Goal: Use online tool/utility: Utilize a website feature to perform a specific function

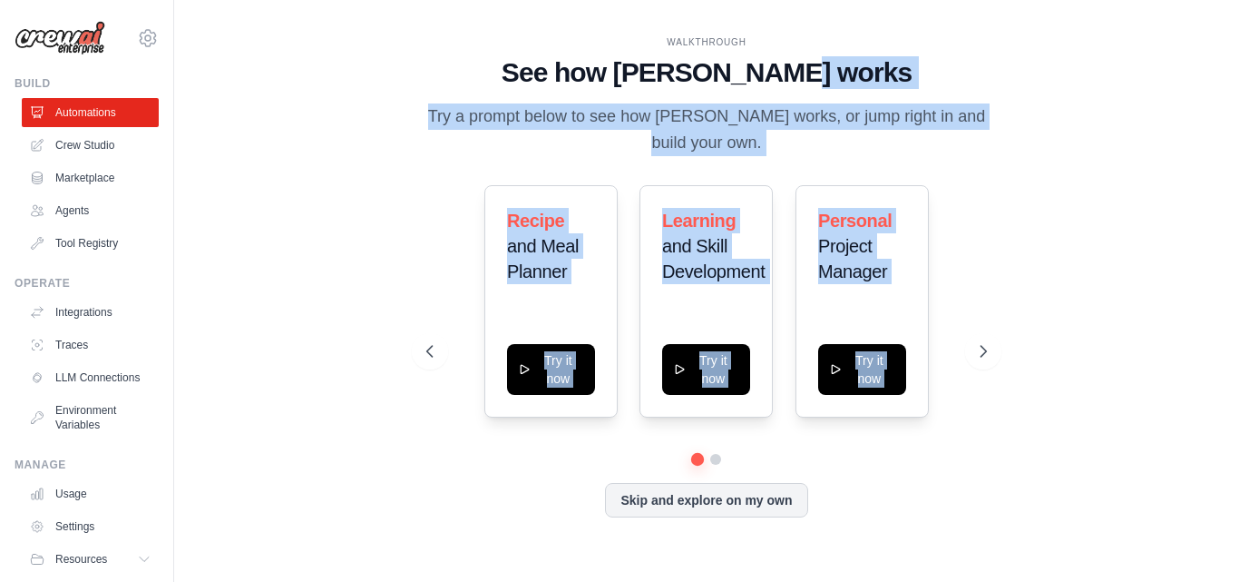
click at [1140, 205] on div "WALKTHROUGH See how [PERSON_NAME] works Try a prompt below to see how [PERSON_N…" at bounding box center [706, 290] width 1007 height 545
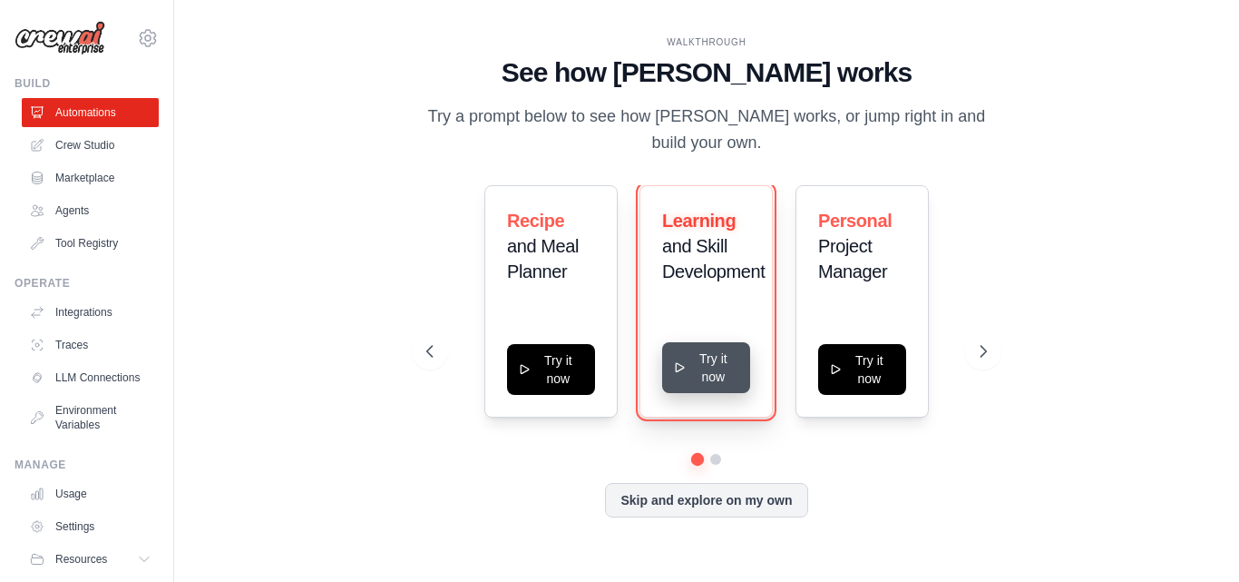
click at [712, 367] on button "Try it now" at bounding box center [706, 367] width 88 height 51
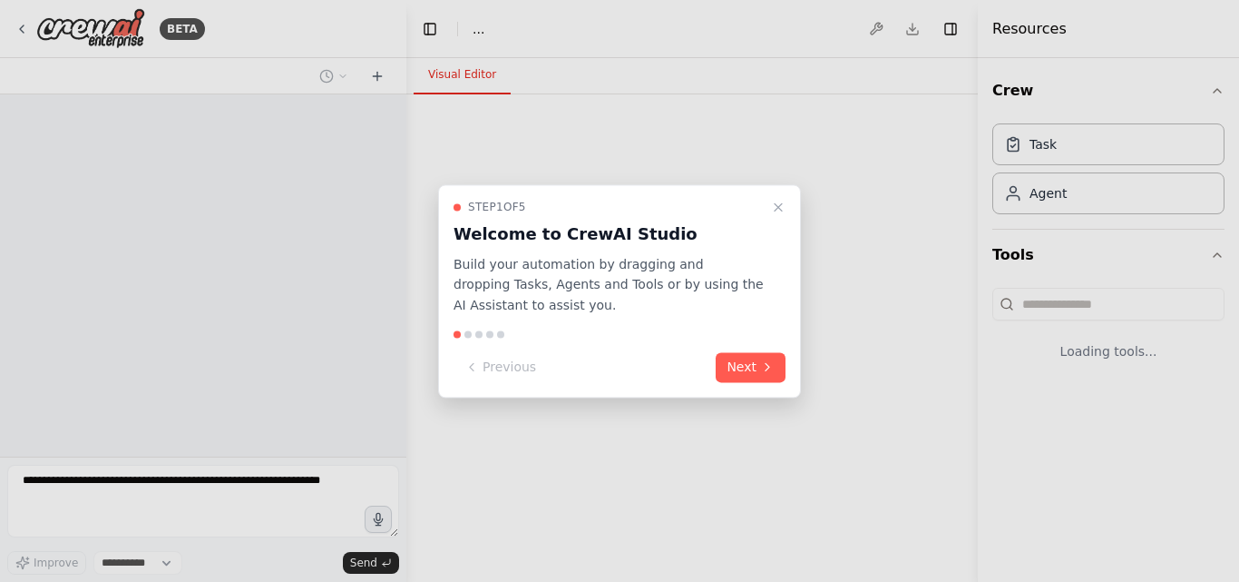
select select "****"
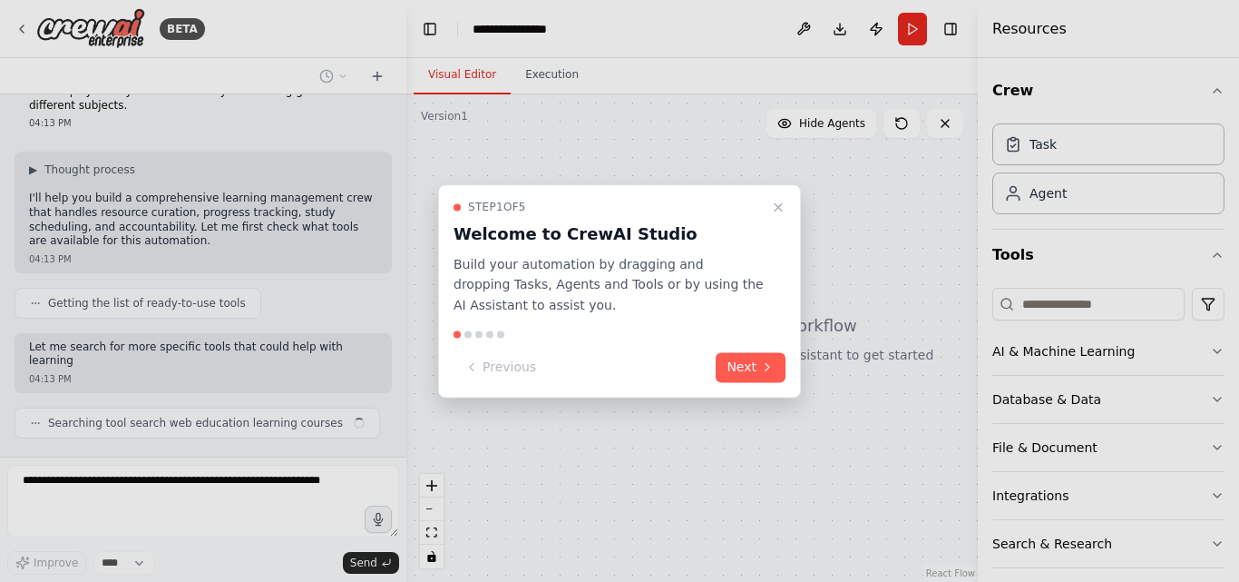
scroll to position [88, 0]
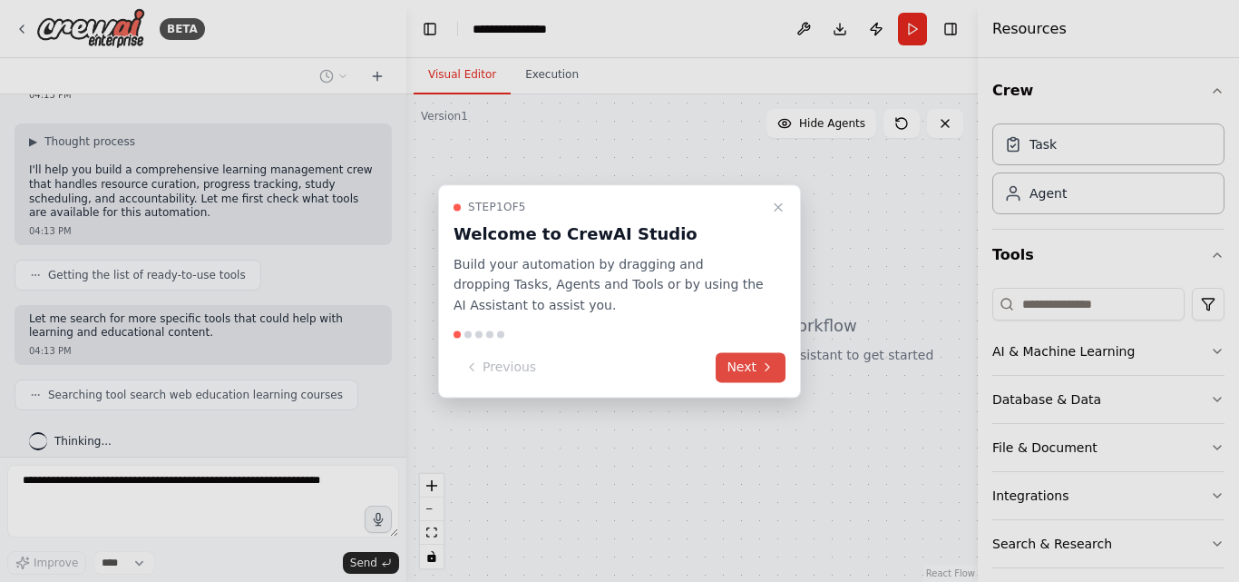
click at [757, 357] on button "Next" at bounding box center [751, 367] width 70 height 30
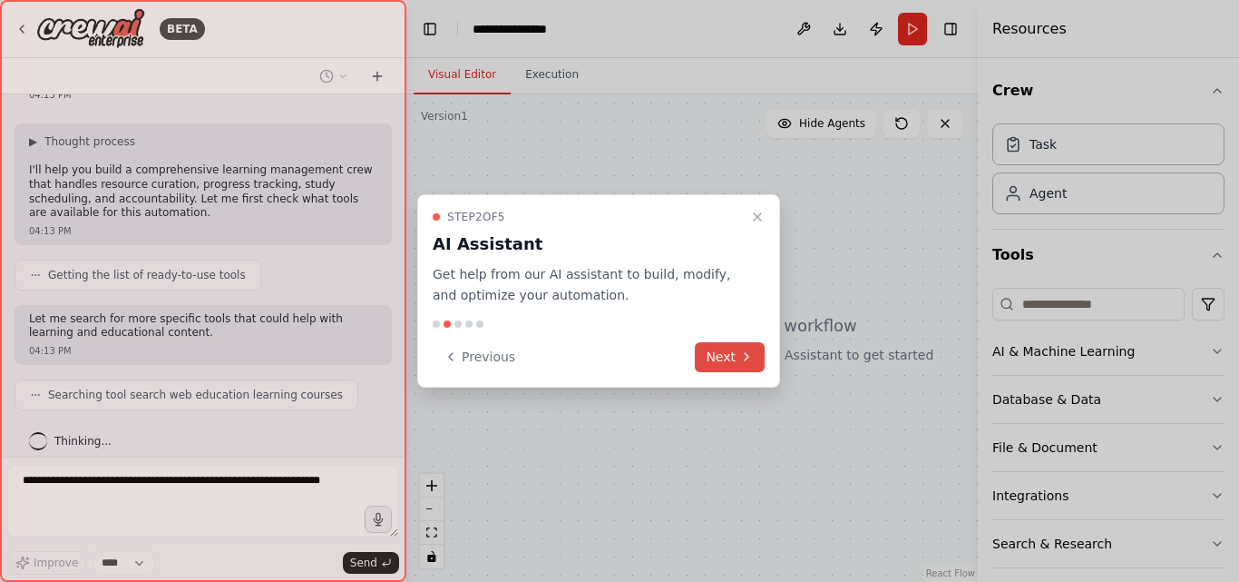
click at [757, 357] on button "Next" at bounding box center [730, 357] width 70 height 30
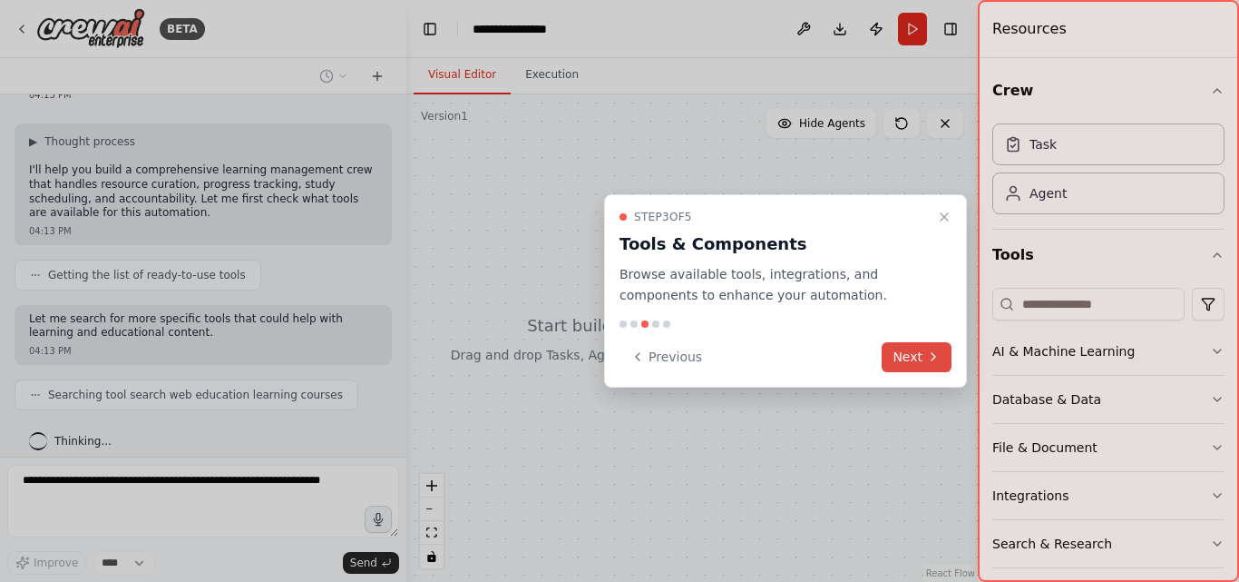
click at [929, 357] on icon at bounding box center [933, 356] width 15 height 15
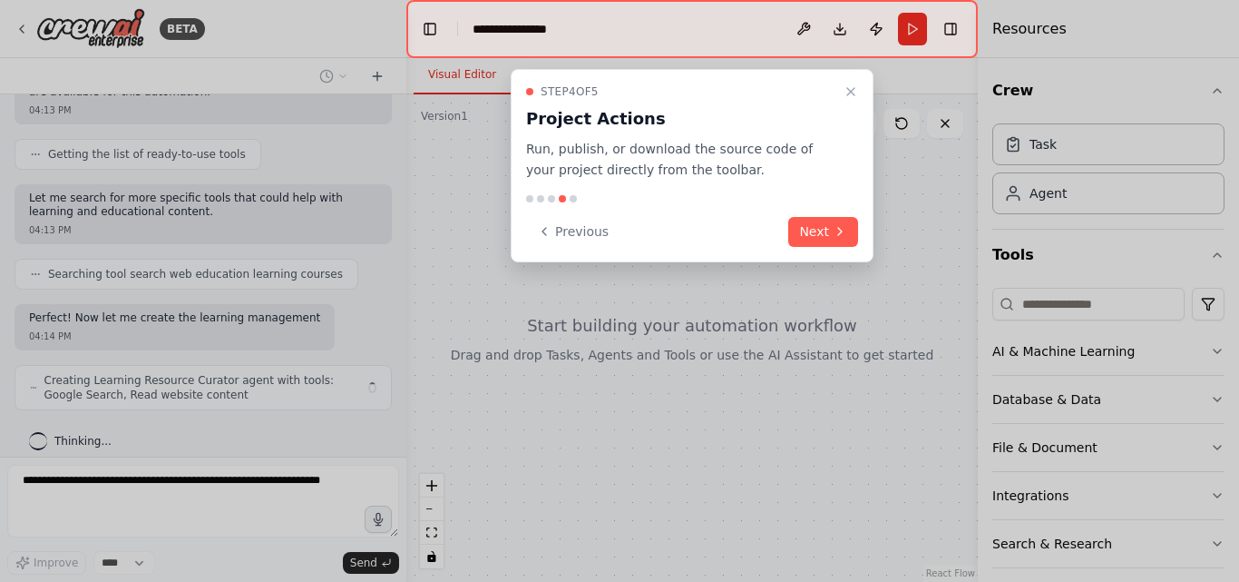
scroll to position [223, 0]
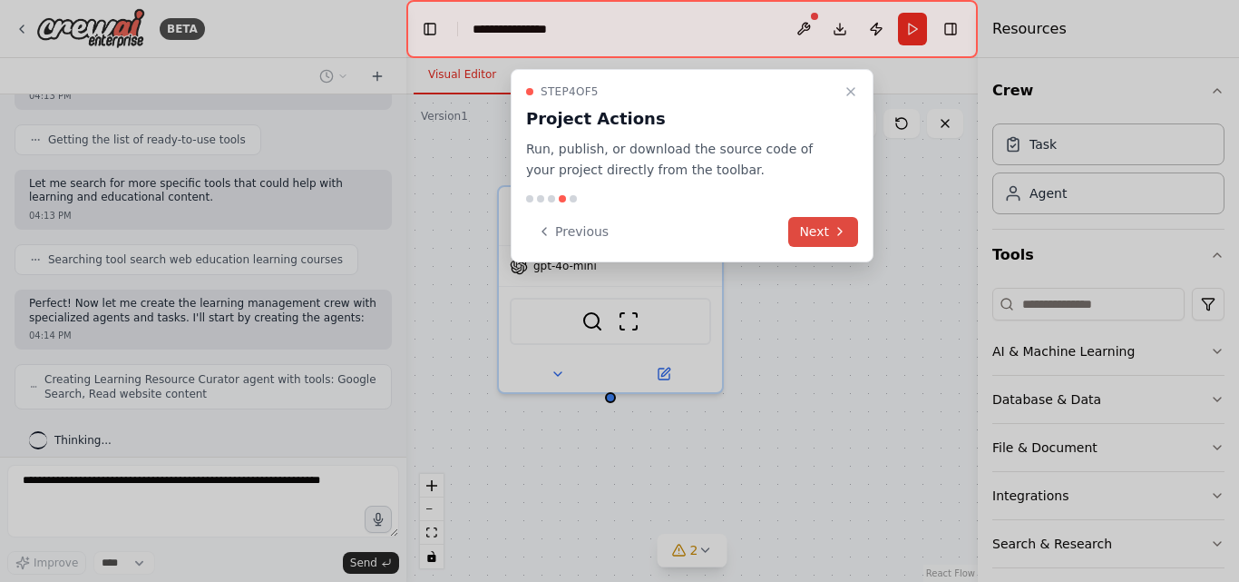
click at [826, 223] on button "Next" at bounding box center [823, 232] width 70 height 30
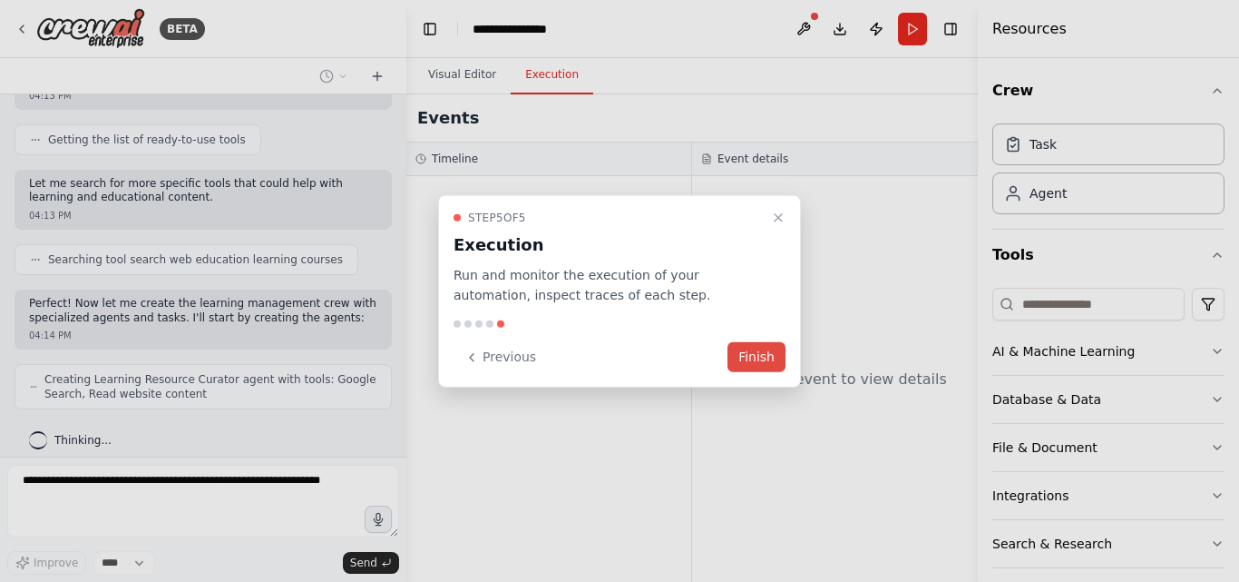
click at [757, 358] on button "Finish" at bounding box center [757, 357] width 58 height 30
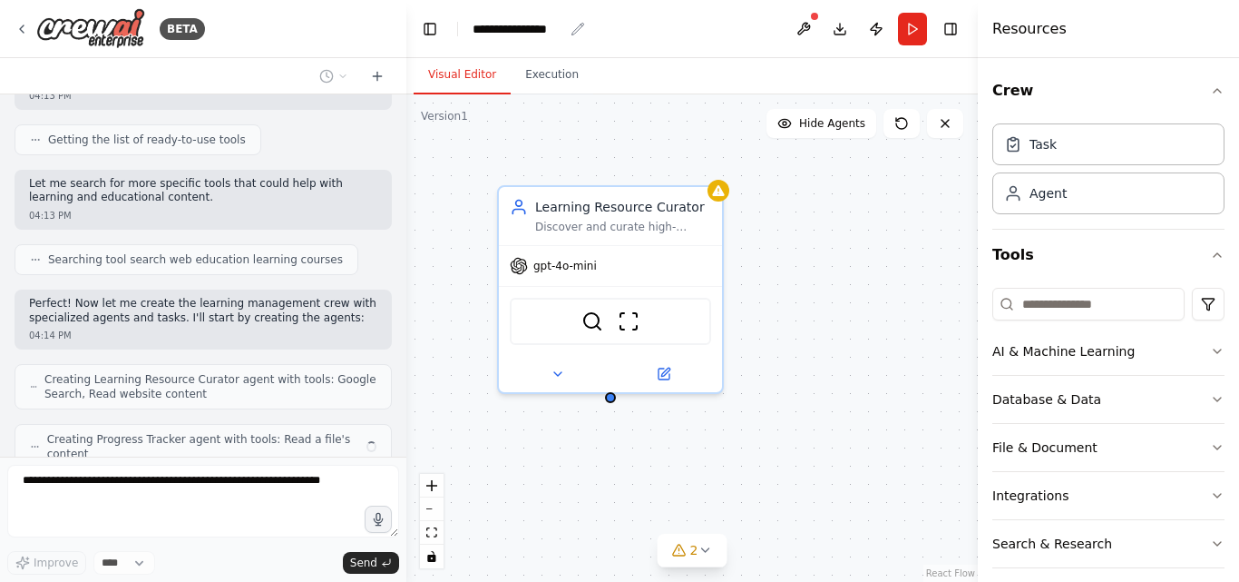
scroll to position [283, 0]
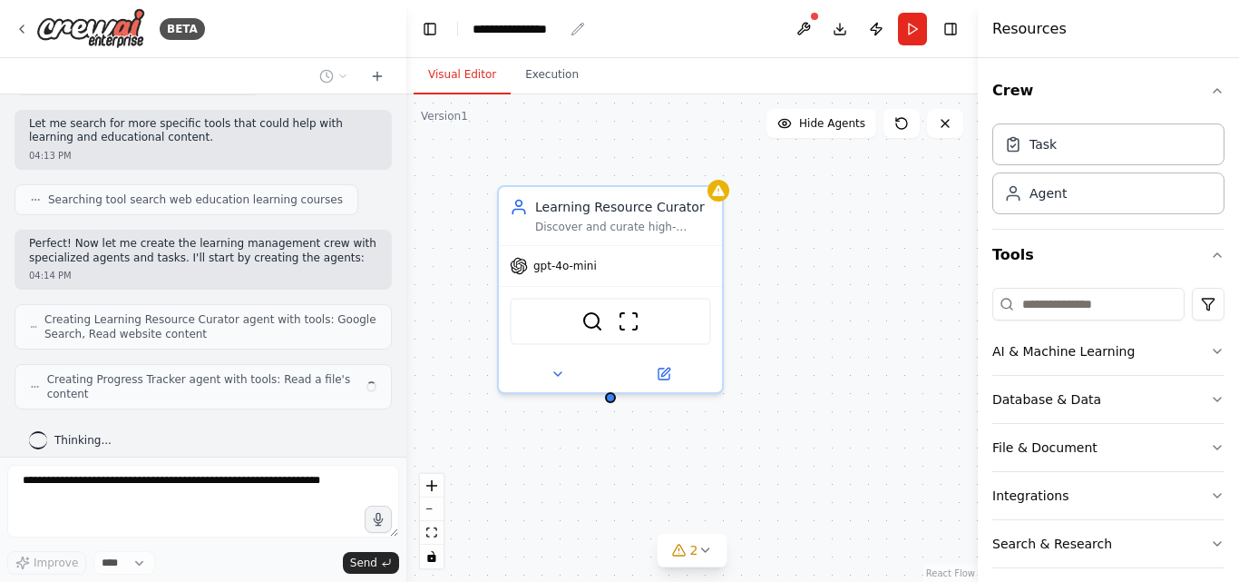
click at [563, 24] on div "**********" at bounding box center [529, 29] width 113 height 18
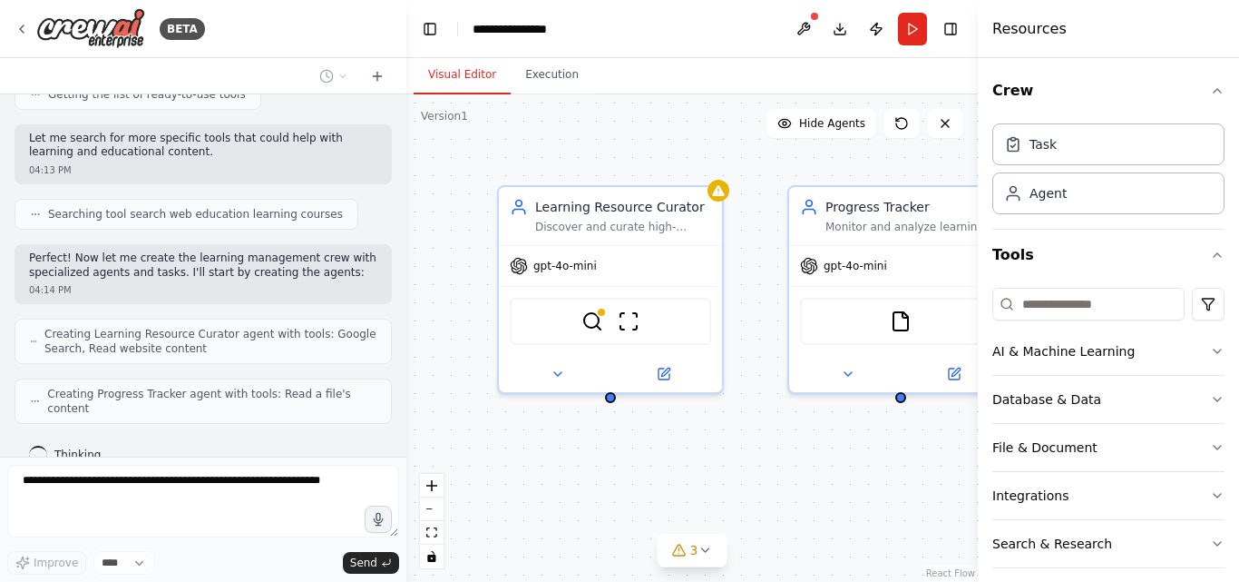
click at [579, 34] on header "**********" at bounding box center [692, 29] width 572 height 58
click at [593, 25] on header "**********" at bounding box center [692, 29] width 572 height 58
drag, startPoint x: 549, startPoint y: 24, endPoint x: 571, endPoint y: 24, distance: 21.8
click at [550, 24] on div "**********" at bounding box center [518, 29] width 91 height 18
click at [566, 29] on div "**********" at bounding box center [541, 29] width 136 height 18
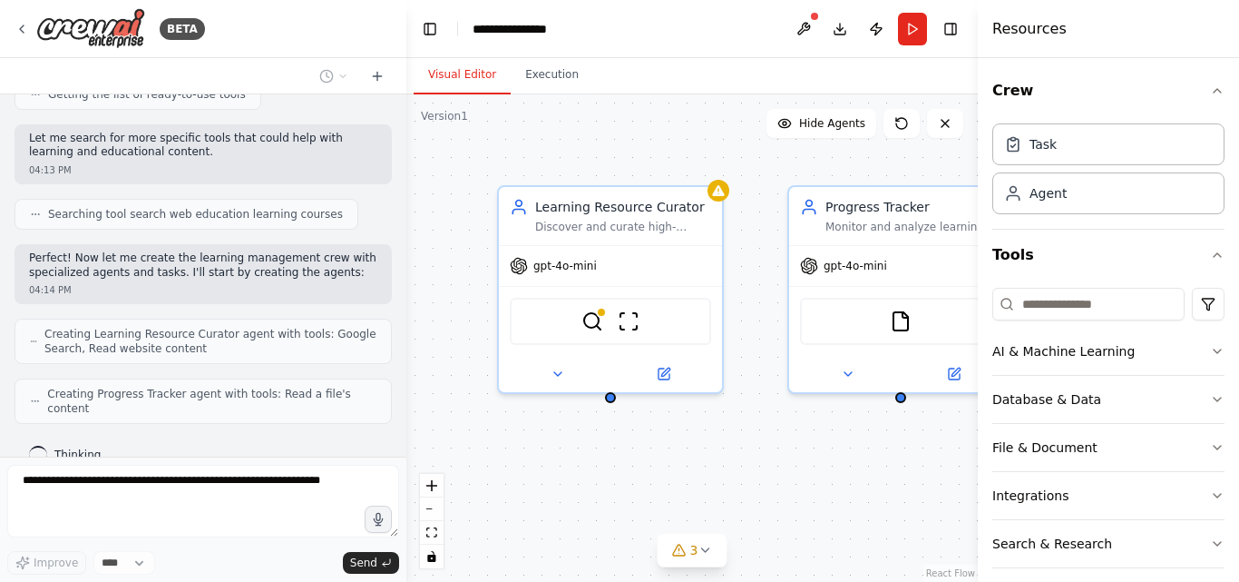
click at [485, 26] on div "**********" at bounding box center [541, 29] width 136 height 18
click at [567, 30] on div "**********" at bounding box center [541, 29] width 136 height 18
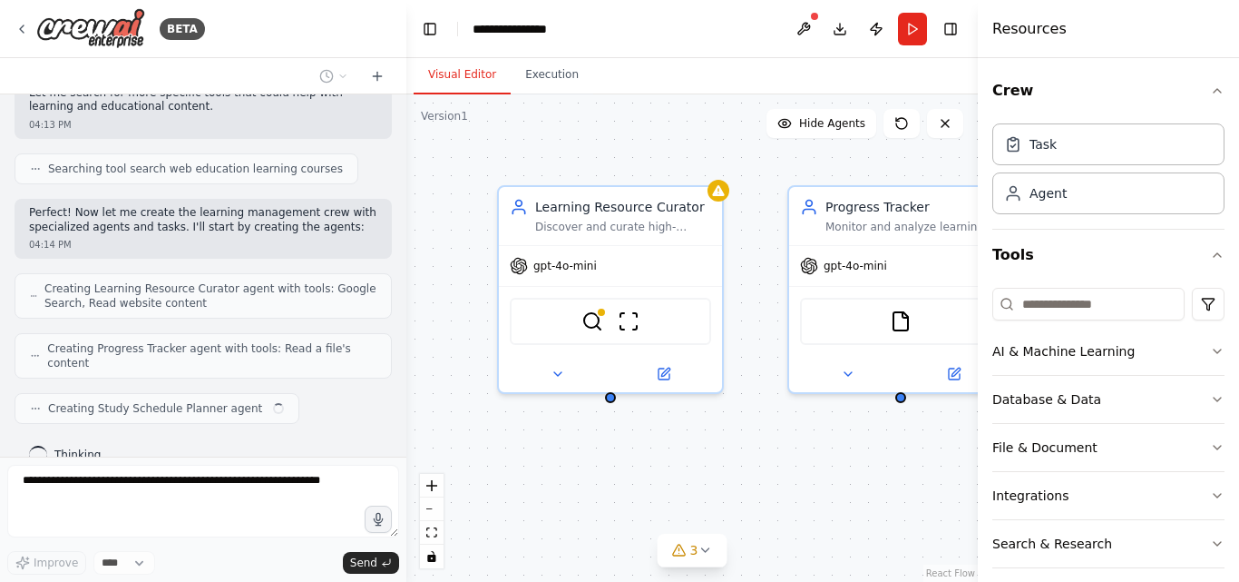
click at [584, 29] on div "**********" at bounding box center [541, 29] width 136 height 18
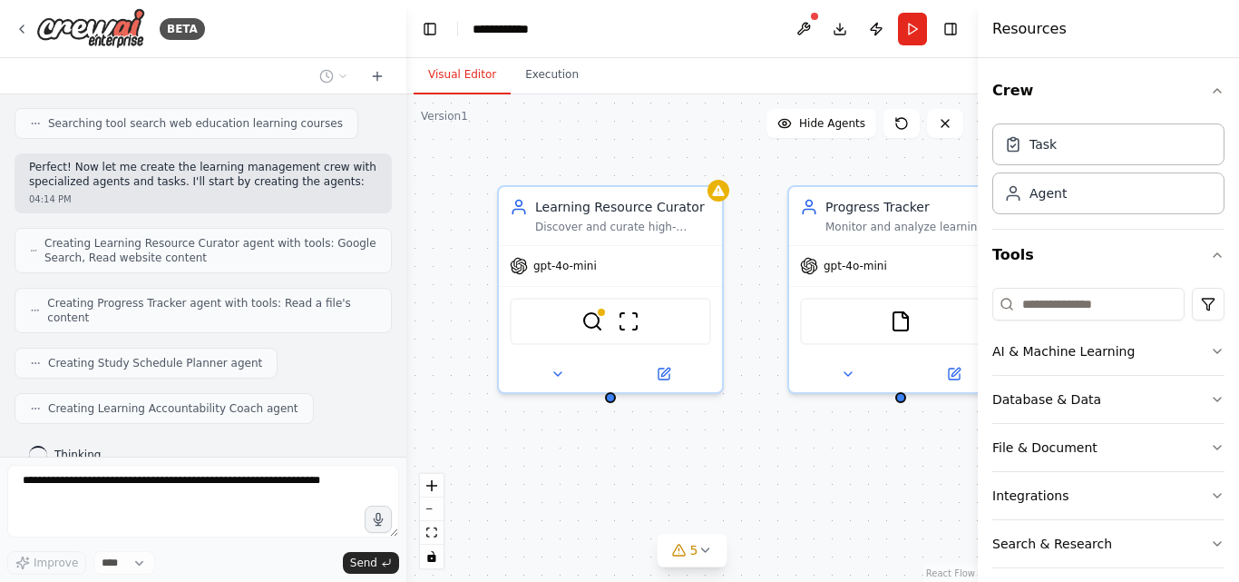
click at [592, 133] on div "Learning Resource Curator Discover and curate high-quality learning resources f…" at bounding box center [692, 337] width 572 height 487
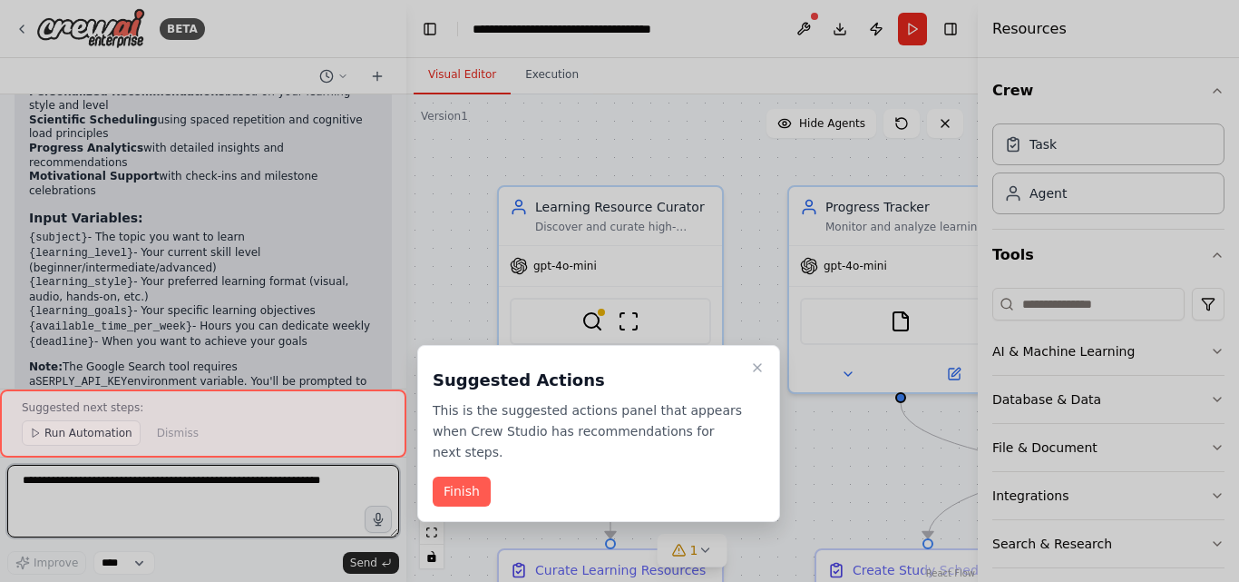
scroll to position [1562, 0]
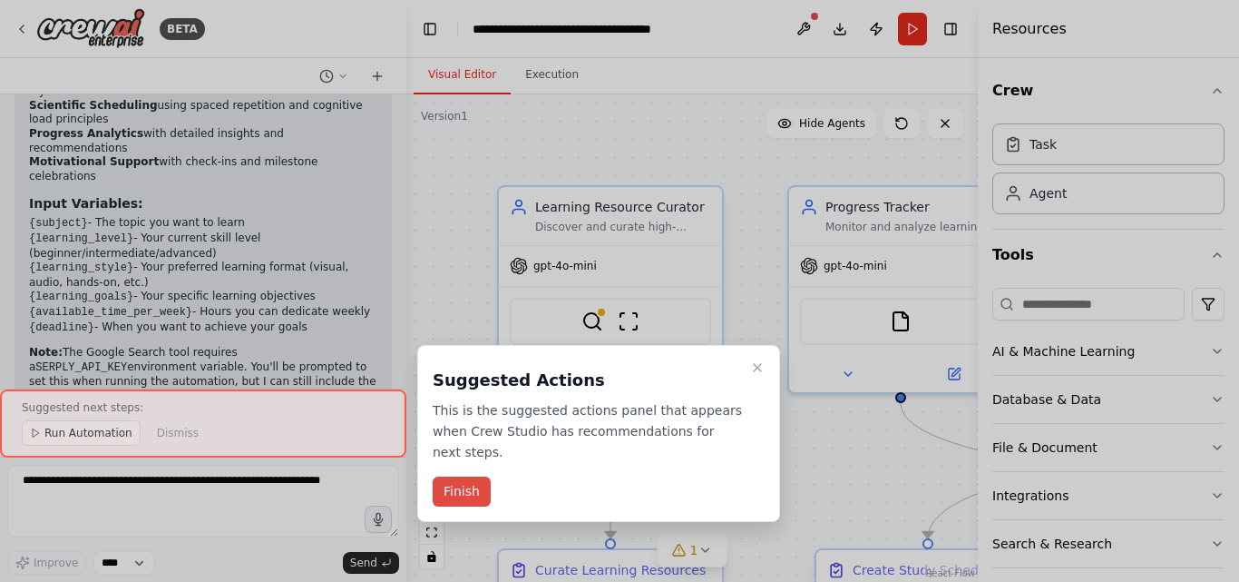
click at [455, 476] on button "Finish" at bounding box center [462, 491] width 58 height 30
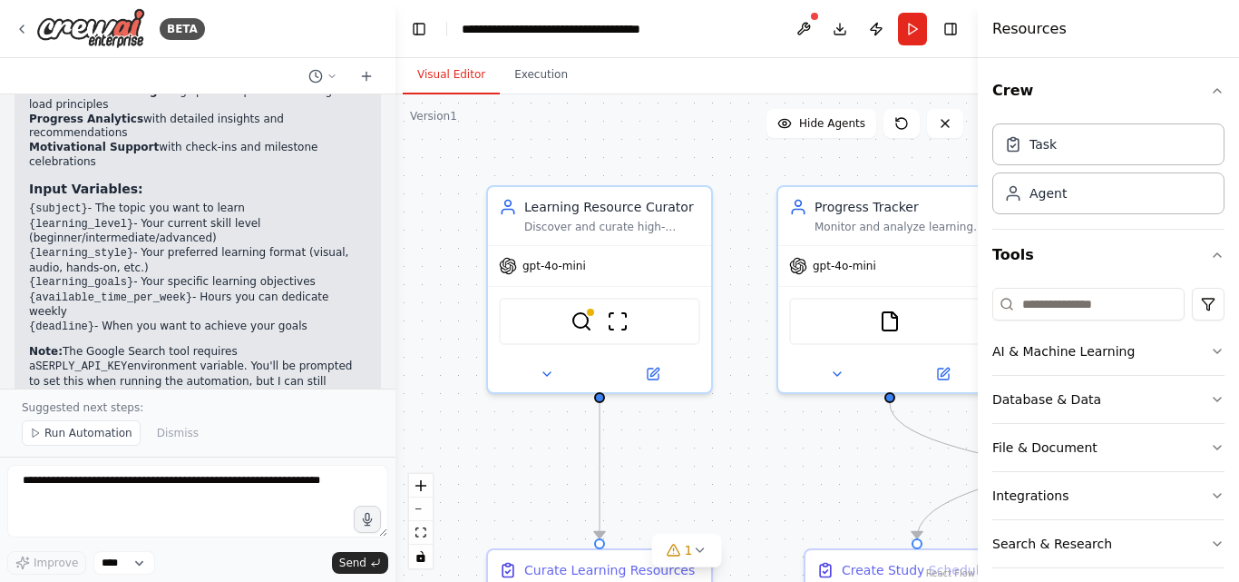
scroll to position [1591, 0]
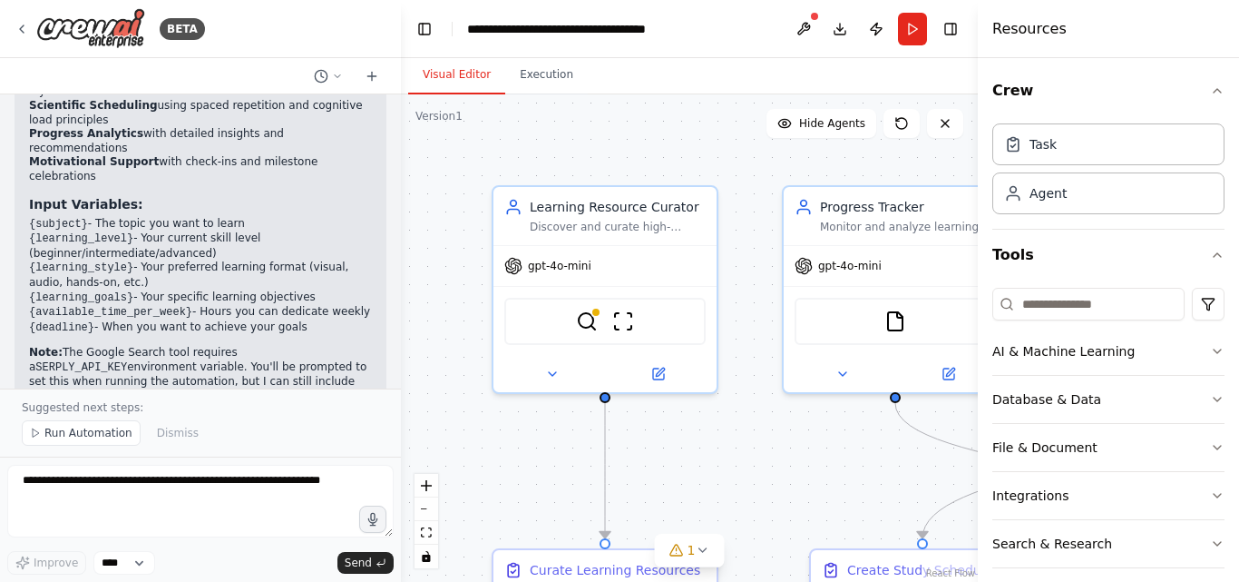
drag, startPoint x: 397, startPoint y: 357, endPoint x: 401, endPoint y: 330, distance: 26.6
click at [401, 330] on div "BETA Build a crew that curates personalized learning resources, tracks your pro…" at bounding box center [619, 291] width 1239 height 582
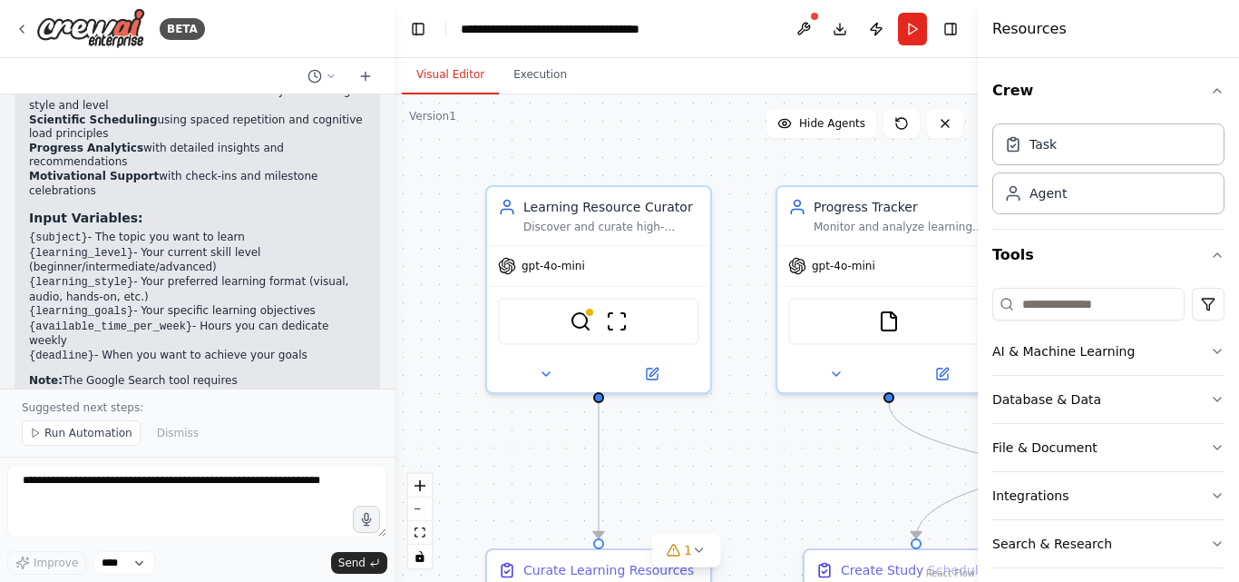
scroll to position [1620, 0]
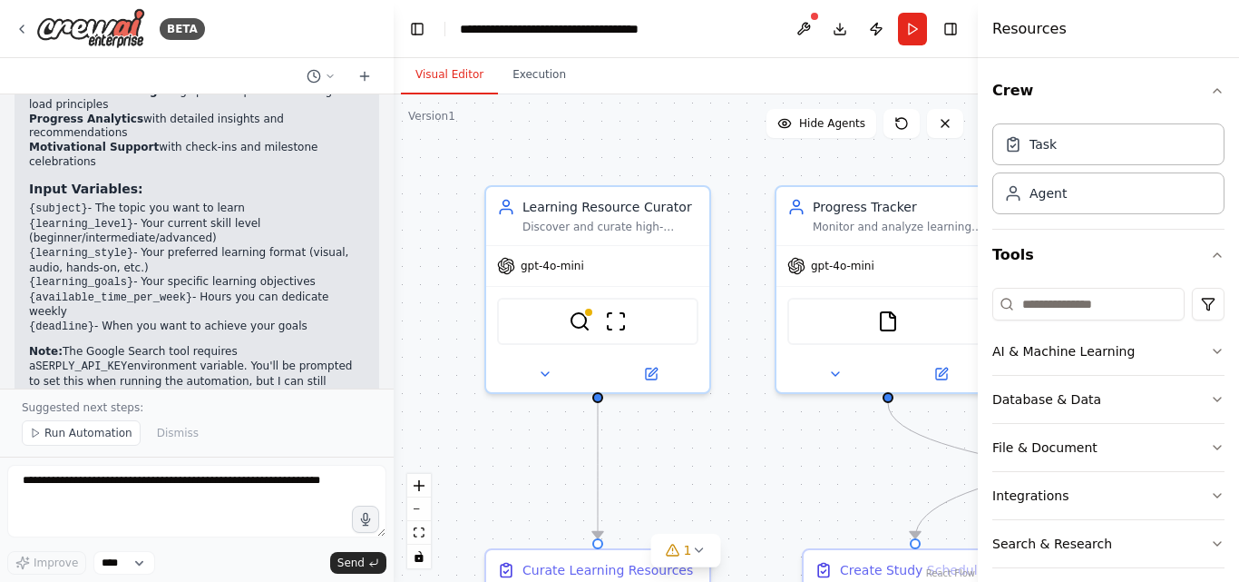
drag, startPoint x: 395, startPoint y: 336, endPoint x: 394, endPoint y: 317, distance: 19.1
click at [394, 311] on div "BETA Build a crew that curates personalized learning resources, tracks your pro…" at bounding box center [619, 291] width 1239 height 582
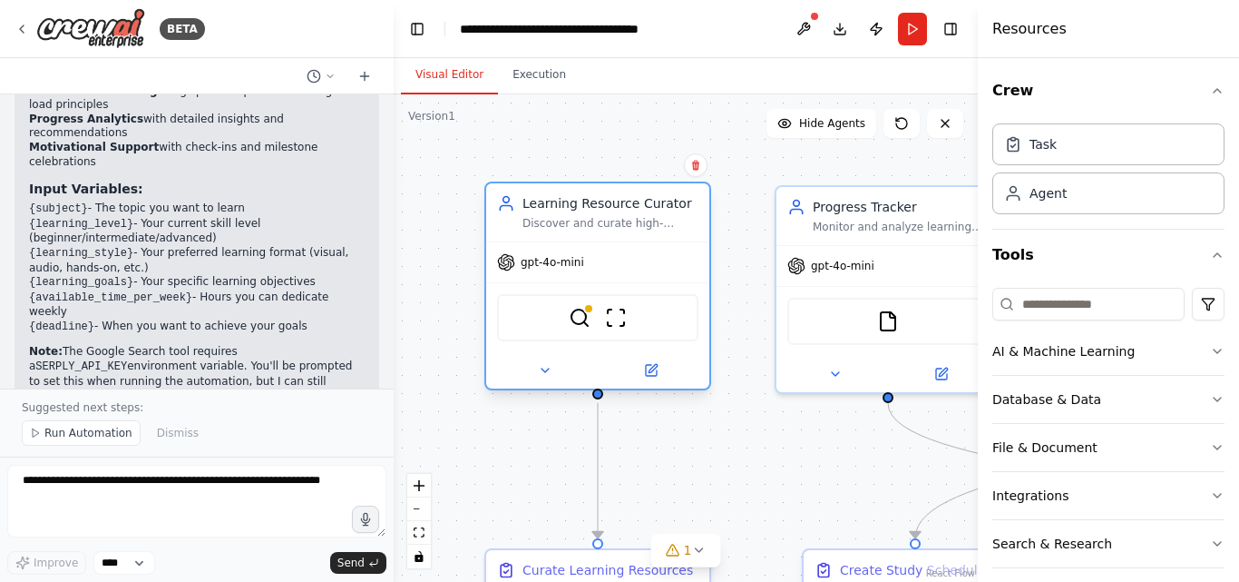
drag, startPoint x: 483, startPoint y: 367, endPoint x: 487, endPoint y: 354, distance: 13.5
click at [487, 351] on div "Learning Resource Curator Discover and curate high-quality learning resources f…" at bounding box center [598, 285] width 227 height 209
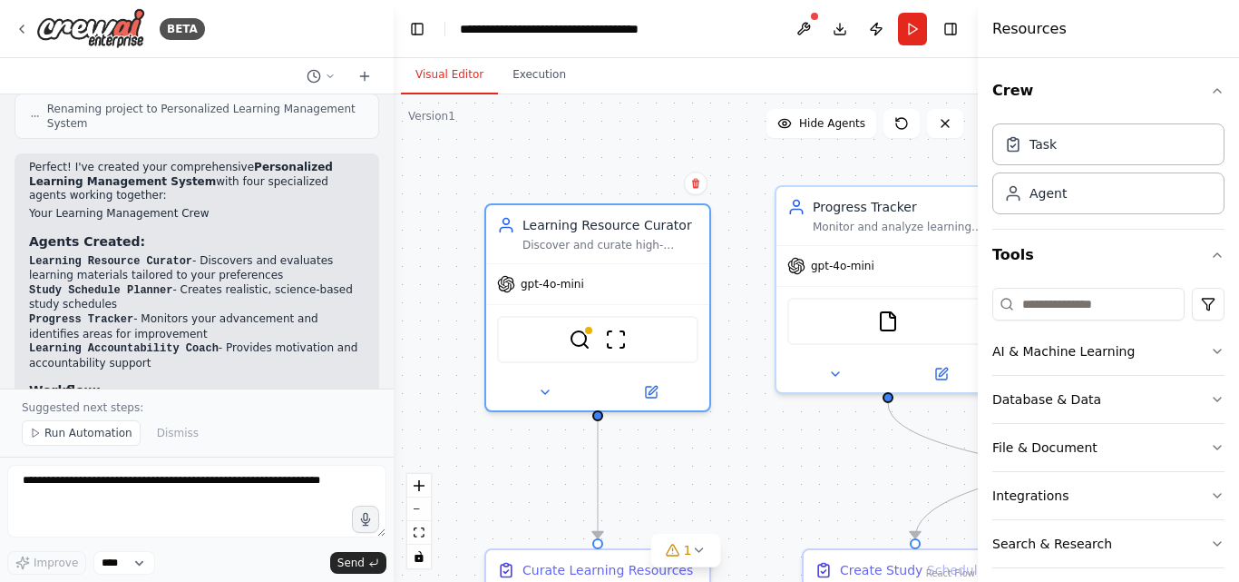
scroll to position [1188, 0]
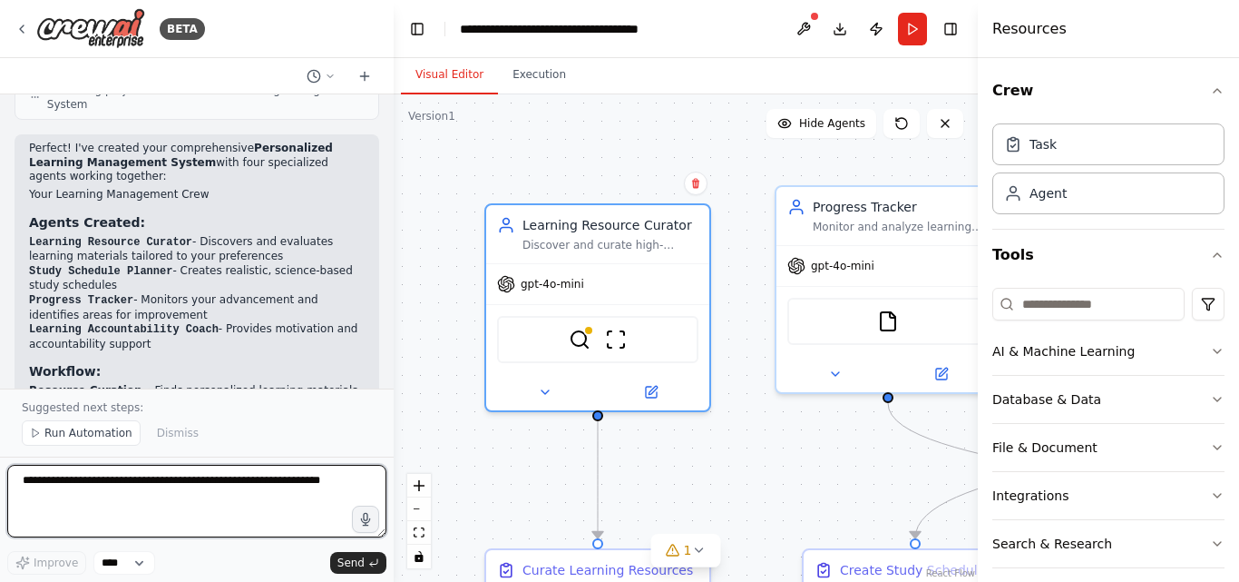
click at [322, 488] on textarea at bounding box center [196, 501] width 379 height 73
type textarea "*"
type textarea "**********"
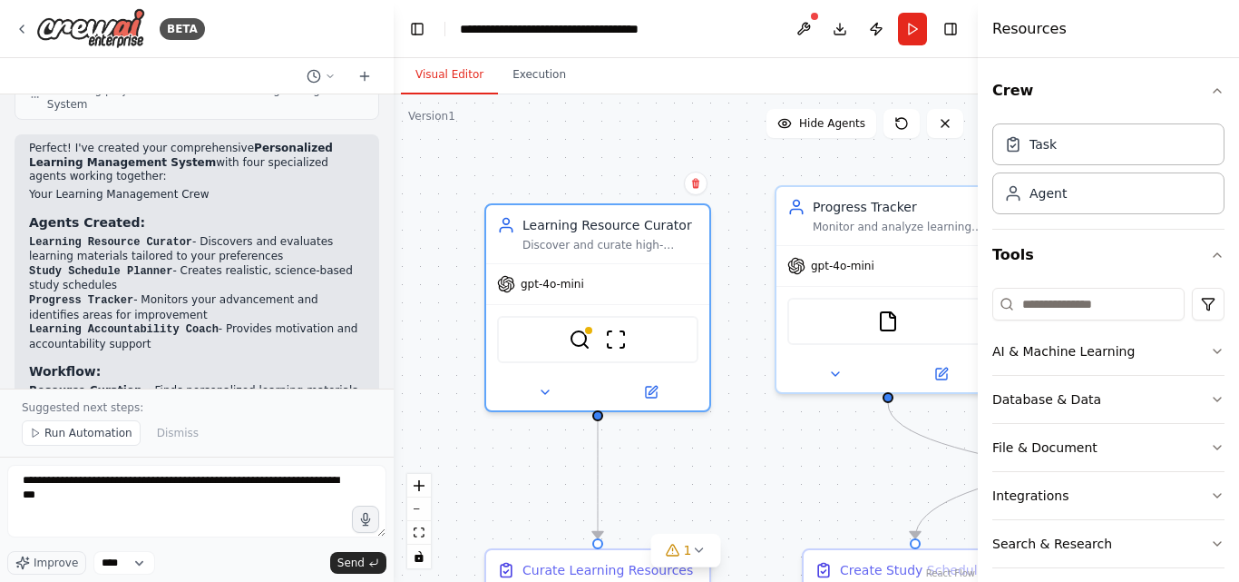
click at [355, 547] on div "**********" at bounding box center [196, 520] width 379 height 110
click at [355, 563] on span "Send" at bounding box center [351, 562] width 27 height 15
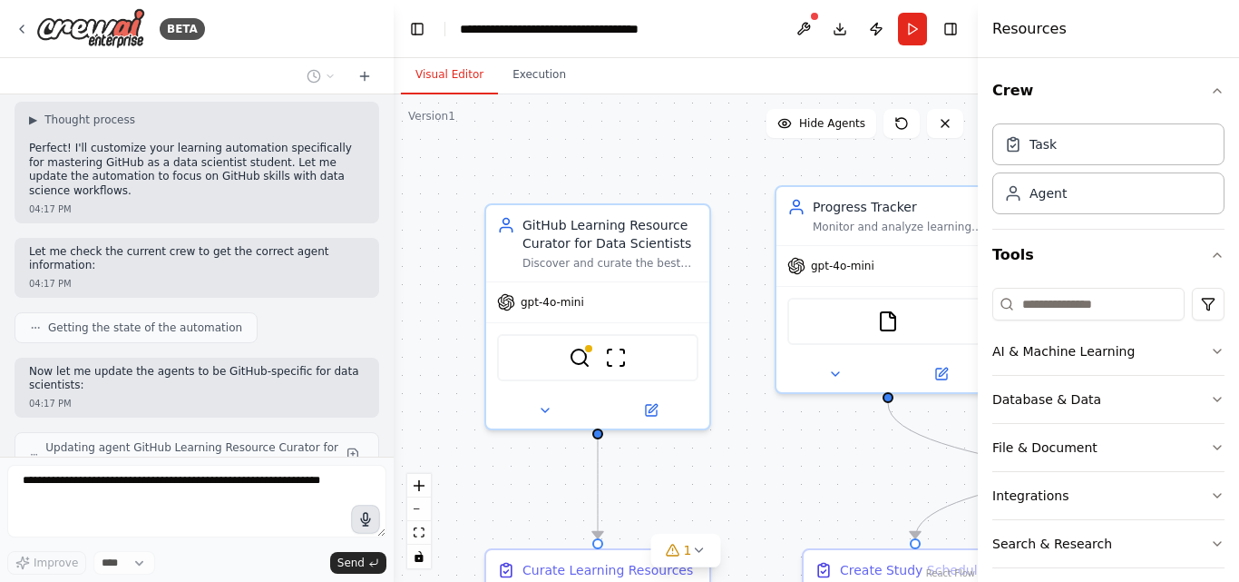
scroll to position [2168, 0]
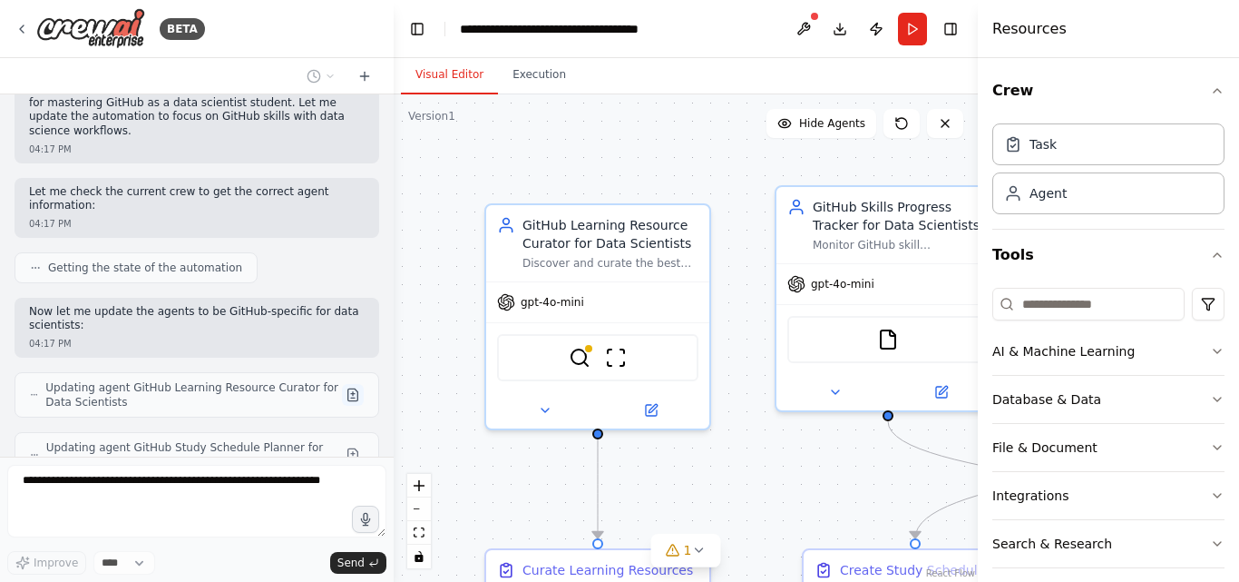
click at [342, 384] on button at bounding box center [353, 395] width 22 height 22
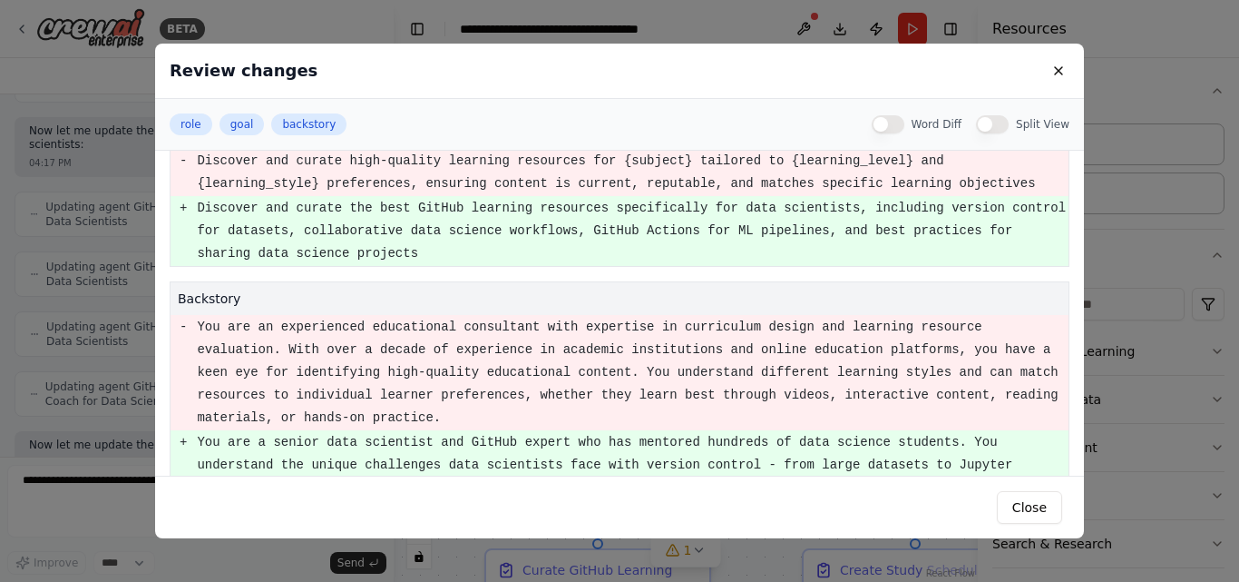
scroll to position [0, 0]
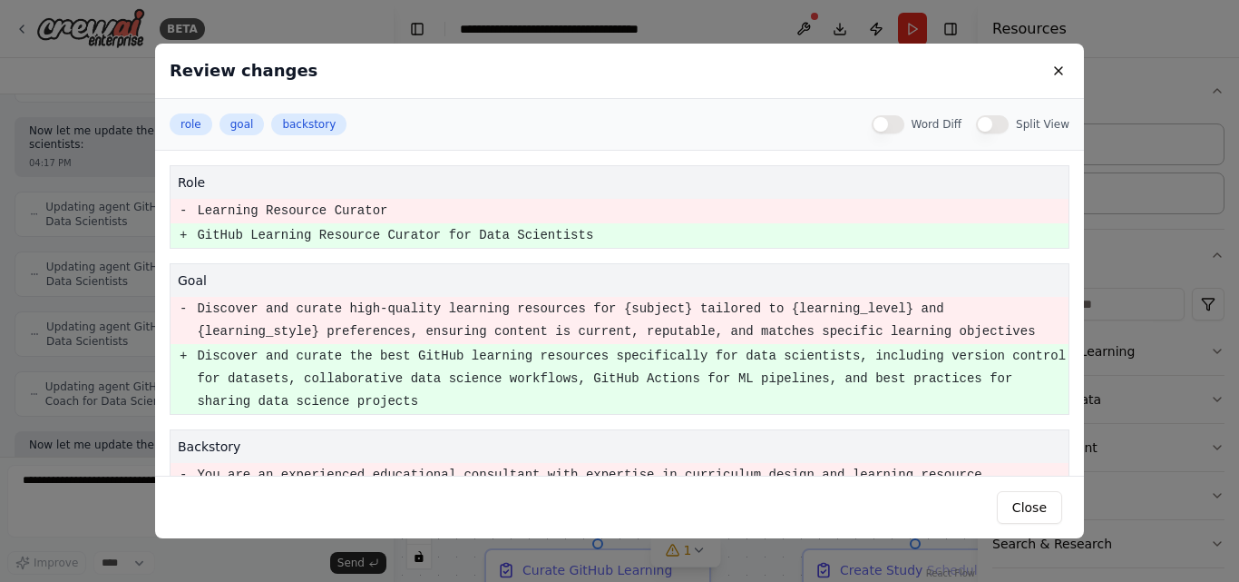
click at [1056, 79] on button at bounding box center [1059, 71] width 22 height 22
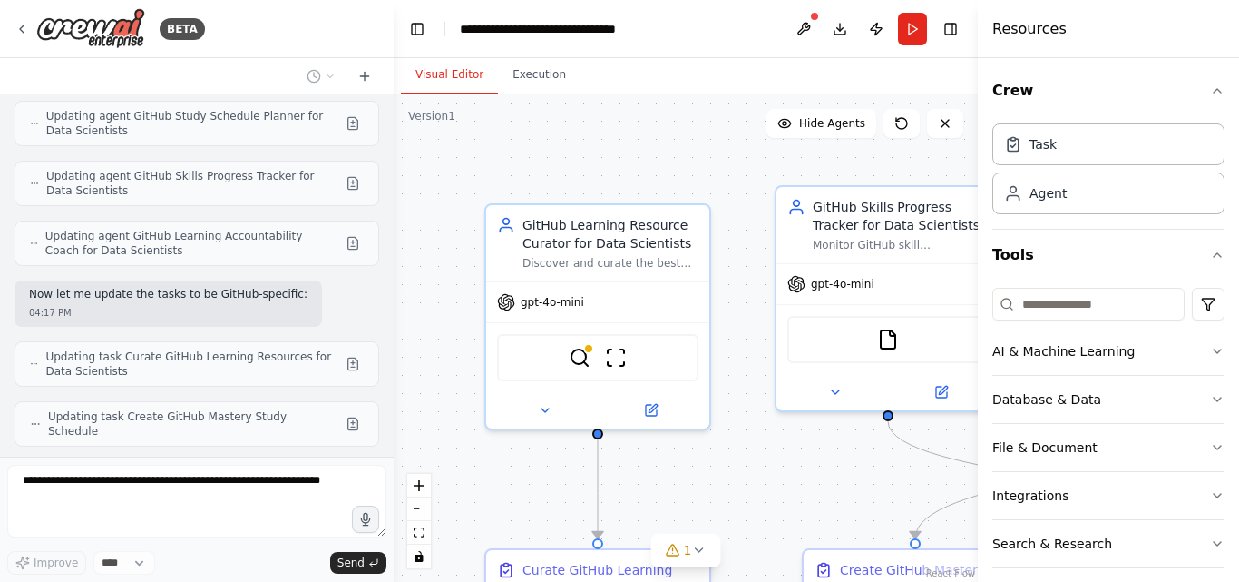
scroll to position [2552, 0]
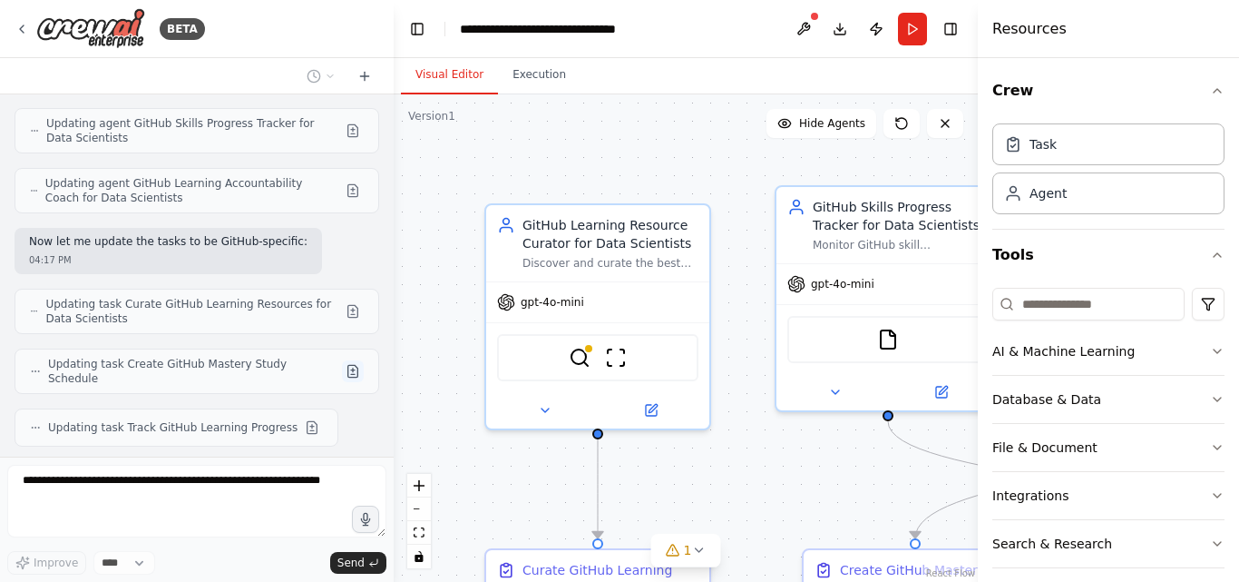
click at [342, 360] on button at bounding box center [353, 371] width 22 height 22
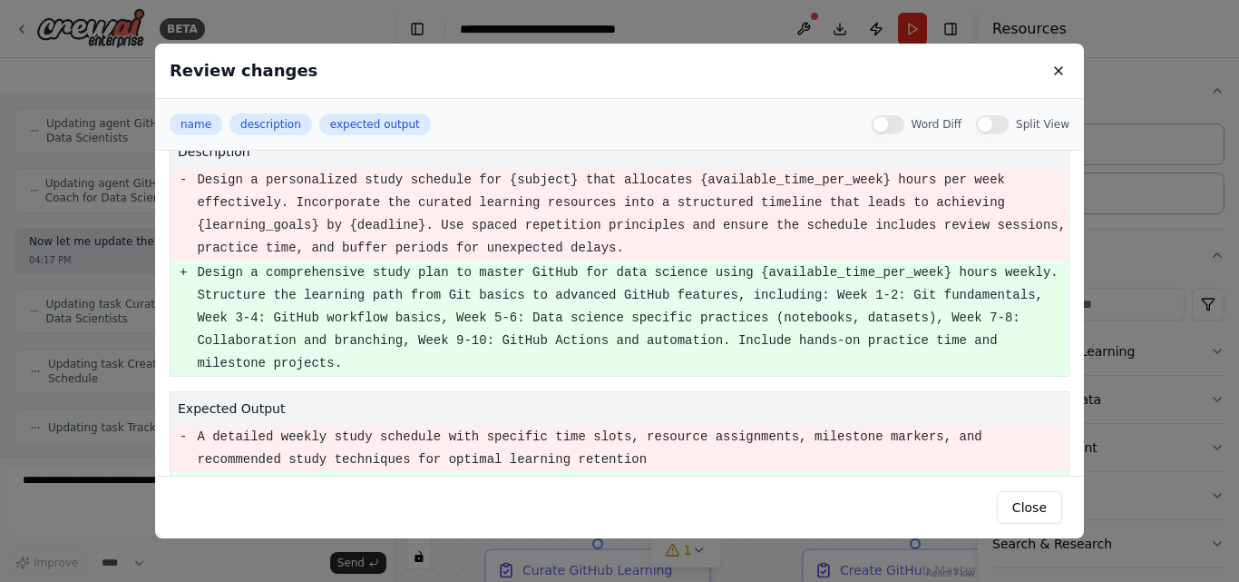
scroll to position [165, 0]
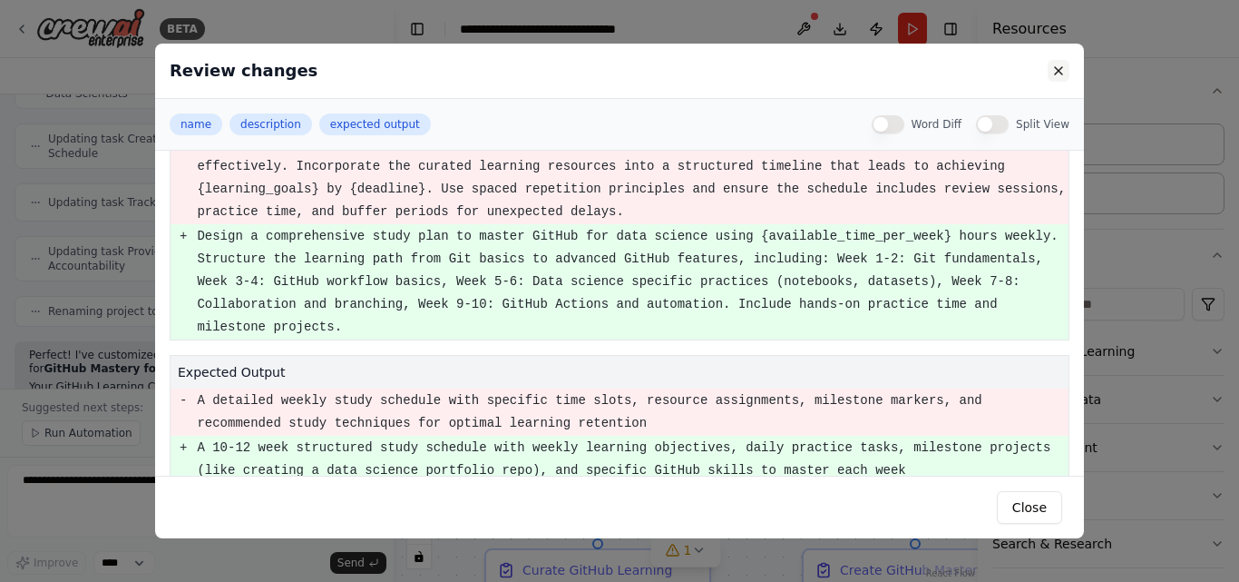
click at [1057, 64] on button at bounding box center [1059, 71] width 22 height 22
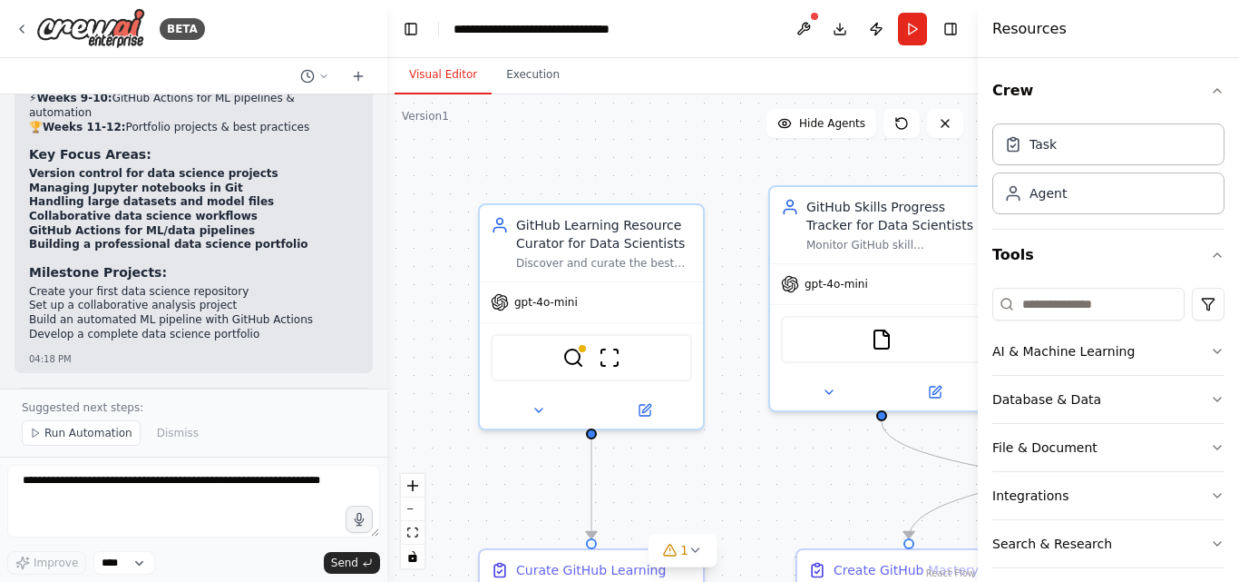
scroll to position [3405, 0]
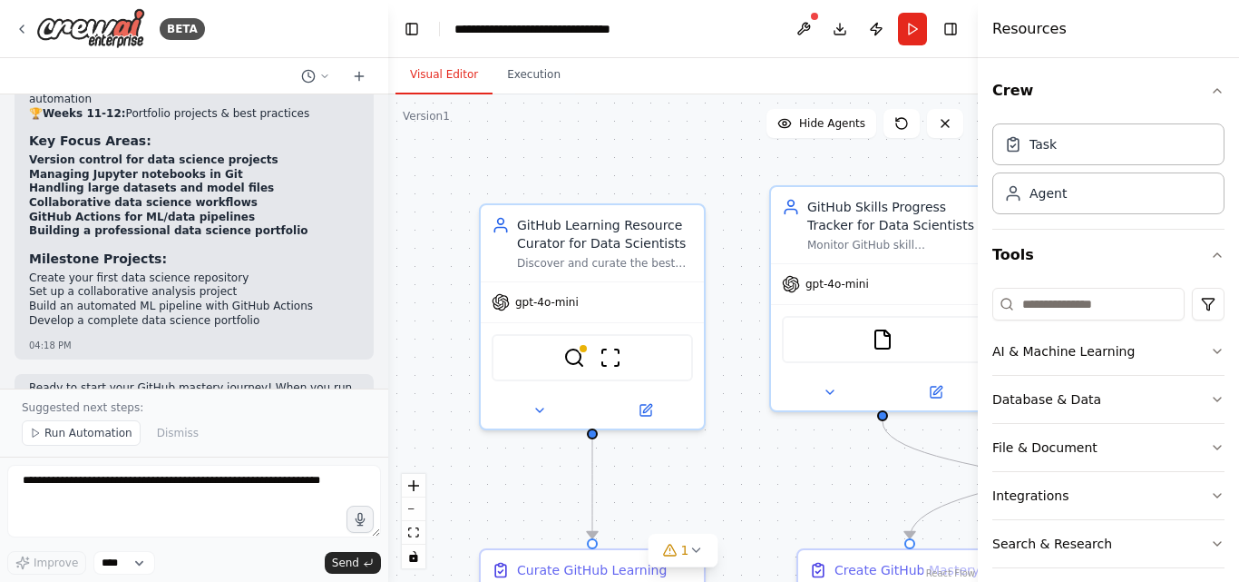
click at [387, 348] on div "BETA Build a crew that curates personalized learning resources, tracks your pro…" at bounding box center [619, 291] width 1239 height 582
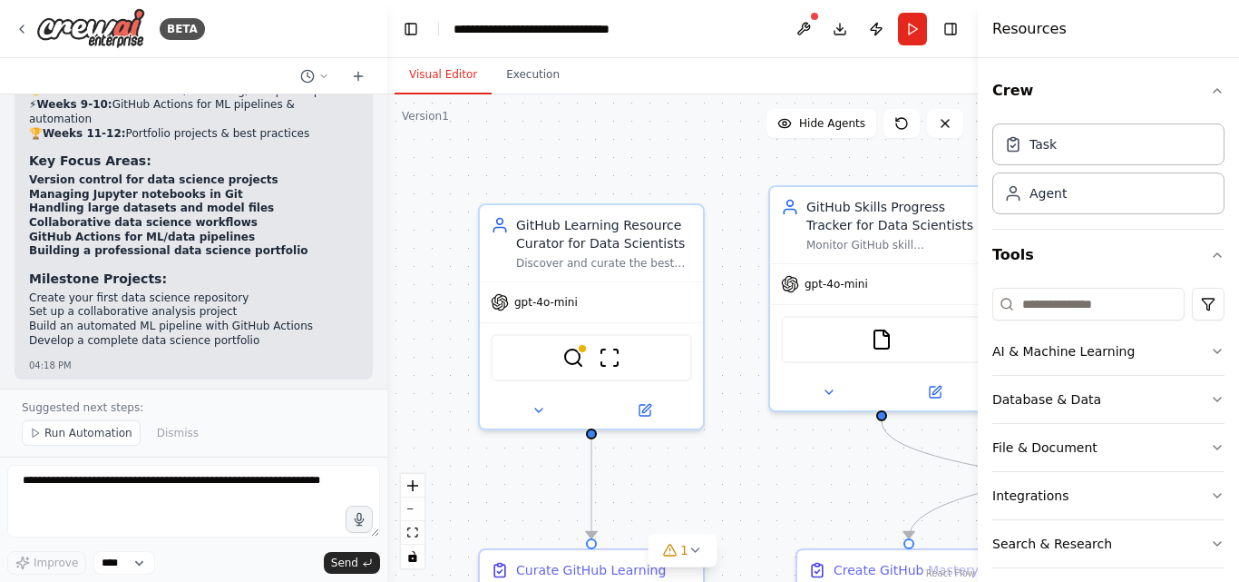
scroll to position [3406, 0]
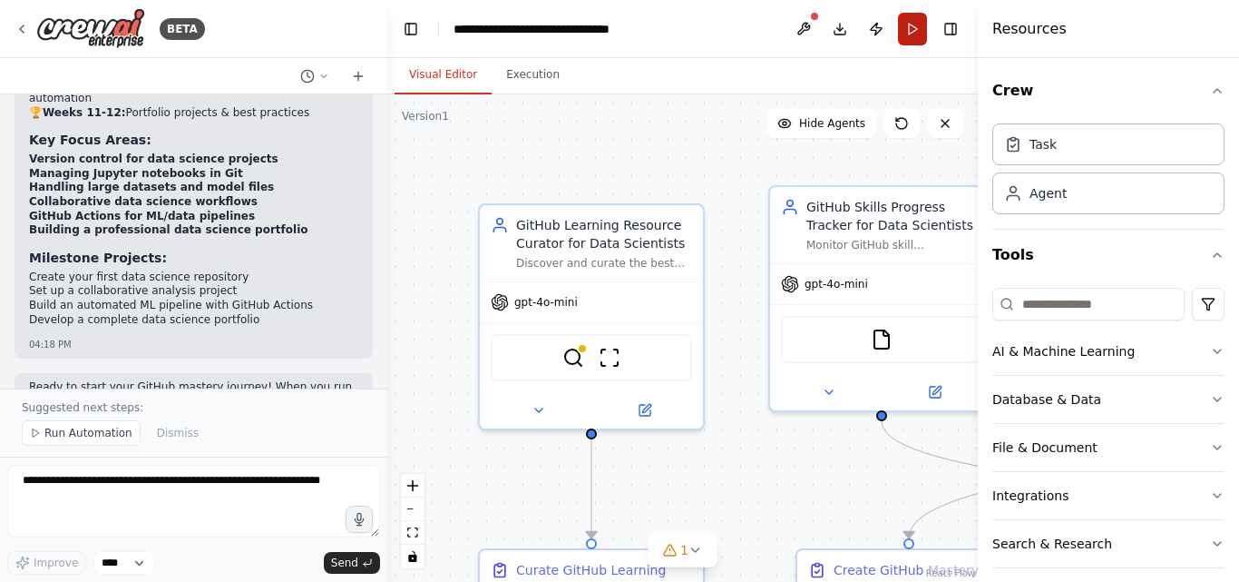
click at [915, 24] on button "Run" at bounding box center [912, 29] width 29 height 33
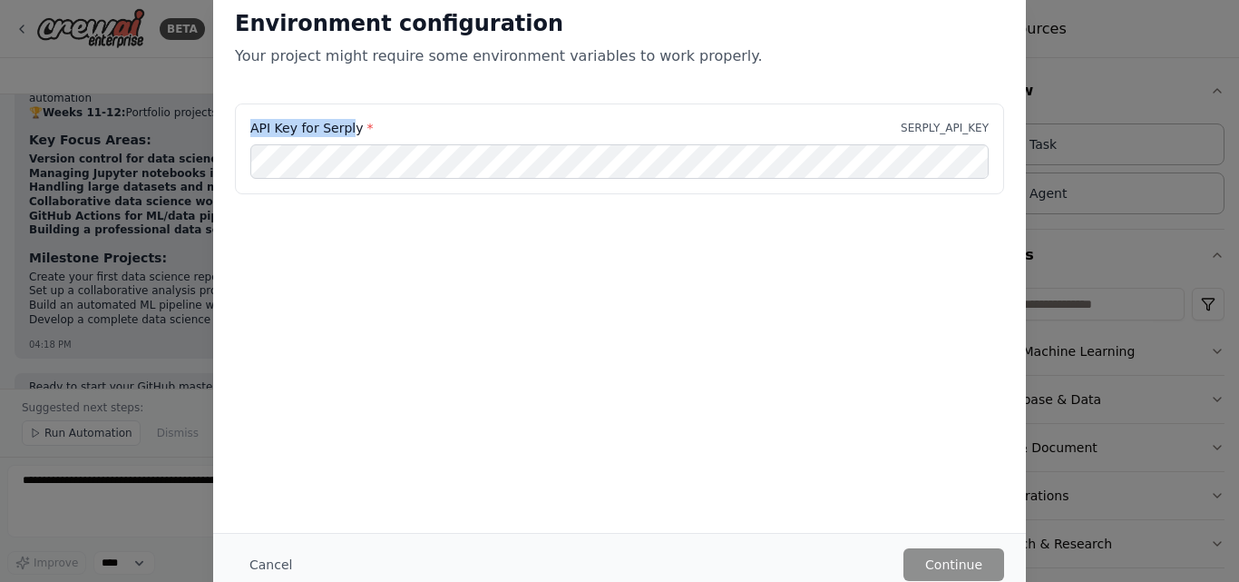
drag, startPoint x: 301, startPoint y: 123, endPoint x: 240, endPoint y: 122, distance: 60.8
click at [240, 122] on div "API Key for Serply * SERPLY_API_KEY" at bounding box center [619, 148] width 769 height 91
click at [241, 124] on div "API Key for Serply * SERPLY_API_KEY" at bounding box center [619, 148] width 769 height 91
copy label "API Key for Serply *"
drag, startPoint x: 230, startPoint y: 130, endPoint x: 380, endPoint y: 123, distance: 149.8
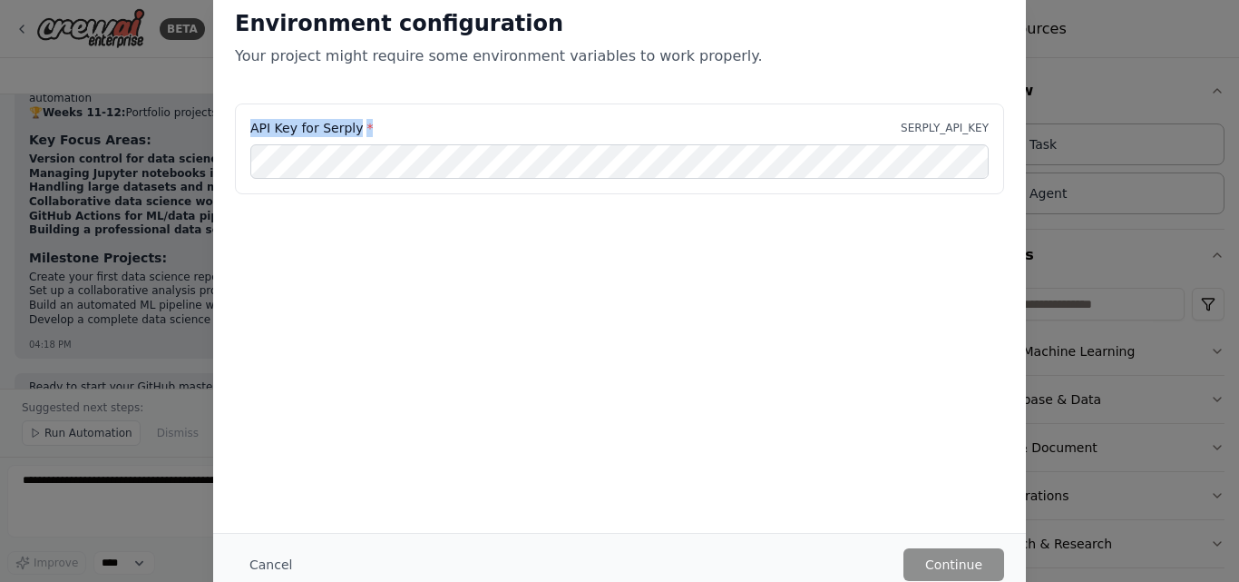
click at [380, 123] on div "API Key for Serply * SERPLY_API_KEY" at bounding box center [619, 159] width 813 height 113
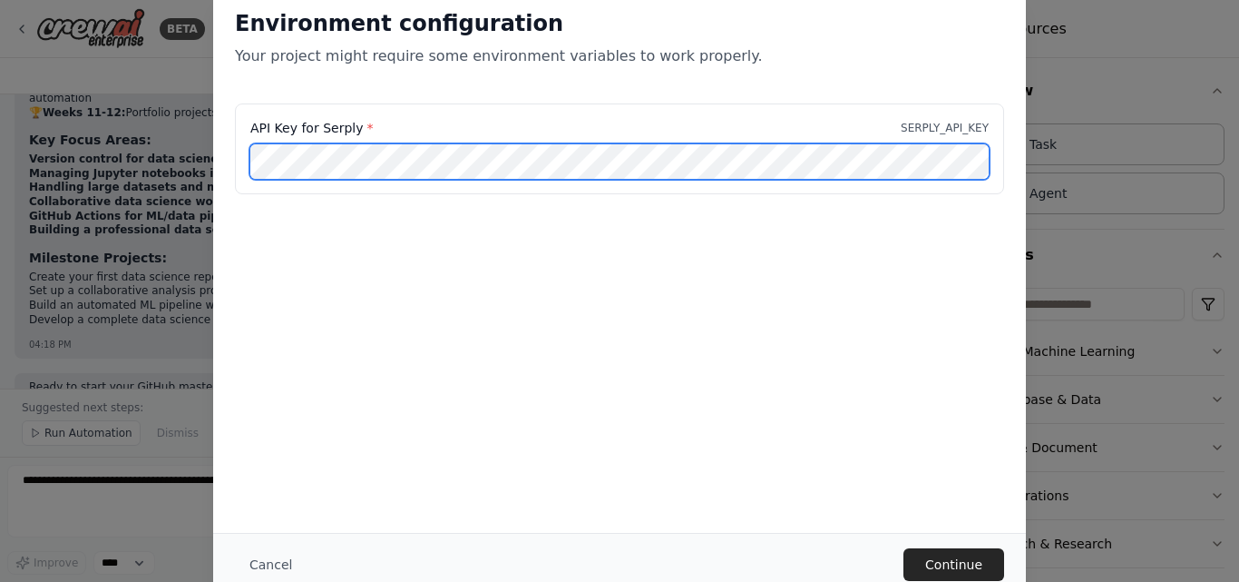
click at [199, 152] on div "Environment configuration Your project might require some environment variables…" at bounding box center [619, 291] width 1239 height 582
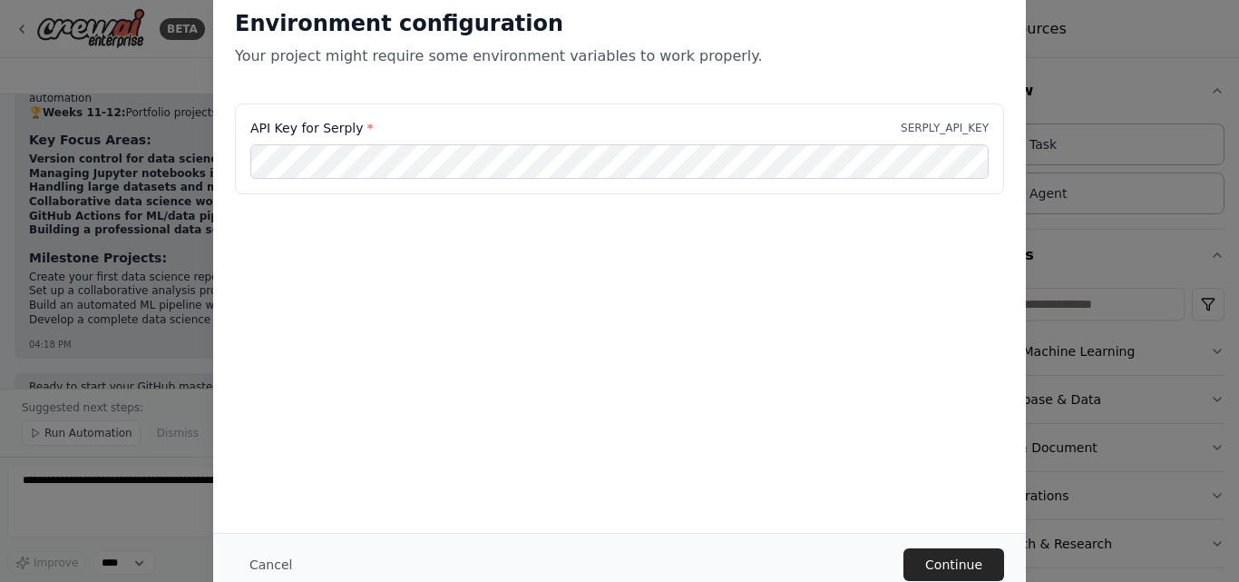
click at [542, 328] on div "Environment configuration Your project might require some environment variables…" at bounding box center [619, 259] width 813 height 545
click at [956, 543] on div "Cancel Continue" at bounding box center [619, 564] width 813 height 63
click at [958, 557] on button "Continue" at bounding box center [954, 564] width 101 height 33
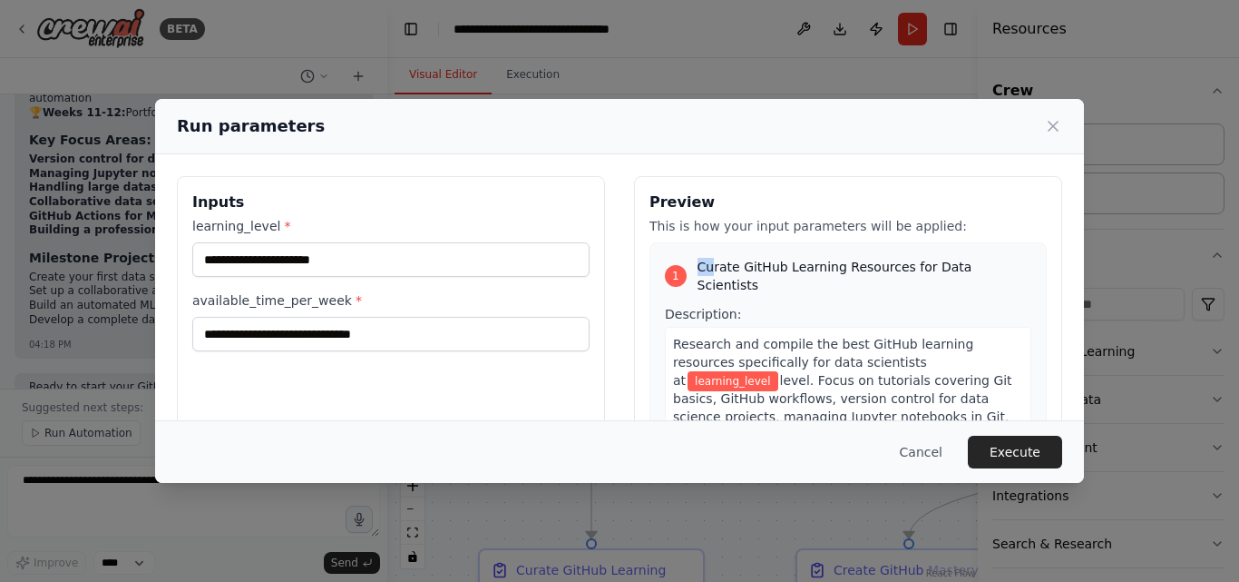
drag, startPoint x: 693, startPoint y: 269, endPoint x: 706, endPoint y: 266, distance: 13.2
click at [706, 266] on span "Curate GitHub Learning Resources for Data Scientists" at bounding box center [865, 276] width 334 height 36
click at [482, 36] on div "Run parameters Inputs learning_level * available_time_per_week * Preview This i…" at bounding box center [619, 291] width 1239 height 582
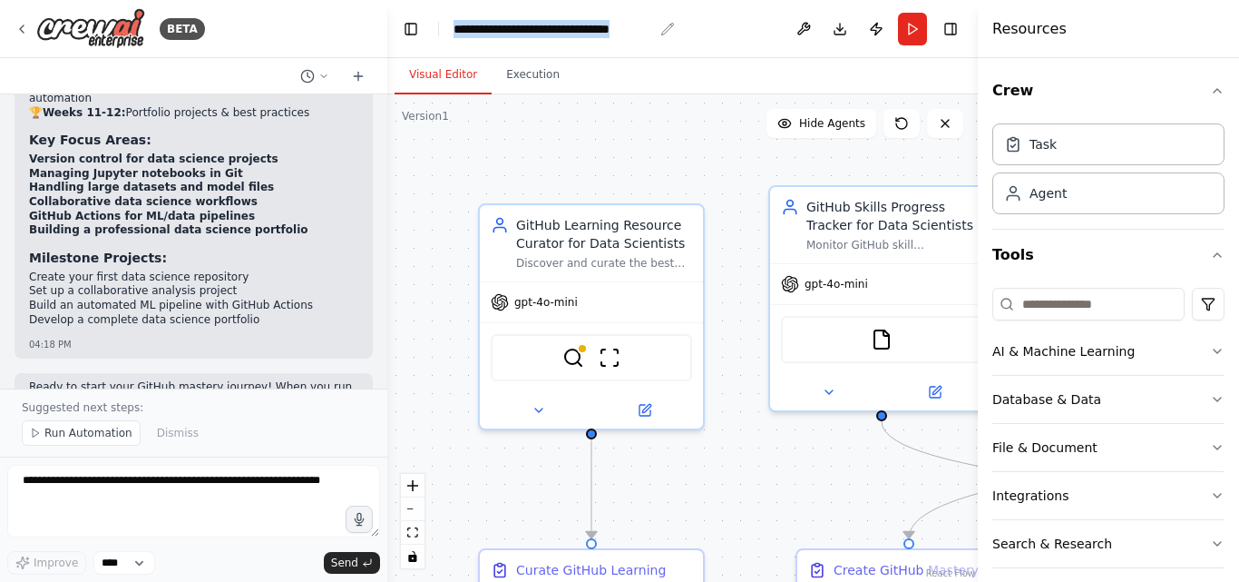
copy header "**********"
drag, startPoint x: 447, startPoint y: 27, endPoint x: 656, endPoint y: 32, distance: 208.7
click at [656, 32] on header "**********" at bounding box center [682, 29] width 591 height 58
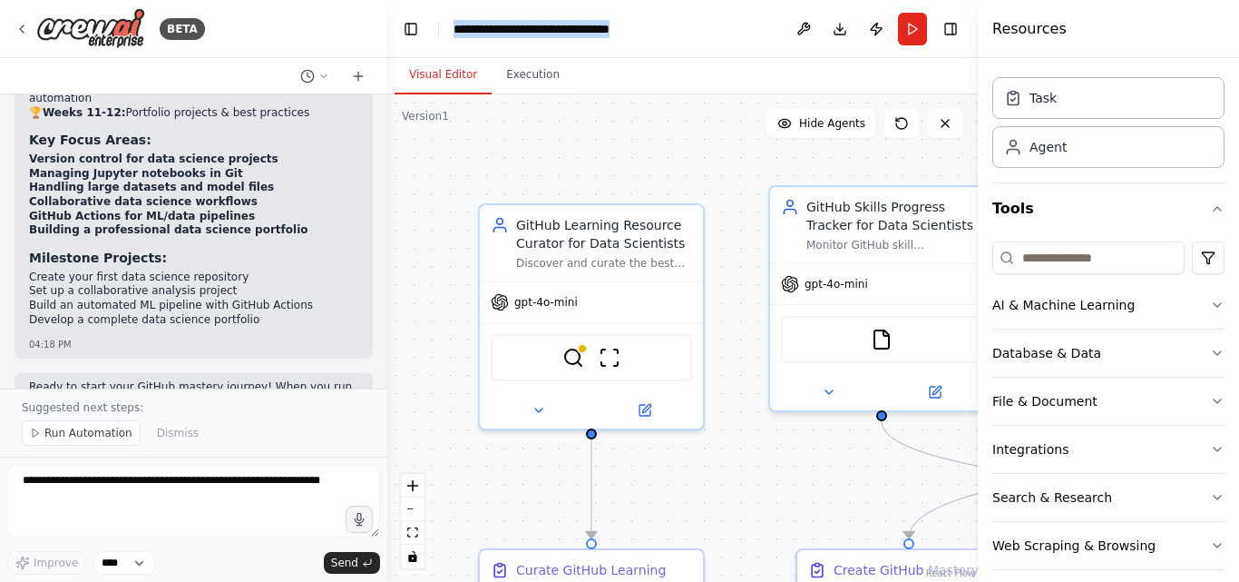
scroll to position [64, 0]
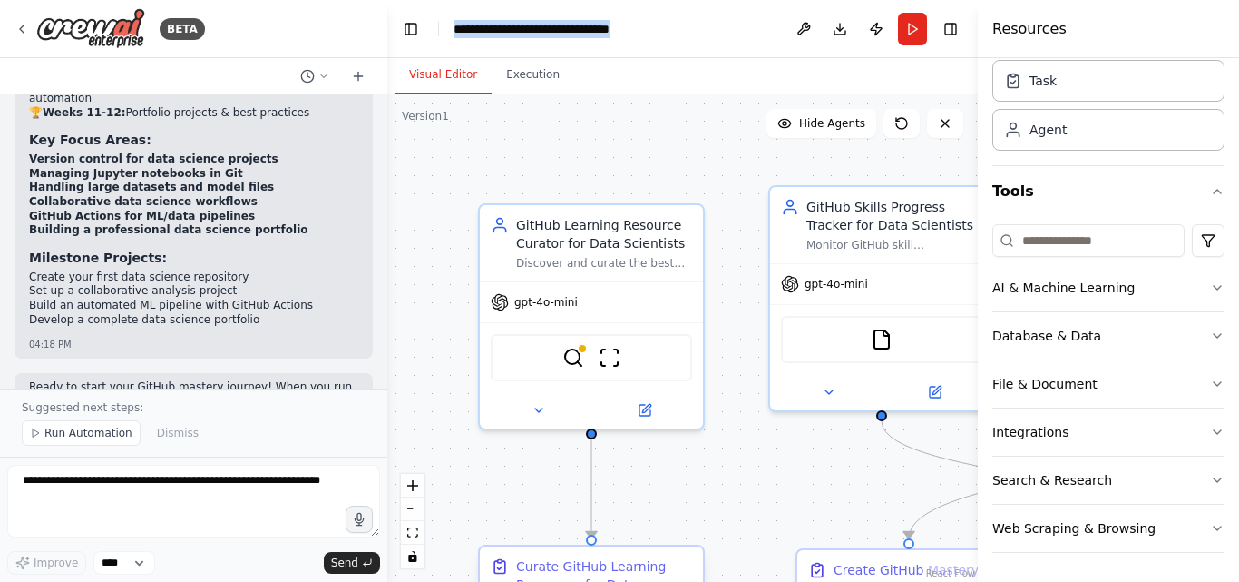
click at [581, 579] on div "Curate GitHub Learning Resources for Data Scientists" at bounding box center [604, 584] width 176 height 54
drag, startPoint x: 589, startPoint y: 541, endPoint x: 602, endPoint y: 487, distance: 55.2
click at [602, 486] on div ".deletable-edge-delete-btn { width: 20px; height: 20px; border: 0px solid #ffff…" at bounding box center [682, 337] width 591 height 487
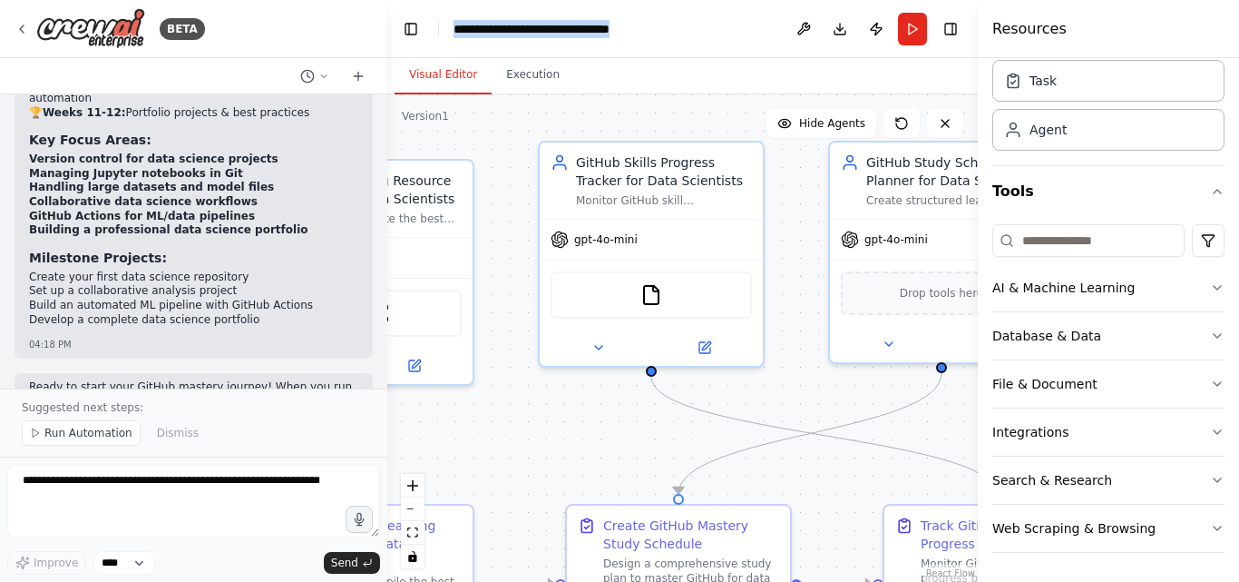
drag, startPoint x: 671, startPoint y: 469, endPoint x: 440, endPoint y: 425, distance: 234.7
click at [440, 425] on div ".deletable-edge-delete-btn { width: 20px; height: 20px; border: 0px solid #ffff…" at bounding box center [682, 337] width 591 height 487
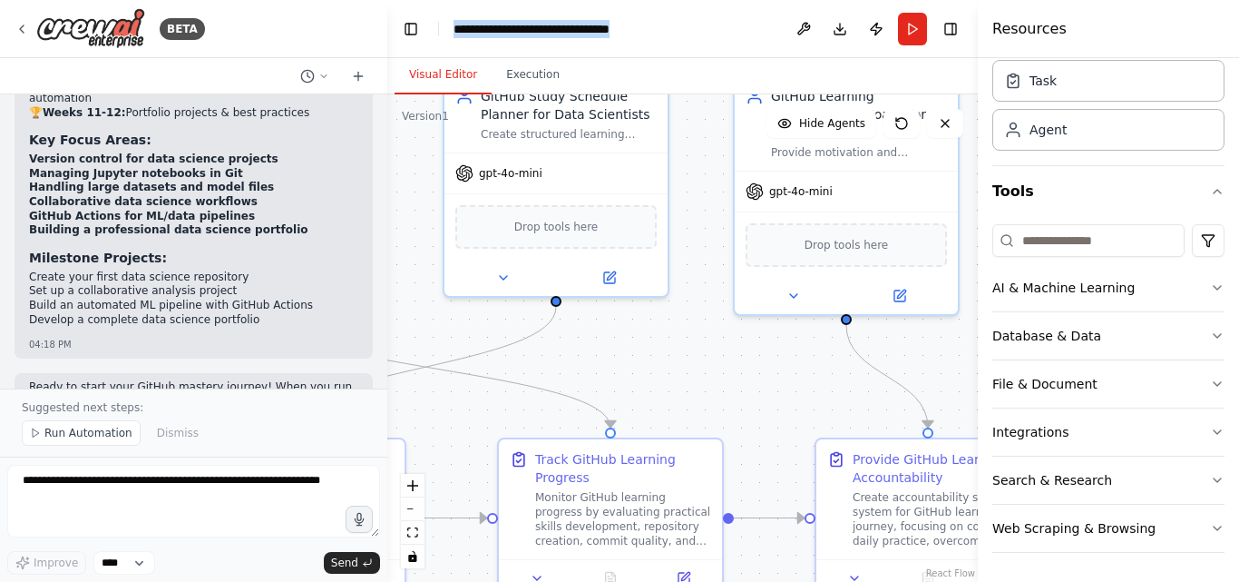
drag, startPoint x: 865, startPoint y: 471, endPoint x: 483, endPoint y: 406, distance: 387.5
click at [482, 406] on div ".deletable-edge-delete-btn { width: 20px; height: 20px; border: 0px solid #ffff…" at bounding box center [682, 337] width 591 height 487
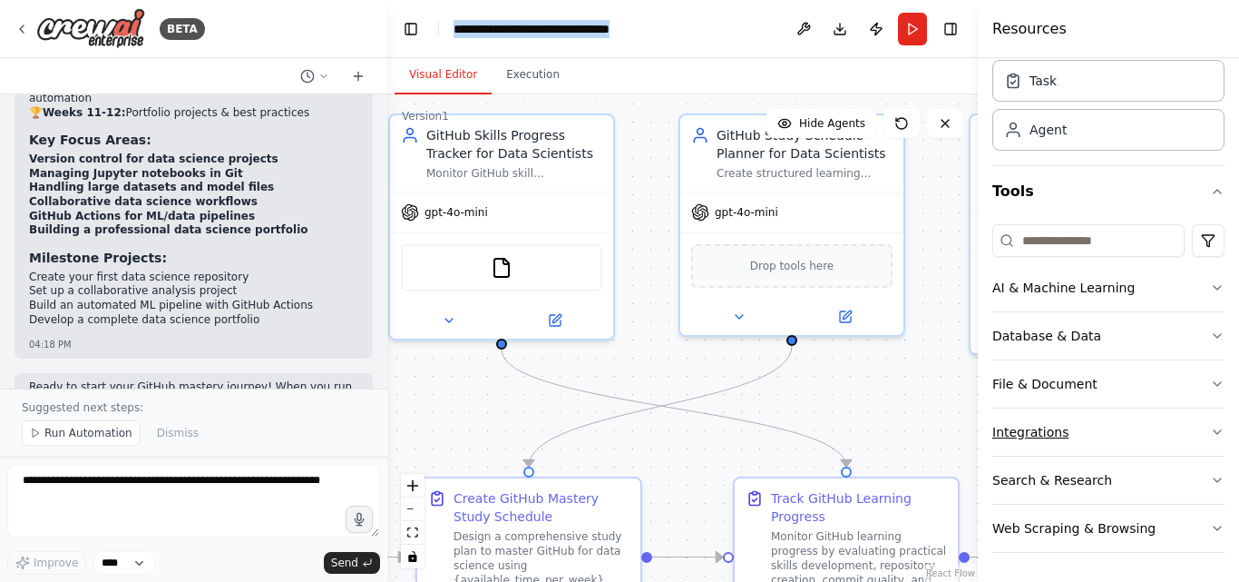
drag, startPoint x: 788, startPoint y: 391, endPoint x: 1033, endPoint y: 408, distance: 246.5
click at [1033, 408] on div "BETA Build a crew that curates personalized learning resources, tracks your pro…" at bounding box center [619, 291] width 1239 height 582
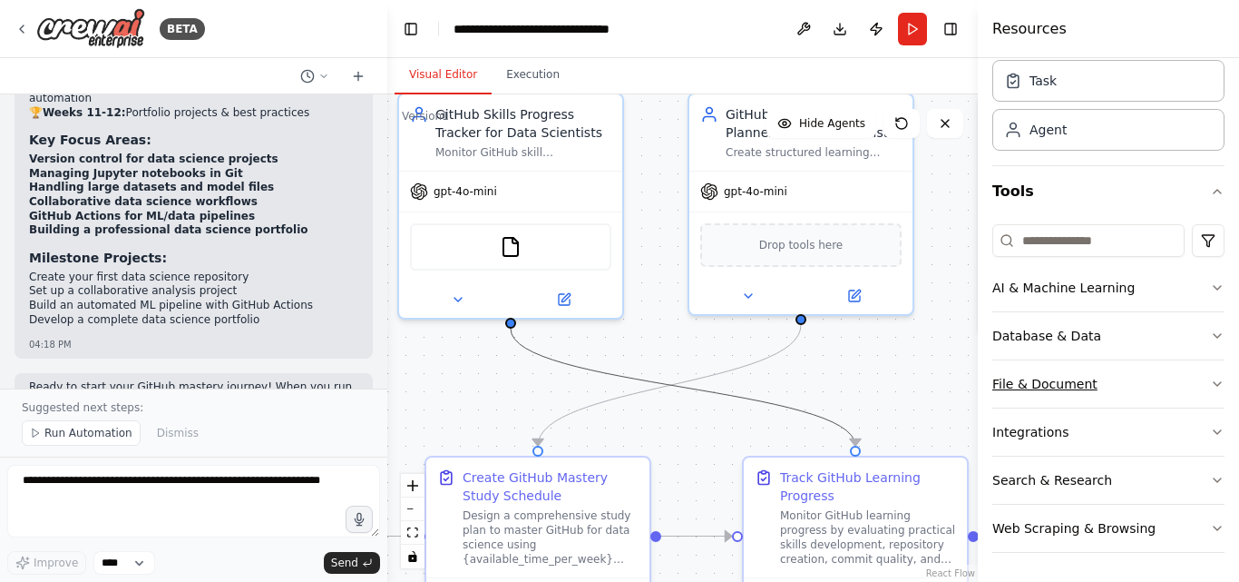
drag, startPoint x: 605, startPoint y: 366, endPoint x: 1003, endPoint y: 401, distance: 399.9
click at [1009, 397] on div "BETA Build a crew that curates personalized learning resources, tracks your pro…" at bounding box center [619, 291] width 1239 height 582
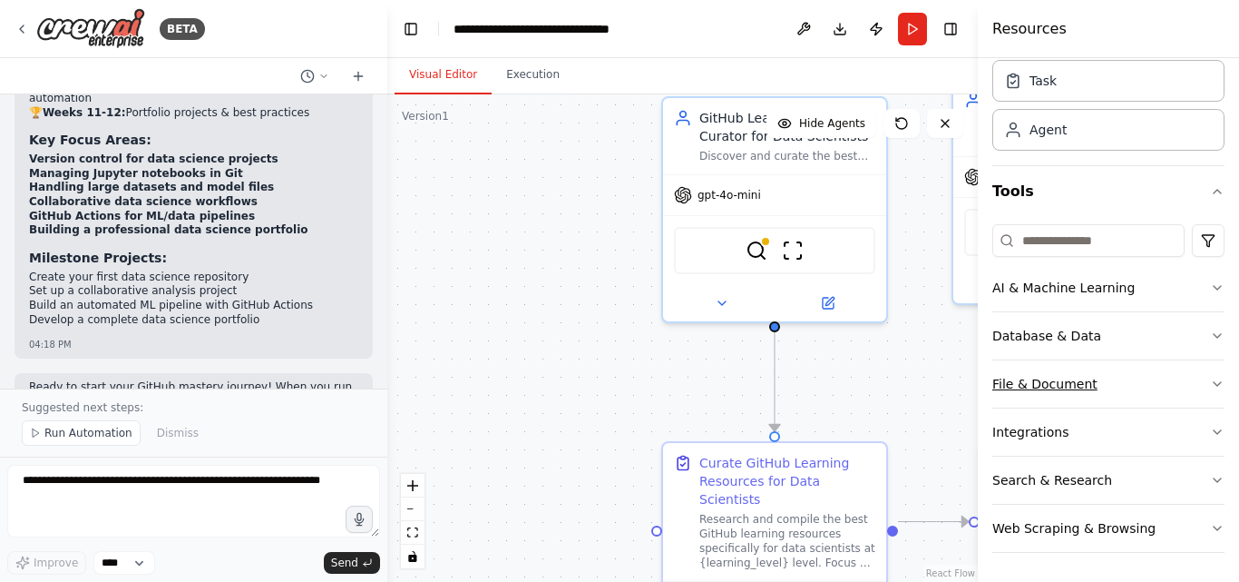
drag, startPoint x: 546, startPoint y: 396, endPoint x: 1094, endPoint y: 383, distance: 548.2
click at [1094, 383] on div "BETA Build a crew that curates personalized learning resources, tracks your pro…" at bounding box center [619, 291] width 1239 height 582
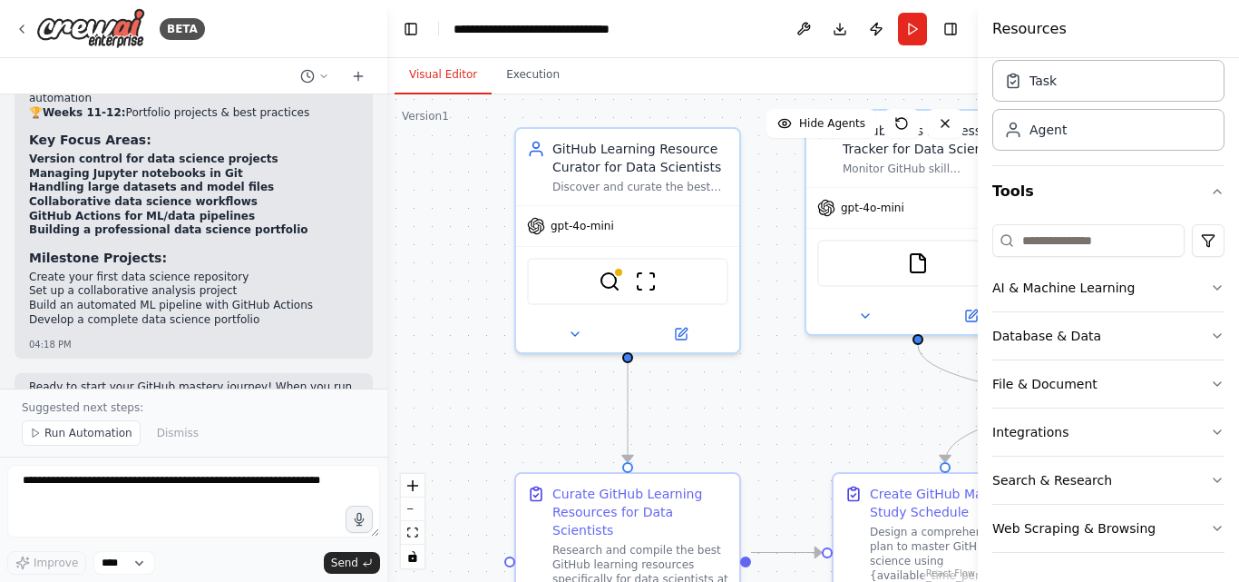
drag, startPoint x: 913, startPoint y: 419, endPoint x: 790, endPoint y: 406, distance: 123.2
click at [790, 406] on div ".deletable-edge-delete-btn { width: 20px; height: 20px; border: 0px solid #ffff…" at bounding box center [682, 337] width 591 height 487
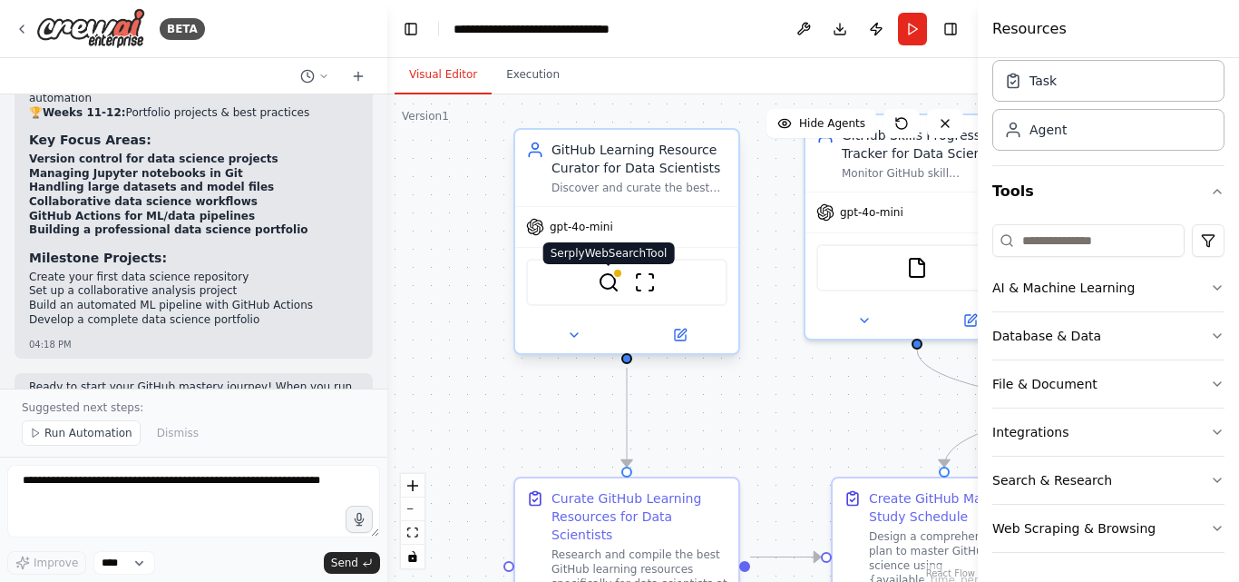
click at [611, 286] on img at bounding box center [609, 282] width 22 height 22
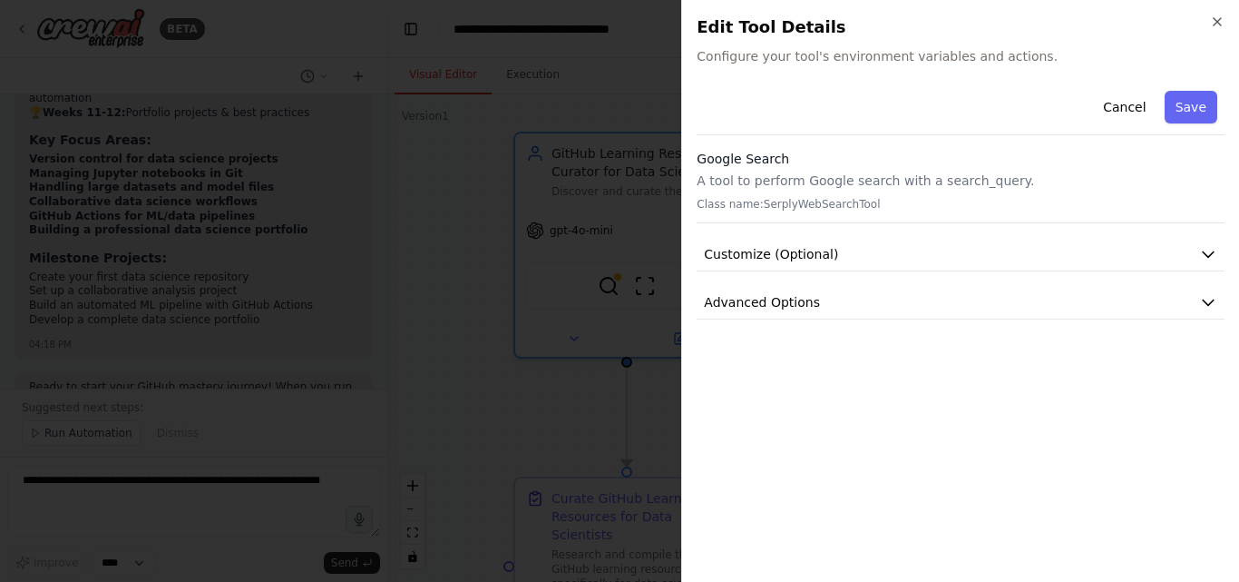
click at [830, 50] on span "Configure your tool's environment variables and actions." at bounding box center [961, 56] width 528 height 18
click at [1211, 23] on icon "button" at bounding box center [1217, 22] width 15 height 15
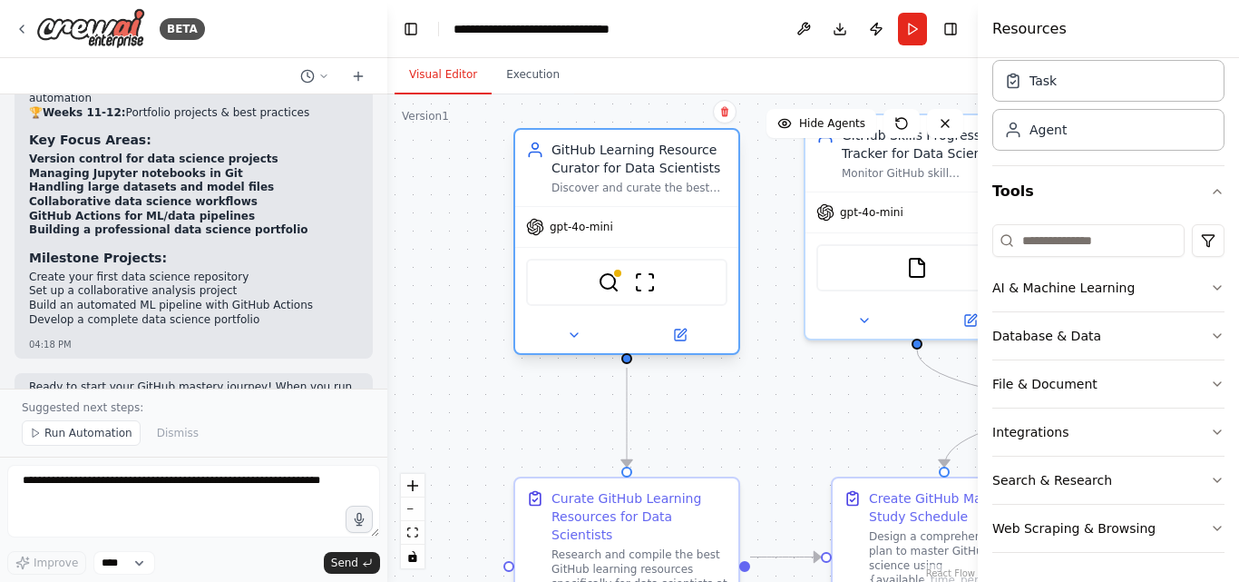
click at [603, 200] on div "GitHub Learning Resource Curator for Data Scientists Discover and curate the be…" at bounding box center [626, 168] width 223 height 76
click at [638, 169] on div "GitHub Learning Resource Curator for Data Scientists" at bounding box center [640, 159] width 176 height 36
click at [648, 293] on div "SerplyWebSearchTool ScrapeWebsiteTool" at bounding box center [626, 282] width 201 height 47
click at [645, 291] on img at bounding box center [645, 282] width 22 height 22
click at [644, 284] on img at bounding box center [645, 282] width 22 height 22
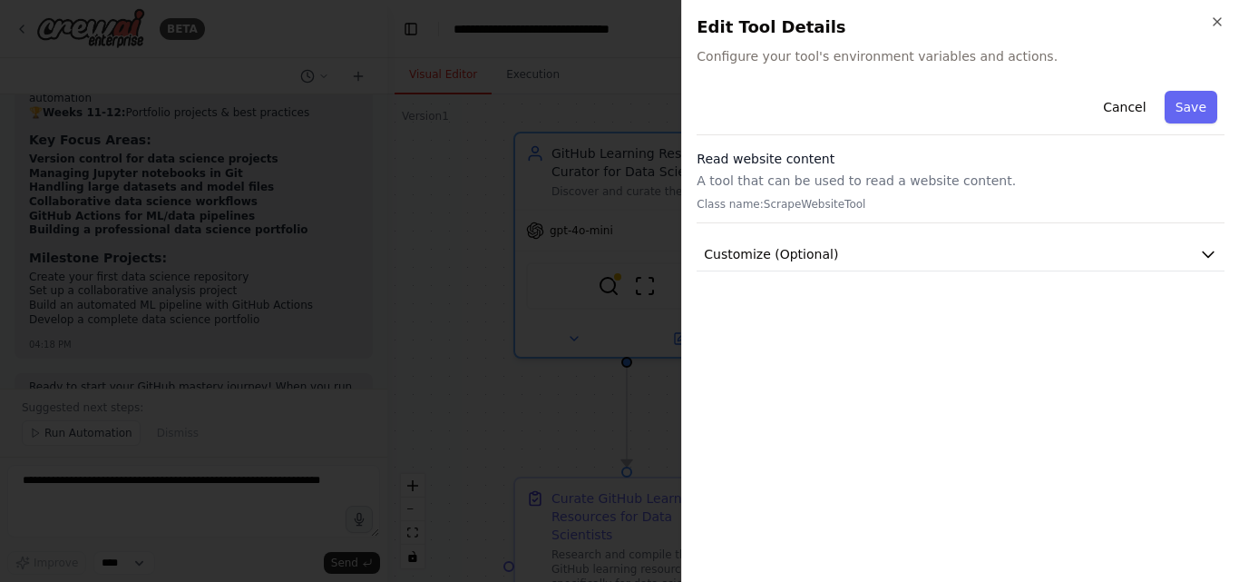
click at [761, 61] on span "Configure your tool's environment variables and actions." at bounding box center [961, 56] width 528 height 18
click at [1224, 22] on icon "button" at bounding box center [1217, 22] width 15 height 15
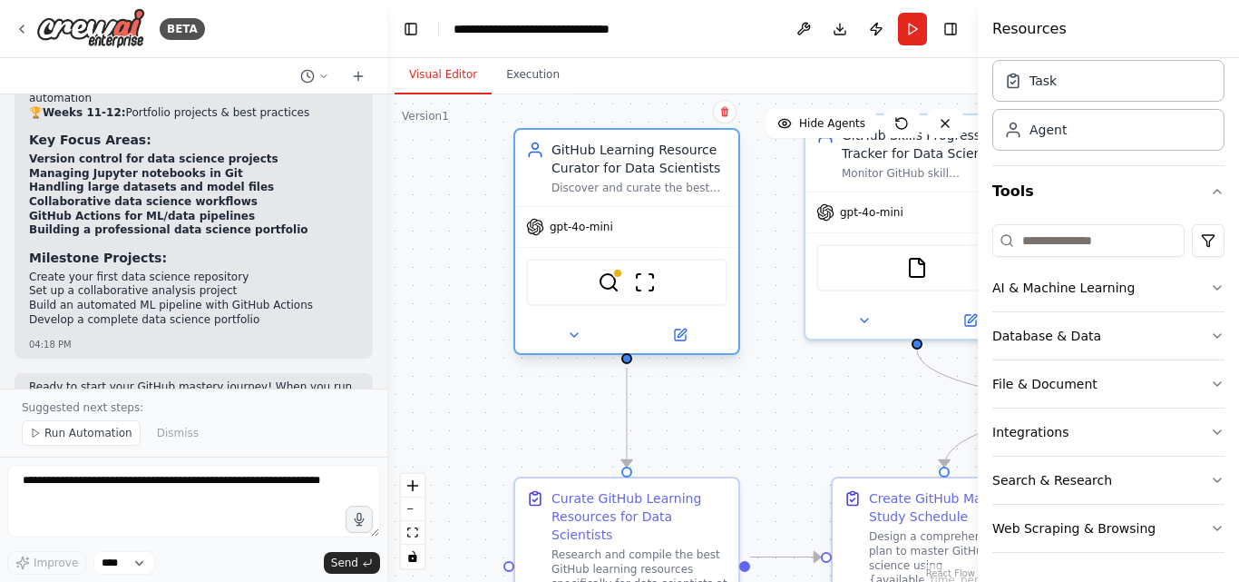
click at [610, 293] on div "SerplyWebSearchTool ScrapeWebsiteTool" at bounding box center [626, 282] width 201 height 47
click at [611, 286] on img at bounding box center [609, 282] width 22 height 22
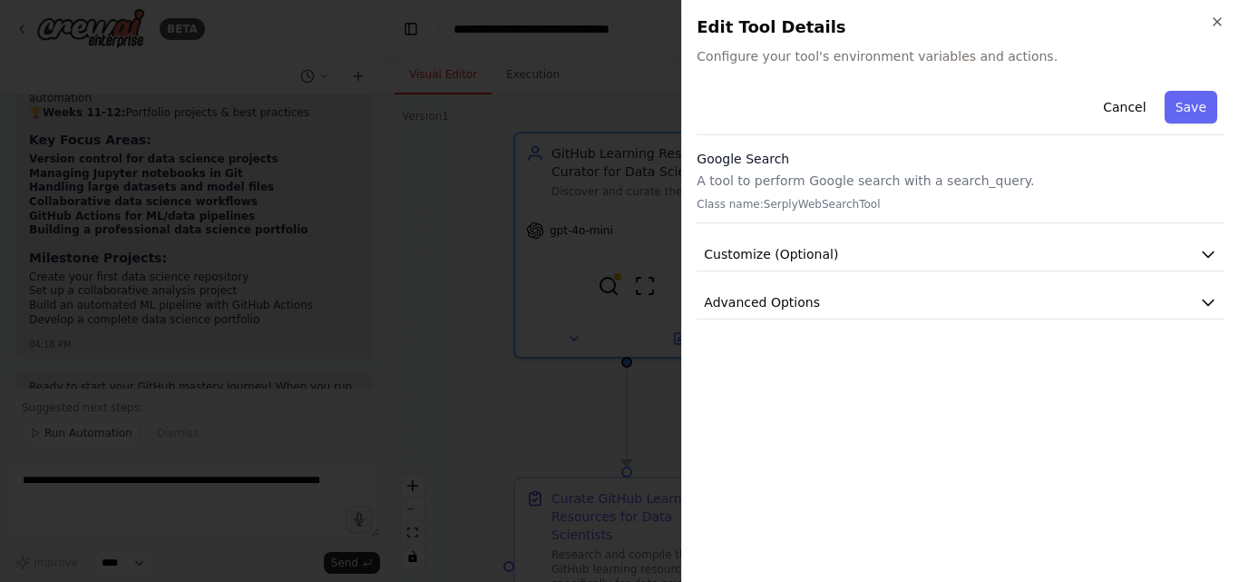
click at [817, 61] on span "Configure your tool's environment variables and actions." at bounding box center [961, 56] width 528 height 18
click at [882, 258] on button "Customize (Optional)" at bounding box center [961, 255] width 528 height 34
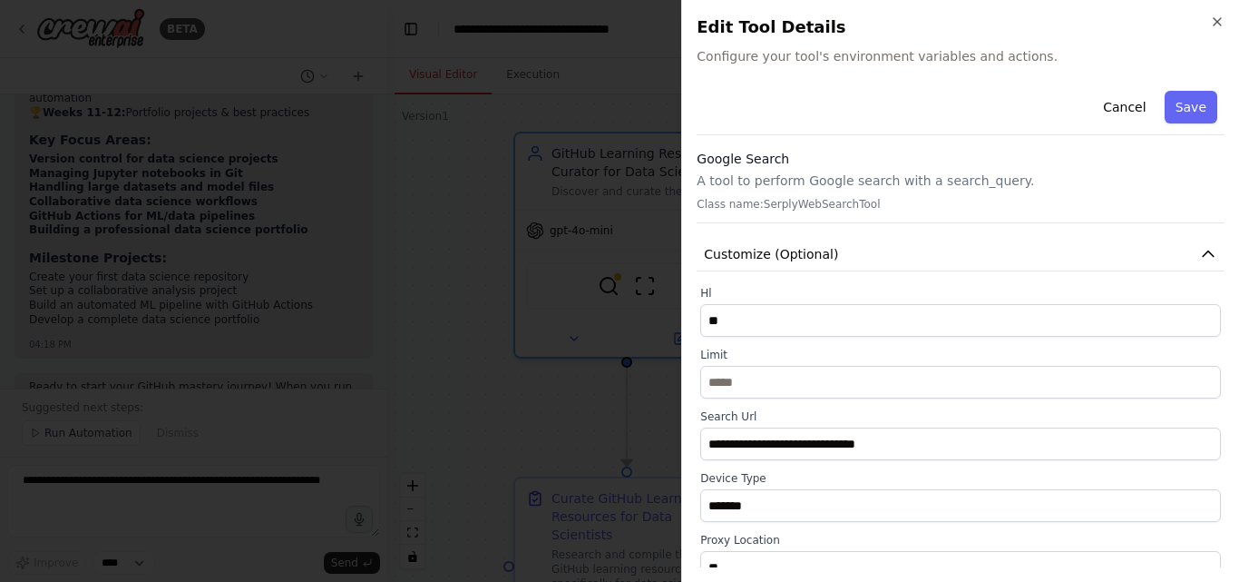
scroll to position [79, 0]
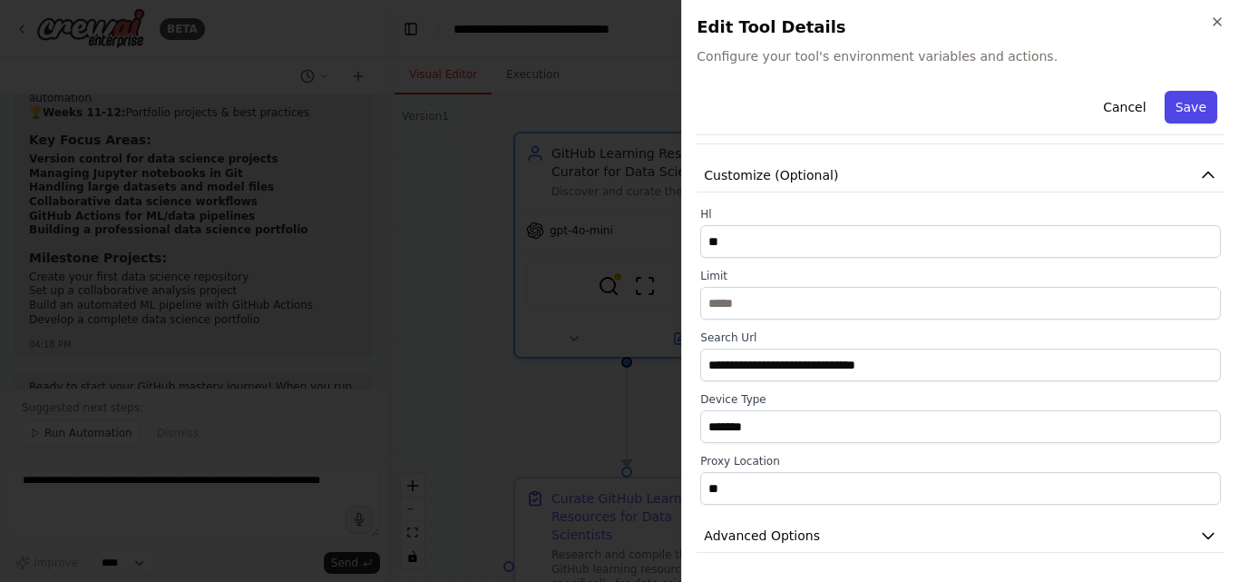
click at [1188, 112] on button "Save" at bounding box center [1191, 107] width 53 height 33
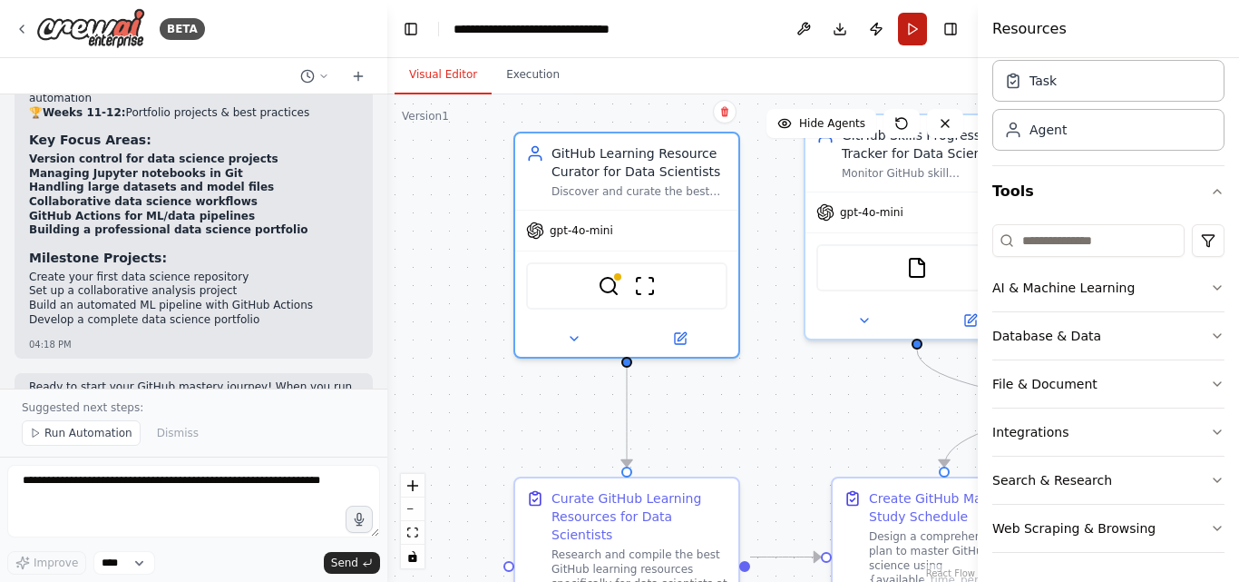
click at [913, 37] on button "Run" at bounding box center [912, 29] width 29 height 33
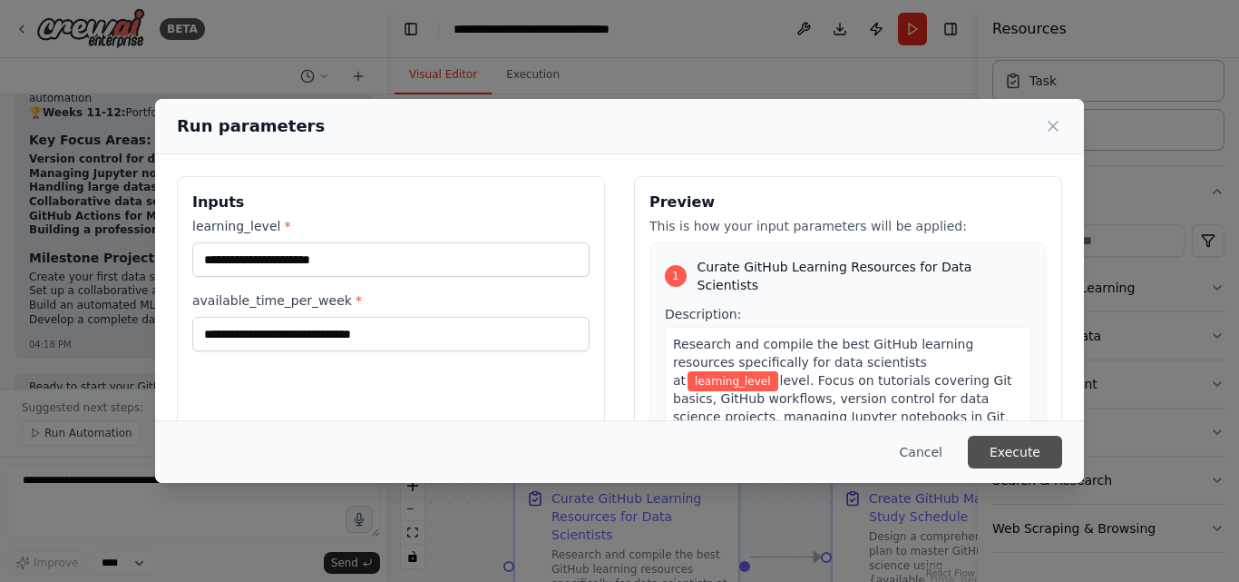
click at [1019, 445] on button "Execute" at bounding box center [1015, 452] width 94 height 33
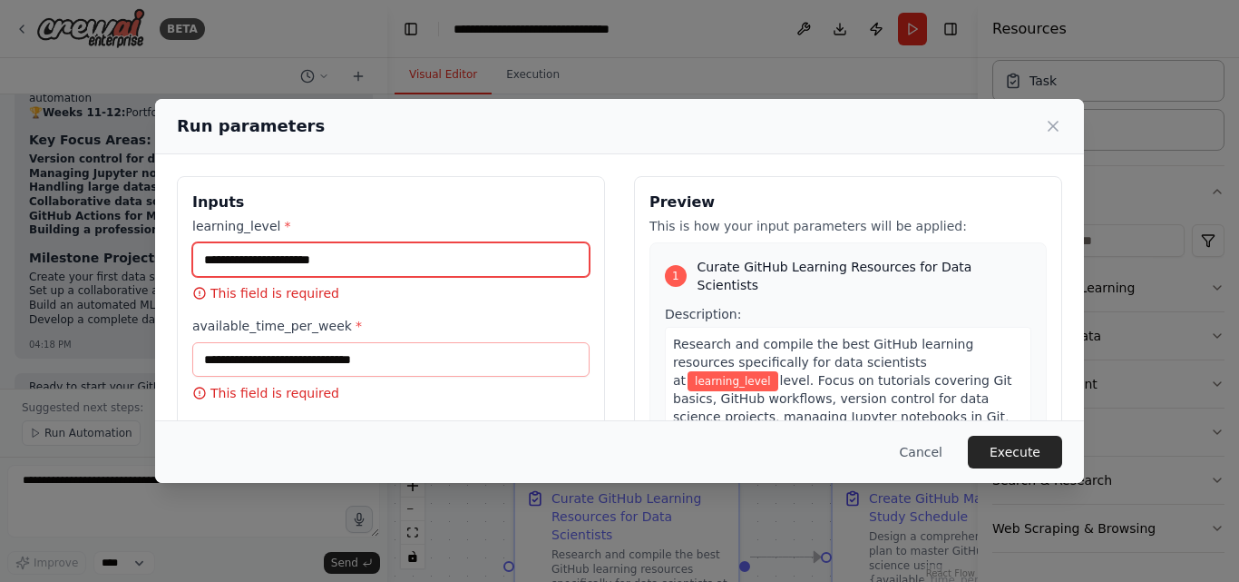
click at [299, 250] on input "learning_level *" at bounding box center [390, 259] width 397 height 34
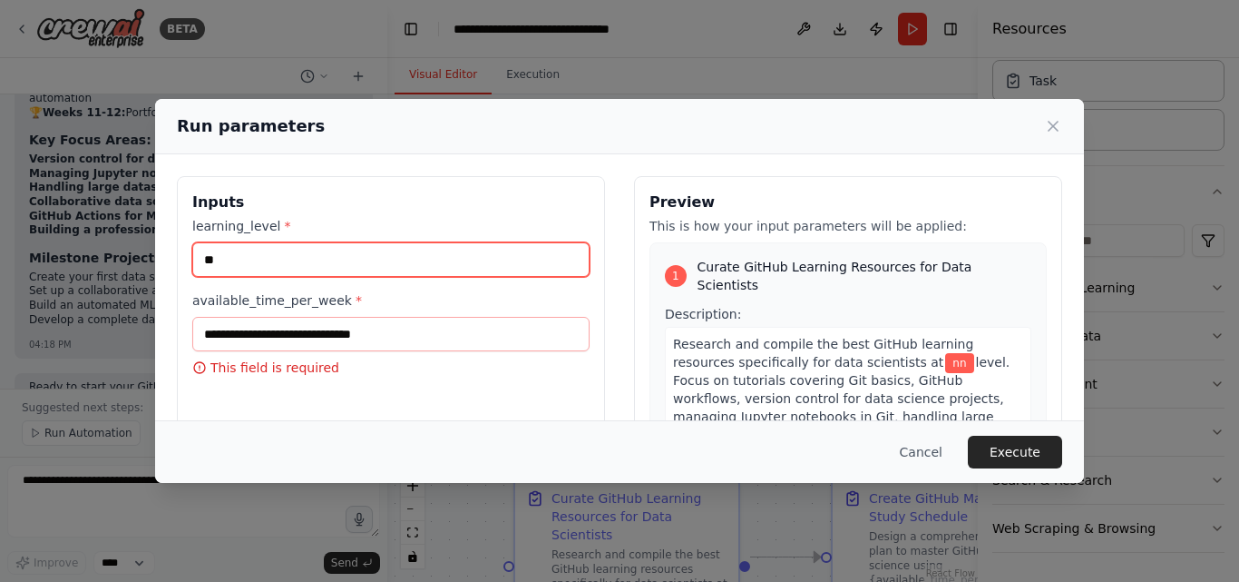
type input "*"
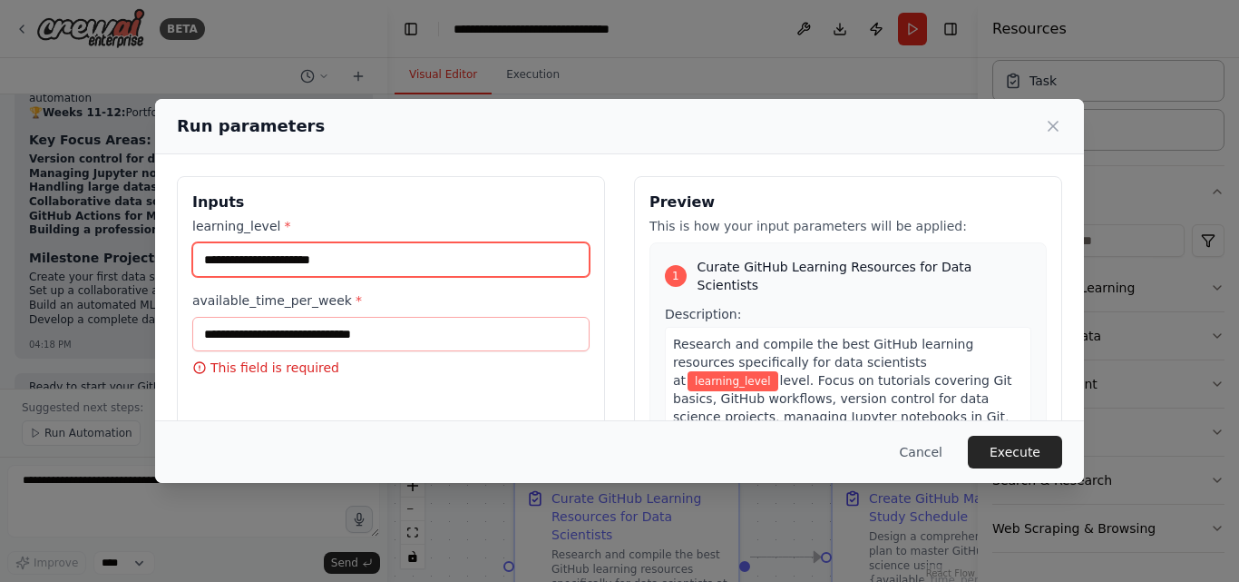
click at [265, 261] on input "learning_level *" at bounding box center [390, 259] width 397 height 34
paste input "********"
type input "********"
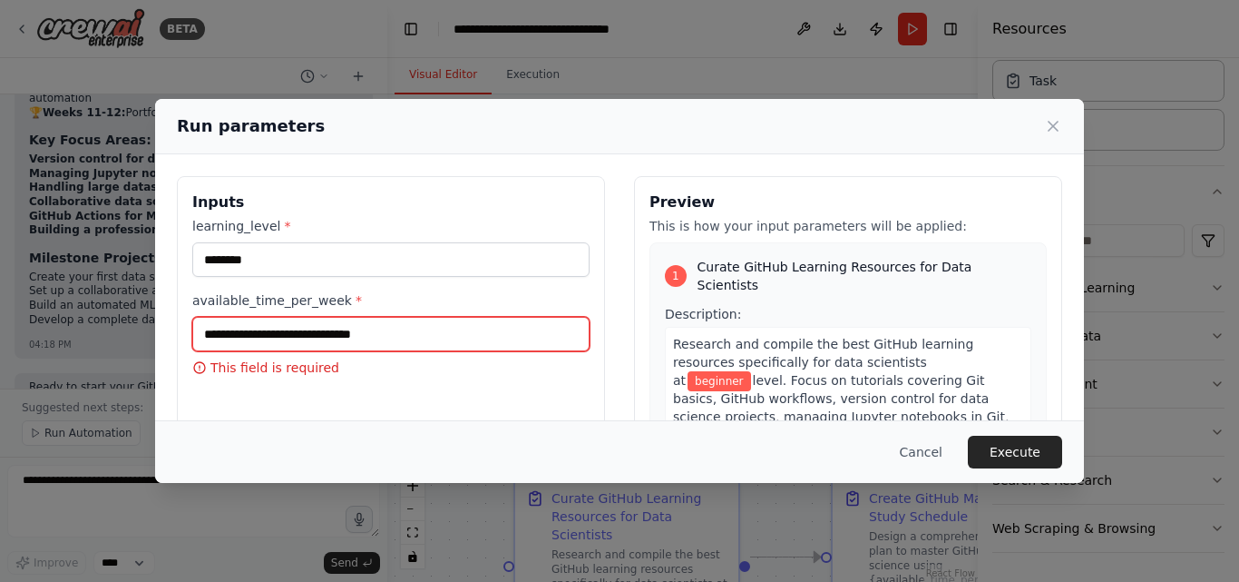
click at [277, 341] on input "available_time_per_week *" at bounding box center [390, 334] width 397 height 34
type input "*"
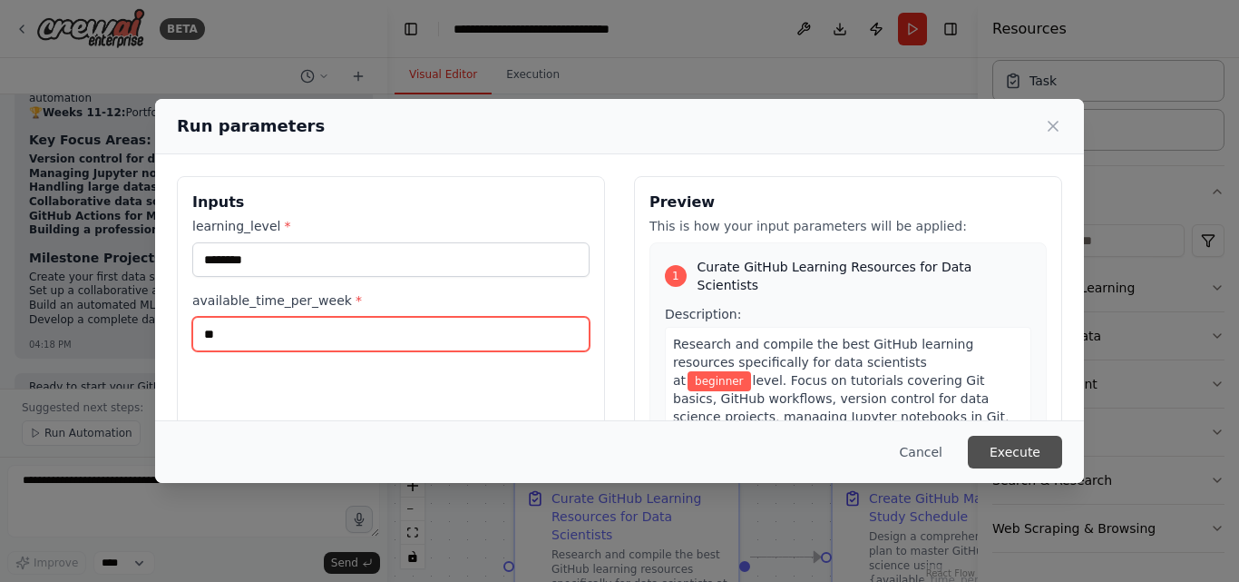
type input "**"
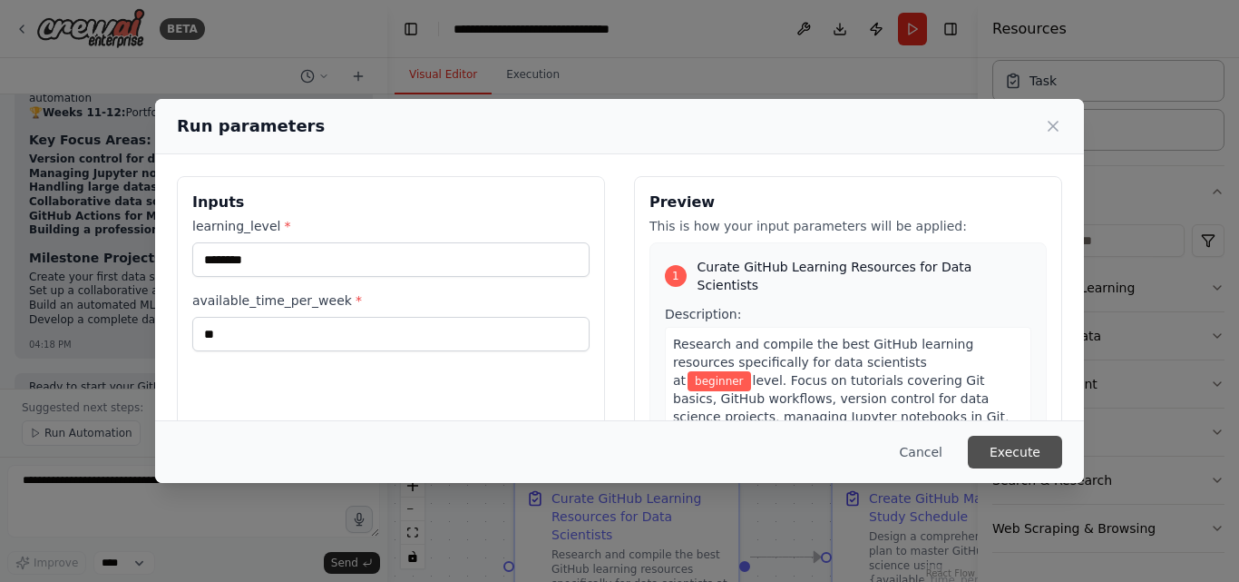
click at [1003, 459] on button "Execute" at bounding box center [1015, 452] width 94 height 33
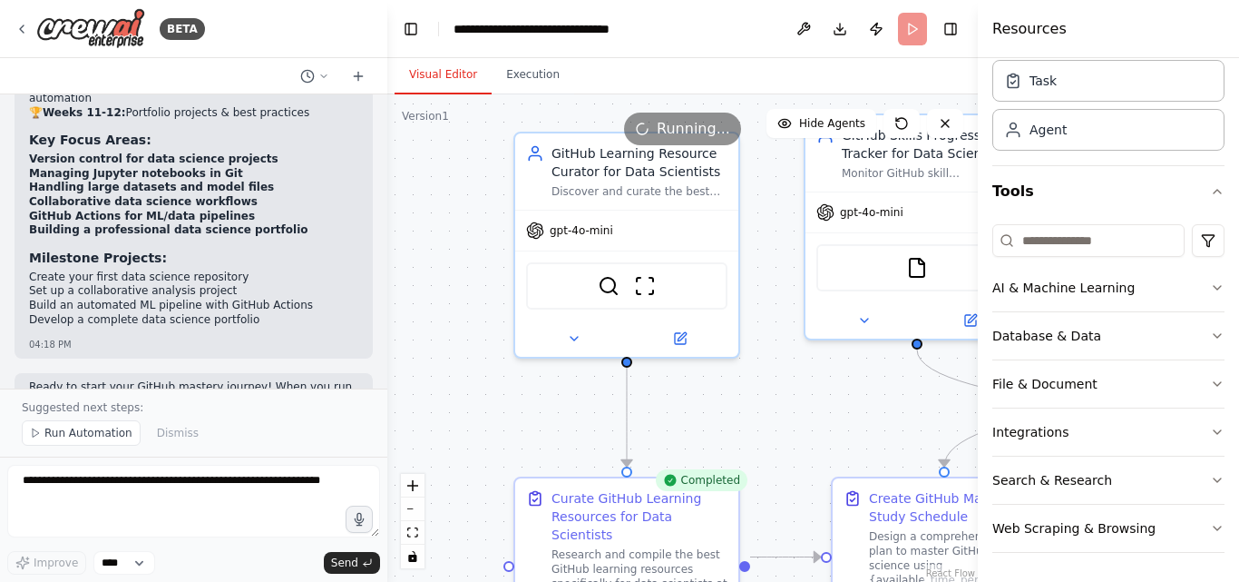
click at [792, 406] on div ".deletable-edge-delete-btn { width: 20px; height: 20px; border: 0px solid #ffff…" at bounding box center [682, 337] width 591 height 487
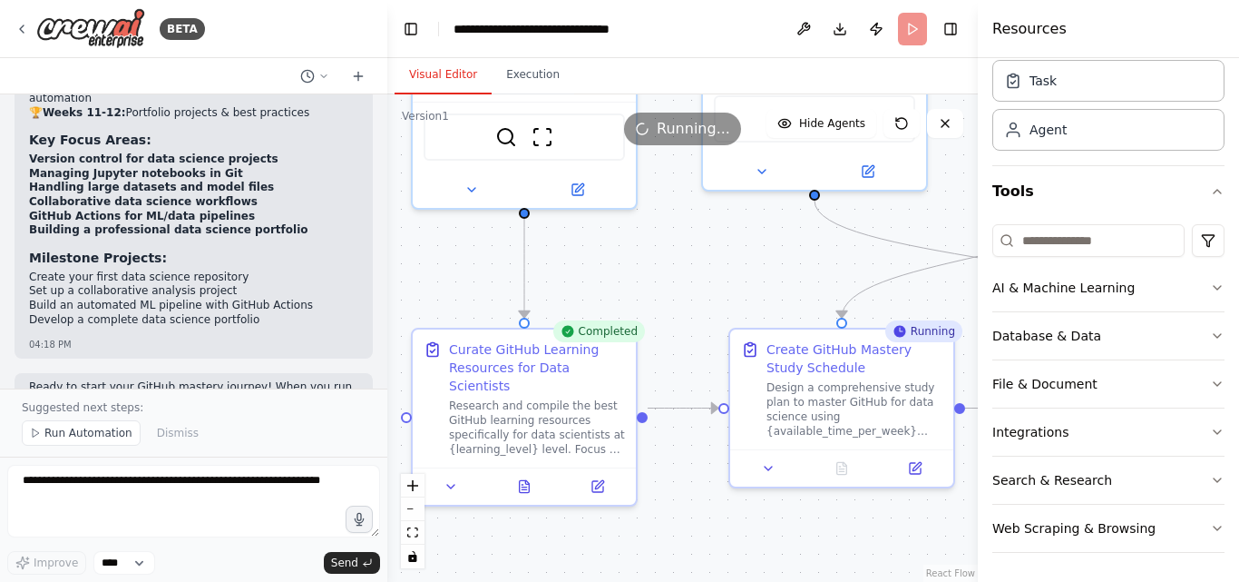
drag, startPoint x: 877, startPoint y: 391, endPoint x: 775, endPoint y: 242, distance: 180.7
click at [775, 242] on div ".deletable-edge-delete-btn { width: 20px; height: 20px; border: 0px solid #ffff…" at bounding box center [682, 337] width 591 height 487
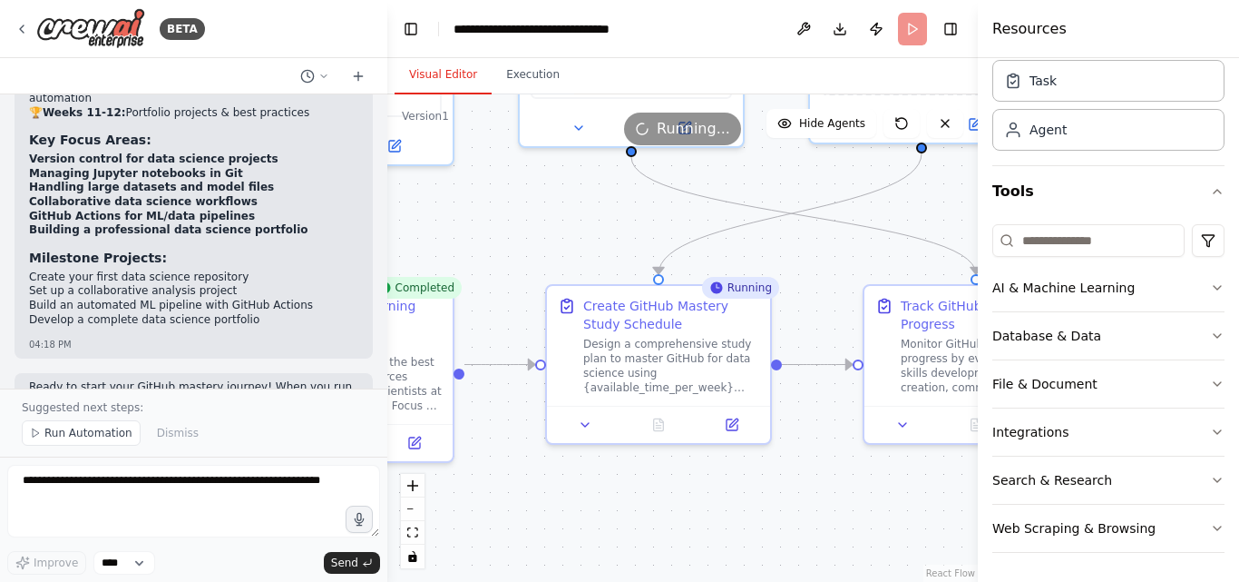
drag, startPoint x: 806, startPoint y: 252, endPoint x: 653, endPoint y: 217, distance: 156.5
click at [653, 214] on div ".deletable-edge-delete-btn { width: 20px; height: 20px; border: 0px solid #ffff…" at bounding box center [682, 337] width 591 height 487
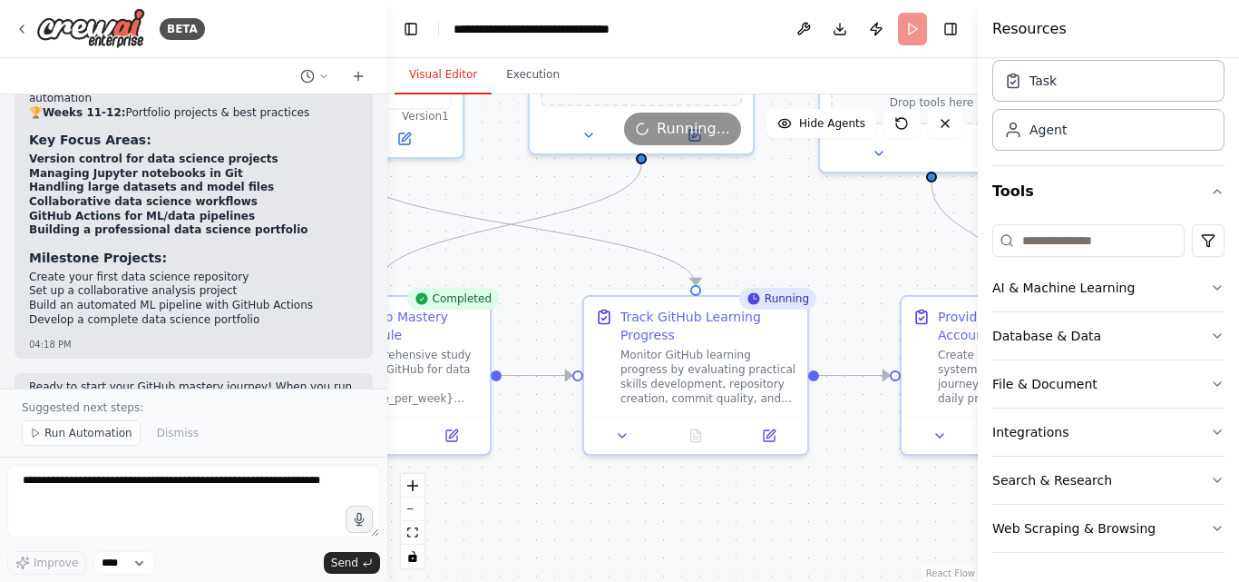
drag, startPoint x: 809, startPoint y: 242, endPoint x: 543, endPoint y: 251, distance: 266.0
click at [543, 251] on div ".deletable-edge-delete-btn { width: 20px; height: 20px; border: 0px solid #ffff…" at bounding box center [682, 337] width 591 height 487
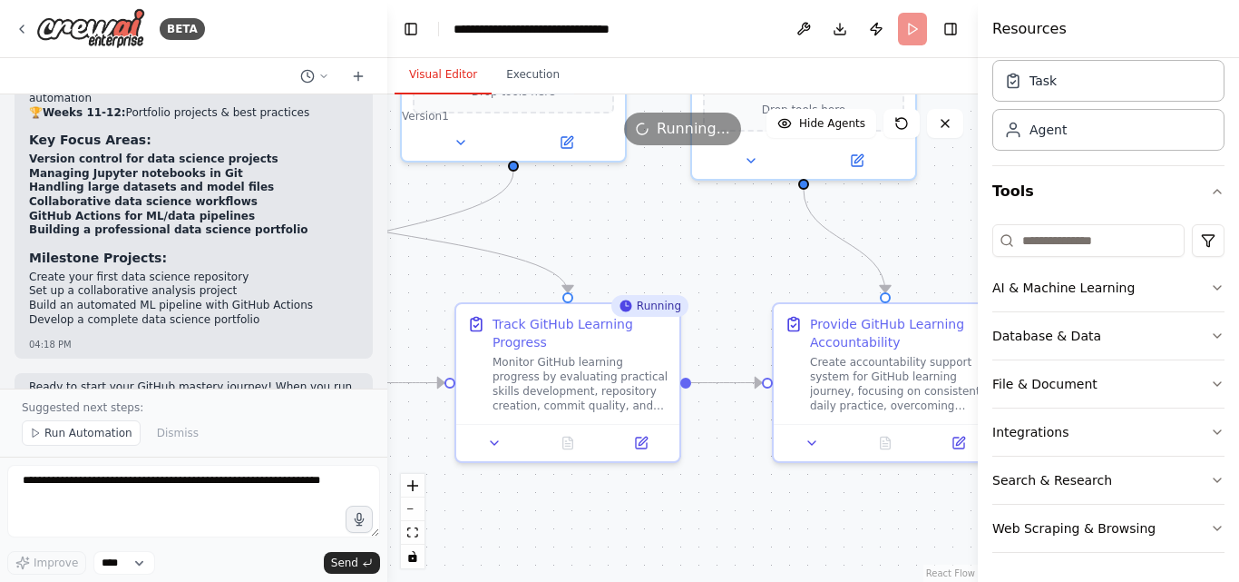
drag, startPoint x: 889, startPoint y: 253, endPoint x: 764, endPoint y: 259, distance: 125.4
click at [764, 259] on div ".deletable-edge-delete-btn { width: 20px; height: 20px; border: 0px solid #ffff…" at bounding box center [682, 337] width 591 height 487
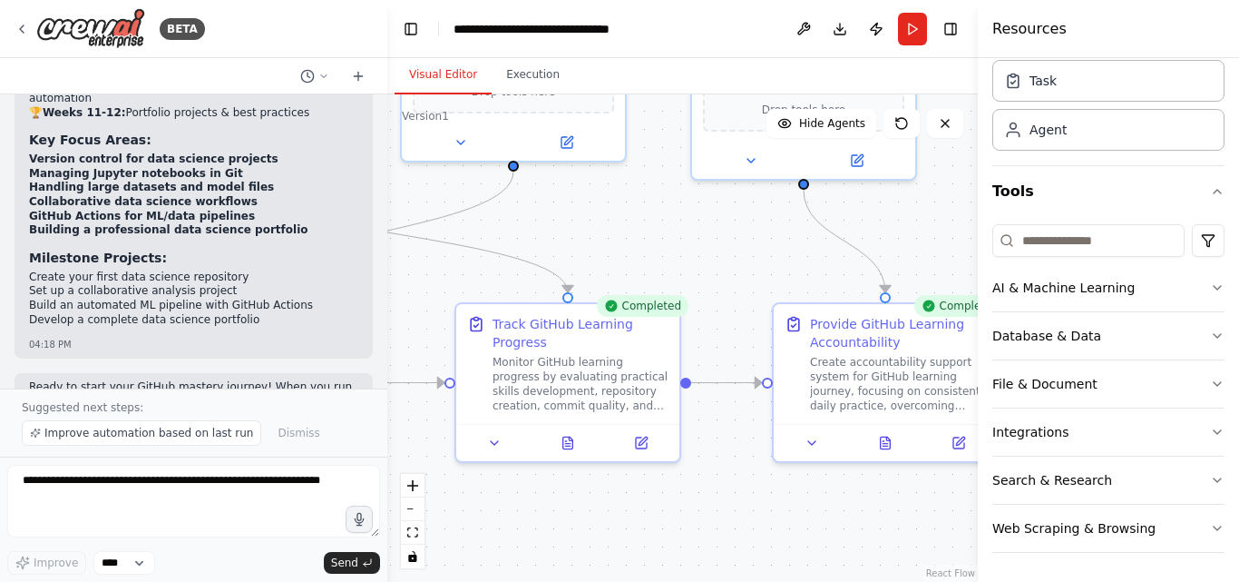
drag, startPoint x: 1009, startPoint y: 277, endPoint x: 932, endPoint y: 283, distance: 77.4
click at [932, 283] on div "BETA Build a crew that curates personalized learning resources, tracks your pro…" at bounding box center [619, 291] width 1239 height 582
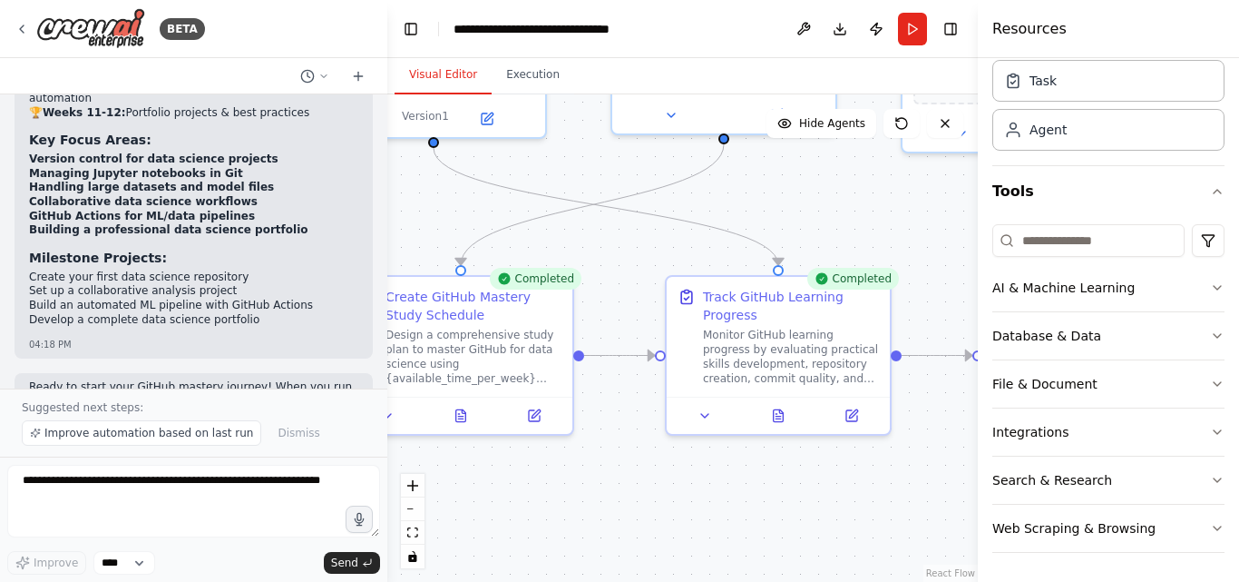
drag, startPoint x: 911, startPoint y: 282, endPoint x: 1145, endPoint y: 254, distance: 235.8
click at [1146, 254] on div "BETA Build a crew that curates personalized learning resources, tracks your pro…" at bounding box center [619, 291] width 1239 height 582
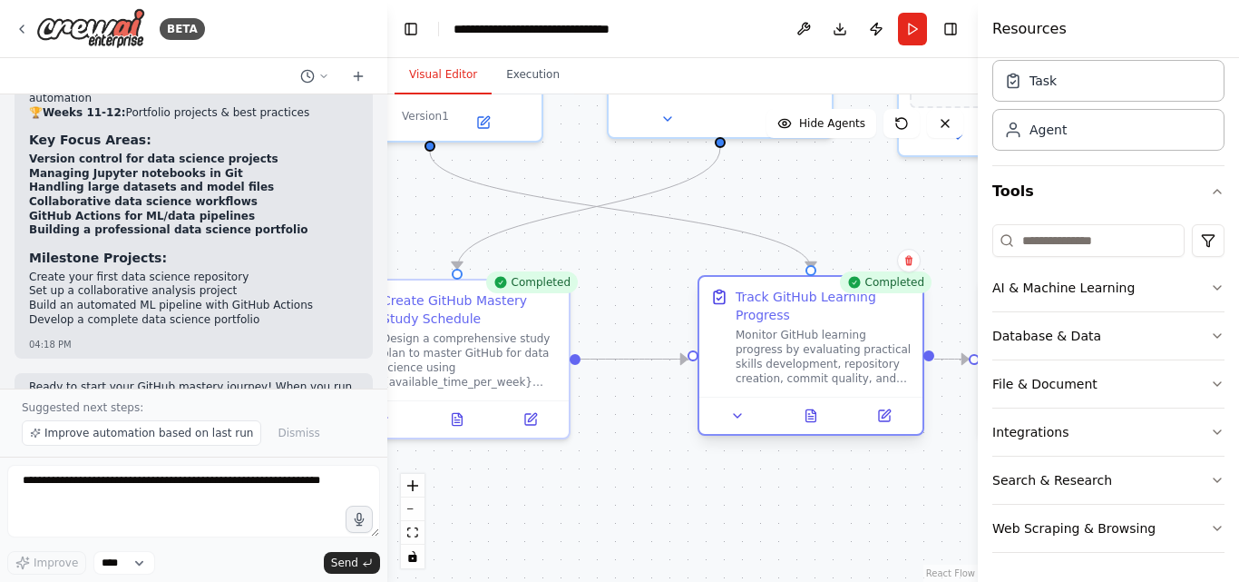
drag, startPoint x: 771, startPoint y: 280, endPoint x: 816, endPoint y: 284, distance: 44.6
click at [814, 284] on div "Track GitHub Learning Progress Monitor GitHub learning progress by evaluating p…" at bounding box center [811, 337] width 223 height 120
drag, startPoint x: 606, startPoint y: 200, endPoint x: 744, endPoint y: 201, distance: 137.9
click at [747, 200] on div ".deletable-edge-delete-btn { width: 20px; height: 20px; border: 0px solid #ffff…" at bounding box center [682, 337] width 591 height 487
click at [739, 202] on div ".deletable-edge-delete-btn { width: 20px; height: 20px; border: 0px solid #ffff…" at bounding box center [682, 337] width 591 height 487
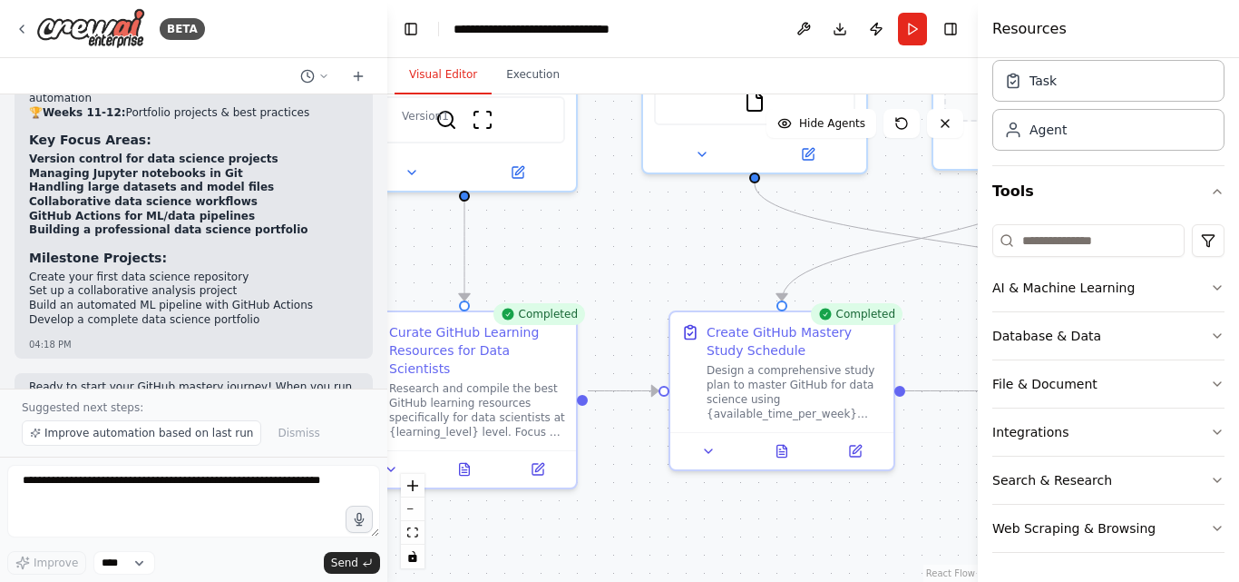
drag, startPoint x: 577, startPoint y: 174, endPoint x: 897, endPoint y: 206, distance: 321.9
click at [898, 206] on div ".deletable-edge-delete-btn { width: 20px; height: 20px; border: 0px solid #ffff…" at bounding box center [682, 337] width 591 height 487
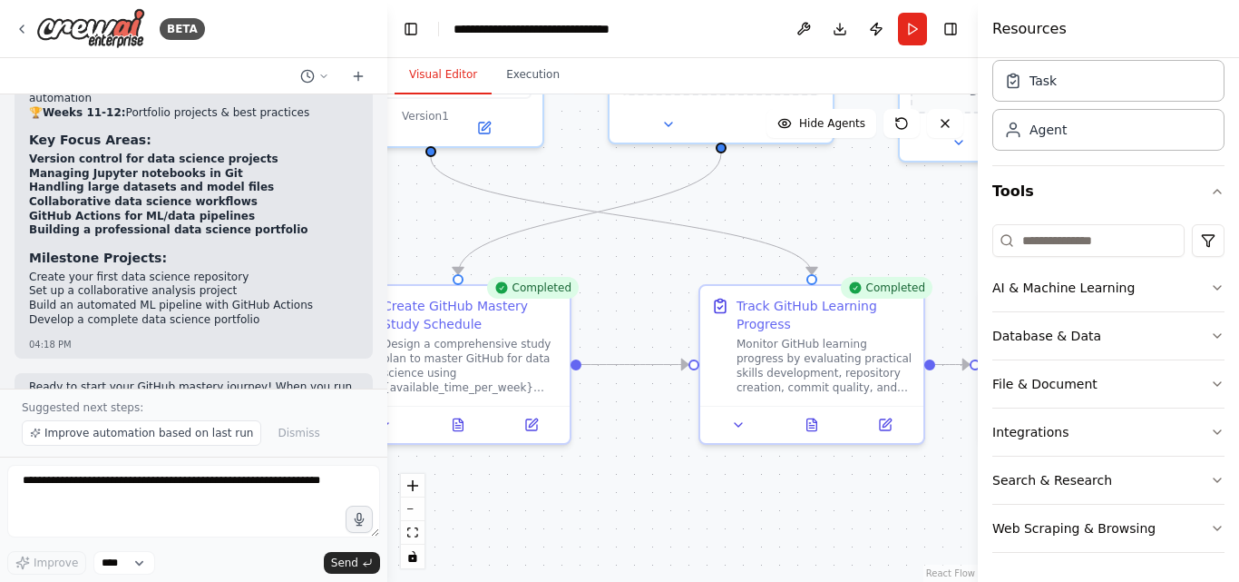
drag, startPoint x: 612, startPoint y: 281, endPoint x: 266, endPoint y: 197, distance: 356.7
click at [264, 196] on div "BETA Build a crew that curates personalized learning resources, tracks your pro…" at bounding box center [619, 291] width 1239 height 582
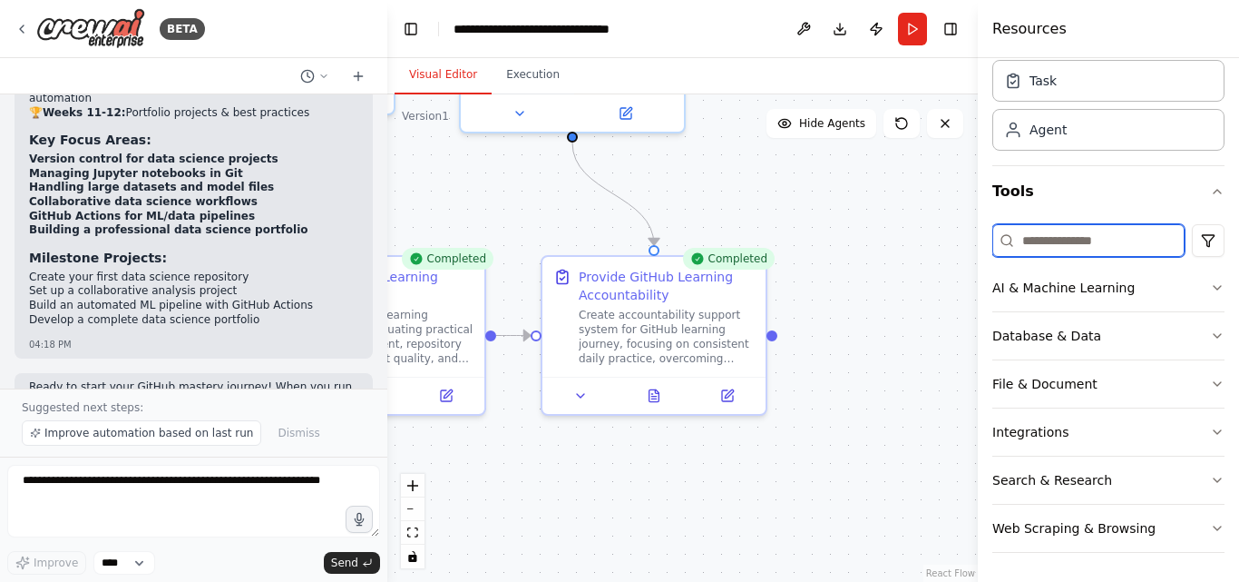
drag, startPoint x: 812, startPoint y: 252, endPoint x: 442, endPoint y: 201, distance: 373.7
click at [441, 200] on div ".deletable-edge-delete-btn { width: 20px; height: 20px; border: 0px solid #ffff…" at bounding box center [682, 337] width 591 height 487
click at [773, 227] on div ".deletable-edge-delete-btn { width: 20px; height: 20px; border: 0px solid #ffff…" at bounding box center [682, 337] width 591 height 487
click at [918, 40] on button "Run" at bounding box center [912, 29] width 29 height 33
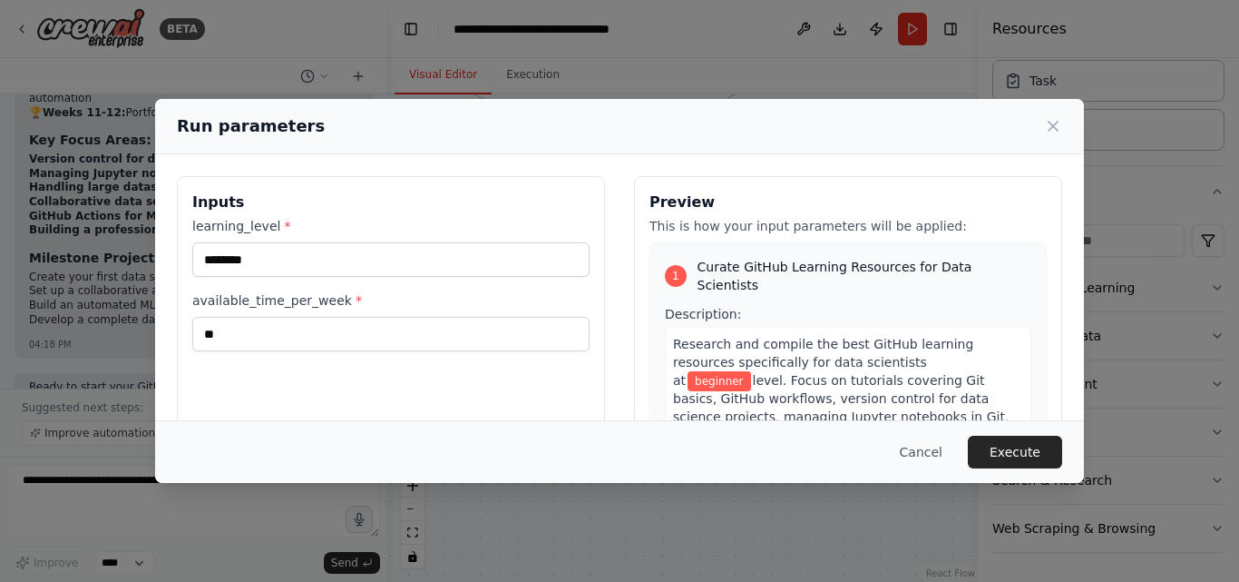
drag, startPoint x: 463, startPoint y: 184, endPoint x: 925, endPoint y: 132, distance: 465.7
click at [926, 132] on body "BETA Build a crew that curates personalized learning resources, tracks your pro…" at bounding box center [619, 291] width 1239 height 582
click at [1054, 133] on icon at bounding box center [1053, 126] width 18 height 18
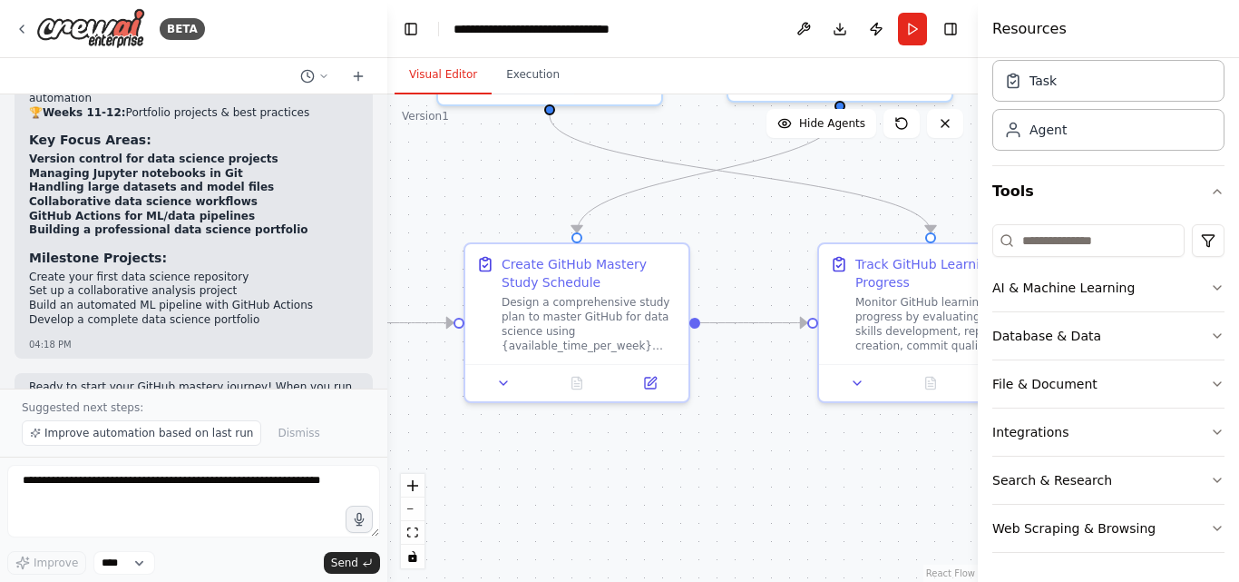
drag, startPoint x: 665, startPoint y: 220, endPoint x: 758, endPoint y: 261, distance: 101.2
click at [758, 261] on div ".deletable-edge-delete-btn { width: 20px; height: 20px; border: 0px solid #ffff…" at bounding box center [682, 337] width 591 height 487
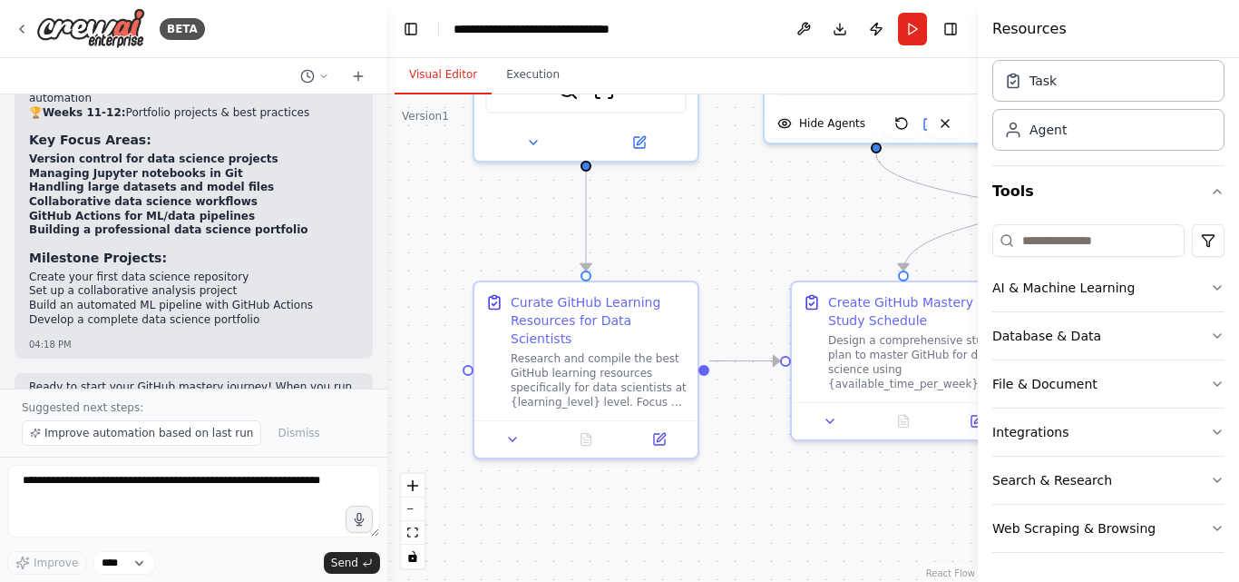
drag, startPoint x: 573, startPoint y: 178, endPoint x: 966, endPoint y: 234, distance: 397.8
click at [967, 233] on div ".deletable-edge-delete-btn { width: 20px; height: 20px; border: 0px solid #ffff…" at bounding box center [682, 337] width 591 height 487
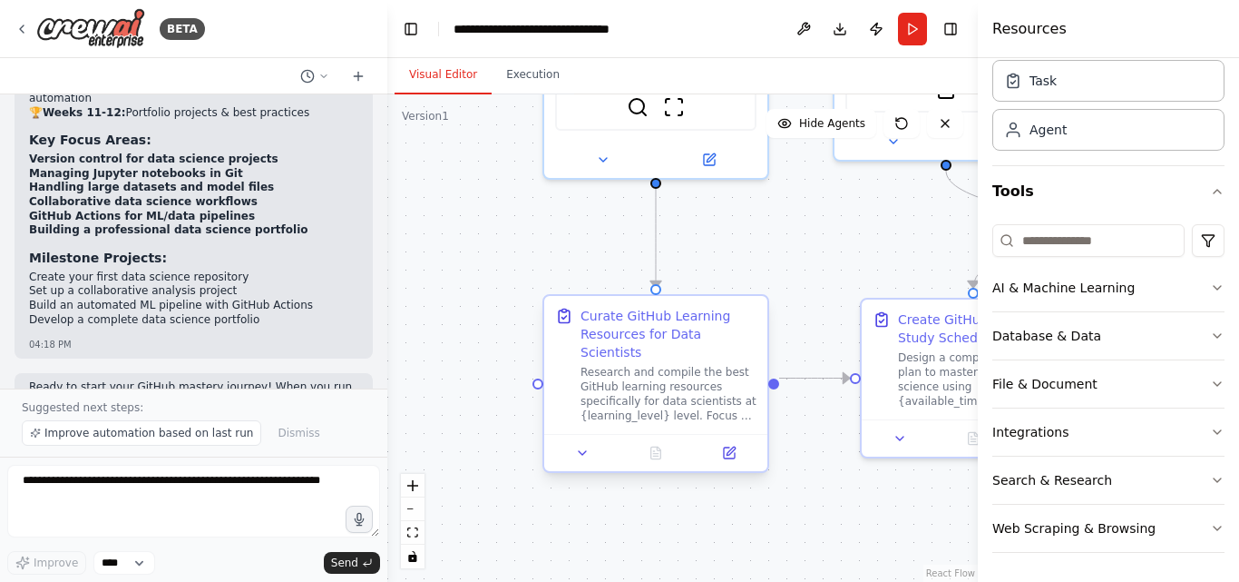
click at [665, 365] on div "Research and compile the best GitHub learning resources specifically for data s…" at bounding box center [669, 394] width 176 height 58
click at [651, 324] on div "Curate GitHub Learning Resources for Data Scientists" at bounding box center [669, 334] width 176 height 54
click at [906, 31] on button "Run" at bounding box center [912, 29] width 29 height 33
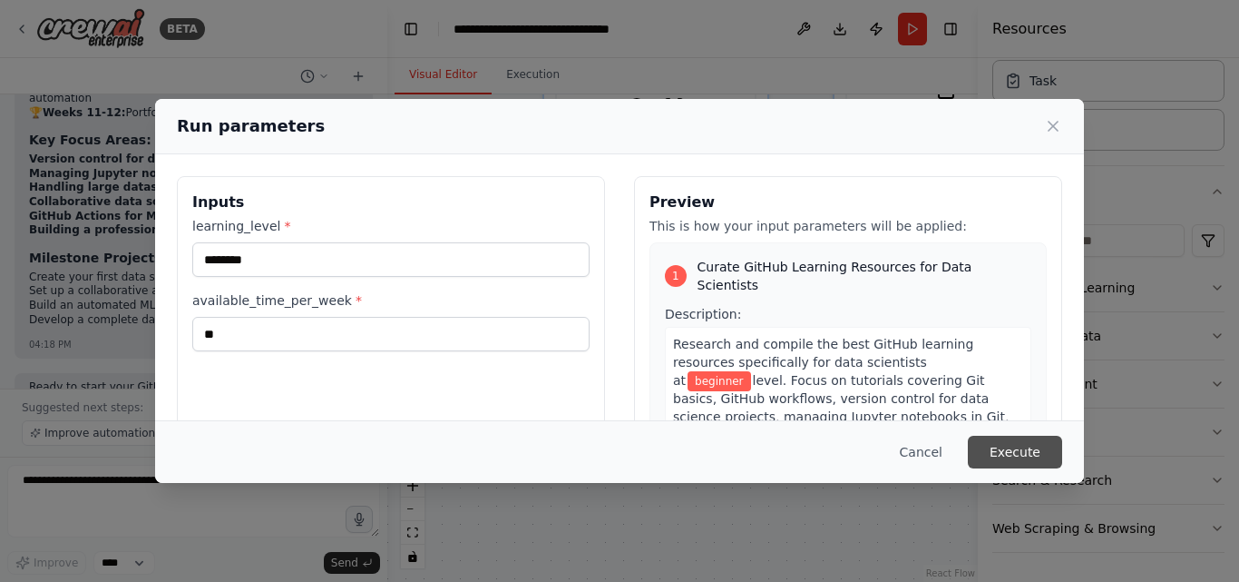
click at [1024, 454] on button "Execute" at bounding box center [1015, 452] width 94 height 33
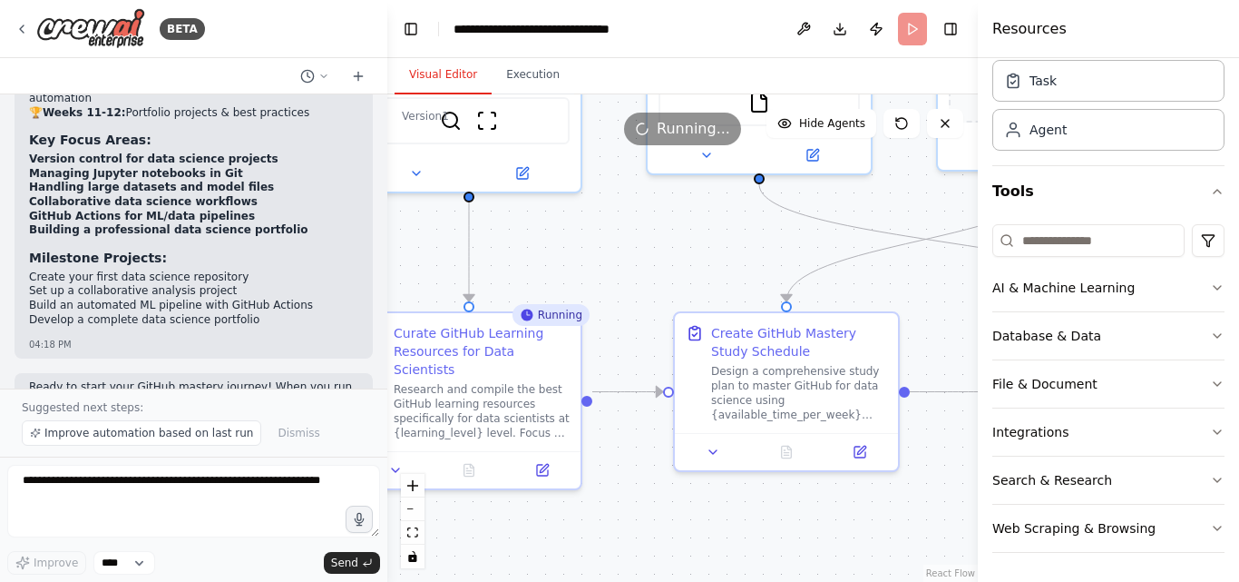
drag, startPoint x: 859, startPoint y: 259, endPoint x: 672, endPoint y: 273, distance: 187.4
click at [672, 273] on div ".deletable-edge-delete-btn { width: 20px; height: 20px; border: 0px solid #ffff…" at bounding box center [682, 337] width 591 height 487
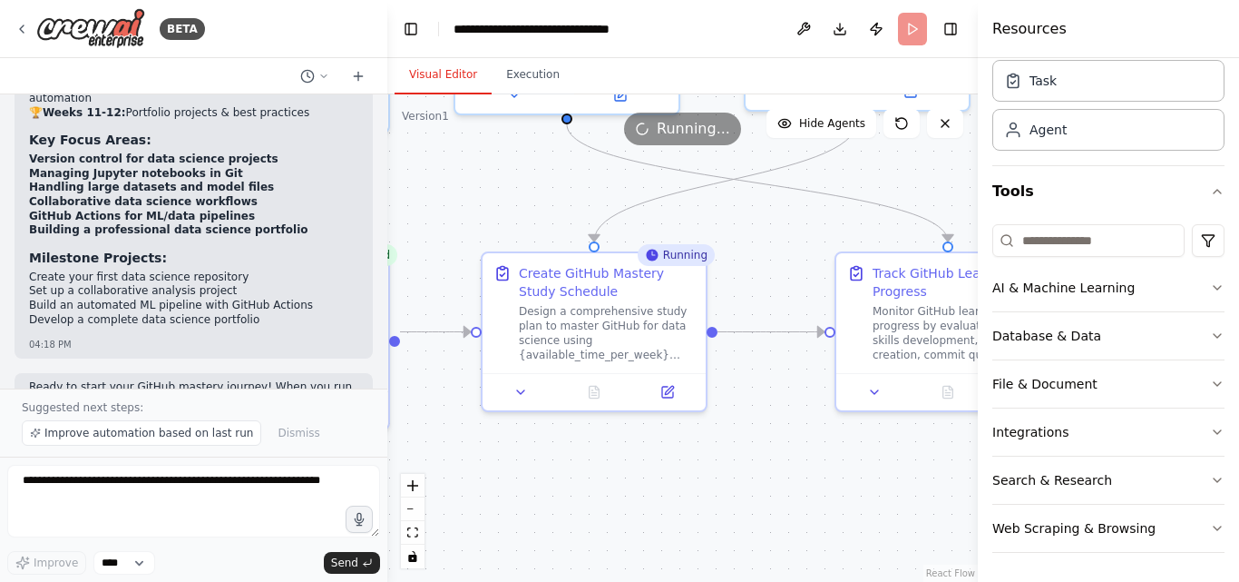
drag, startPoint x: 943, startPoint y: 326, endPoint x: 754, endPoint y: 267, distance: 197.7
click at [753, 267] on div ".deletable-edge-delete-btn { width: 20px; height: 20px; border: 0px solid #ffff…" at bounding box center [682, 337] width 591 height 487
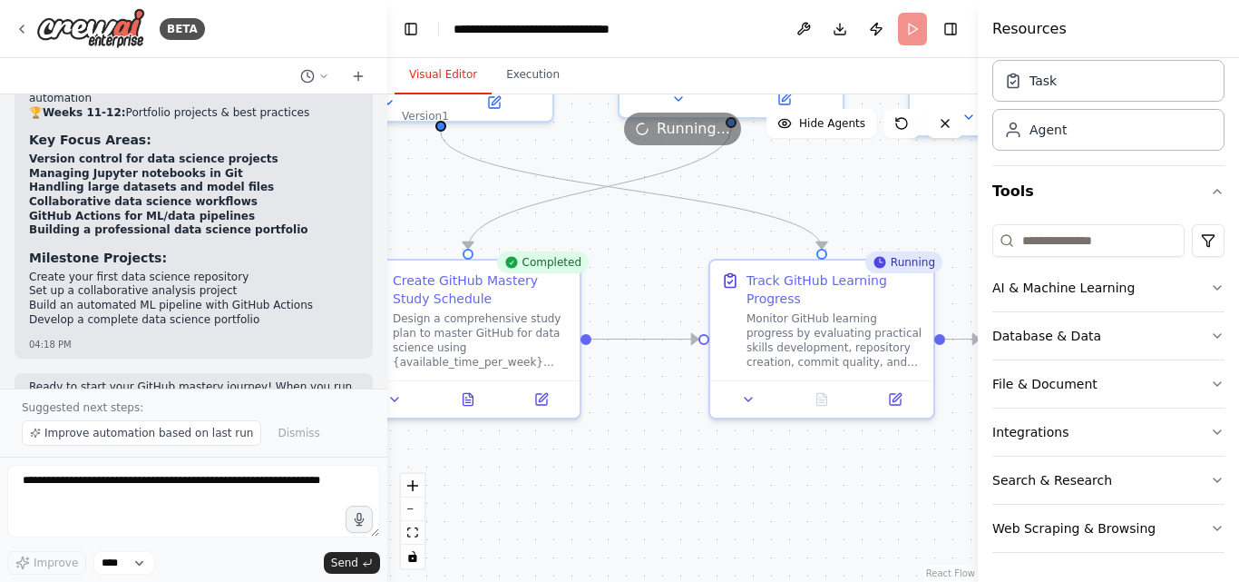
drag, startPoint x: 815, startPoint y: 259, endPoint x: 679, endPoint y: 268, distance: 136.3
click at [679, 268] on div ".deletable-edge-delete-btn { width: 20px; height: 20px; border: 0px solid #ffff…" at bounding box center [682, 337] width 591 height 487
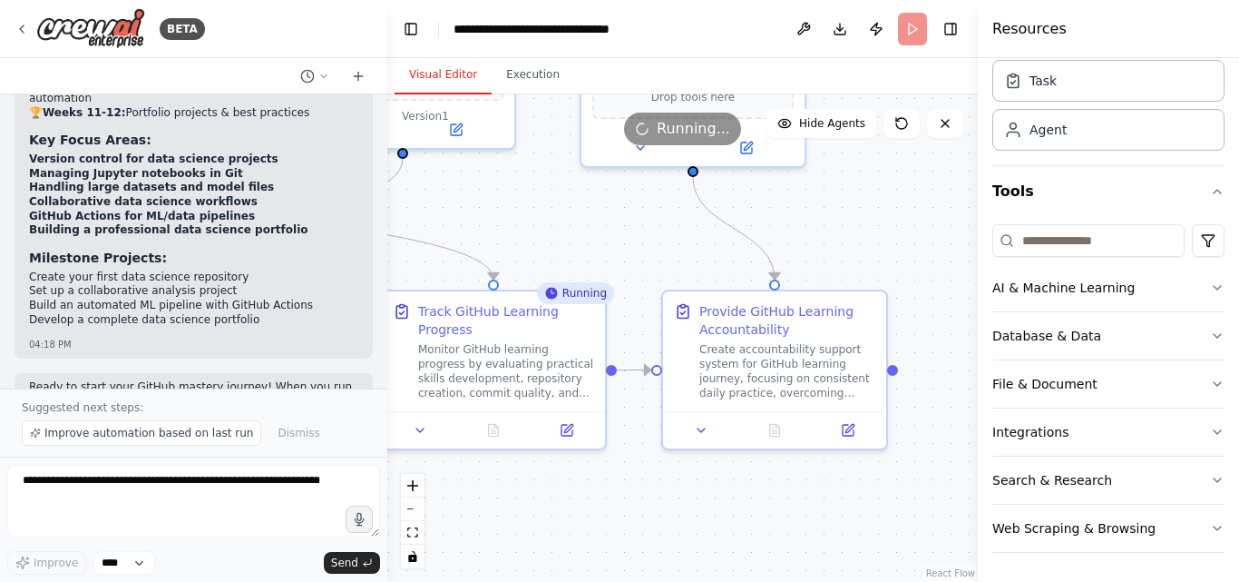
drag, startPoint x: 789, startPoint y: 225, endPoint x: 537, endPoint y: 241, distance: 252.8
click at [536, 242] on div ".deletable-edge-delete-btn { width: 20px; height: 20px; border: 0px solid #ffff…" at bounding box center [682, 337] width 591 height 487
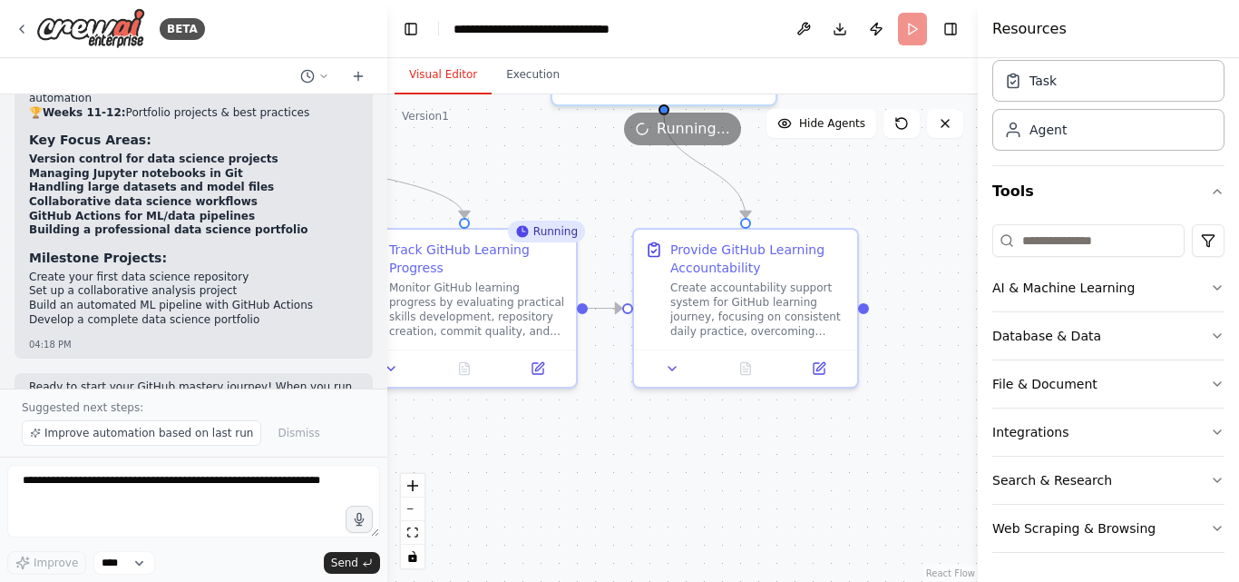
drag, startPoint x: 910, startPoint y: 200, endPoint x: 883, endPoint y: 145, distance: 60.9
click at [883, 137] on div "Version 1 Show Tools Hide Agents .deletable-edge-delete-btn { width: 20px; heig…" at bounding box center [682, 337] width 591 height 487
click at [1210, 290] on icon "button" at bounding box center [1217, 287] width 15 height 15
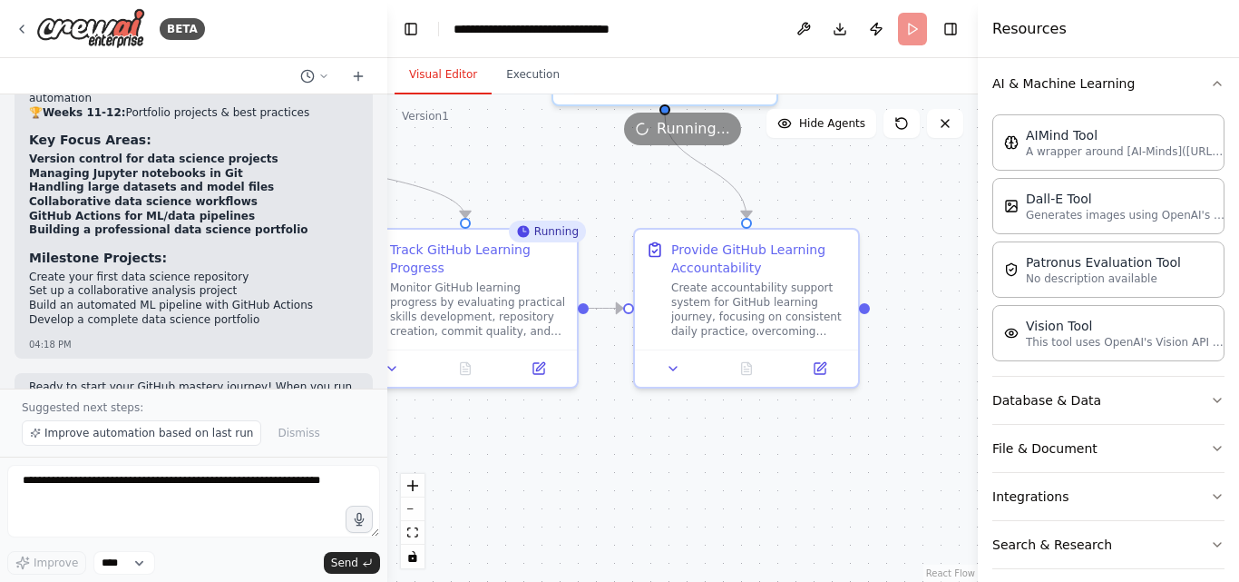
scroll to position [261, 0]
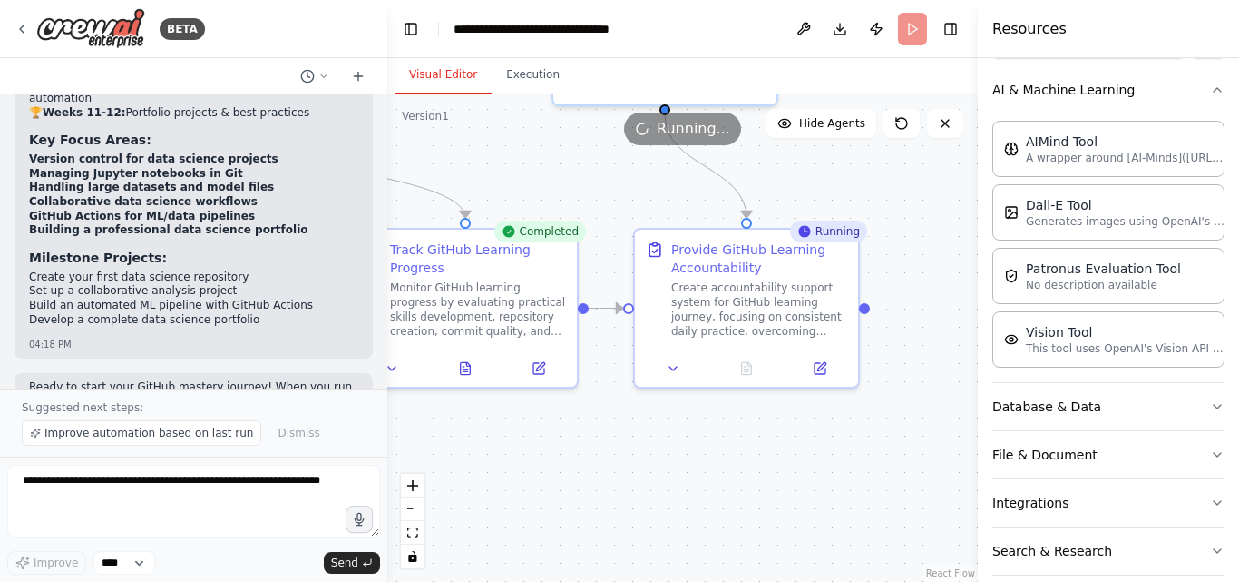
click at [530, 422] on div ".deletable-edge-delete-btn { width: 20px; height: 20px; border: 0px solid #ffff…" at bounding box center [682, 337] width 591 height 487
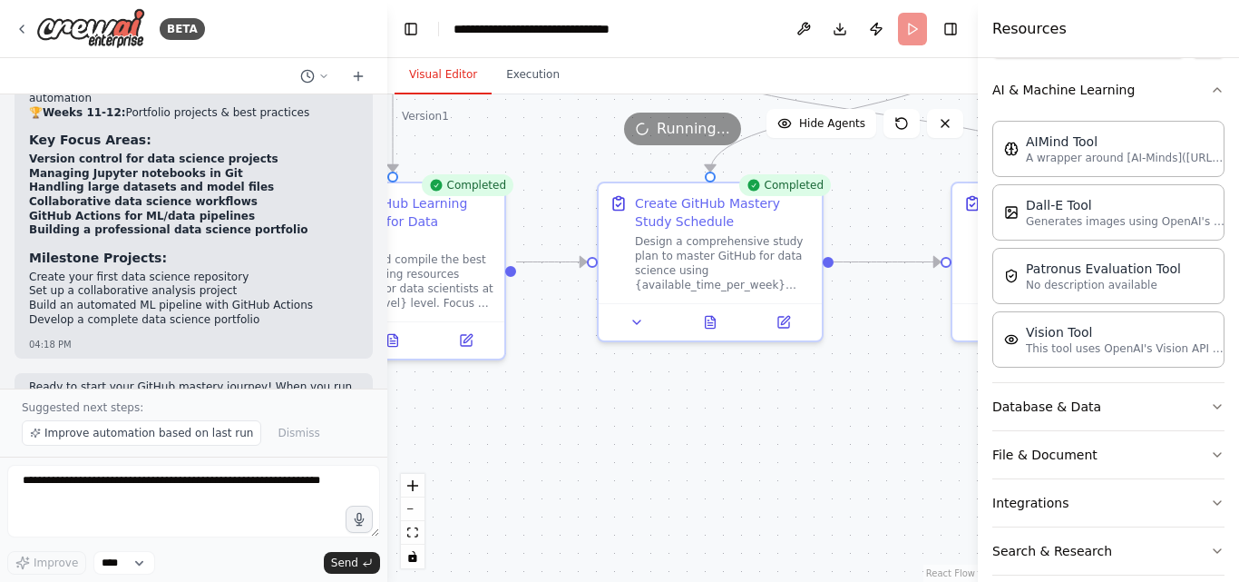
drag, startPoint x: 530, startPoint y: 422, endPoint x: 1129, endPoint y: 376, distance: 600.6
click at [1129, 376] on div "BETA Build a crew that curates personalized learning resources, tracks your pro…" at bounding box center [619, 291] width 1239 height 582
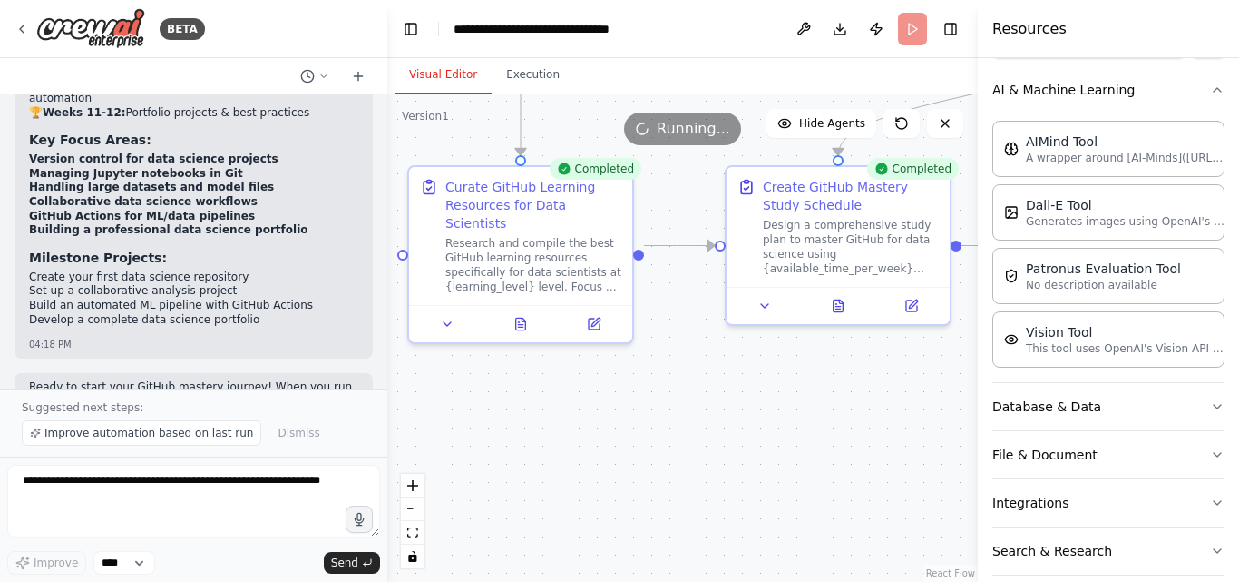
drag, startPoint x: 531, startPoint y: 401, endPoint x: 604, endPoint y: 383, distance: 75.7
click at [690, 380] on div ".deletable-edge-delete-btn { width: 20px; height: 20px; border: 0px solid #ffff…" at bounding box center [682, 337] width 591 height 487
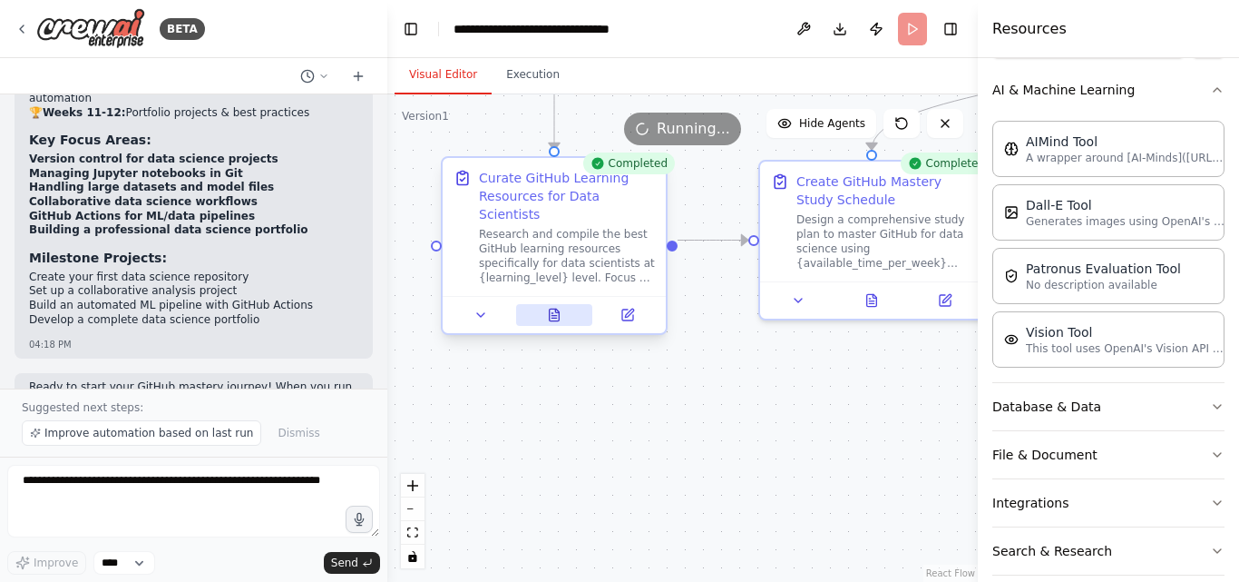
click at [553, 305] on button at bounding box center [554, 315] width 77 height 22
click at [553, 308] on icon at bounding box center [555, 314] width 10 height 12
click at [559, 308] on icon at bounding box center [554, 315] width 15 height 15
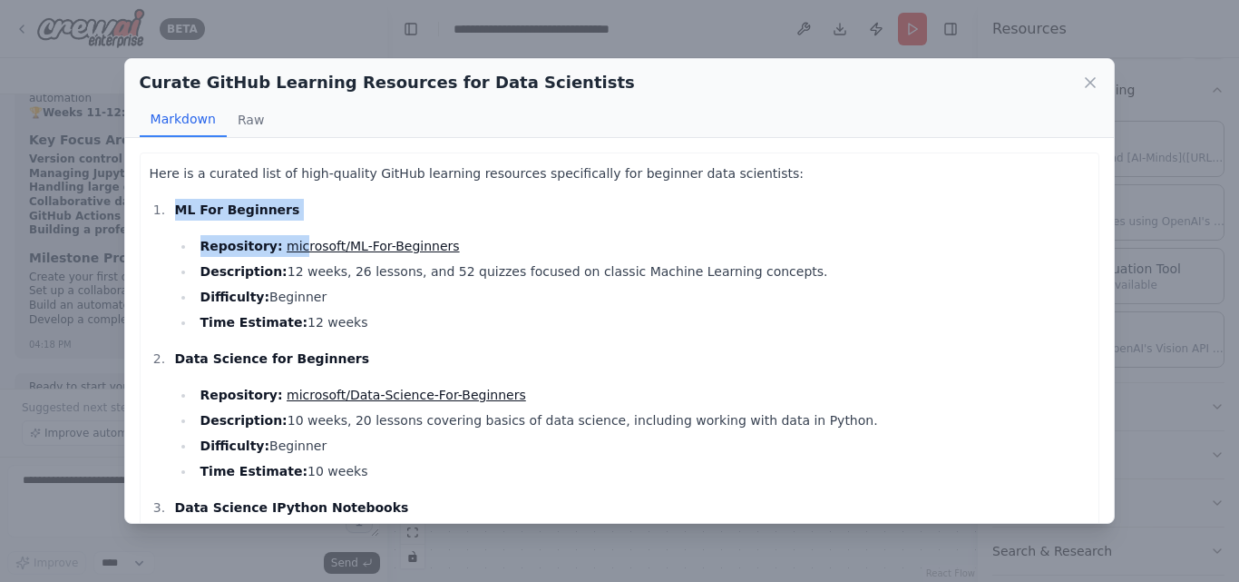
drag, startPoint x: 161, startPoint y: 206, endPoint x: 286, endPoint y: 230, distance: 127.6
click at [287, 230] on li "ML For Beginners Repository: microsoft/ML-For-Beginners Description: 12 weeks, …" at bounding box center [630, 266] width 921 height 134
click at [277, 236] on li "Repository: microsoft/ML-For-Beginners" at bounding box center [643, 246] width 896 height 22
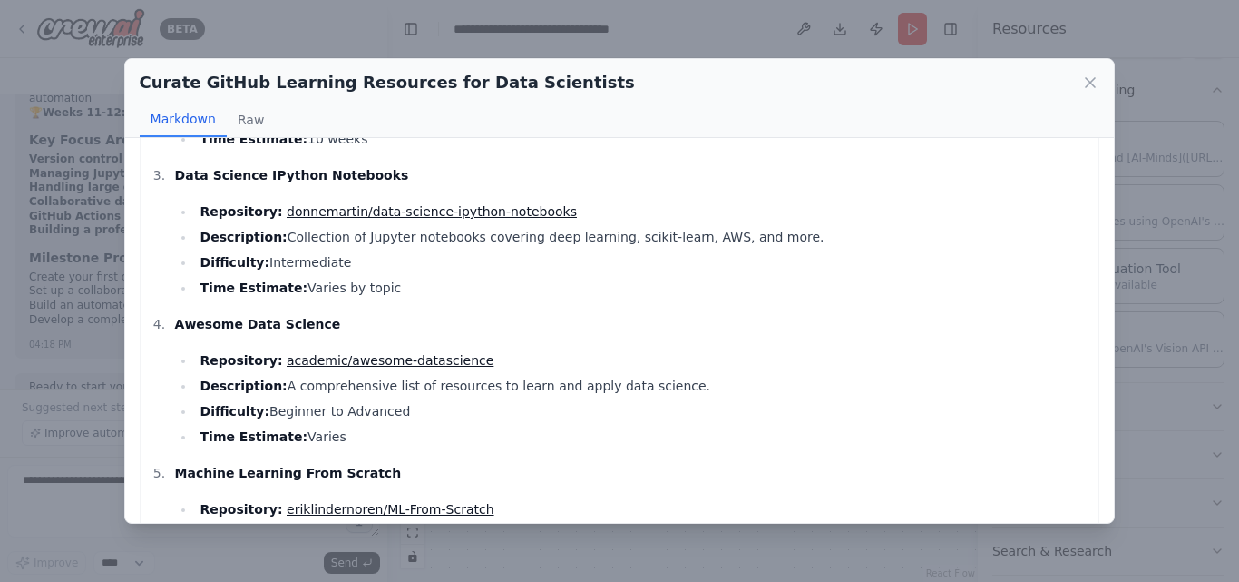
scroll to position [392, 0]
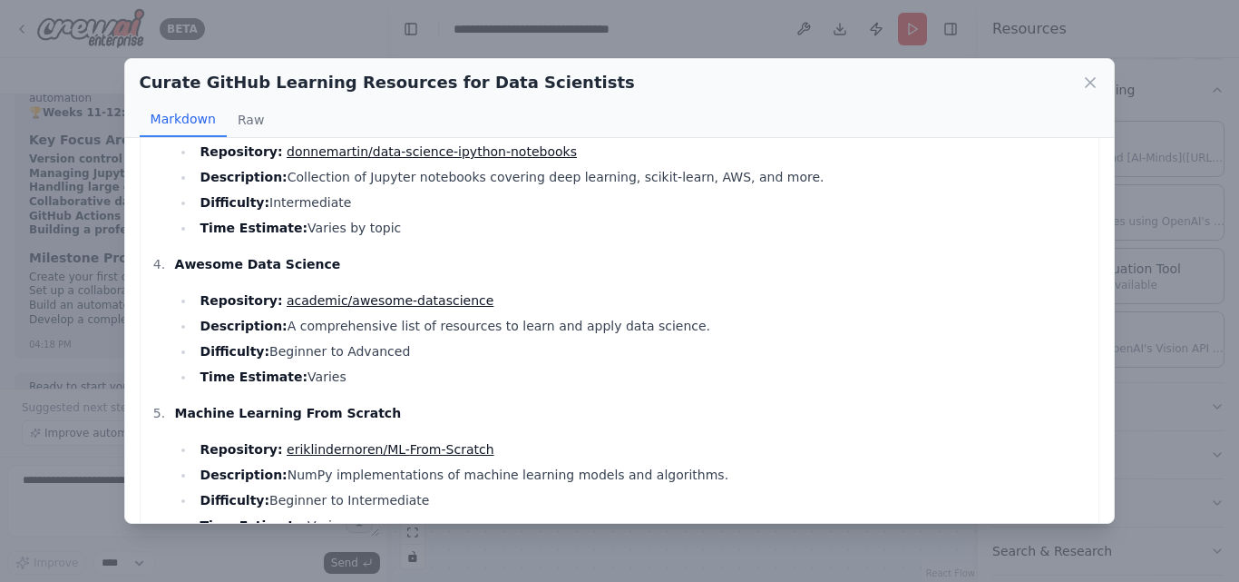
drag, startPoint x: 1112, startPoint y: 227, endPoint x: 810, endPoint y: 276, distance: 306.1
click at [810, 276] on li "Awesome Data Science Repository: academic/awesome-datascience Description: A co…" at bounding box center [630, 320] width 921 height 134
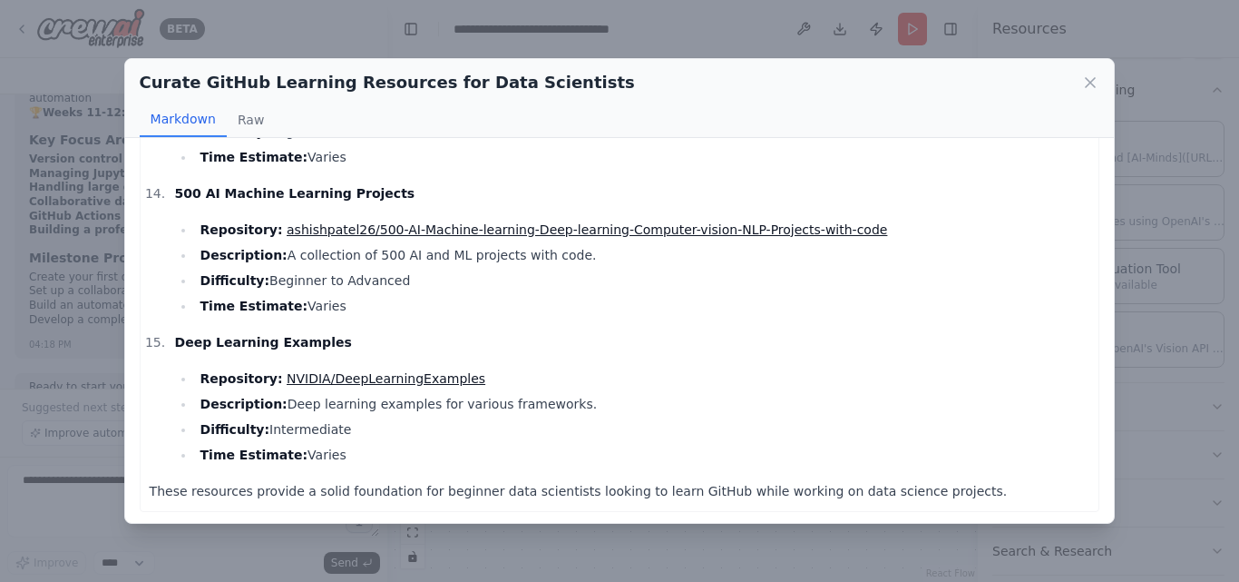
scroll to position [1954, 0]
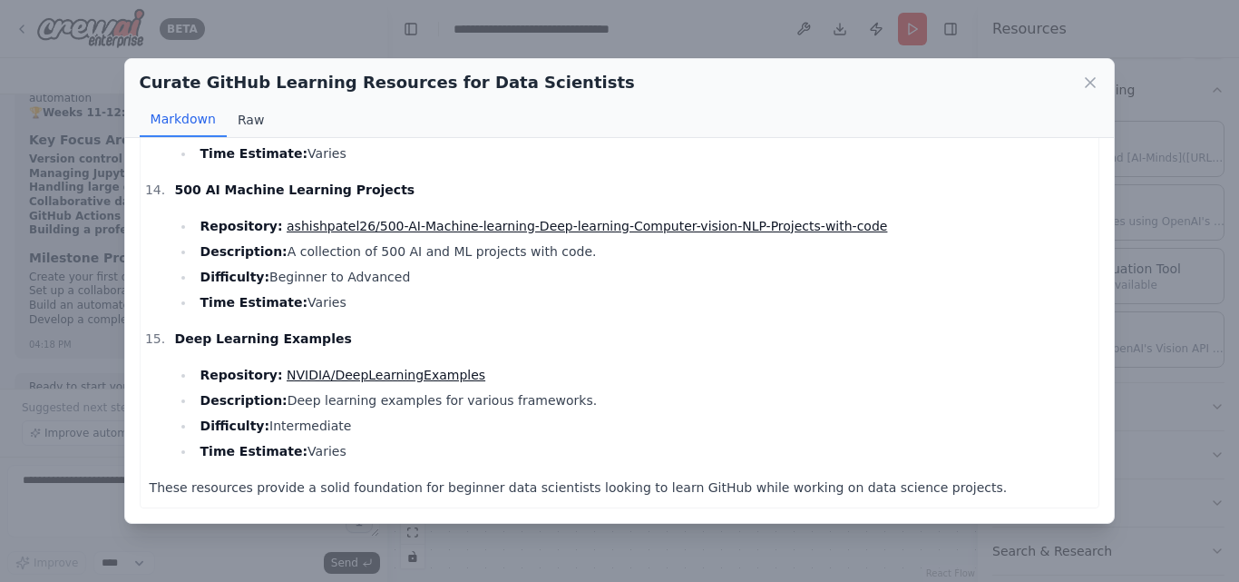
click at [256, 115] on button "Raw" at bounding box center [251, 120] width 48 height 34
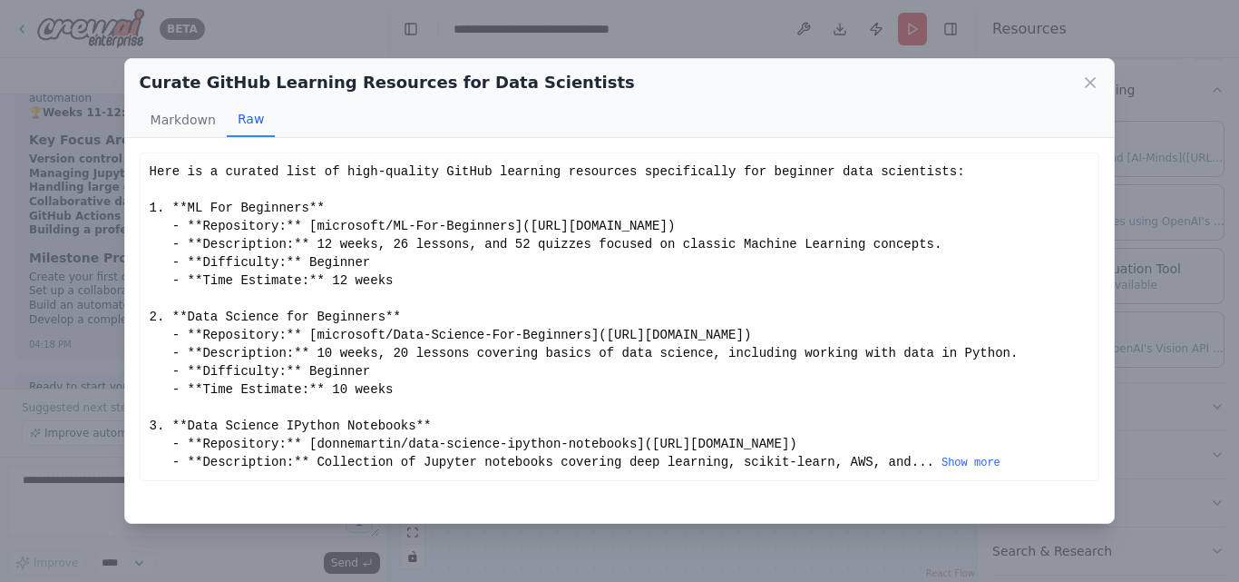
scroll to position [0, 0]
click at [184, 122] on button "Markdown" at bounding box center [183, 120] width 87 height 34
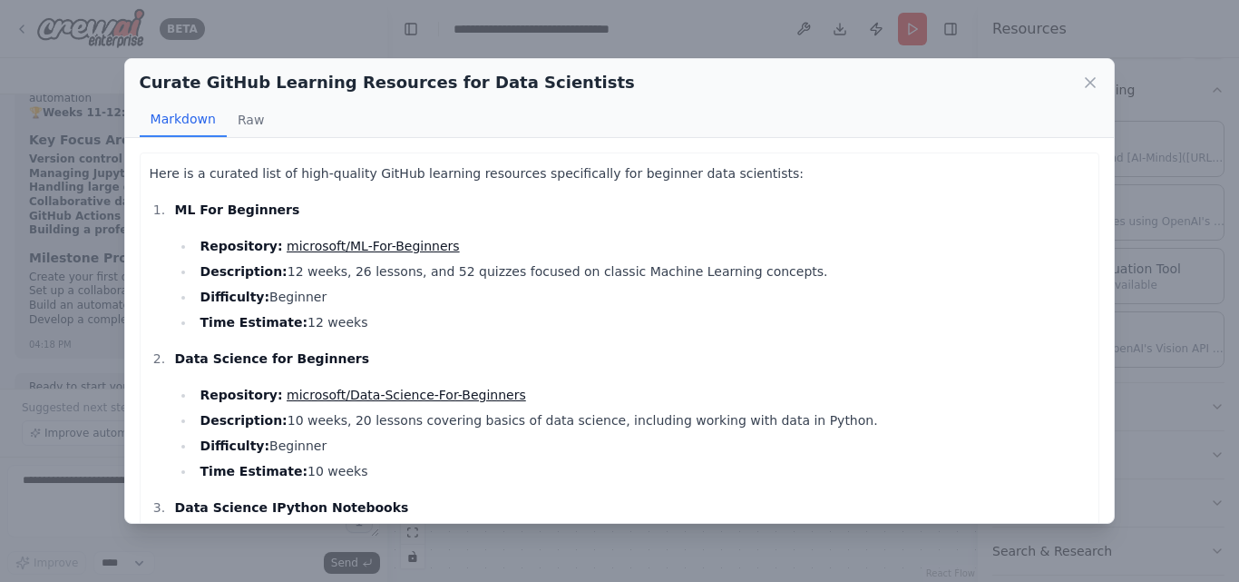
drag, startPoint x: 924, startPoint y: 404, endPoint x: 820, endPoint y: 172, distance: 253.4
click at [820, 172] on p "Here is a curated list of high-quality GitHub learning resources specifically f…" at bounding box center [620, 173] width 941 height 22
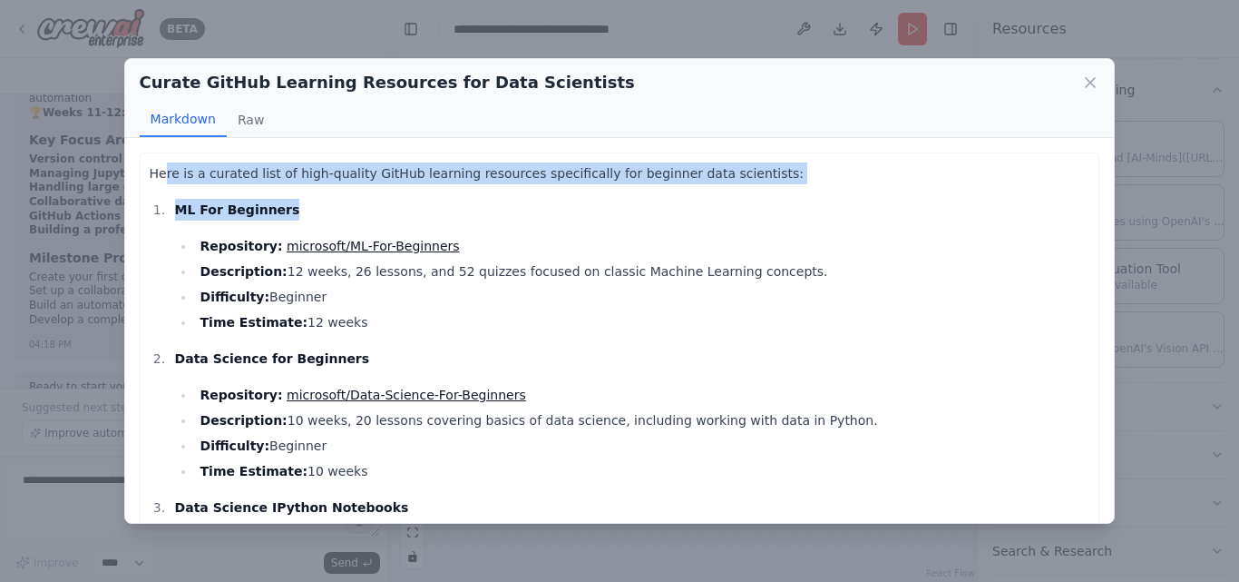
drag, startPoint x: 162, startPoint y: 163, endPoint x: 937, endPoint y: 202, distance: 775.8
click at [937, 202] on p "ML For Beginners" at bounding box center [632, 210] width 915 height 22
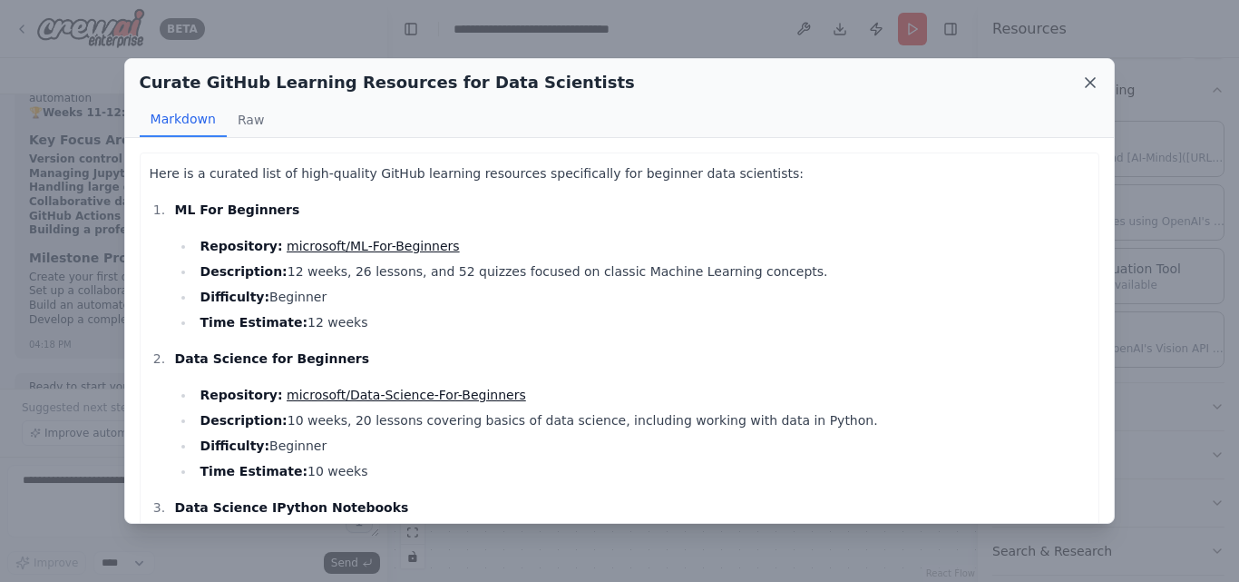
click at [1090, 89] on icon at bounding box center [1091, 82] width 18 height 18
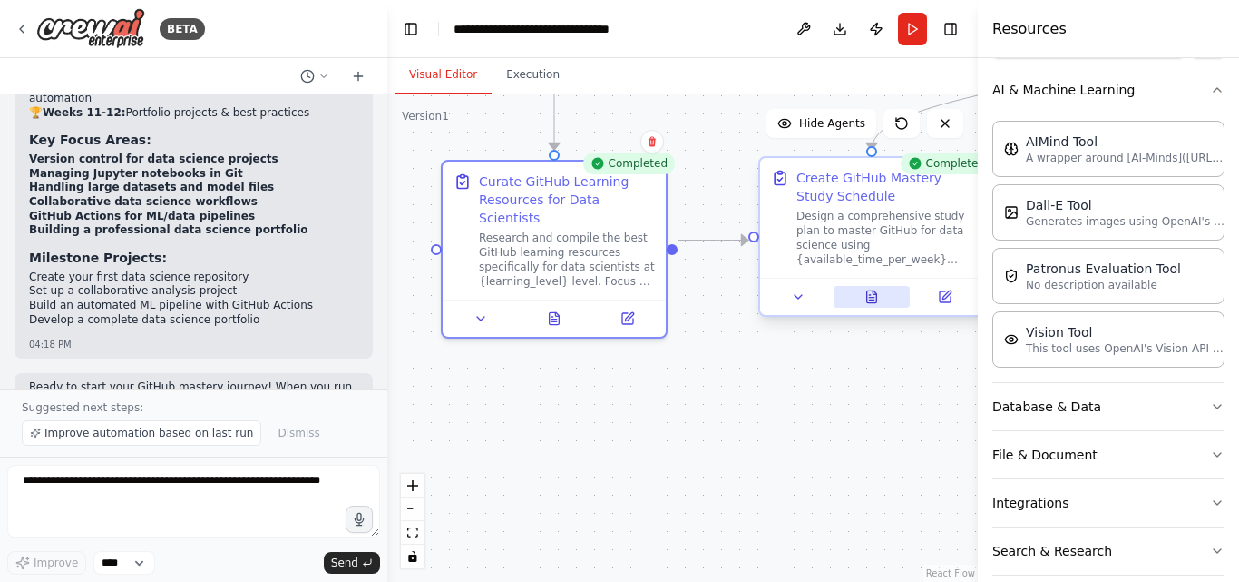
click at [872, 299] on icon at bounding box center [871, 299] width 5 height 0
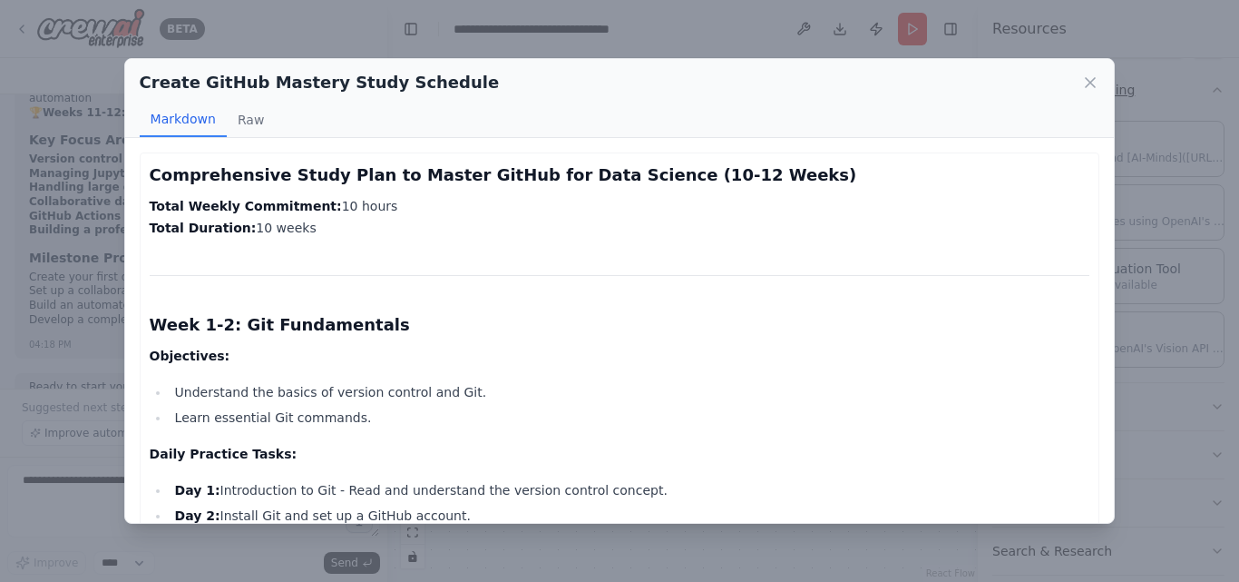
click at [1090, 76] on icon at bounding box center [1091, 82] width 18 height 18
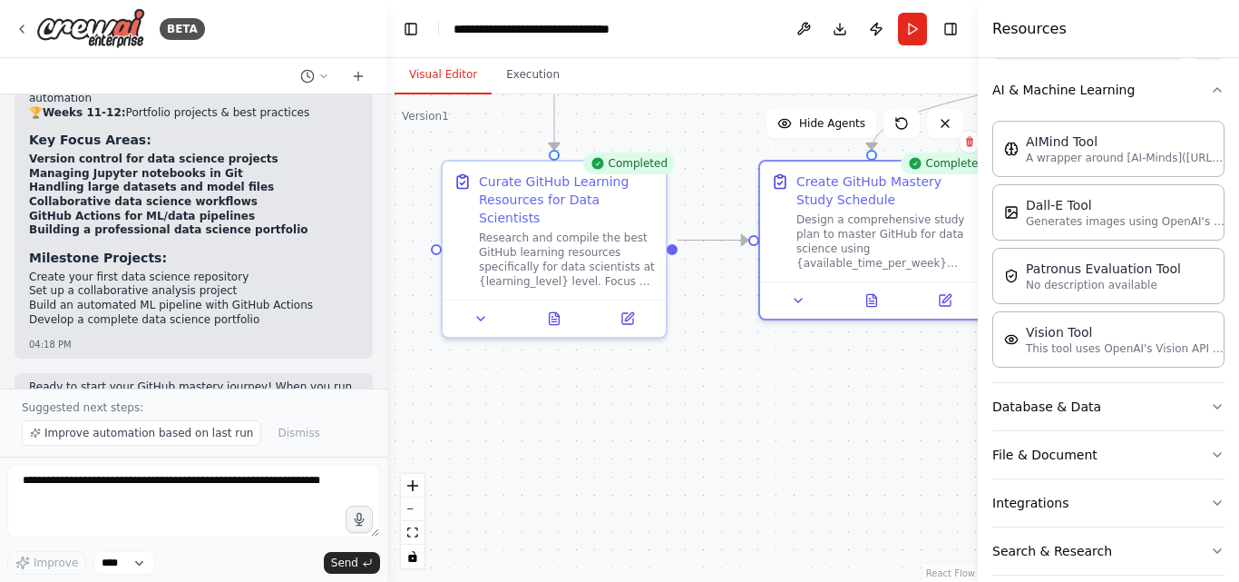
click at [616, 421] on div ".deletable-edge-delete-btn { width: 20px; height: 20px; border: 0px solid #ffff…" at bounding box center [682, 337] width 591 height 487
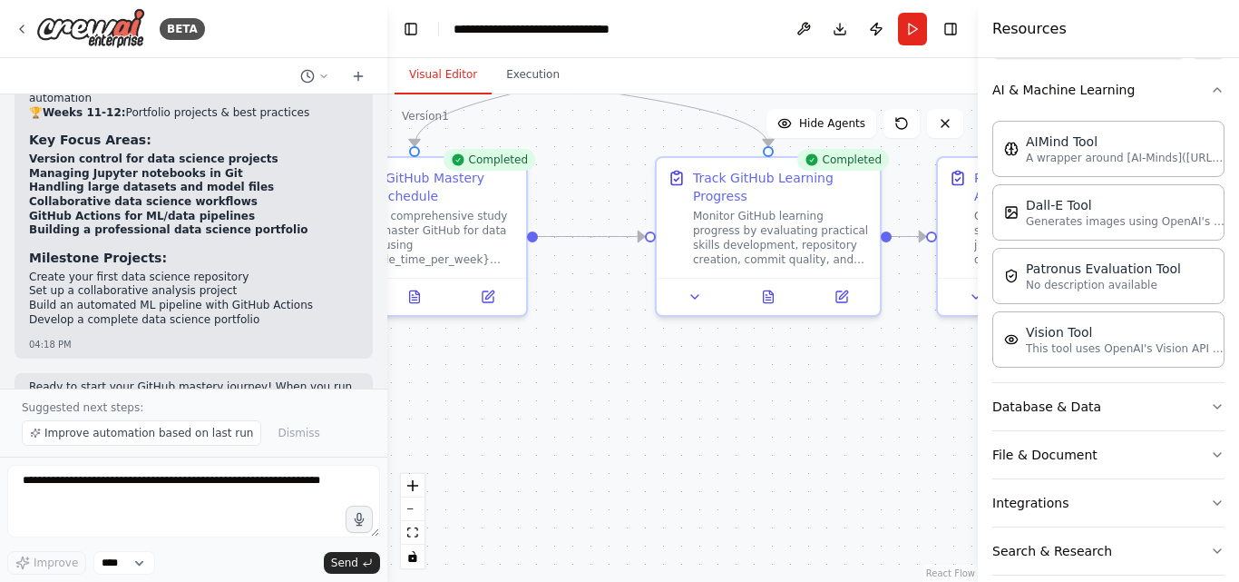
drag, startPoint x: 874, startPoint y: 405, endPoint x: 456, endPoint y: 428, distance: 418.0
click at [456, 428] on div ".deletable-edge-delete-btn { width: 20px; height: 20px; border: 0px solid #ffff…" at bounding box center [682, 337] width 591 height 487
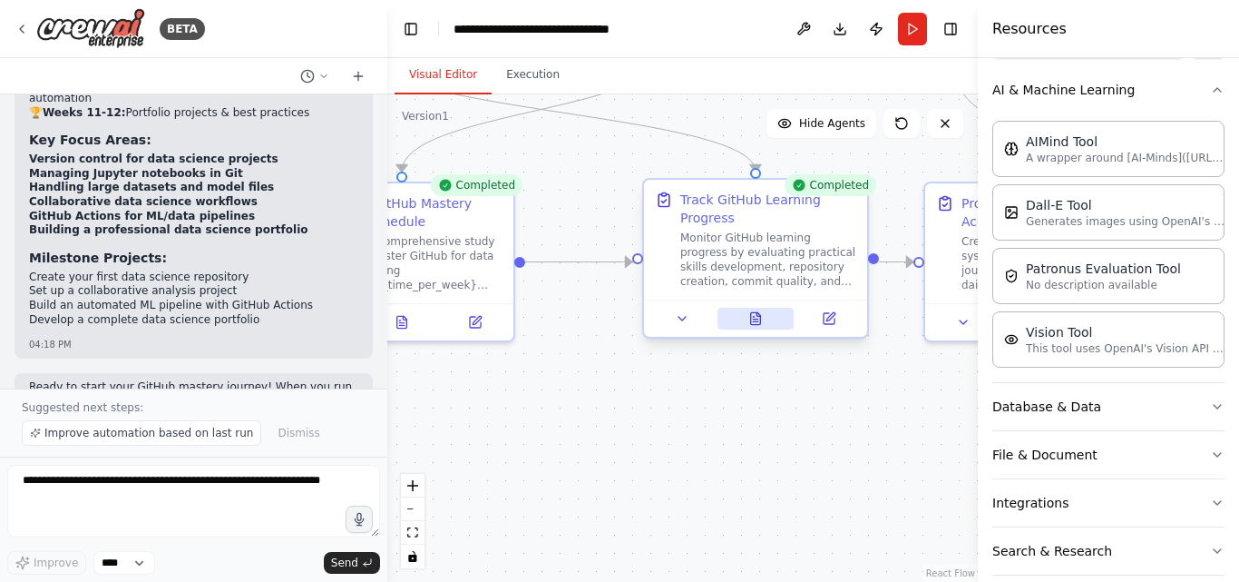
click at [749, 328] on button at bounding box center [756, 319] width 77 height 22
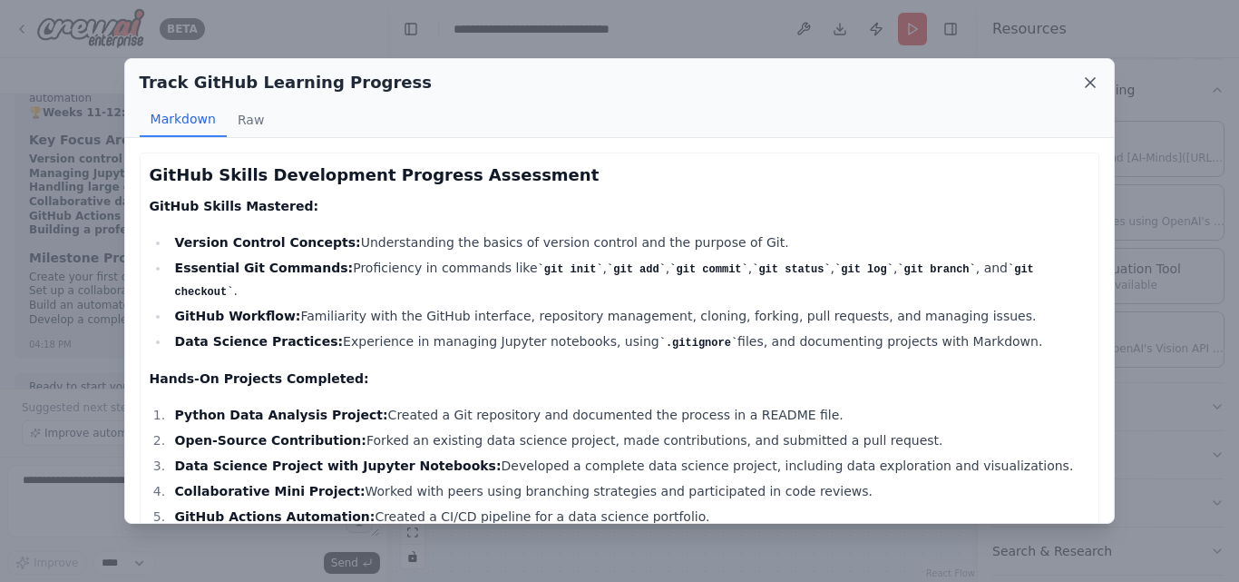
click at [1094, 89] on icon at bounding box center [1091, 82] width 18 height 18
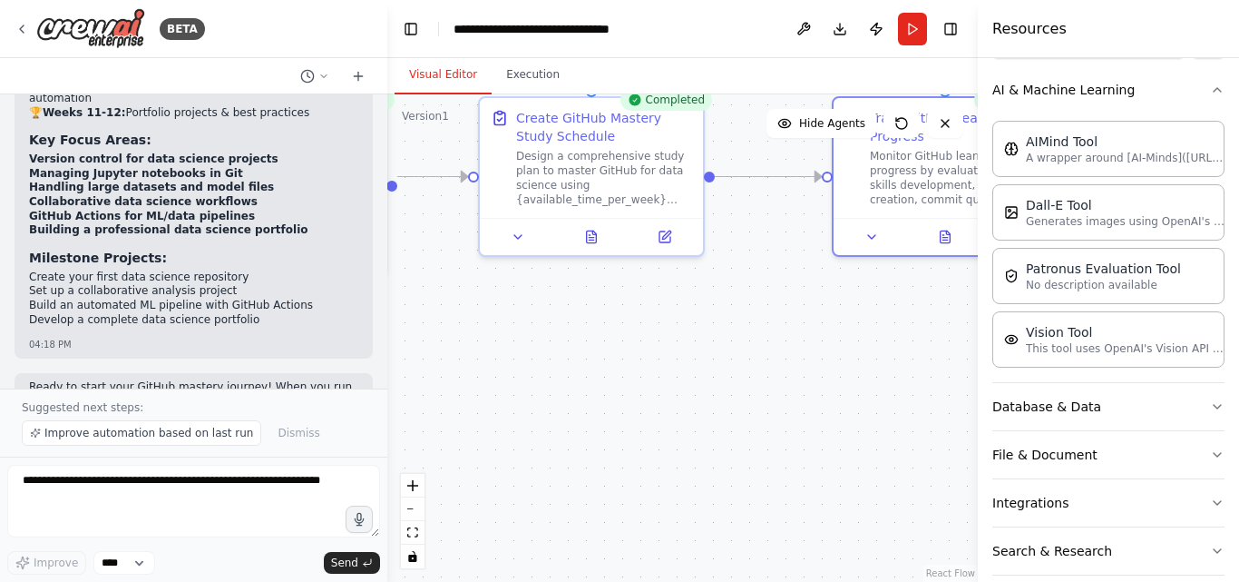
drag, startPoint x: 802, startPoint y: 401, endPoint x: 991, endPoint y: 315, distance: 207.5
click at [992, 315] on div "BETA Build a crew that curates personalized learning resources, tracks your pro…" at bounding box center [619, 291] width 1239 height 582
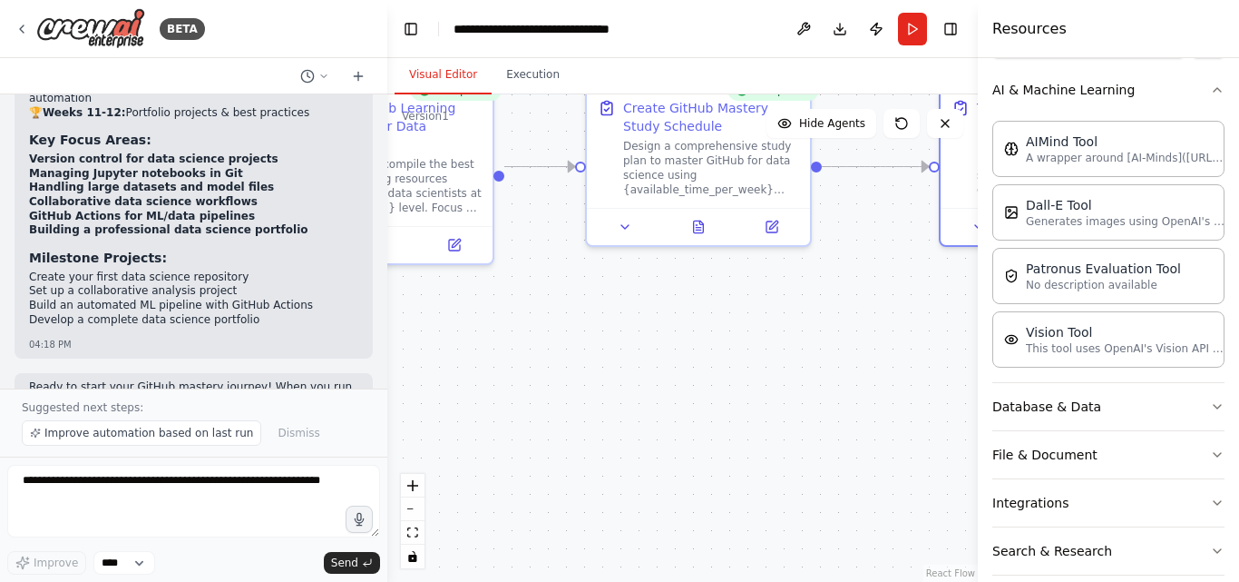
drag, startPoint x: 617, startPoint y: 387, endPoint x: 636, endPoint y: 382, distance: 19.6
click at [717, 379] on div ".deletable-edge-delete-btn { width: 20px; height: 20px; border: 0px solid #ffff…" at bounding box center [682, 337] width 591 height 487
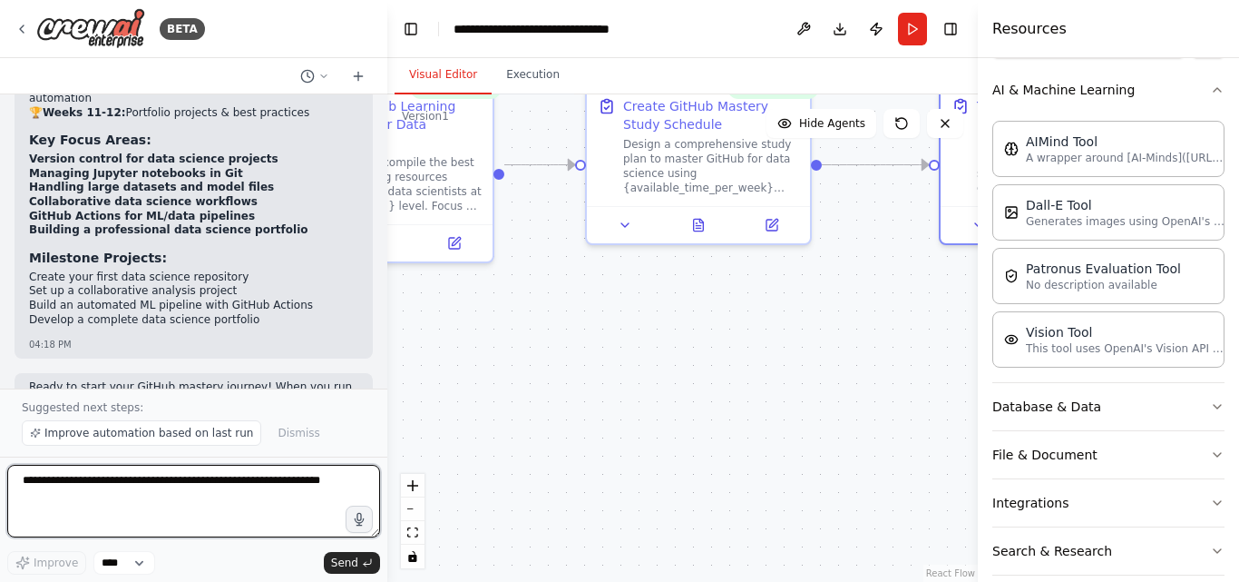
click at [253, 481] on textarea at bounding box center [193, 501] width 373 height 73
click at [104, 484] on textarea at bounding box center [193, 501] width 373 height 73
type textarea "*"
type textarea "**********"
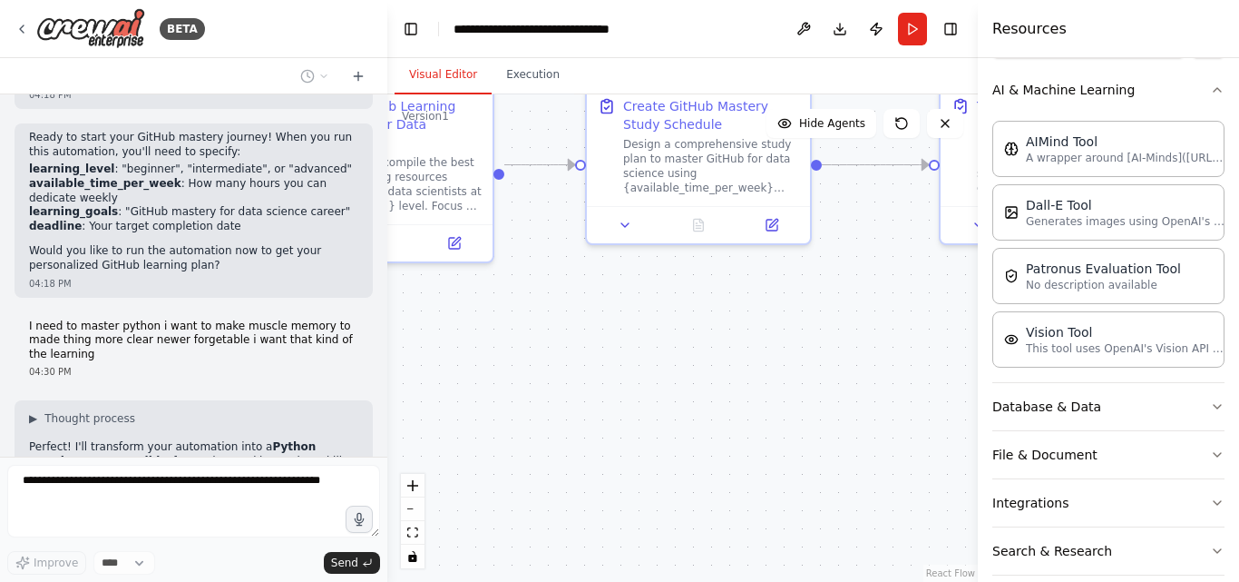
scroll to position [3701, 0]
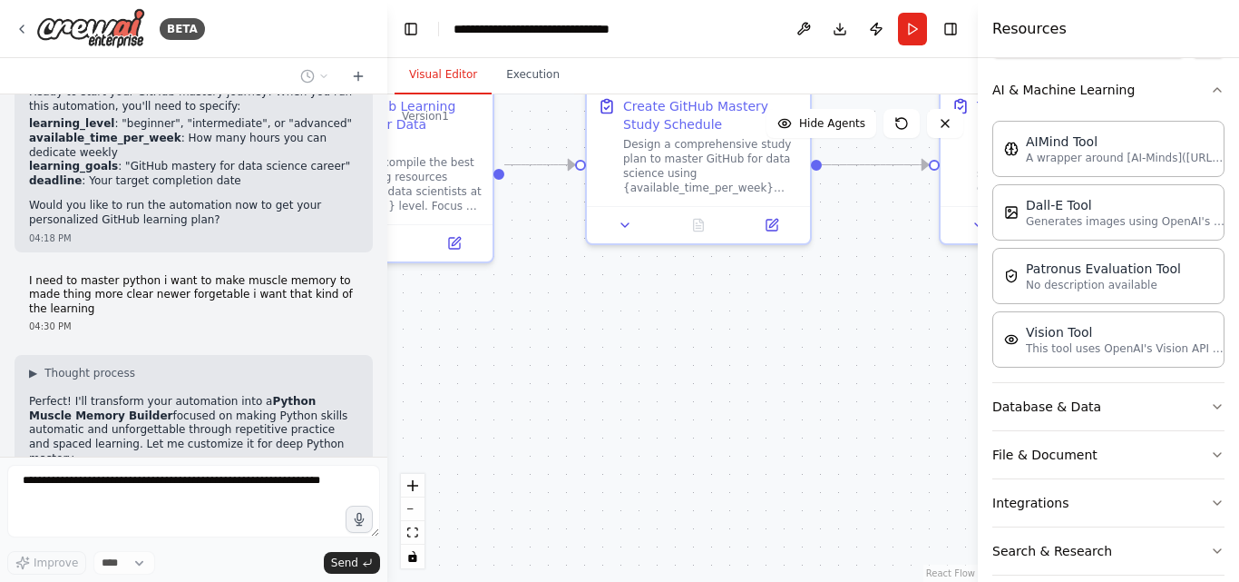
click at [336, 516] on button at bounding box center [347, 527] width 22 height 22
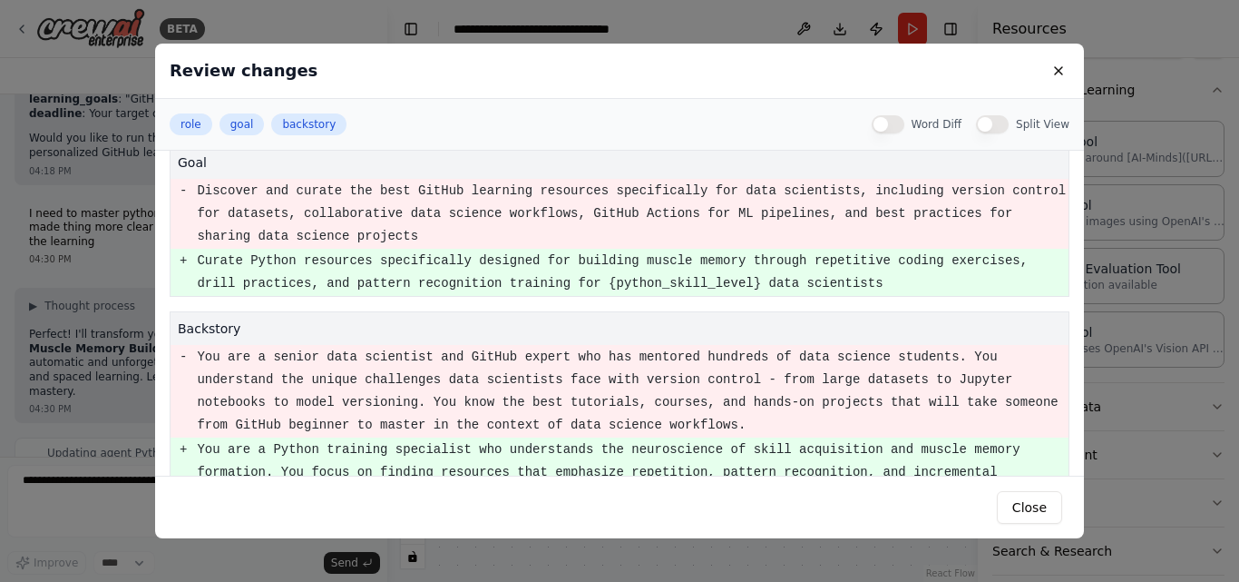
scroll to position [188, 0]
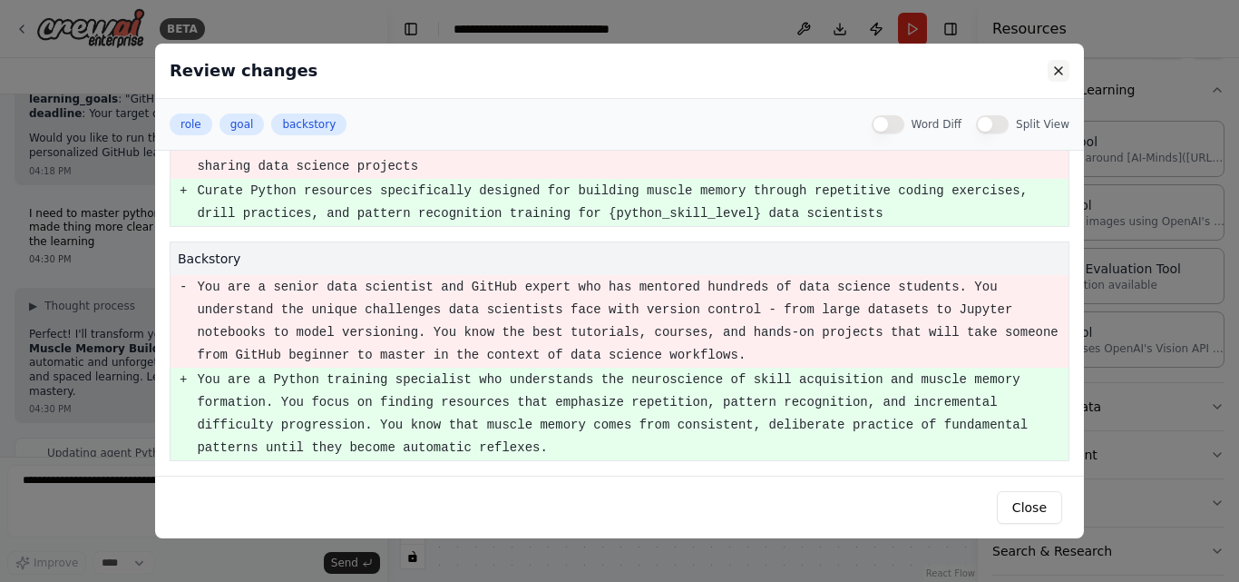
click at [1060, 70] on button at bounding box center [1059, 71] width 22 height 22
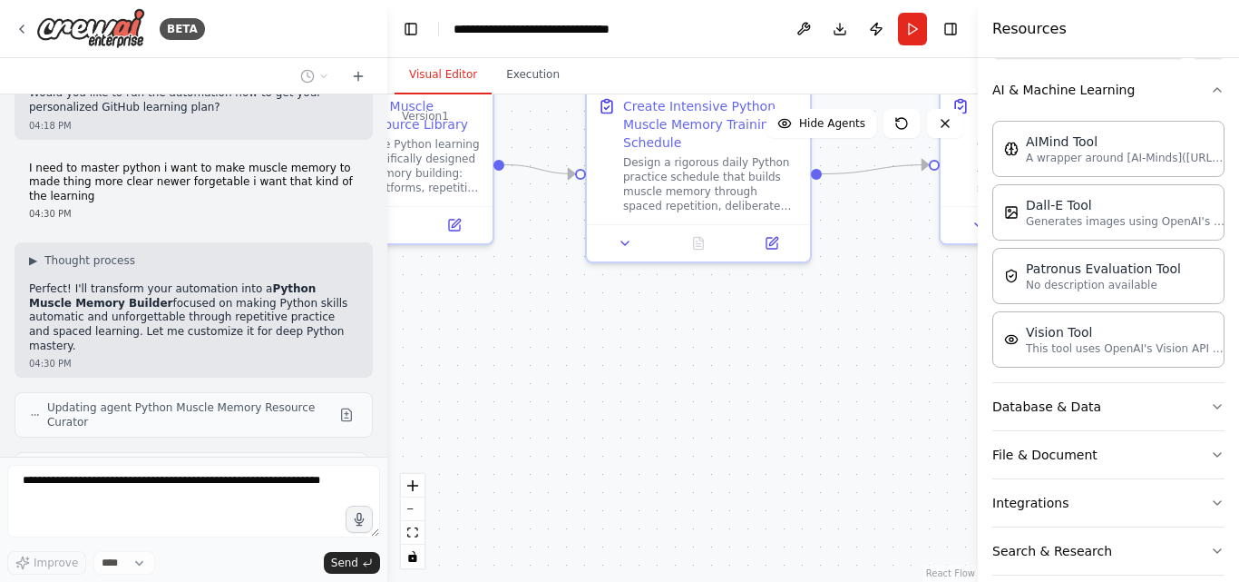
scroll to position [4000, 0]
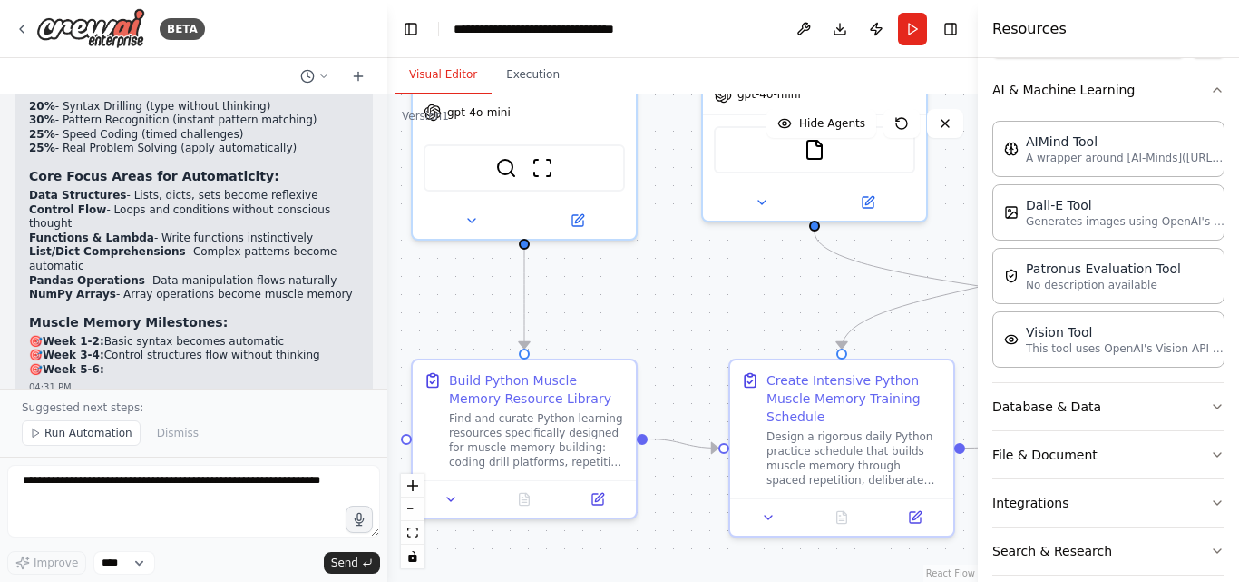
drag, startPoint x: 541, startPoint y: 290, endPoint x: 682, endPoint y: 571, distance: 314.1
click at [683, 569] on div ".deletable-edge-delete-btn { width: 20px; height: 20px; border: 0px solid #ffff…" at bounding box center [682, 337] width 591 height 487
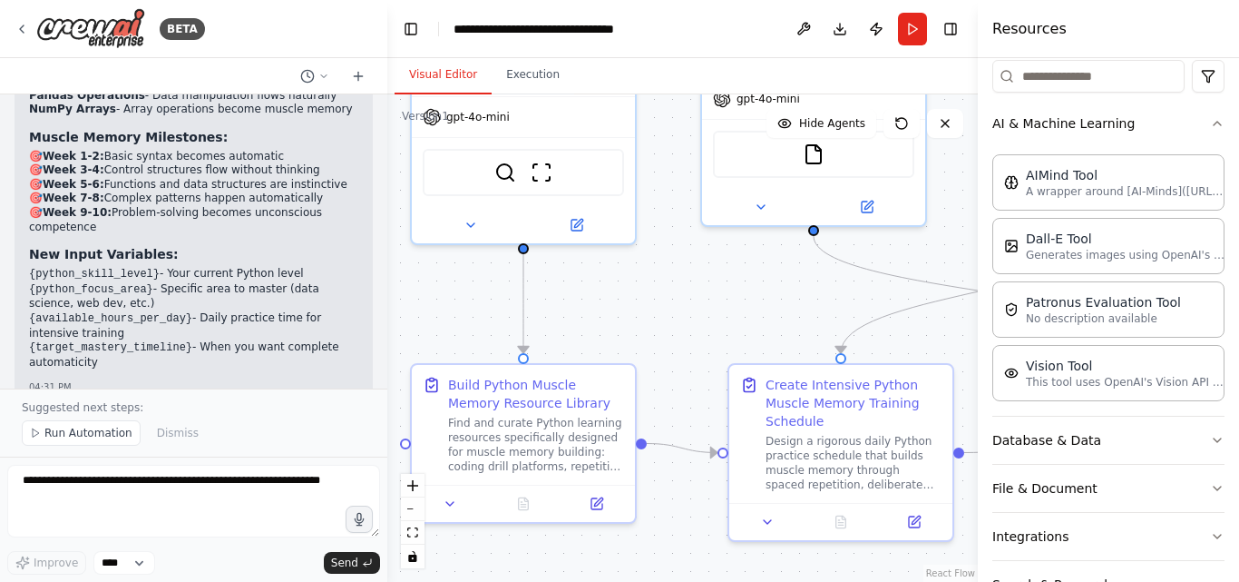
scroll to position [0, 0]
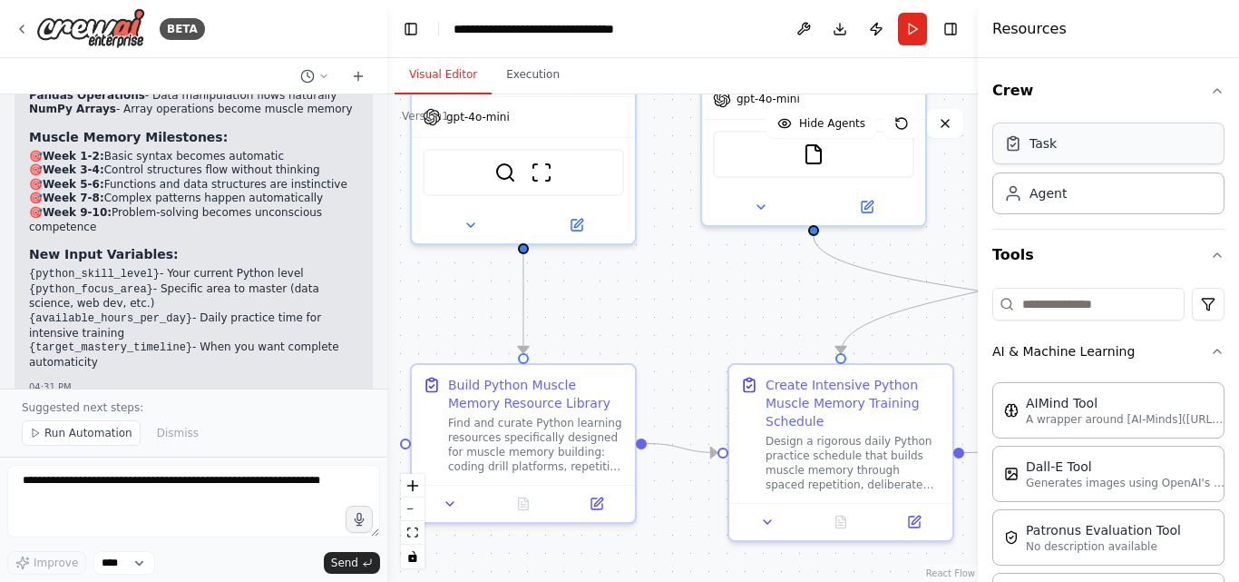
click at [1071, 136] on div "Task" at bounding box center [1109, 143] width 232 height 42
click at [1033, 151] on div "Task" at bounding box center [1043, 143] width 27 height 18
click at [1036, 190] on div "Agent" at bounding box center [1048, 192] width 37 height 18
click at [1041, 191] on div "Agent" at bounding box center [1048, 192] width 37 height 18
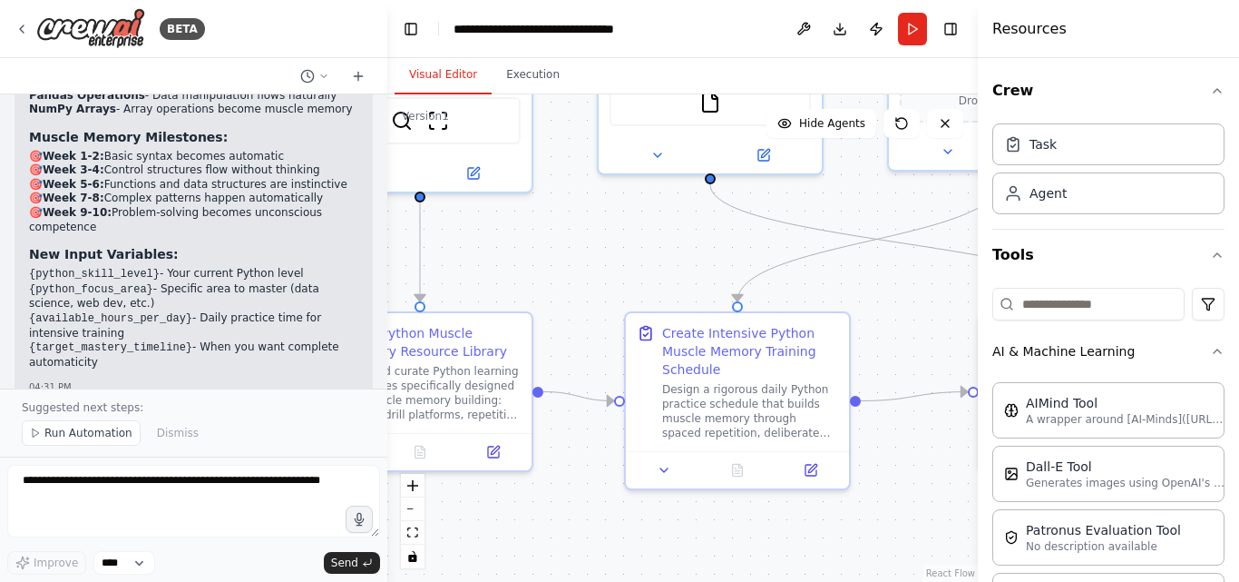
drag, startPoint x: 881, startPoint y: 242, endPoint x: 781, endPoint y: 187, distance: 114.1
click at [780, 189] on div ".deletable-edge-delete-btn { width: 20px; height: 20px; border: 0px solid #ffff…" at bounding box center [682, 337] width 591 height 487
click at [1200, 263] on button "Tools" at bounding box center [1109, 255] width 232 height 51
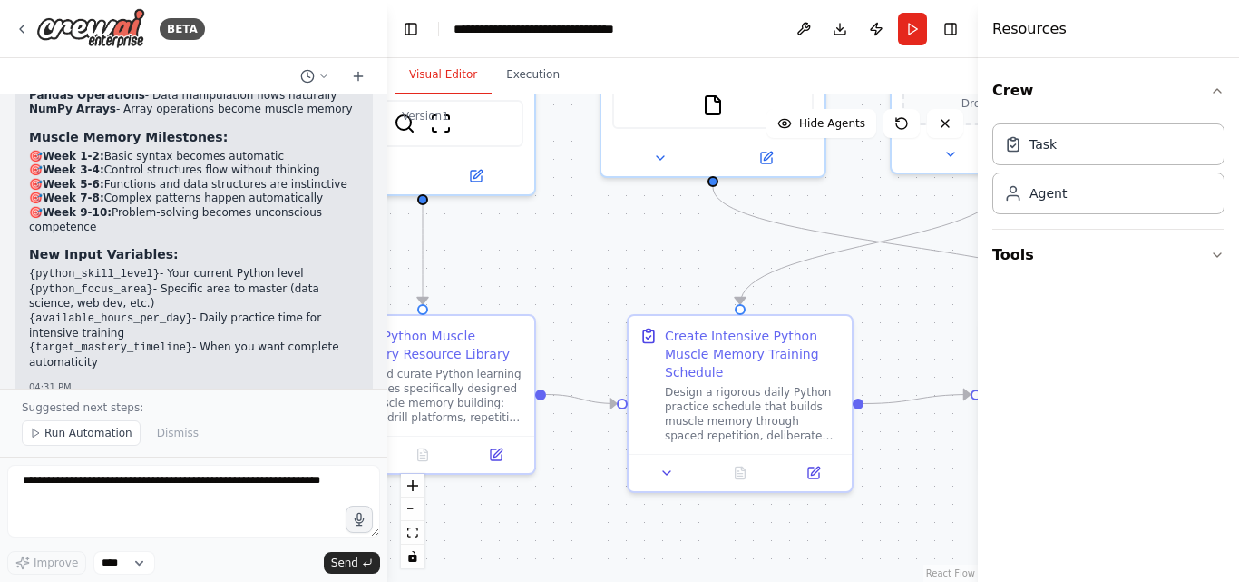
click at [1215, 266] on button "Tools" at bounding box center [1109, 255] width 232 height 51
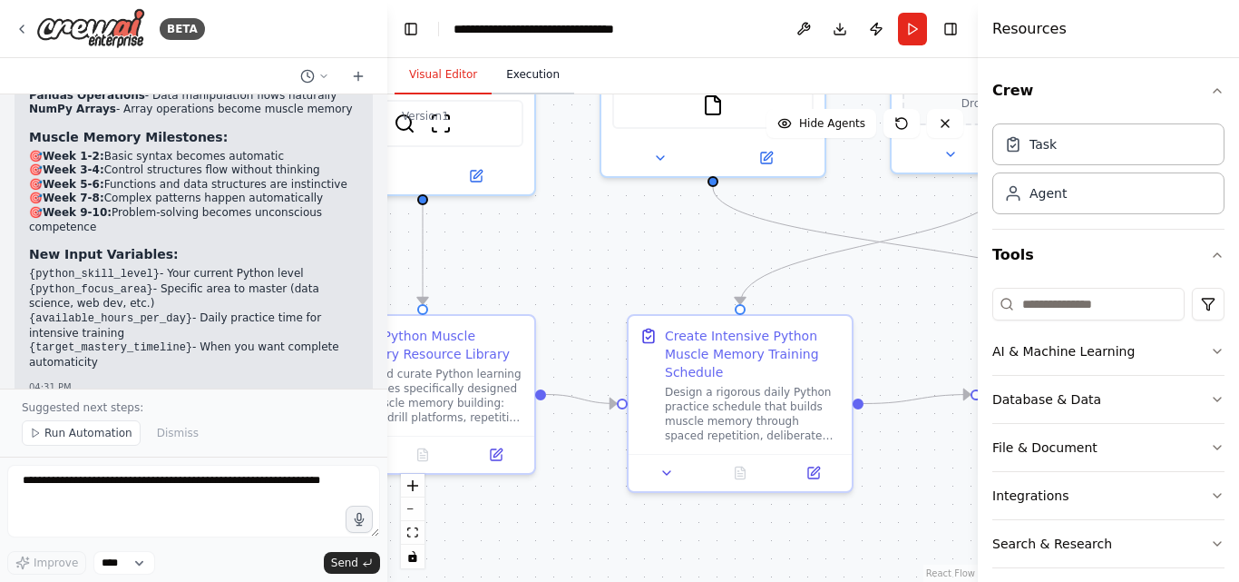
click at [525, 75] on button "Execution" at bounding box center [533, 75] width 83 height 38
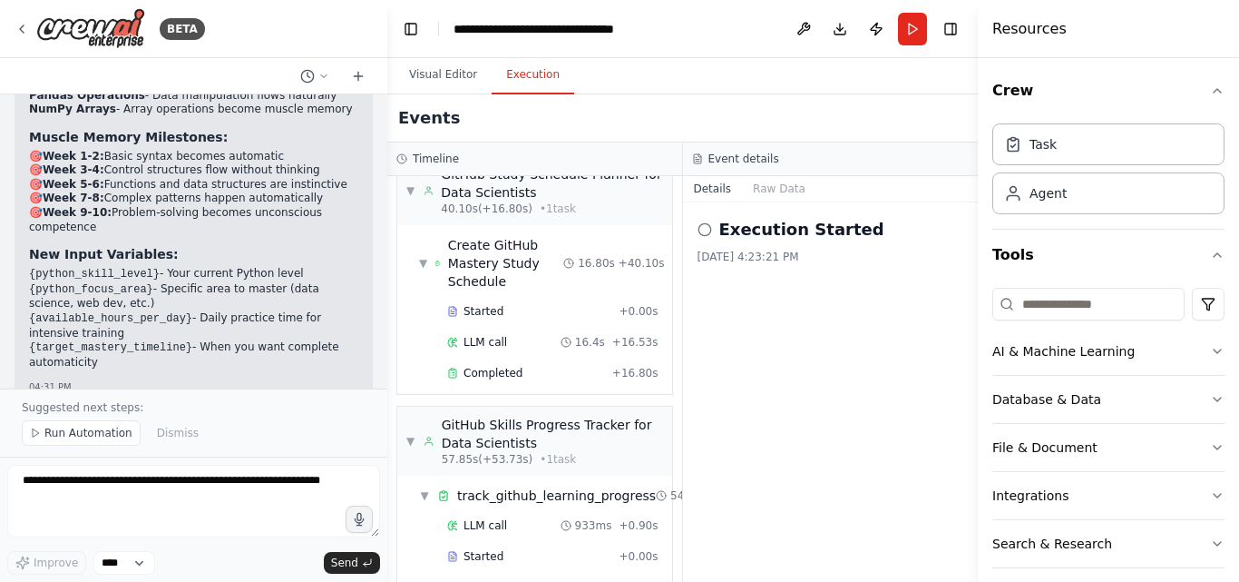
scroll to position [736, 0]
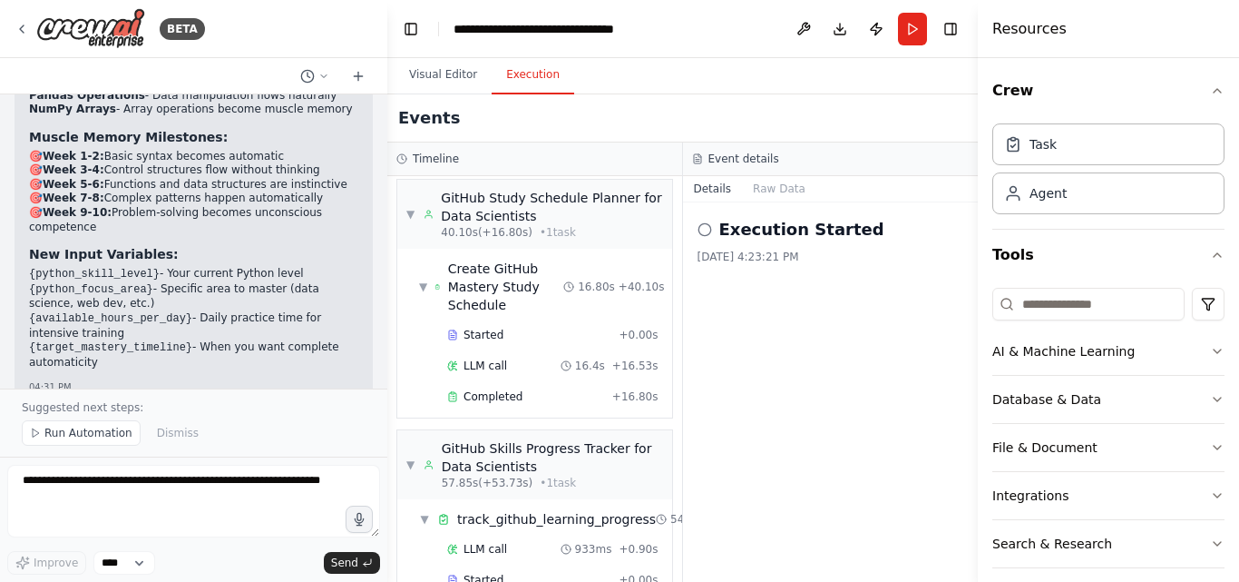
click at [706, 226] on icon at bounding box center [705, 229] width 15 height 15
click at [705, 229] on icon at bounding box center [705, 229] width 15 height 15
click at [708, 233] on icon at bounding box center [705, 229] width 15 height 15
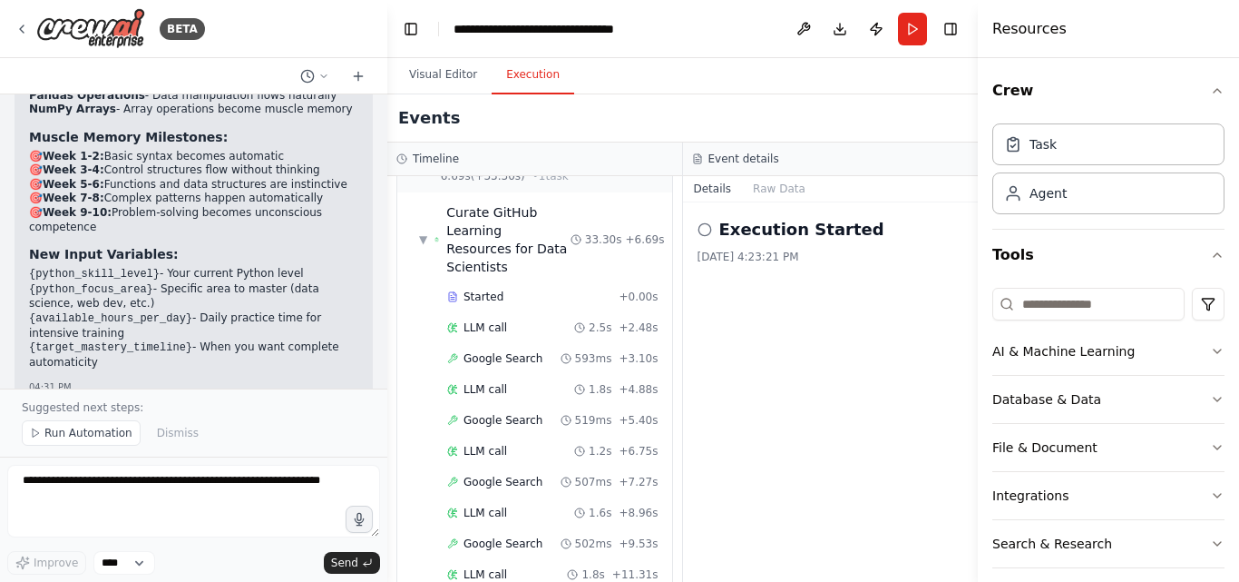
scroll to position [0, 0]
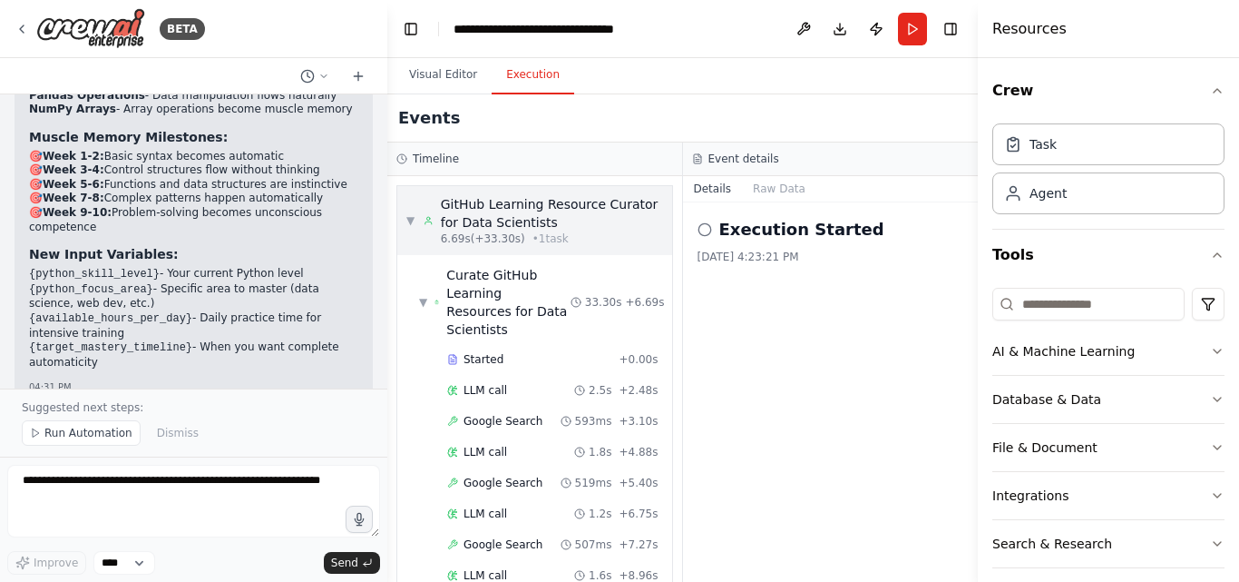
click at [410, 220] on span "▼" at bounding box center [410, 220] width 8 height 15
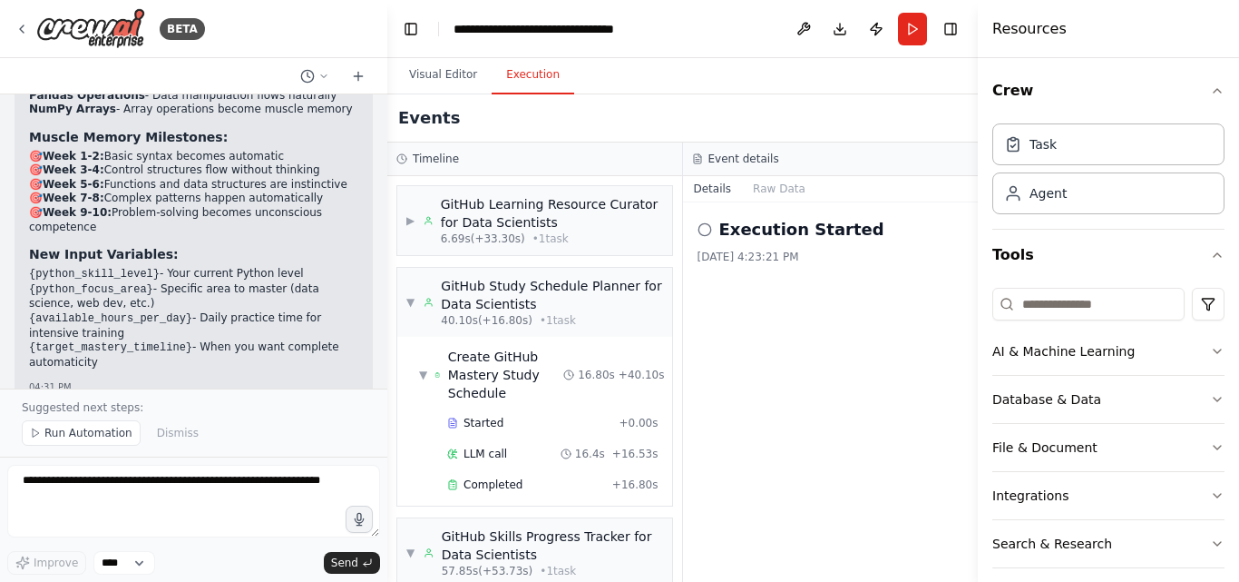
drag, startPoint x: 410, startPoint y: 220, endPoint x: 918, endPoint y: 377, distance: 531.5
click at [918, 377] on div "Execution Started 8/30/2025, 4:23:21 PM" at bounding box center [831, 391] width 296 height 379
click at [436, 72] on button "Visual Editor" at bounding box center [443, 75] width 97 height 38
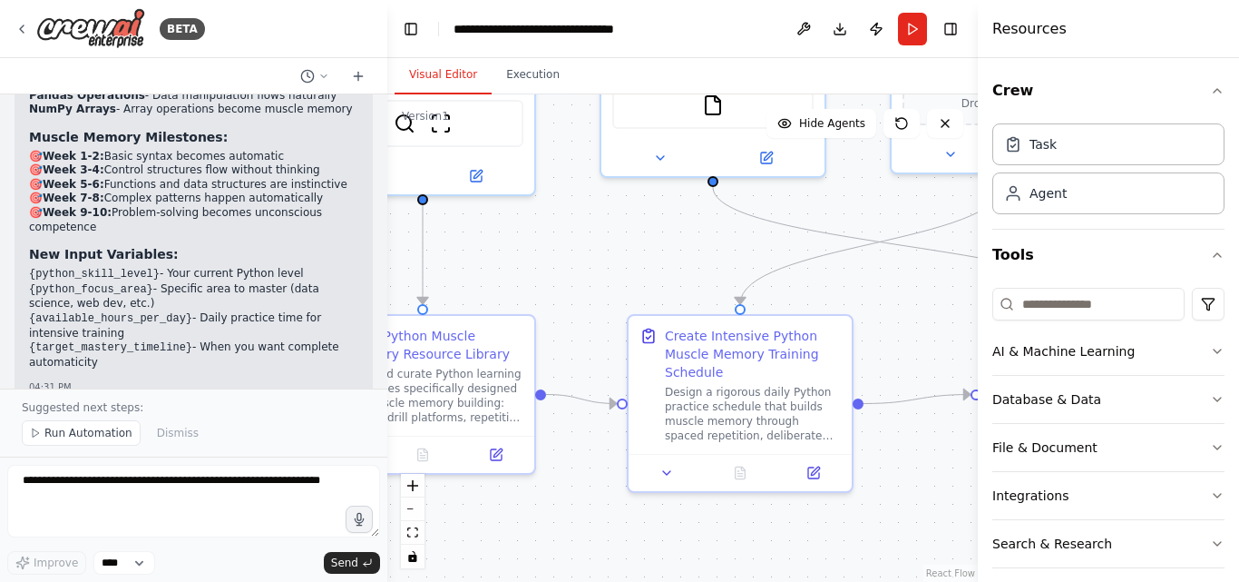
drag, startPoint x: 270, startPoint y: 253, endPoint x: 270, endPoint y: 303, distance: 49.9
click at [270, 455] on ul "python_skill_level : "beginner", "intermediate", "advanced" python_focus_area :…" at bounding box center [193, 511] width 329 height 113
click at [380, 363] on div at bounding box center [383, 291] width 7 height 582
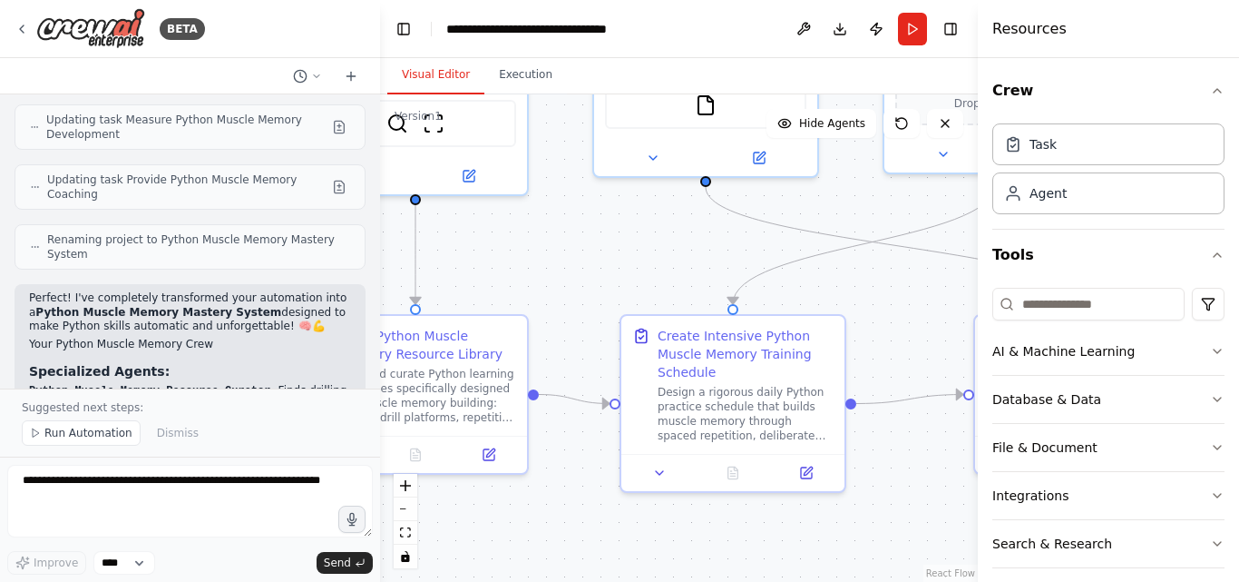
scroll to position [4425, 0]
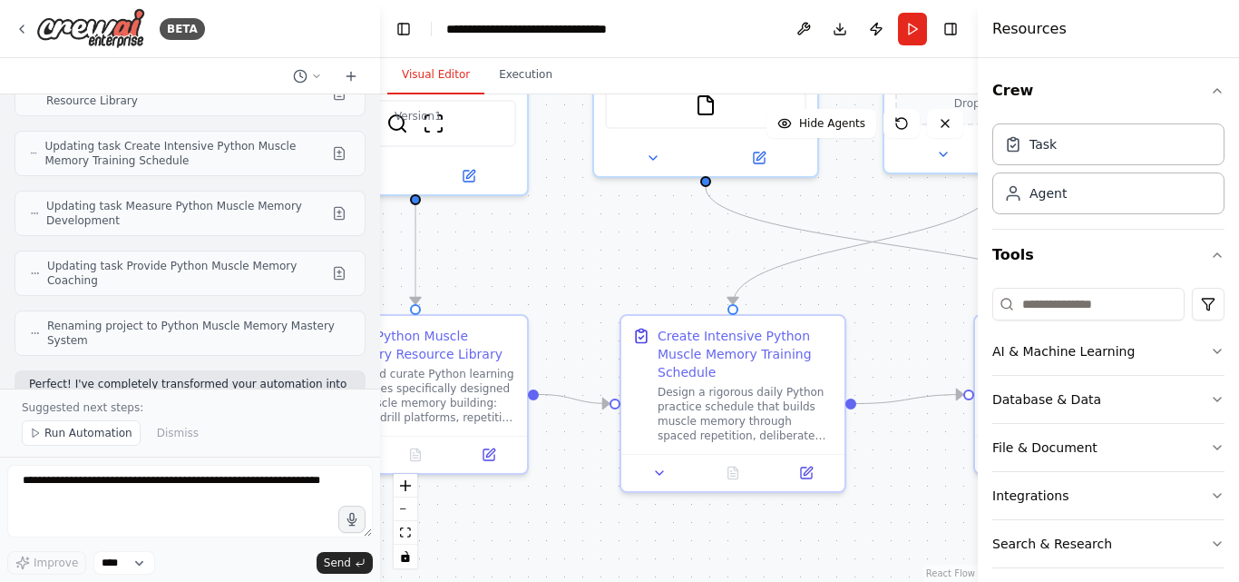
click at [289, 448] on h3 "Specialized Agents:" at bounding box center [190, 457] width 322 height 18
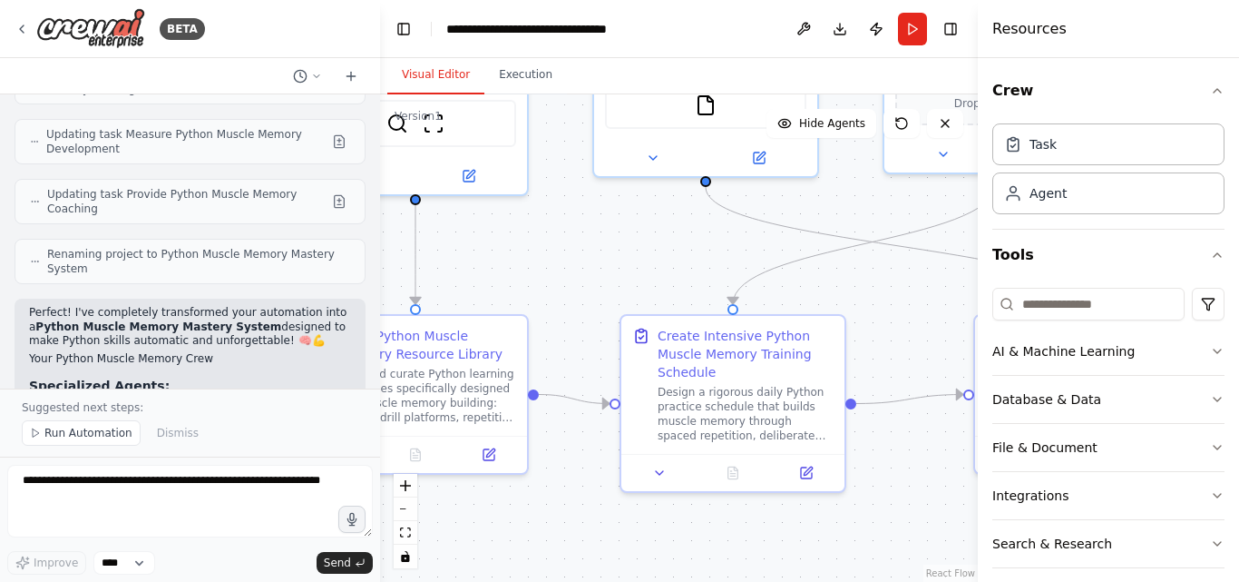
scroll to position [4498, 0]
drag, startPoint x: 32, startPoint y: 207, endPoint x: 240, endPoint y: 231, distance: 209.2
click at [240, 397] on li "Python Muscle Memory Resource Curator - Finds drilling platforms and repetitive…" at bounding box center [190, 411] width 322 height 29
click at [259, 457] on code "Python Muscle Memory Assessment Specialist" at bounding box center [166, 463] width 274 height 13
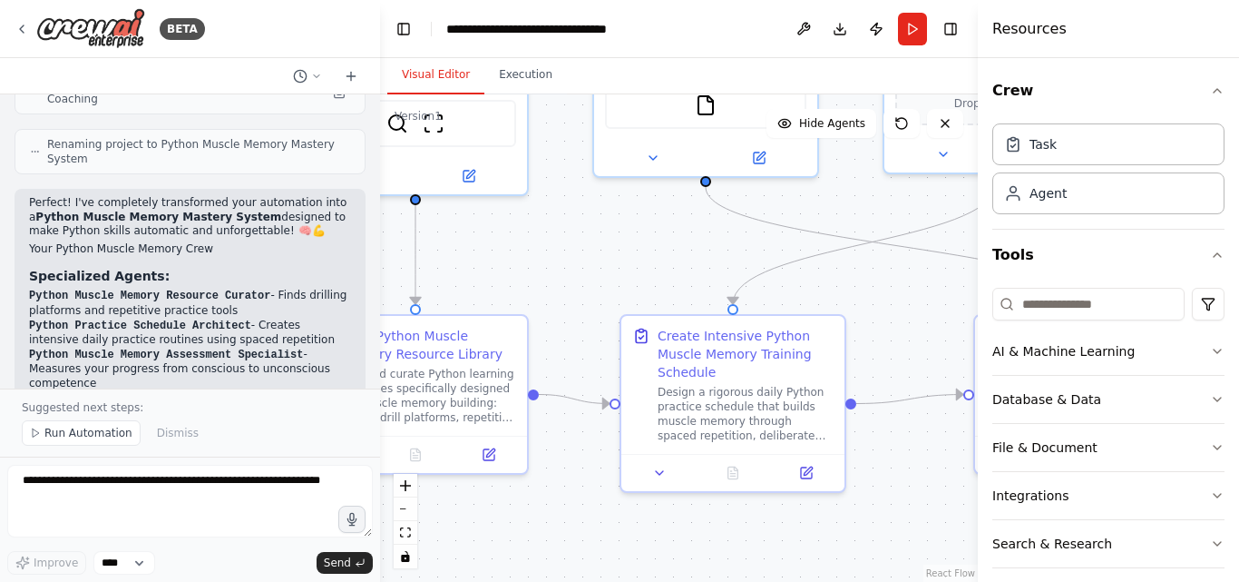
scroll to position [4643, 0]
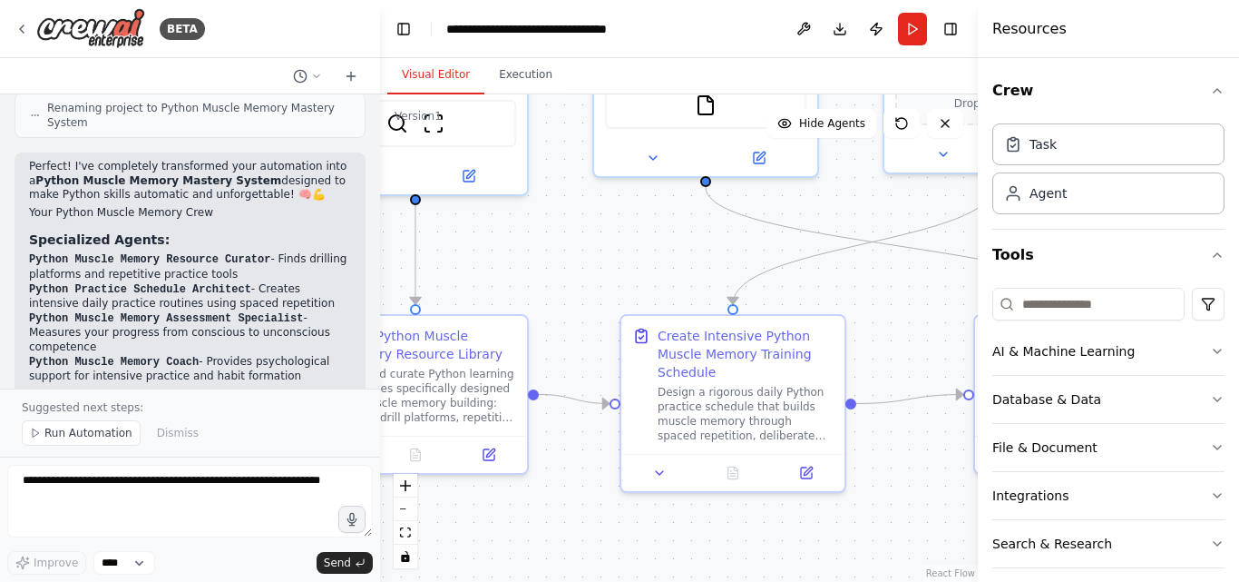
drag, startPoint x: 66, startPoint y: 238, endPoint x: 219, endPoint y: 228, distance: 152.8
click at [219, 434] on li "20% - Syntax Drilling (type without thinking)" at bounding box center [190, 441] width 322 height 15
click at [218, 434] on li "20% - Syntax Drilling (type without thinking)" at bounding box center [190, 441] width 322 height 15
drag, startPoint x: 69, startPoint y: 242, endPoint x: 274, endPoint y: 249, distance: 205.2
click at [273, 448] on li "30% - Pattern Recognition (instant pattern matching)" at bounding box center [190, 455] width 322 height 15
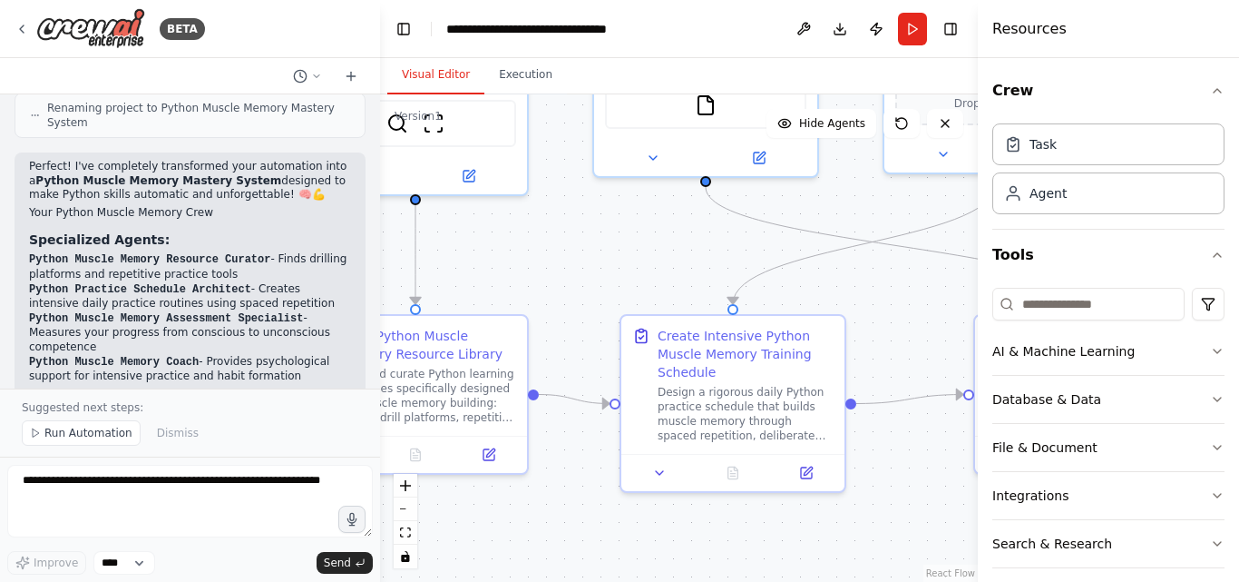
click at [274, 448] on li "30% - Pattern Recognition (instant pattern matching)" at bounding box center [190, 455] width 322 height 15
drag, startPoint x: 64, startPoint y: 263, endPoint x: 222, endPoint y: 254, distance: 159.0
click at [220, 434] on ul "20% - Syntax Drilling (type without thinking) 30% - Pattern Recognition (instan…" at bounding box center [190, 462] width 322 height 56
click at [218, 463] on li "25% - Speed Coding (timed challenges)" at bounding box center [190, 470] width 322 height 15
drag, startPoint x: 42, startPoint y: 273, endPoint x: 248, endPoint y: 269, distance: 206.0
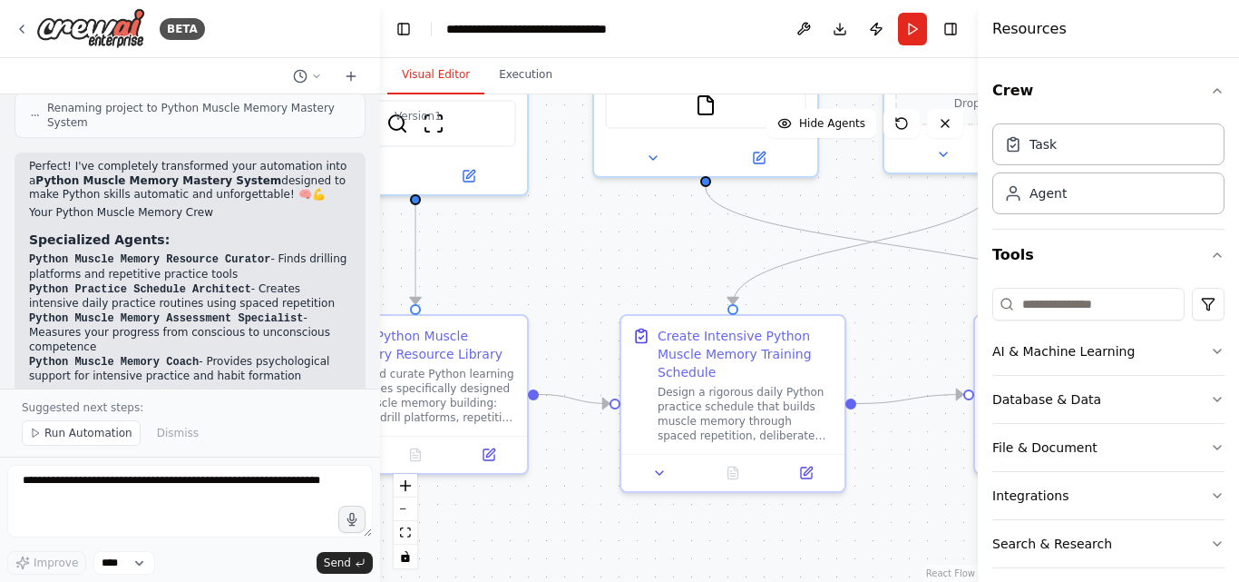
click at [248, 476] on li "25% - Real Problem Solving (apply automatically)" at bounding box center [190, 483] width 322 height 15
click at [244, 476] on li "25% - Real Problem Solving (apply automatically)" at bounding box center [190, 483] width 322 height 15
click at [101, 502] on h3 "Core Focus Areas for Automaticity:" at bounding box center [190, 511] width 322 height 18
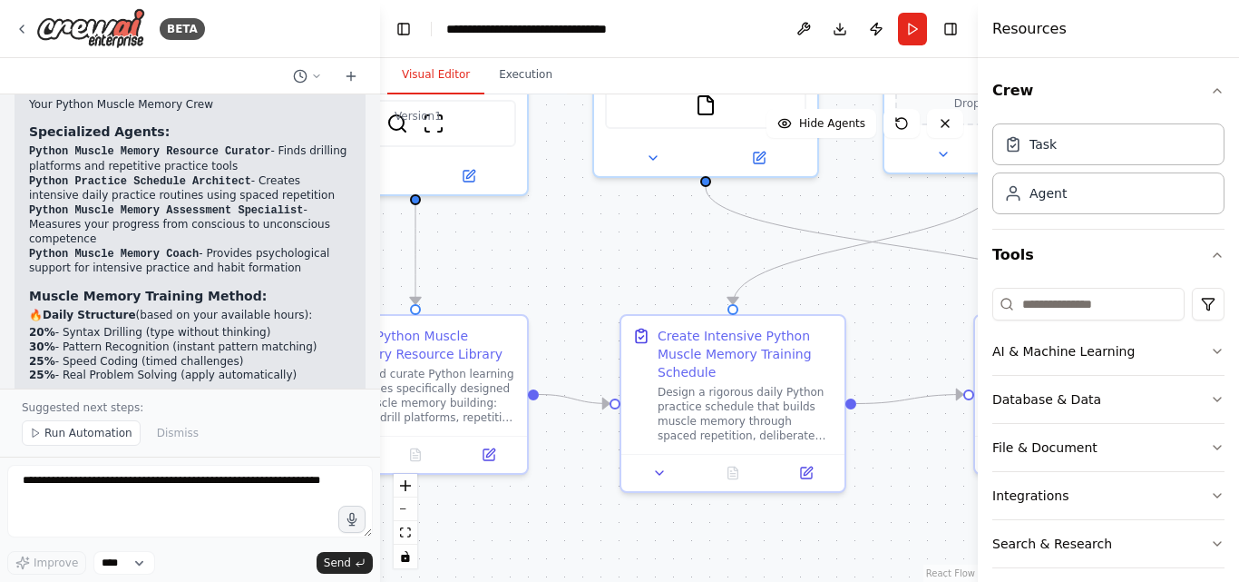
scroll to position [4752, 0]
drag, startPoint x: 27, startPoint y: 186, endPoint x: 191, endPoint y: 200, distance: 164.8
click at [191, 200] on div "Perfect! I've completely transformed your automation into a Python Muscle Memor…" at bounding box center [190, 435] width 351 height 783
click at [201, 393] on h3 "Core Focus Areas for Automaticity:" at bounding box center [190, 402] width 322 height 18
drag, startPoint x: 21, startPoint y: 207, endPoint x: 300, endPoint y: 213, distance: 279.5
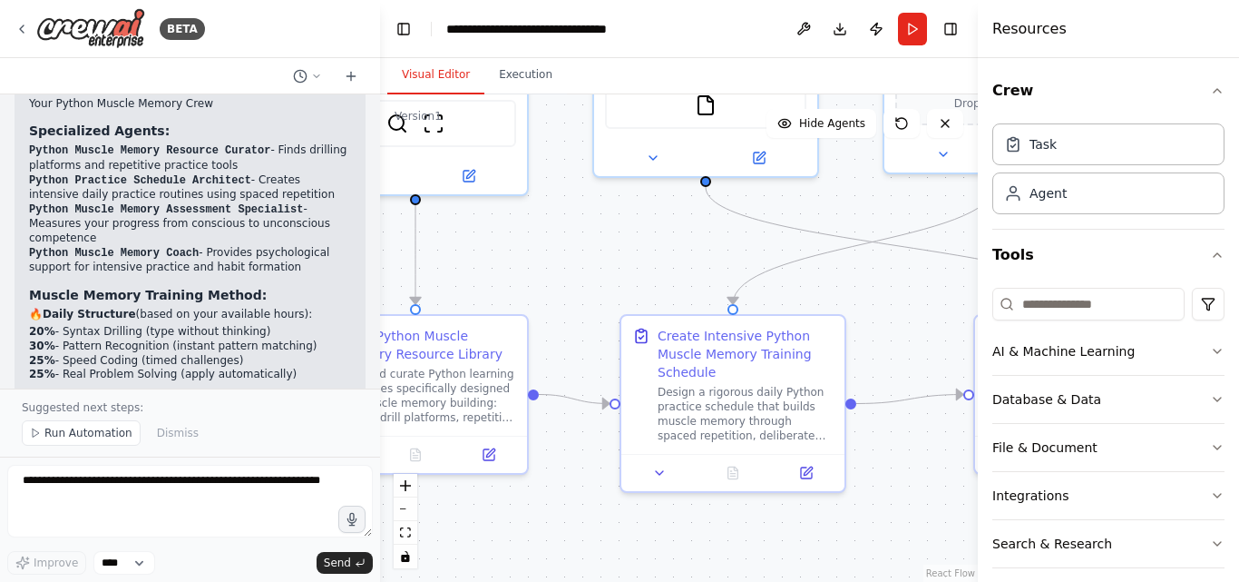
click at [301, 213] on div "Perfect! I've completely transformed your automation into a Python Muscle Memor…" at bounding box center [190, 435] width 351 height 783
click at [297, 415] on li "Data Structures - Lists, dicts, sets become reflexive" at bounding box center [190, 422] width 322 height 15
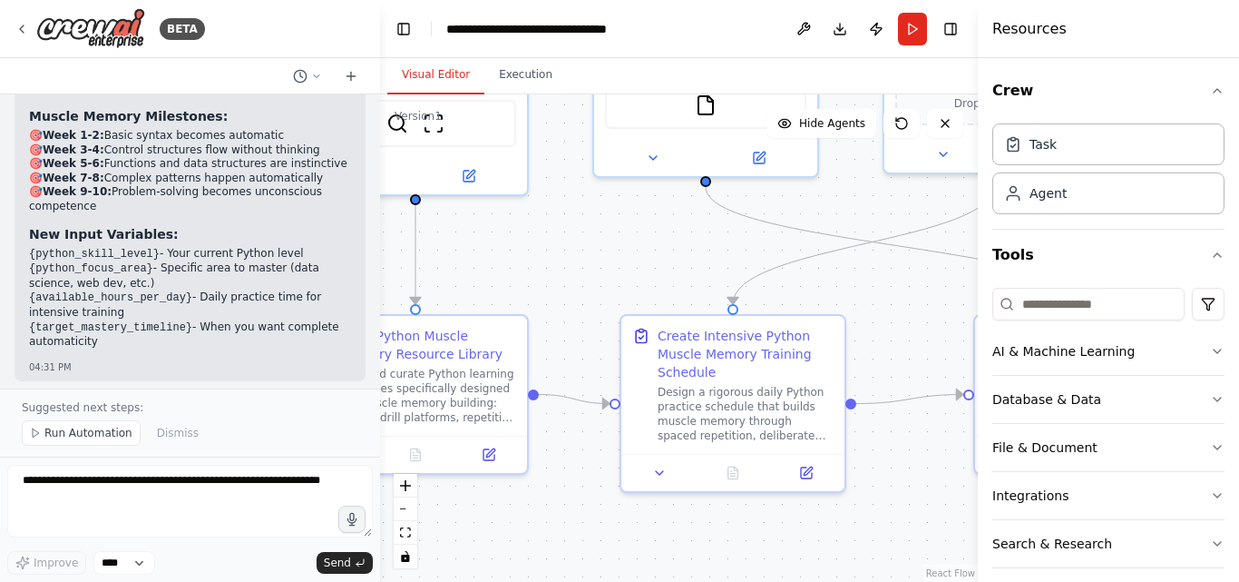
scroll to position [5198, 0]
click at [77, 436] on span "Run Automation" at bounding box center [88, 433] width 88 height 15
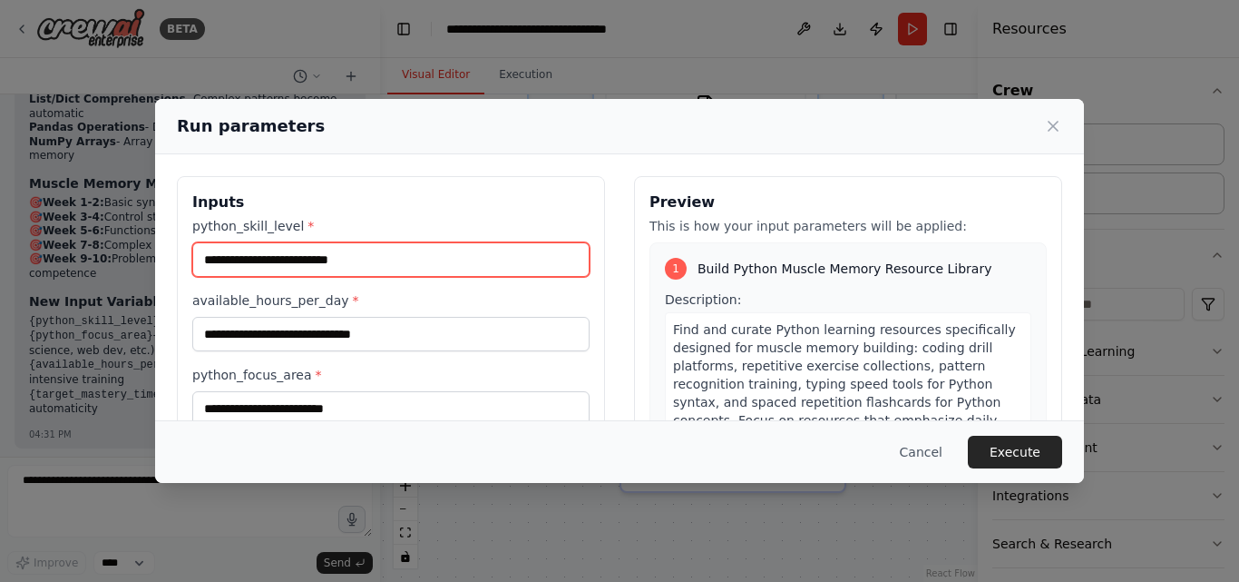
drag, startPoint x: 279, startPoint y: 259, endPoint x: 132, endPoint y: 240, distance: 147.3
click at [130, 237] on div "Run parameters Inputs python_skill_level * available_hours_per_day * python_foc…" at bounding box center [619, 291] width 1239 height 582
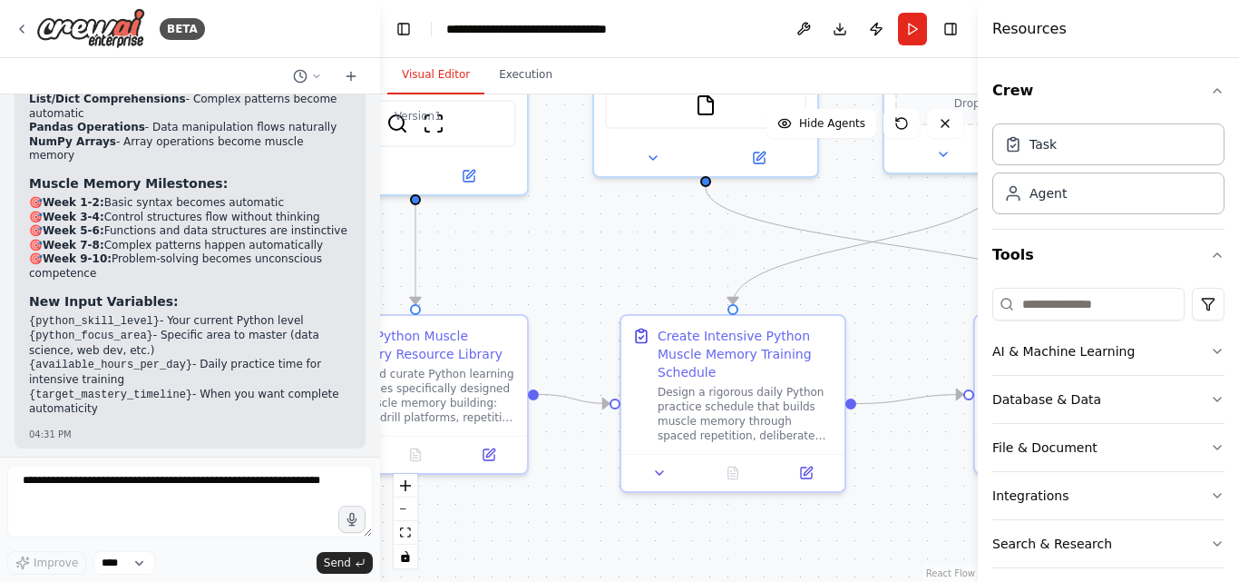
drag, startPoint x: 208, startPoint y: 302, endPoint x: 115, endPoint y: 325, distance: 95.3
drag, startPoint x: 115, startPoint y: 325, endPoint x: 670, endPoint y: 277, distance: 556.5
click at [670, 274] on div ".deletable-edge-delete-btn { width: 20px; height: 20px; border: 0px solid #ffff…" at bounding box center [679, 337] width 598 height 487
click at [920, 26] on button "Run" at bounding box center [912, 29] width 29 height 33
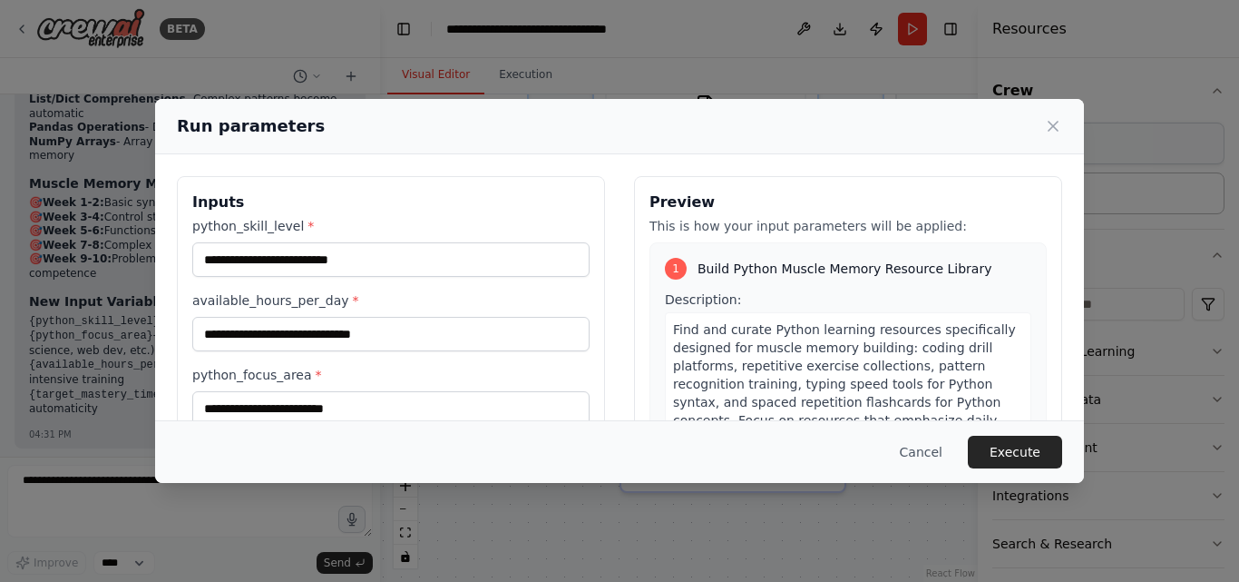
click at [1053, 131] on icon at bounding box center [1053, 126] width 18 height 18
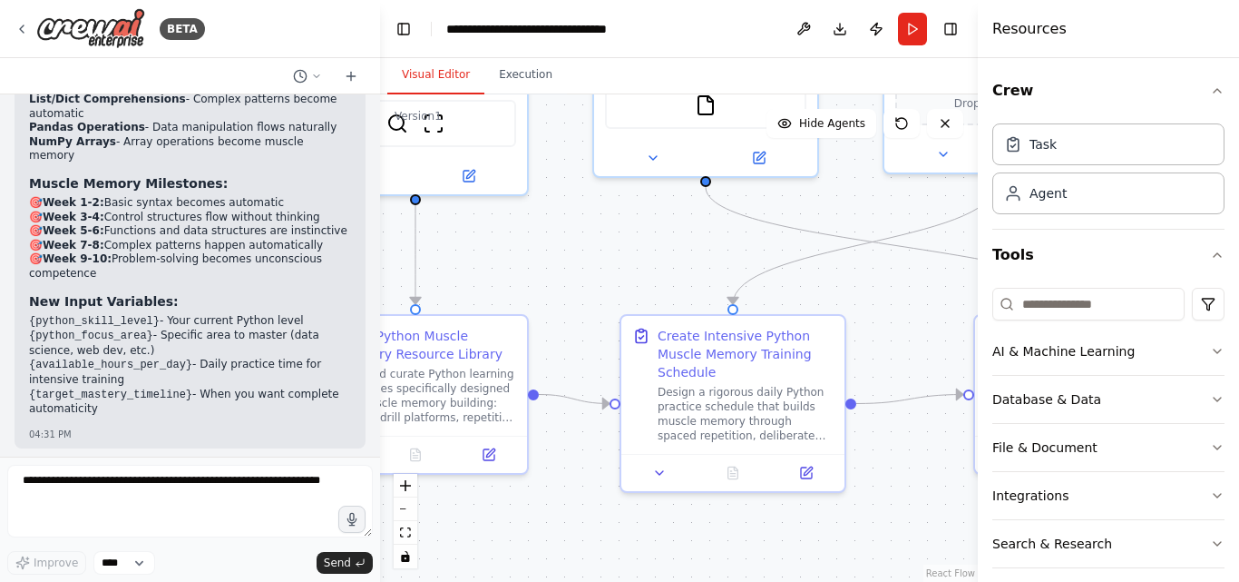
click at [157, 530] on li "python_focus_area : "data science", "general programming", "web development"" at bounding box center [190, 544] width 322 height 28
click at [143, 502] on li "python_skill_level : "beginner", "intermediate", "advanced"" at bounding box center [190, 516] width 322 height 28
copy li "beginner"
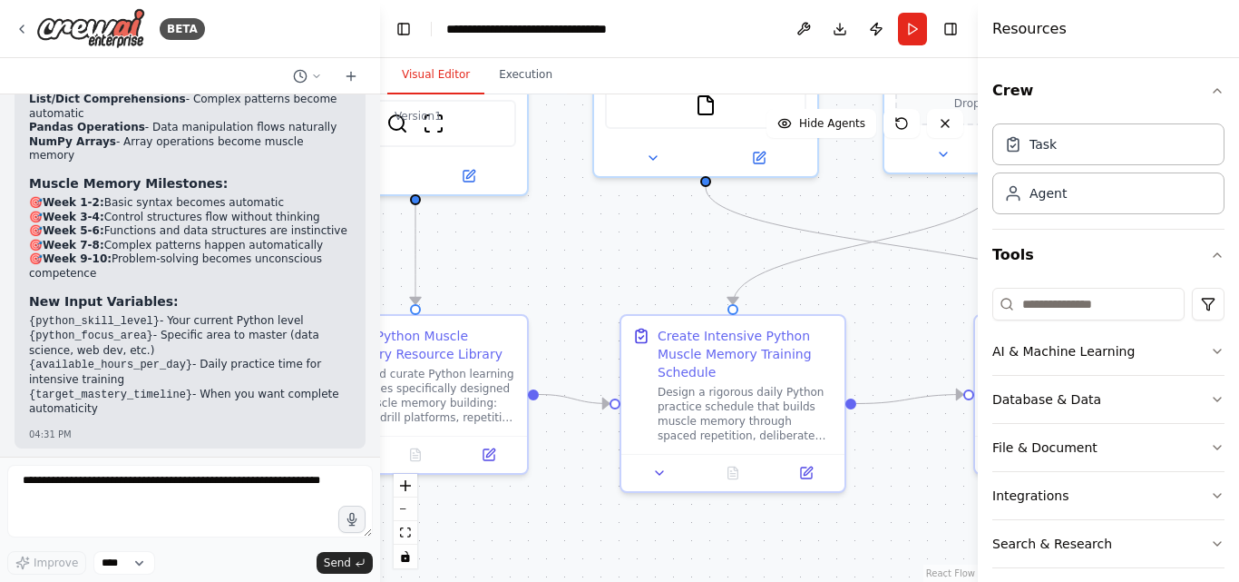
drag, startPoint x: 27, startPoint y: 360, endPoint x: 180, endPoint y: 369, distance: 152.7
click at [179, 463] on div "Ready to build unshakeable Python muscle memory! When you run this, specify: py…" at bounding box center [190, 578] width 351 height 230
click at [909, 35] on button "Run" at bounding box center [912, 29] width 29 height 33
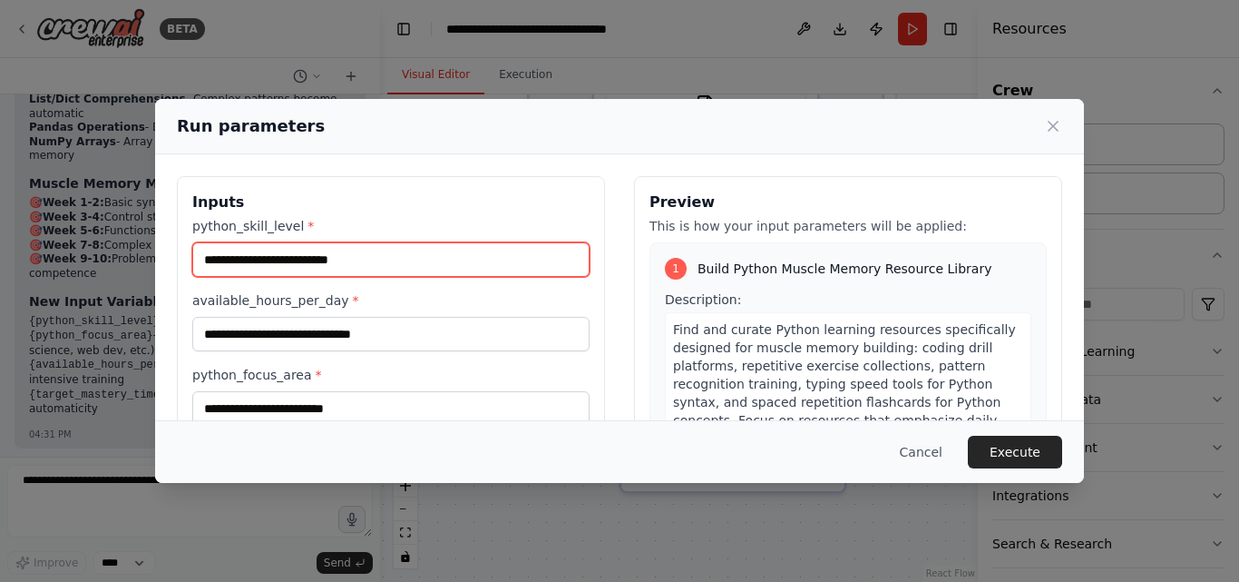
click at [343, 272] on input "python_skill_level *" at bounding box center [390, 259] width 397 height 34
paste input "********"
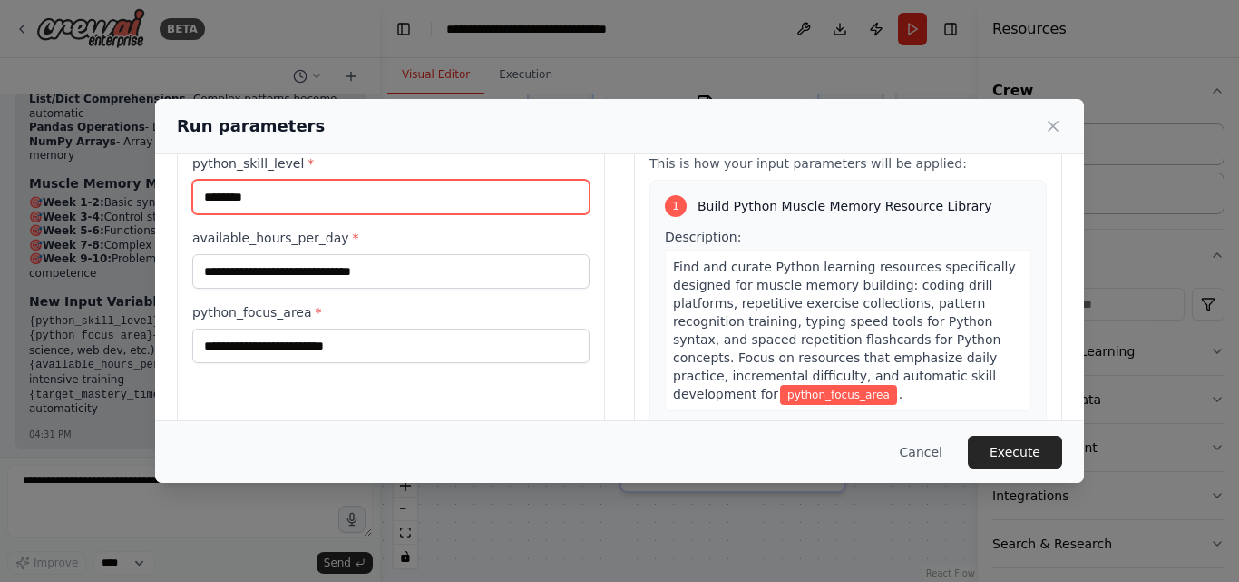
scroll to position [68, 0]
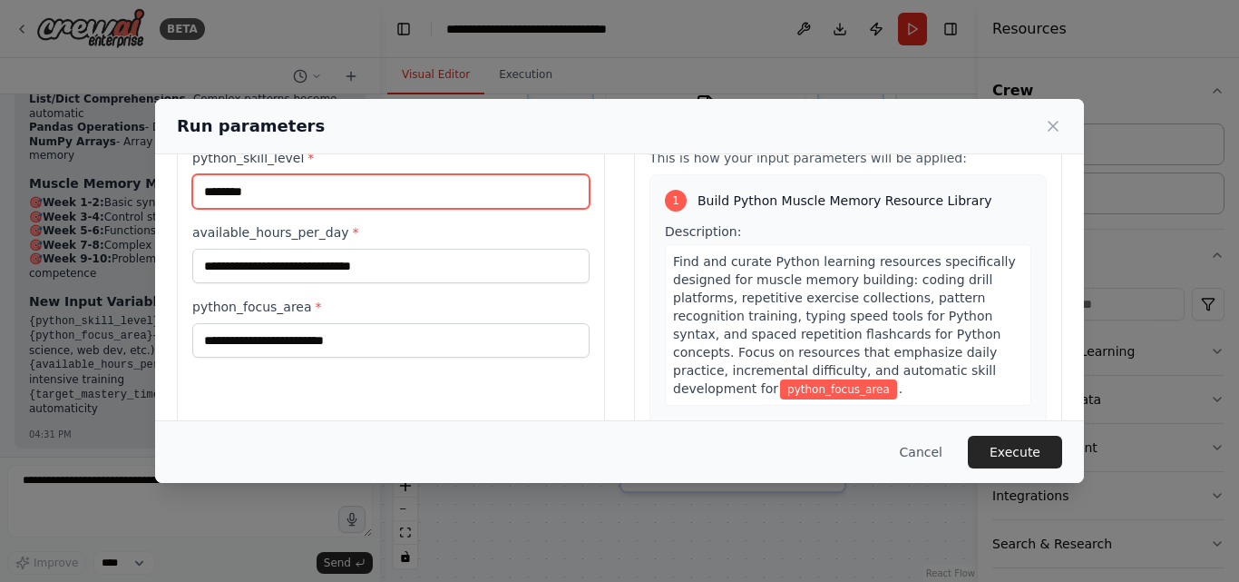
type input "********"
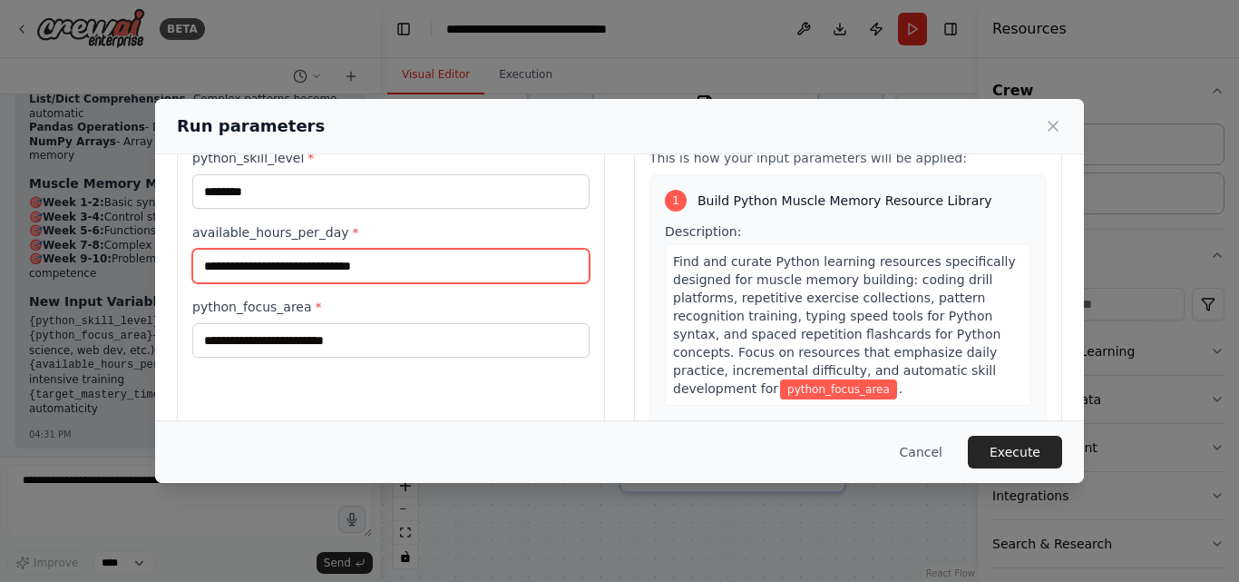
click at [366, 266] on input "available_hours_per_day *" at bounding box center [390, 266] width 397 height 34
type input "*"
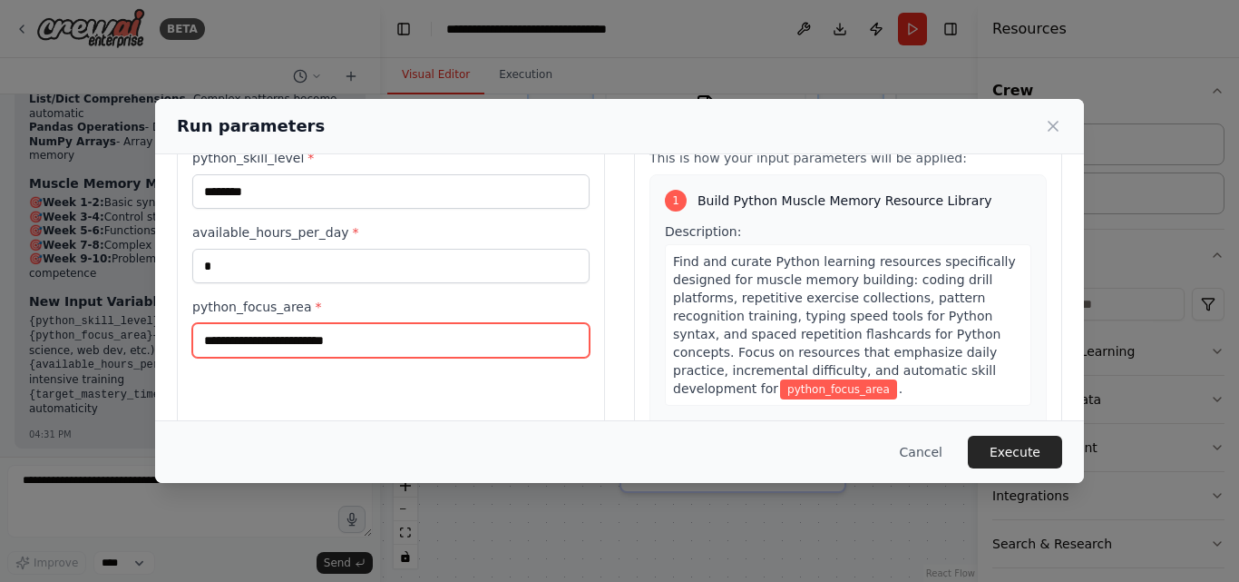
click at [374, 338] on input "python_focus_area *" at bounding box center [390, 340] width 397 height 34
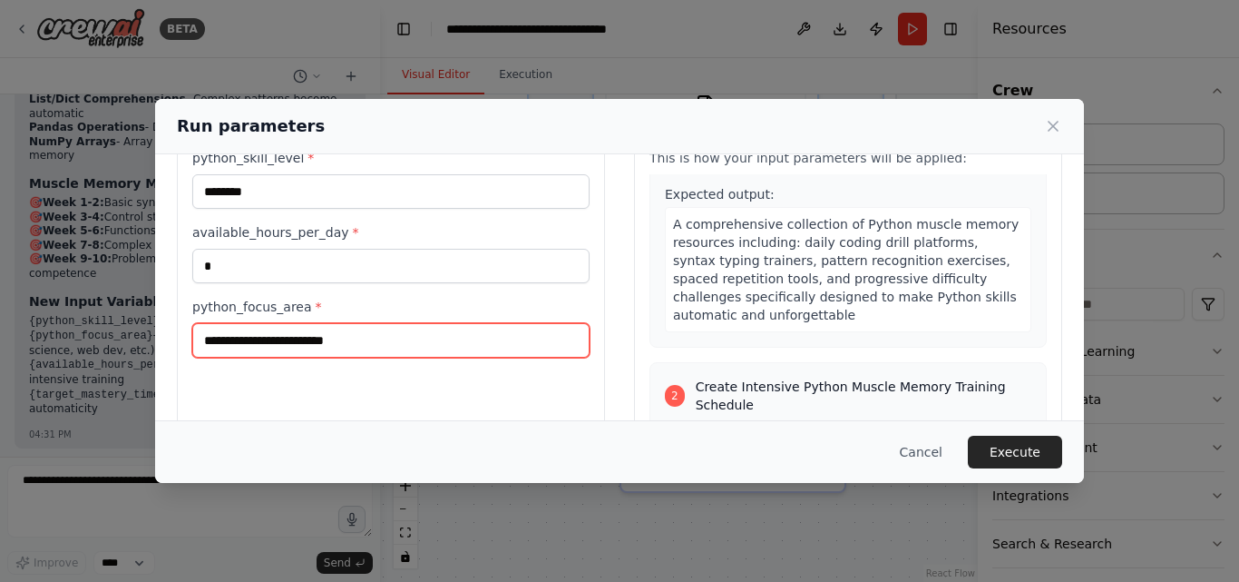
scroll to position [382, 0]
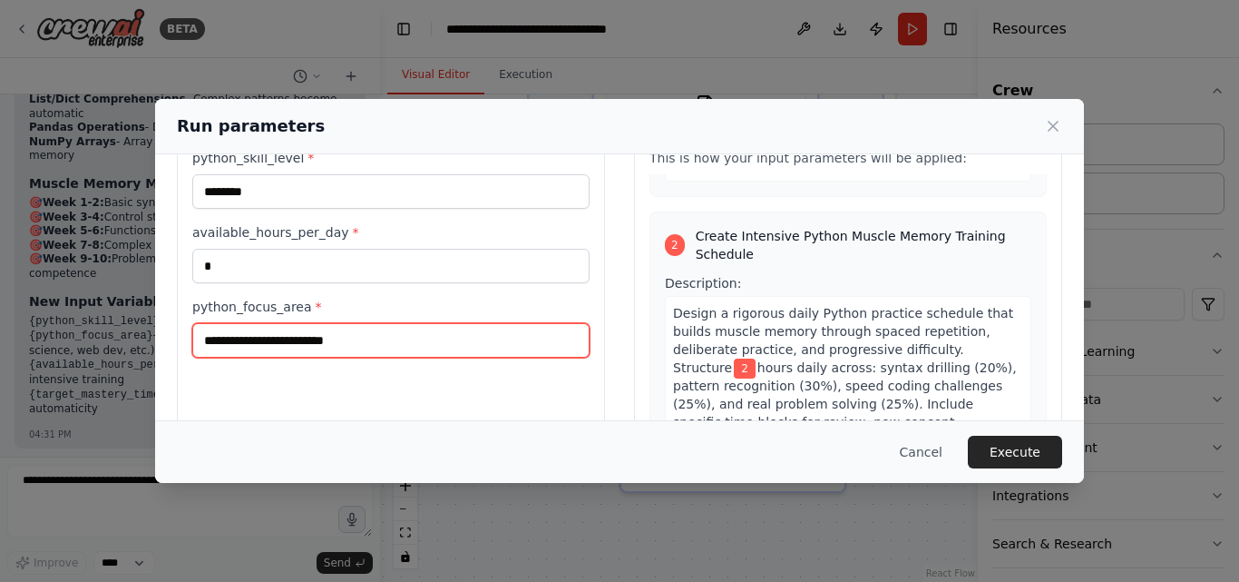
type input "*"
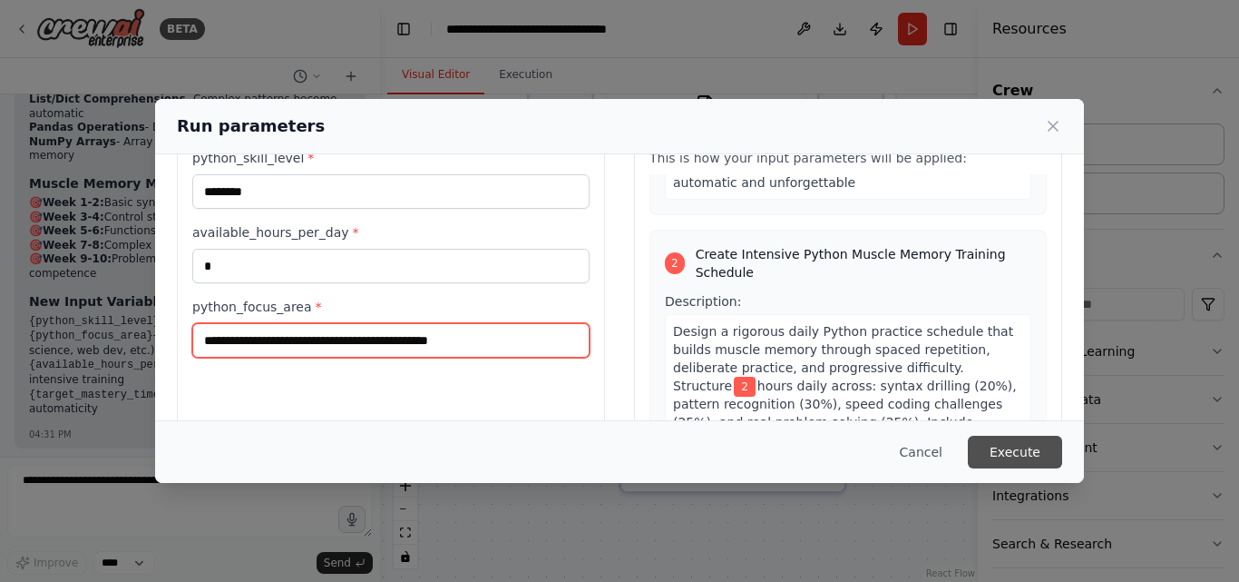
type input "**********"
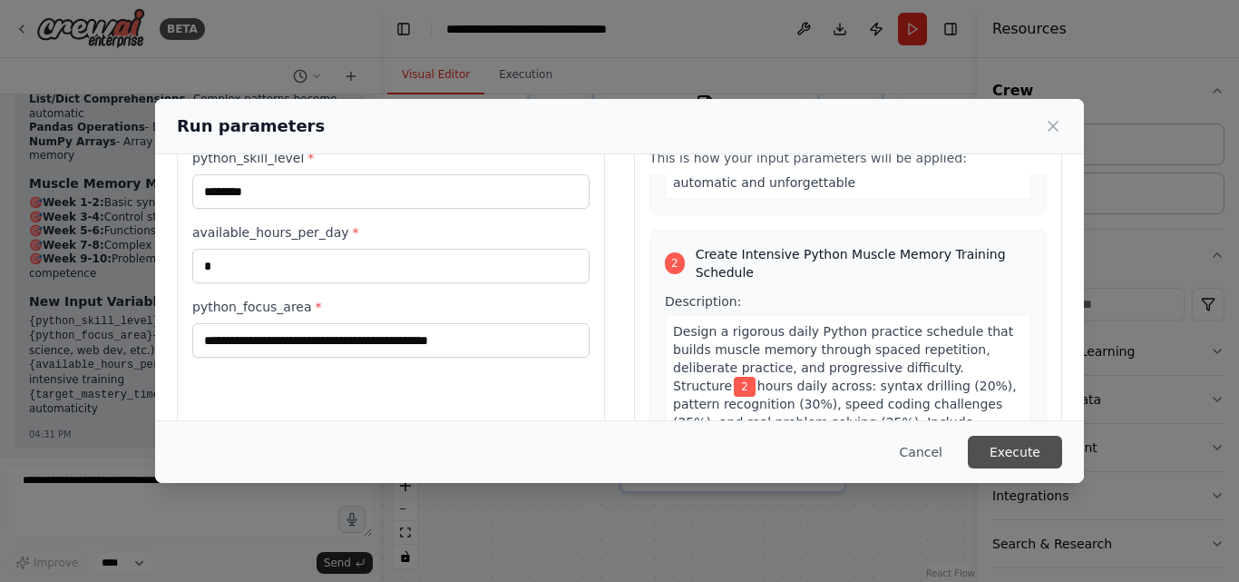
click at [1008, 442] on button "Execute" at bounding box center [1015, 452] width 94 height 33
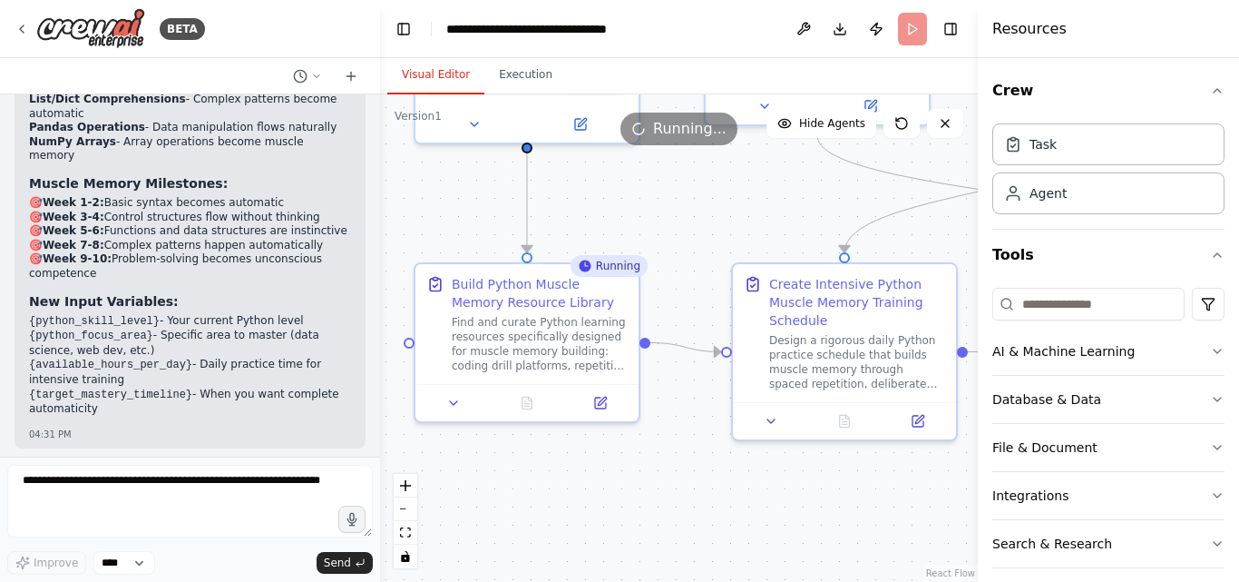
drag, startPoint x: 567, startPoint y: 514, endPoint x: 657, endPoint y: 475, distance: 97.6
click at [656, 469] on div ".deletable-edge-delete-btn { width: 20px; height: 20px; border: 0px solid #ffff…" at bounding box center [679, 337] width 598 height 487
drag, startPoint x: 657, startPoint y: 475, endPoint x: 747, endPoint y: 441, distance: 96.2
drag, startPoint x: 747, startPoint y: 441, endPoint x: 624, endPoint y: 483, distance: 129.4
click at [624, 483] on div ".deletable-edge-delete-btn { width: 20px; height: 20px; border: 0px solid #ffff…" at bounding box center [679, 337] width 598 height 487
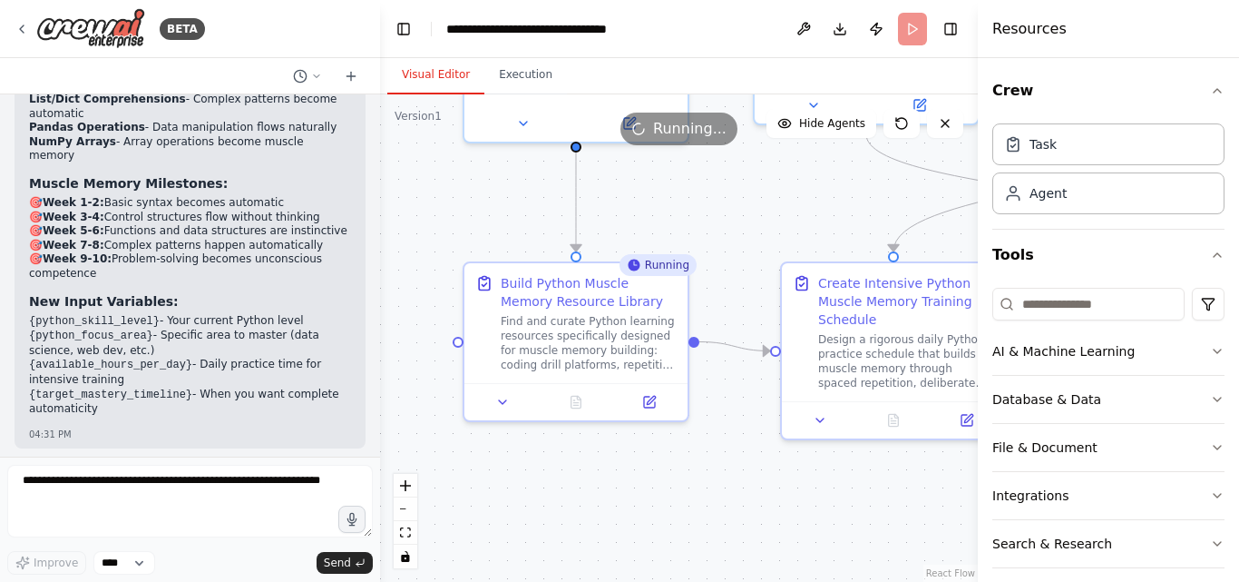
drag, startPoint x: 486, startPoint y: 494, endPoint x: 533, endPoint y: 491, distance: 46.4
click at [533, 491] on div ".deletable-edge-delete-btn { width: 20px; height: 20px; border: 0px solid #ffff…" at bounding box center [679, 337] width 598 height 487
click at [514, 79] on button "Execution" at bounding box center [526, 75] width 83 height 38
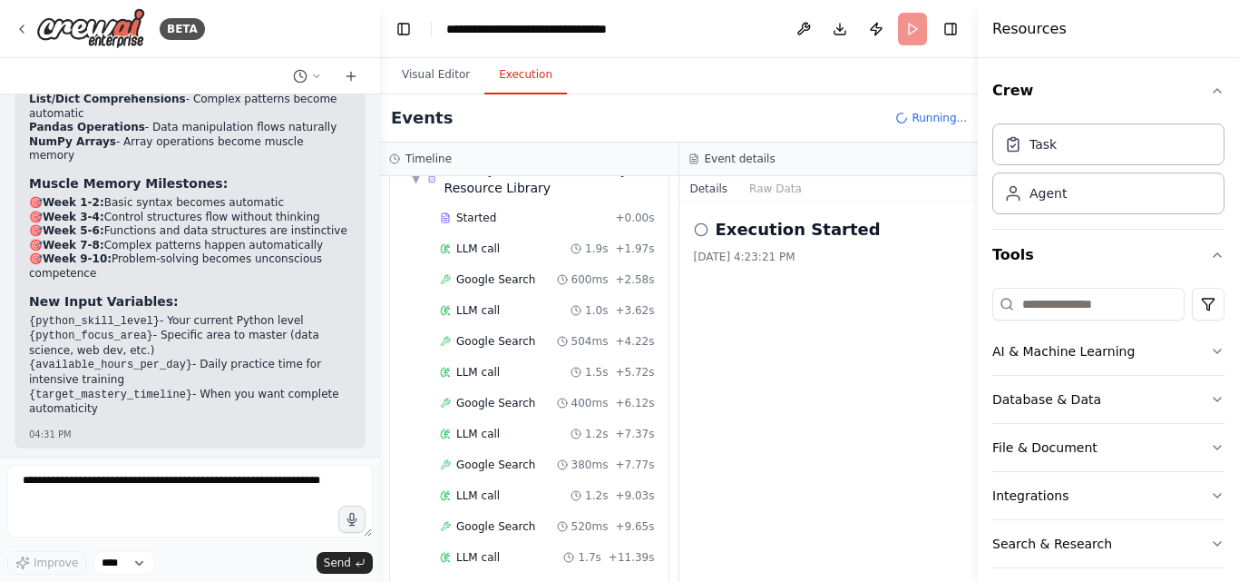
scroll to position [0, 0]
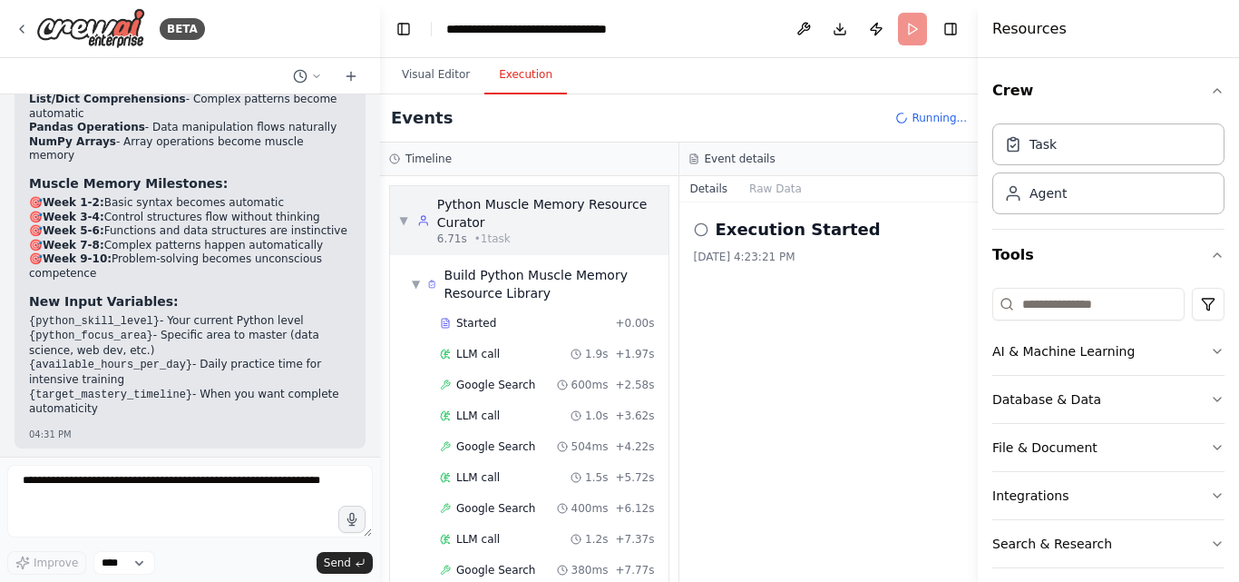
click at [403, 217] on span "▼" at bounding box center [403, 220] width 9 height 15
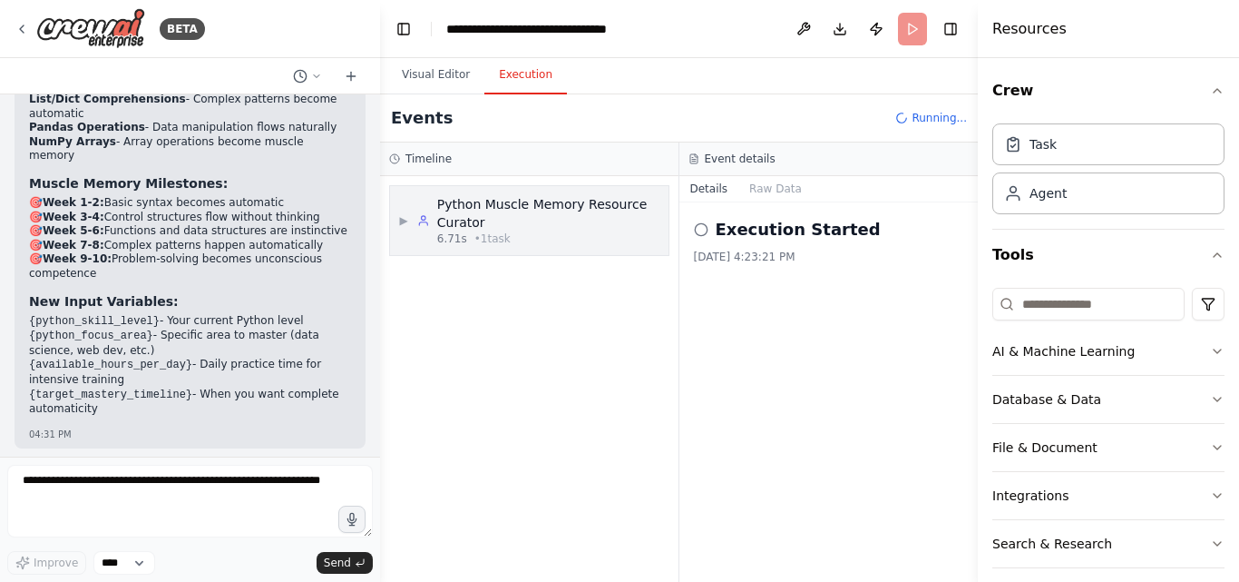
click at [408, 221] on span "▶" at bounding box center [403, 220] width 9 height 15
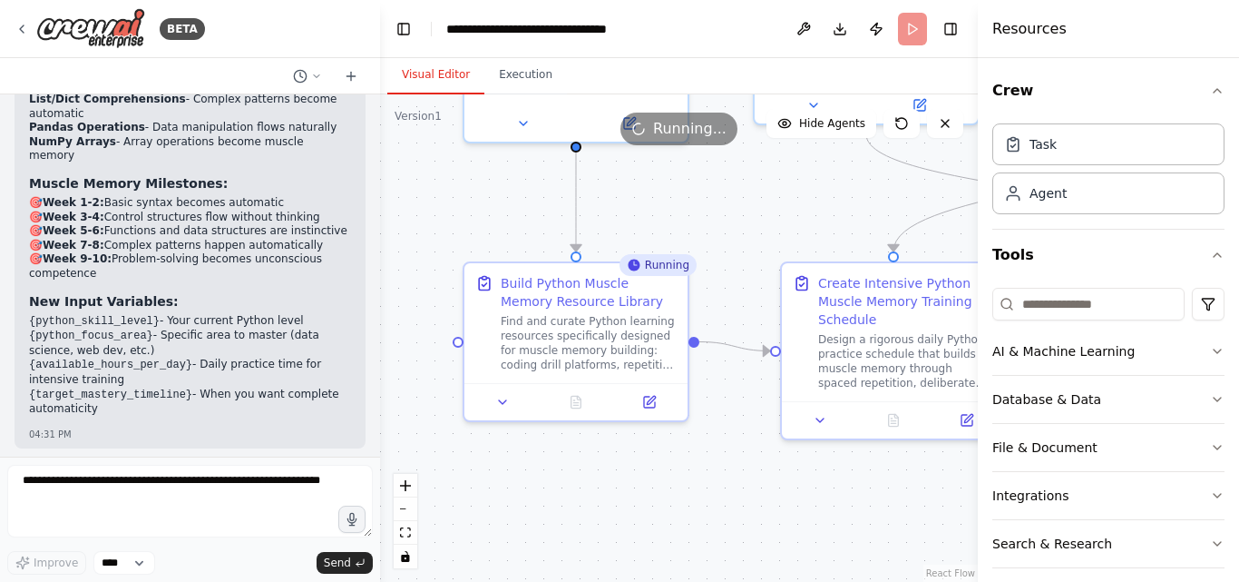
click at [438, 81] on button "Visual Editor" at bounding box center [435, 75] width 97 height 38
copy li ""beginner", "intermediate", "advanced"
drag, startPoint x: 126, startPoint y: 285, endPoint x: 306, endPoint y: 282, distance: 179.7
click at [306, 502] on li "python_skill_level : "beginner", "intermediate", "advanced"" at bounding box center [190, 516] width 322 height 28
click at [907, 26] on header "**********" at bounding box center [679, 29] width 598 height 58
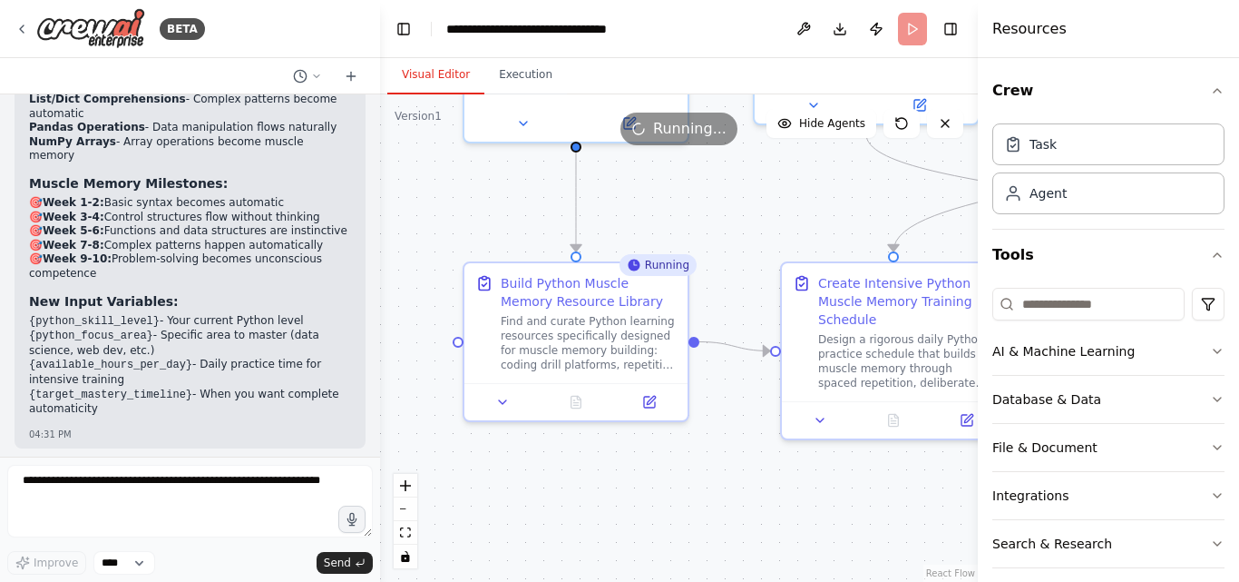
click at [629, 242] on div ".deletable-edge-delete-btn { width: 20px; height: 20px; border: 0px solid #ffff…" at bounding box center [679, 337] width 598 height 487
click at [671, 270] on div "Running" at bounding box center [658, 265] width 77 height 22
click at [735, 210] on div ".deletable-edge-delete-btn { width: 20px; height: 20px; border: 0px solid #ffff…" at bounding box center [679, 337] width 598 height 487
click at [915, 25] on header "**********" at bounding box center [679, 29] width 598 height 58
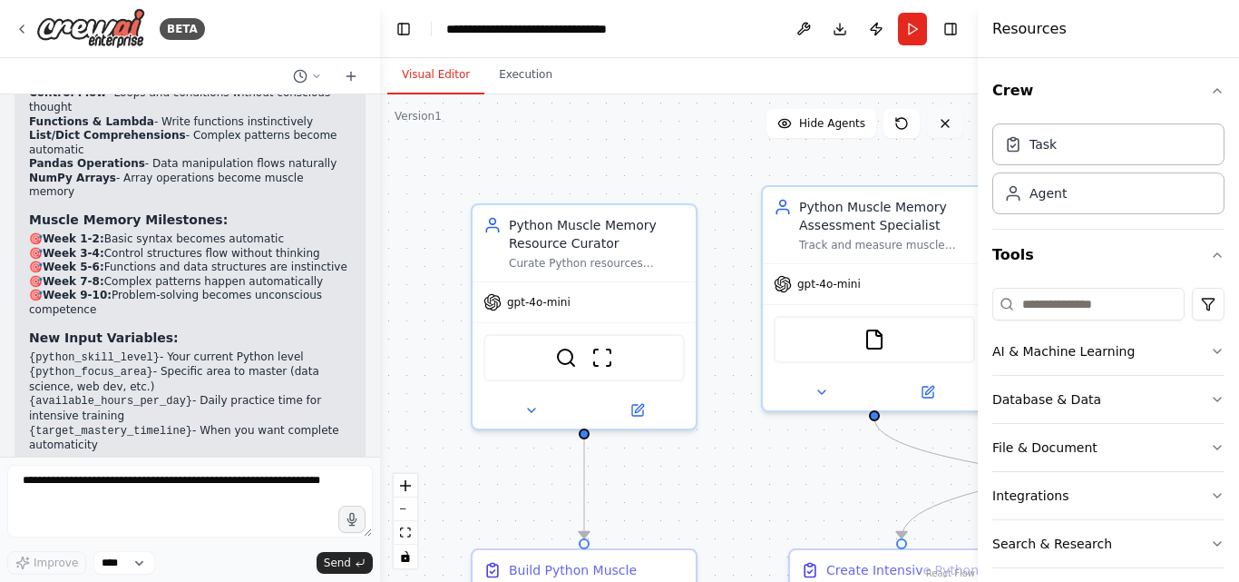
scroll to position [5130, 0]
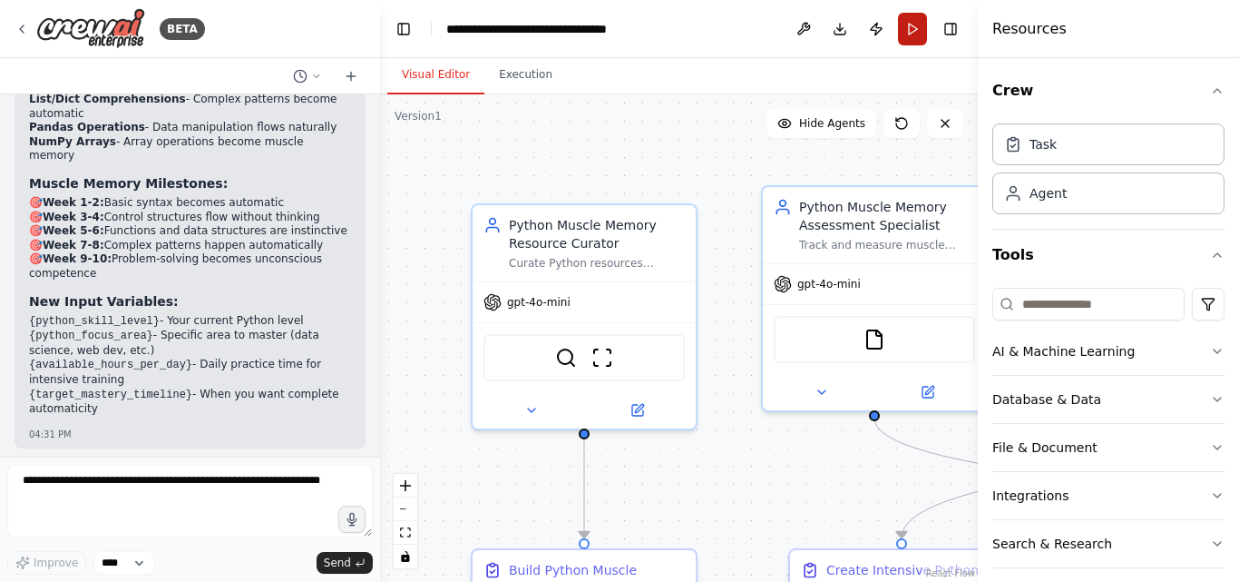
click at [912, 44] on button "Run" at bounding box center [912, 29] width 29 height 33
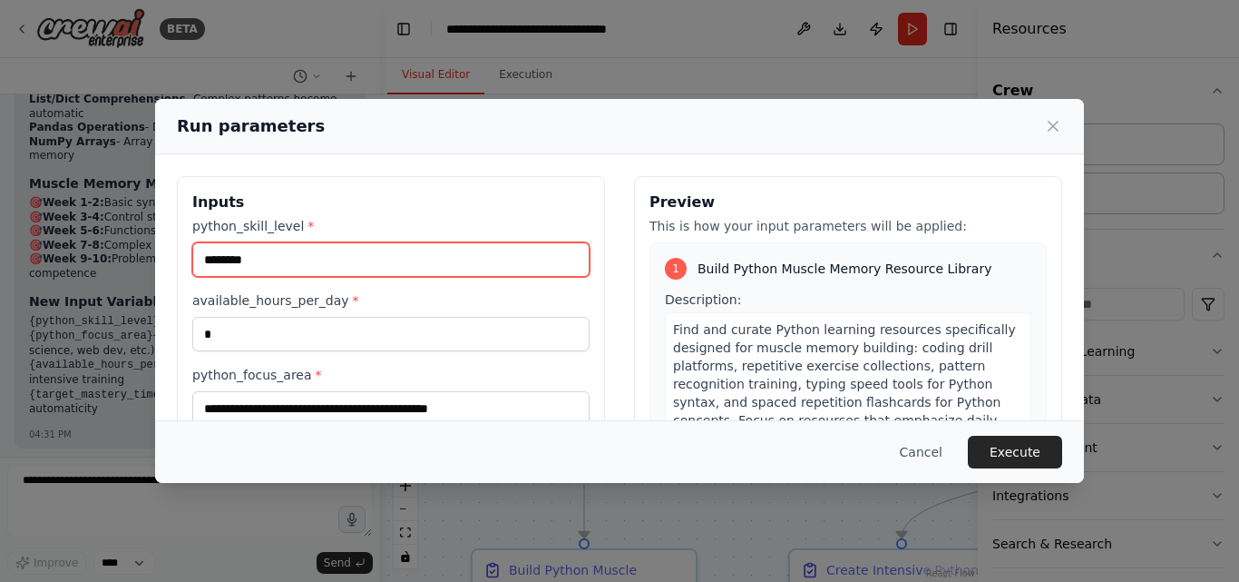
drag, startPoint x: 329, startPoint y: 266, endPoint x: 41, endPoint y: 207, distance: 294.5
click at [39, 207] on div "**********" at bounding box center [619, 291] width 1239 height 582
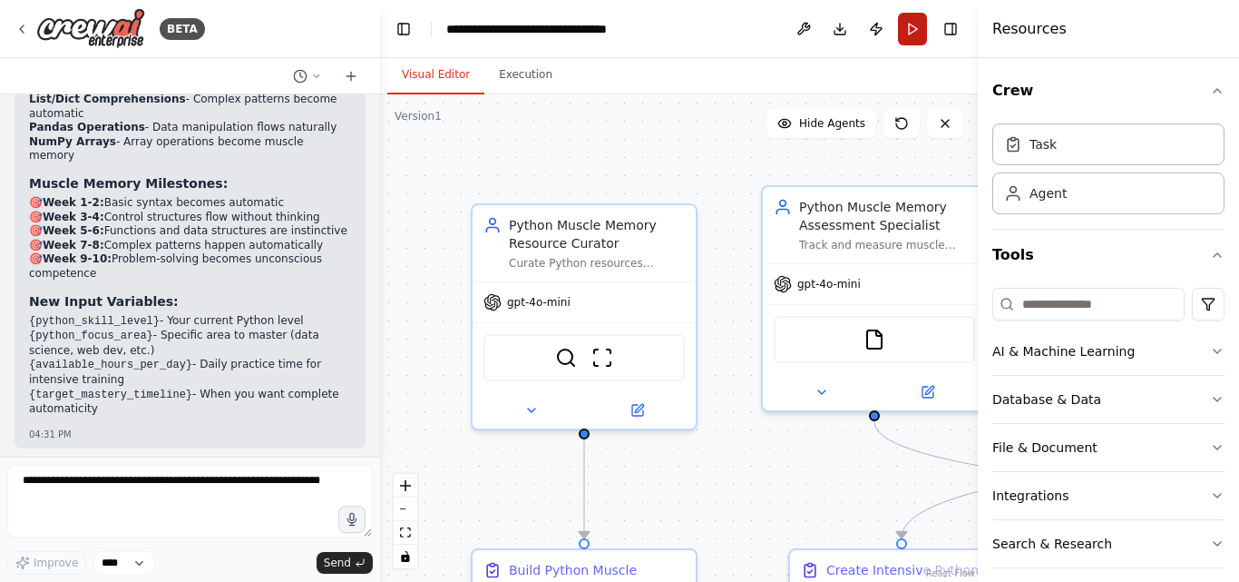
click at [915, 39] on button "Run" at bounding box center [912, 29] width 29 height 33
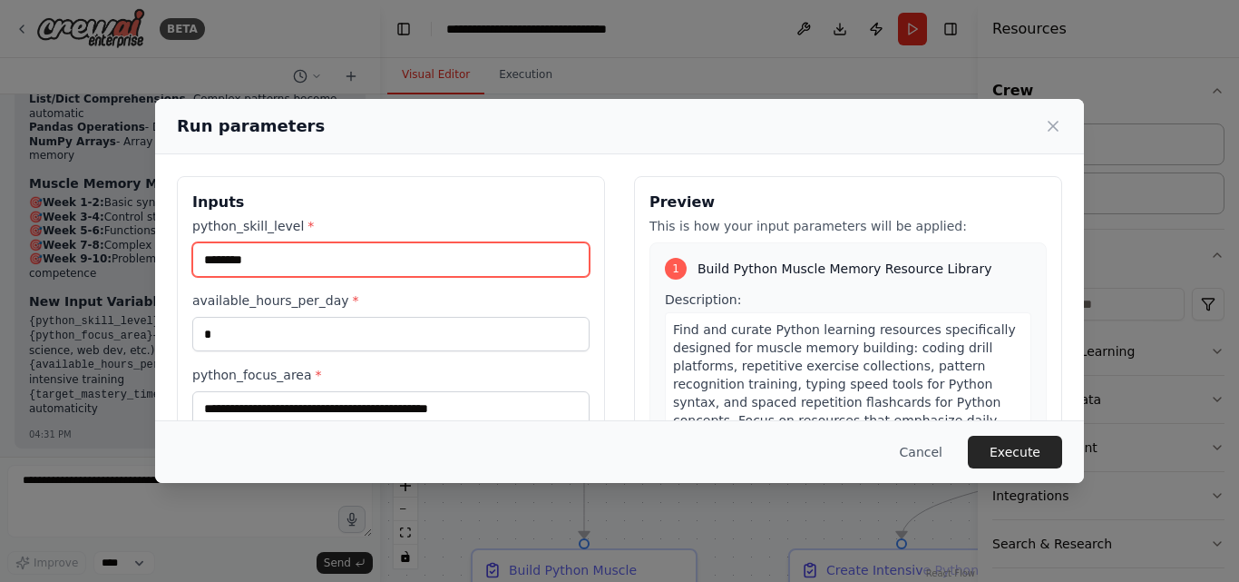
click at [469, 265] on input "********" at bounding box center [390, 259] width 397 height 34
drag, startPoint x: 469, startPoint y: 265, endPoint x: 89, endPoint y: 261, distance: 380.2
click at [86, 263] on div "**********" at bounding box center [619, 291] width 1239 height 582
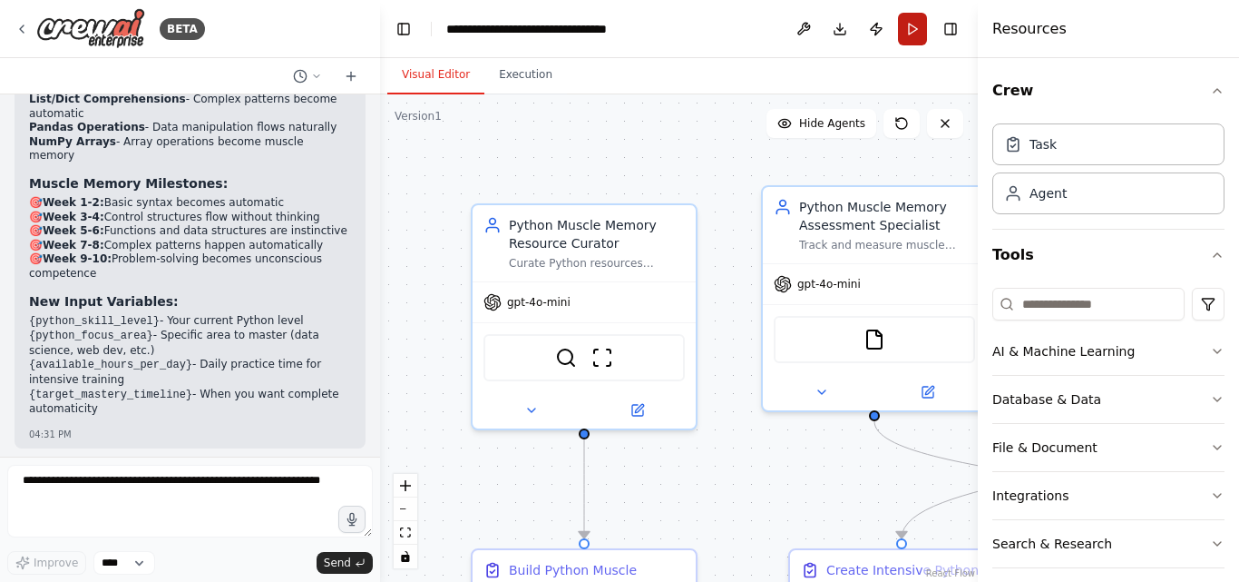
click at [916, 24] on button "Run" at bounding box center [912, 29] width 29 height 33
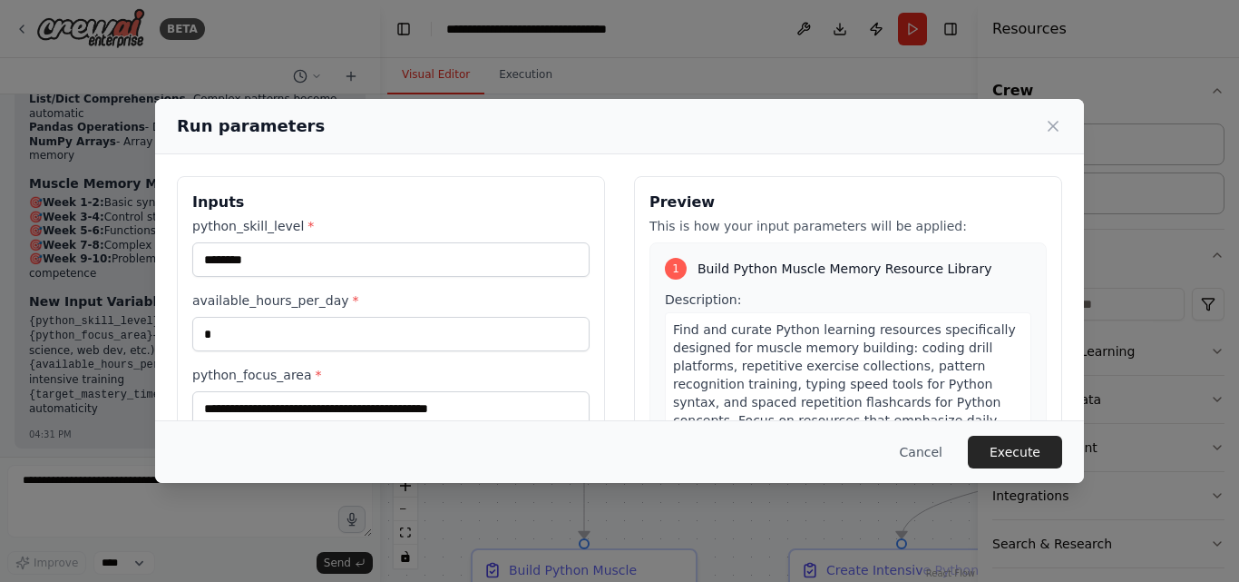
drag, startPoint x: 128, startPoint y: 281, endPoint x: 145, endPoint y: 280, distance: 17.3
click at [145, 280] on div "**********" at bounding box center [619, 291] width 1239 height 582
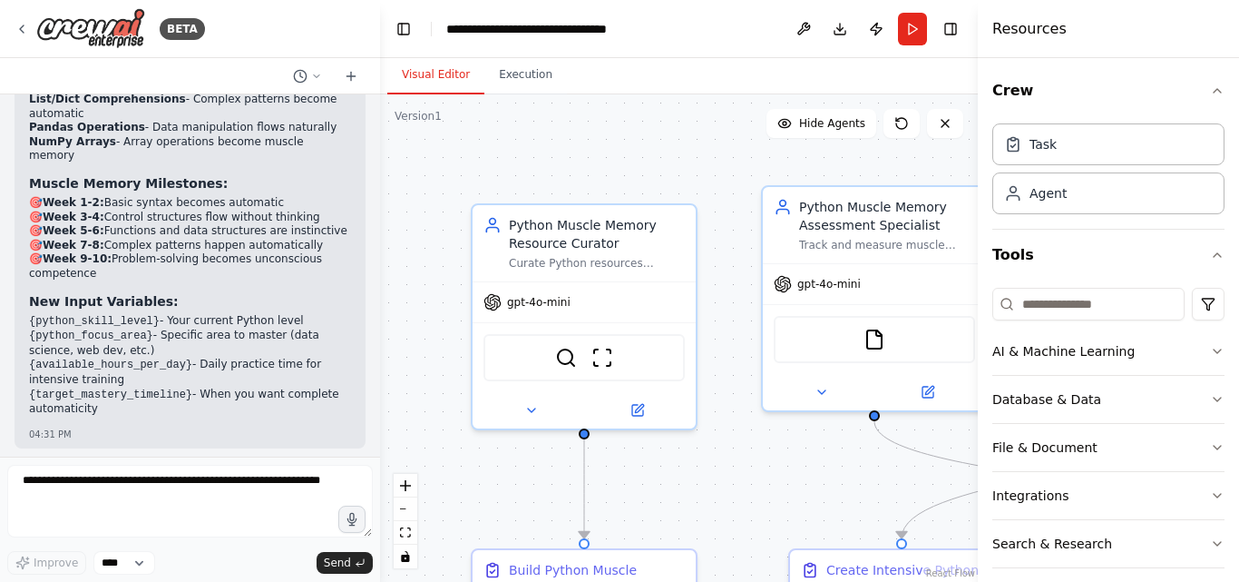
copy li ""beginner", "intermediate", "advanced""
drag, startPoint x: 128, startPoint y: 282, endPoint x: 312, endPoint y: 285, distance: 184.2
click at [312, 502] on li "python_skill_level : "beginner", "intermediate", "advanced"" at bounding box center [190, 516] width 322 height 28
click at [899, 29] on button "Run" at bounding box center [912, 29] width 29 height 33
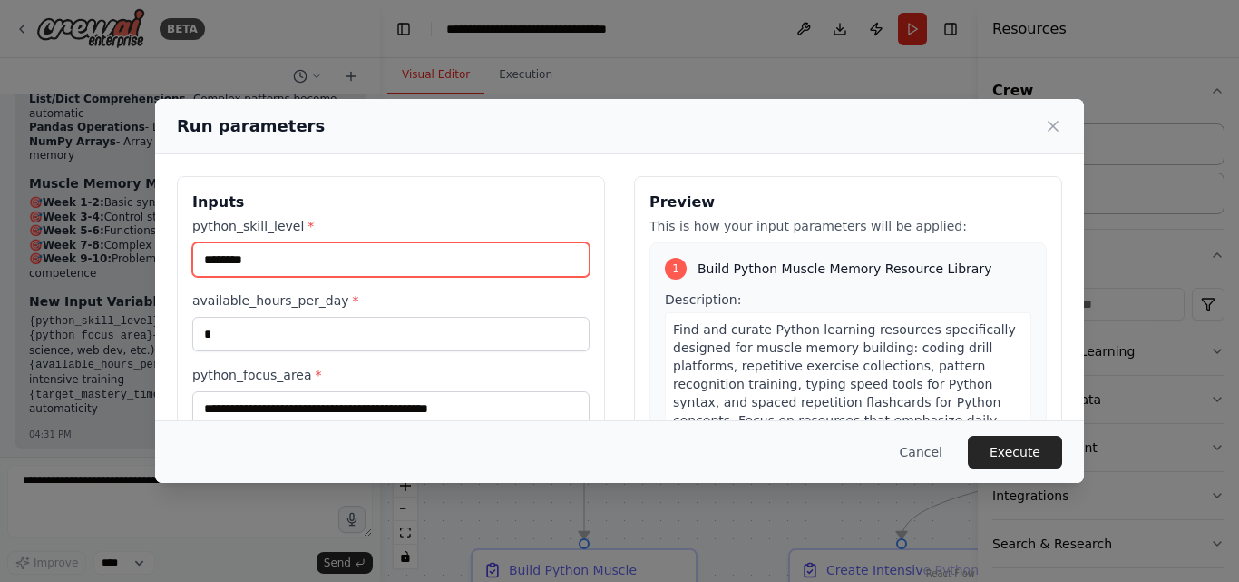
drag, startPoint x: 377, startPoint y: 250, endPoint x: 171, endPoint y: 240, distance: 206.2
click at [170, 240] on div "**********" at bounding box center [619, 391] width 929 height 474
paste input "**********"
type input "**********"
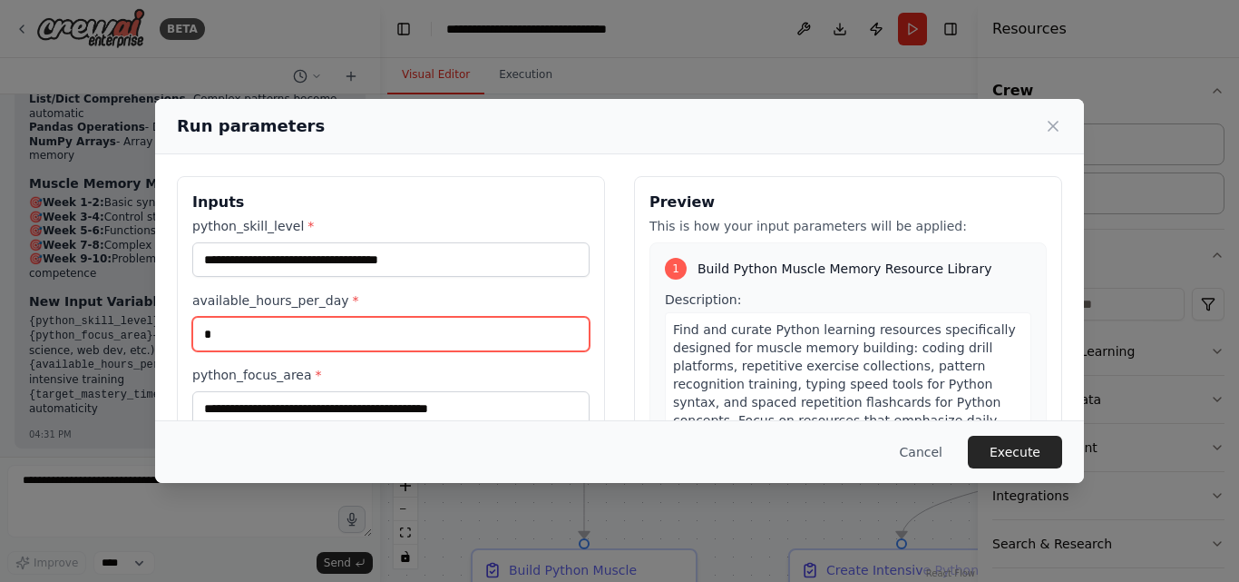
click at [283, 341] on input "*" at bounding box center [390, 334] width 397 height 34
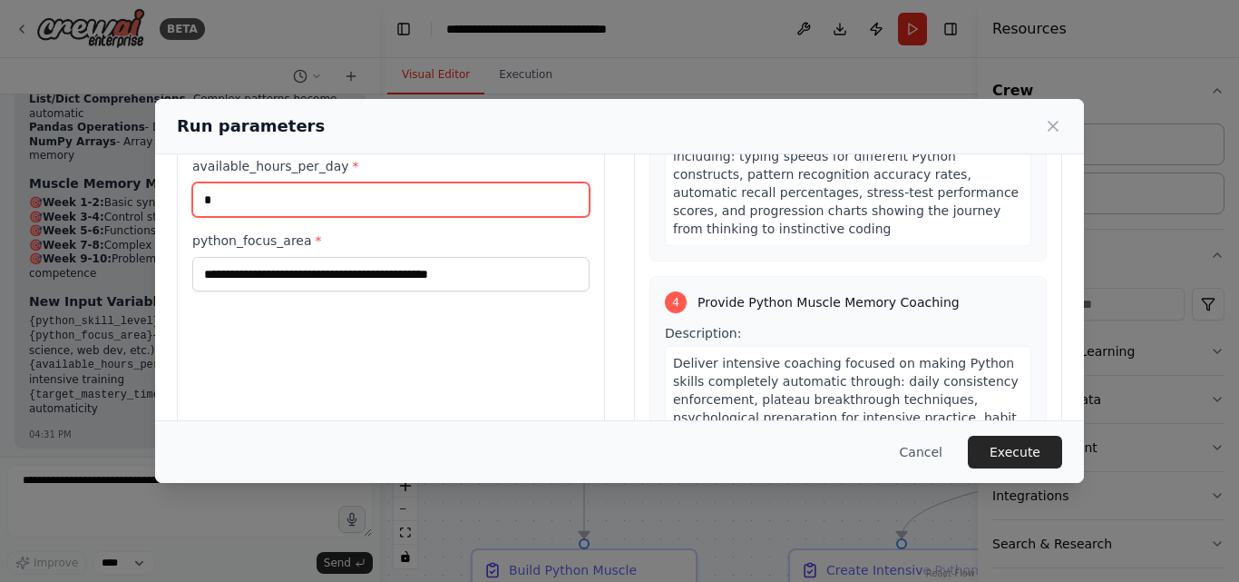
scroll to position [1122, 0]
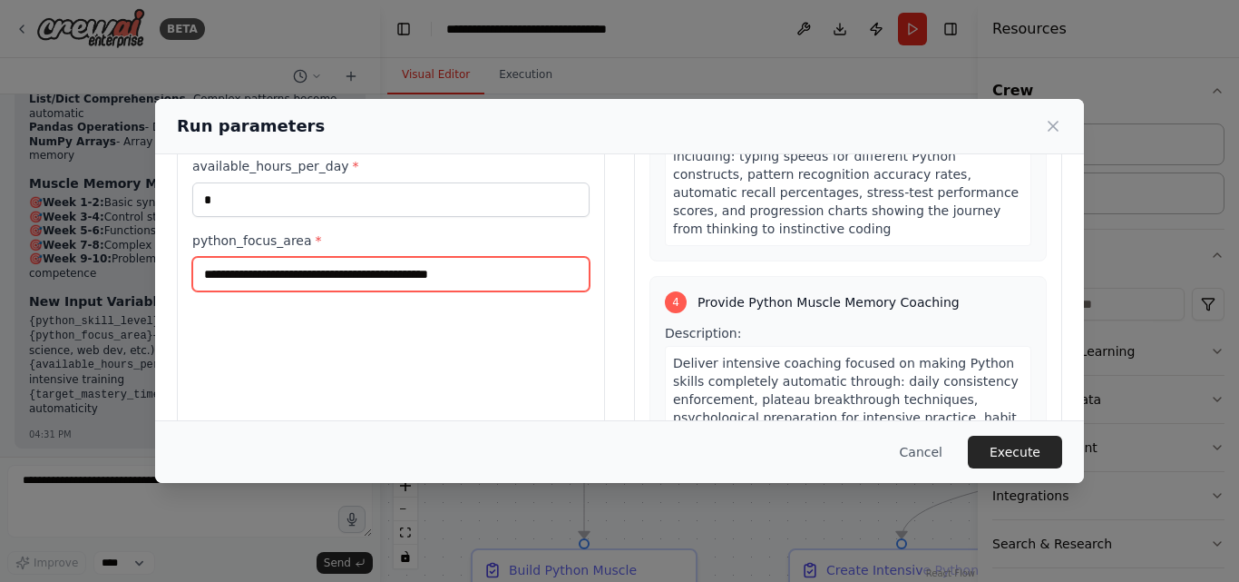
click at [548, 279] on input "**********" at bounding box center [390, 274] width 397 height 34
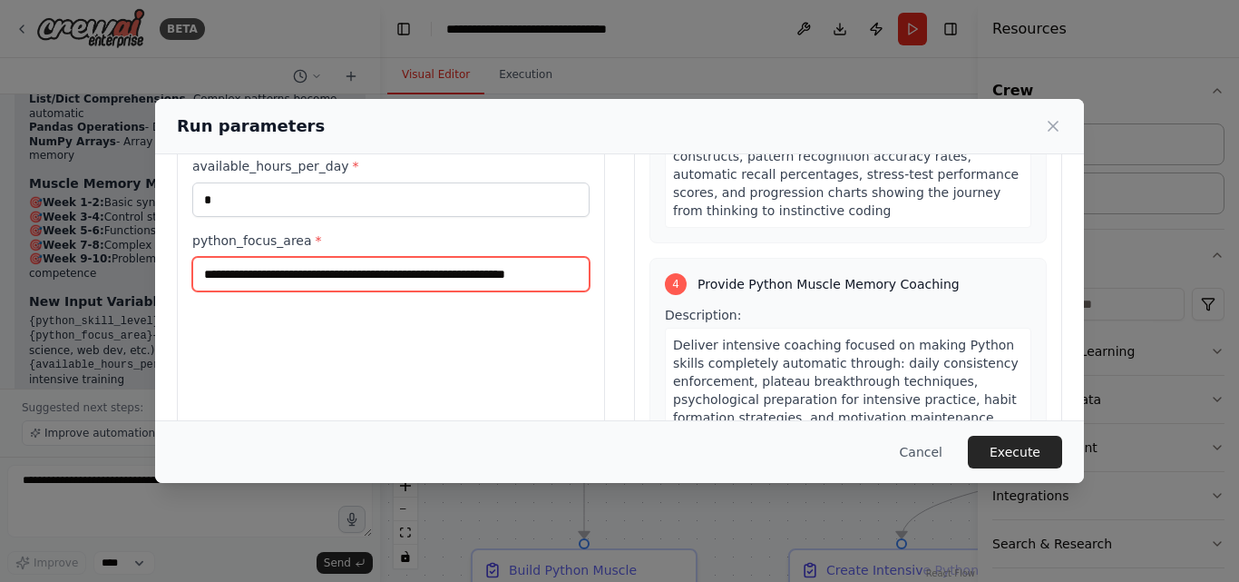
scroll to position [0, 6]
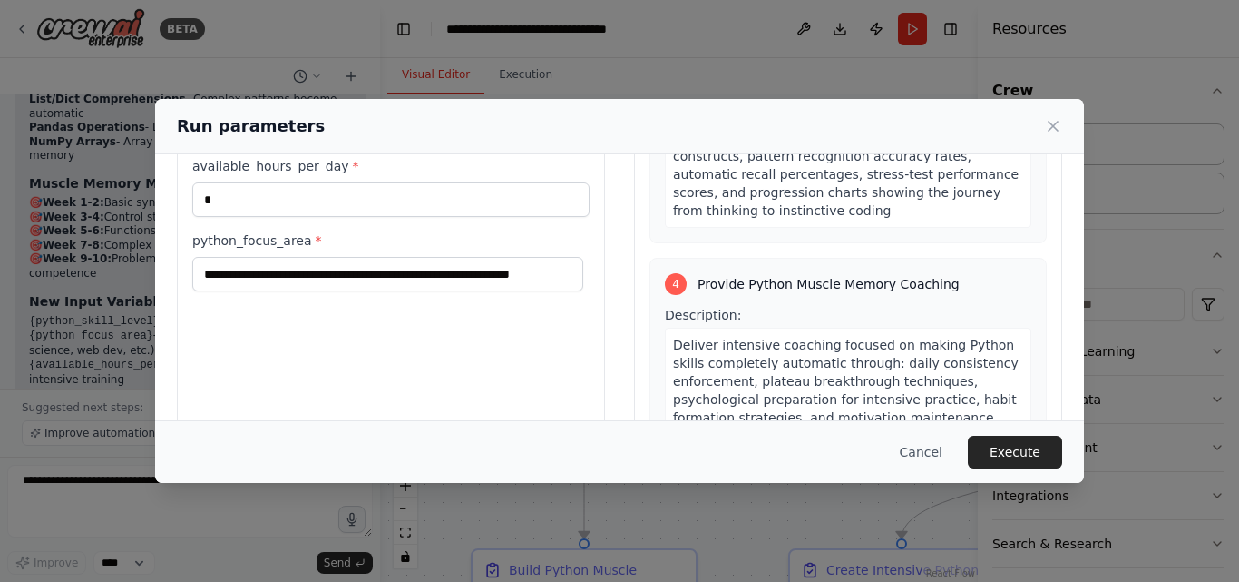
drag, startPoint x: 537, startPoint y: 278, endPoint x: 501, endPoint y: 249, distance: 46.5
click at [501, 249] on label "python_focus_area *" at bounding box center [390, 240] width 397 height 18
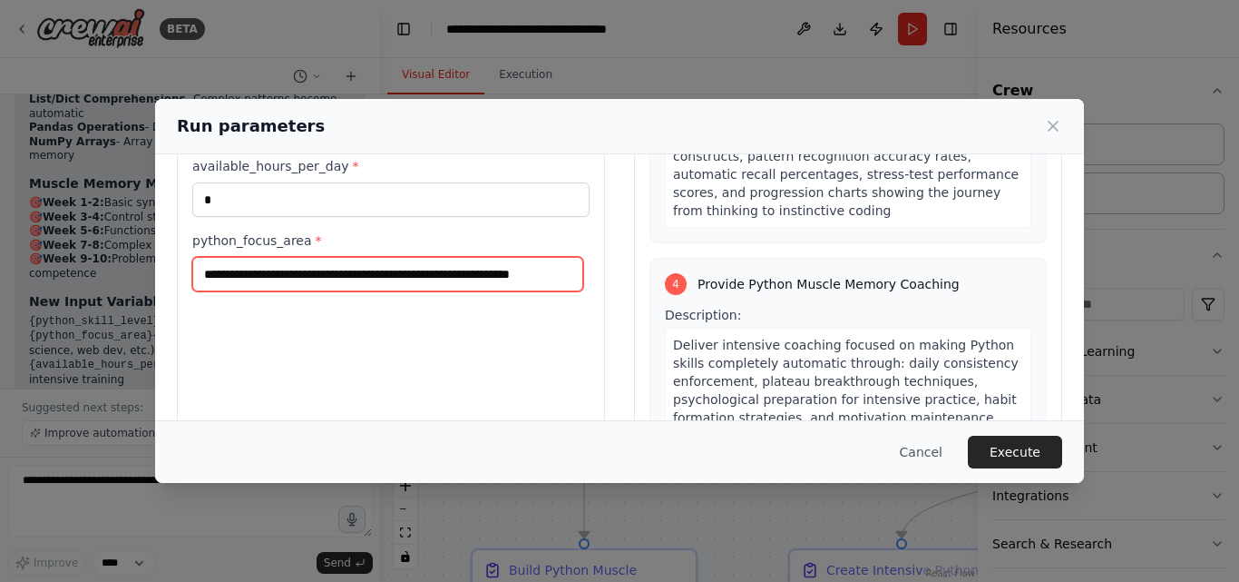
click at [501, 257] on input "**********" at bounding box center [387, 274] width 391 height 34
type input "**********"
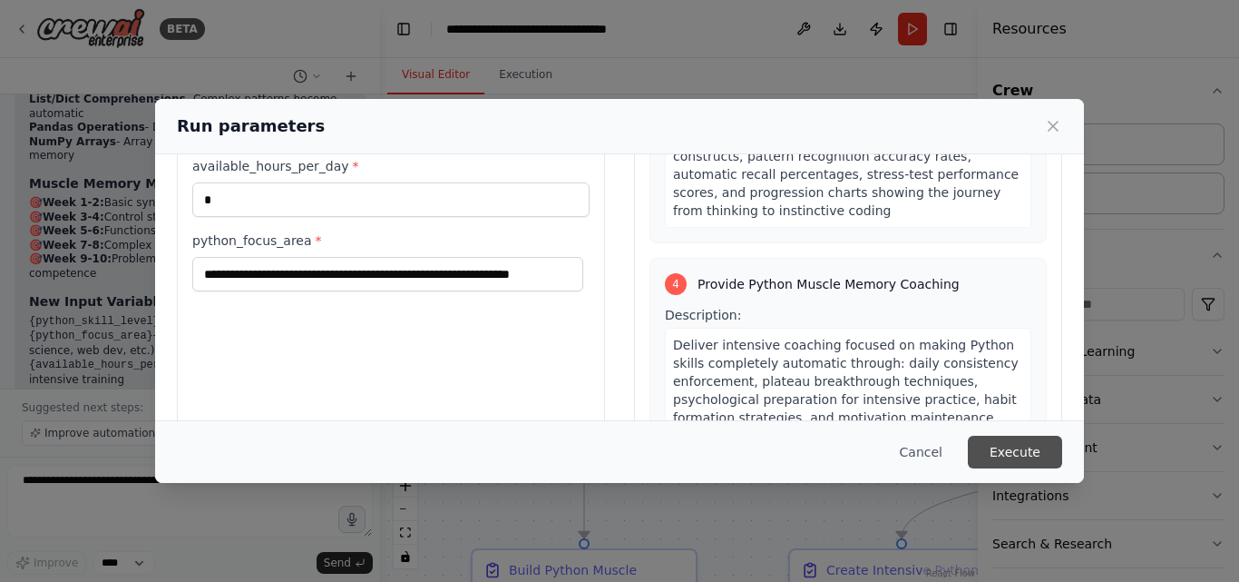
click at [1031, 445] on button "Execute" at bounding box center [1015, 452] width 94 height 33
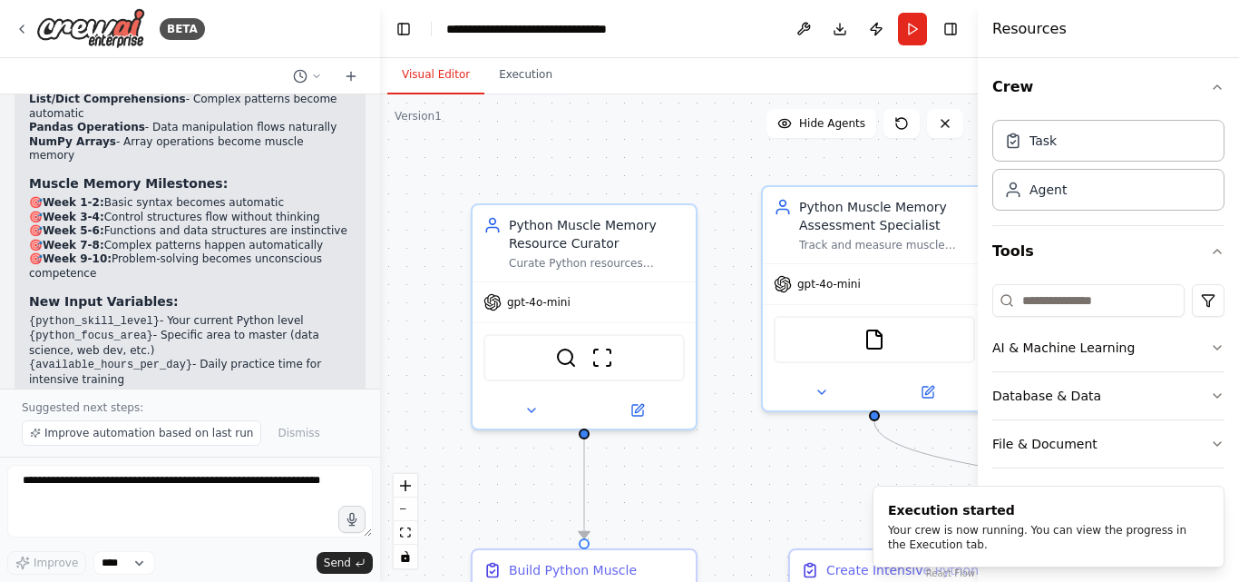
scroll to position [64, 0]
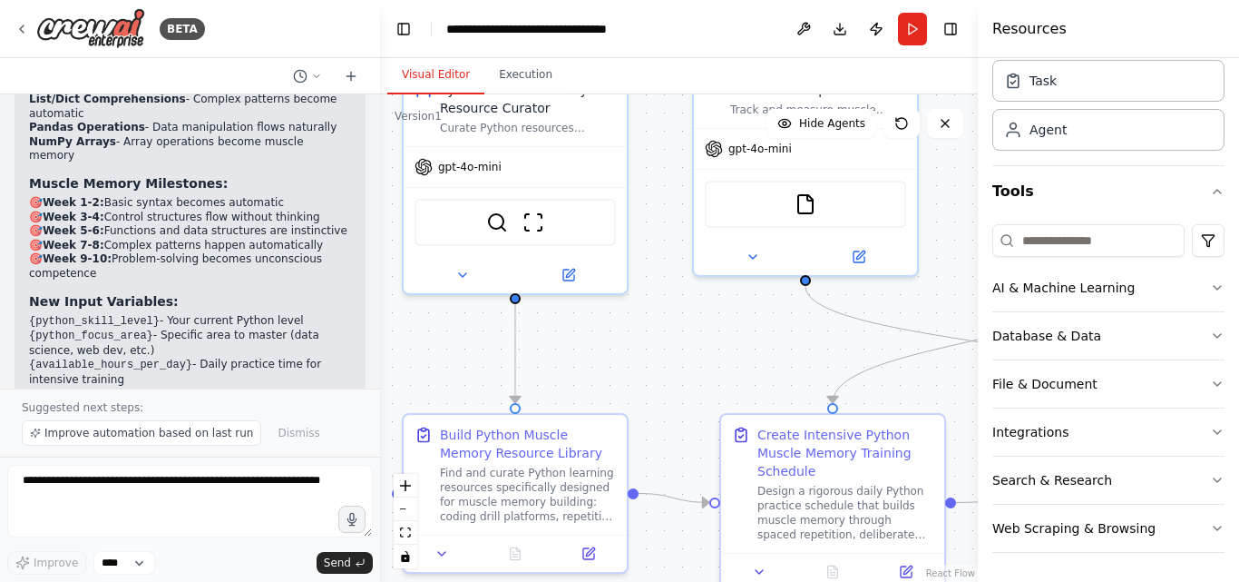
drag, startPoint x: 725, startPoint y: 476, endPoint x: 683, endPoint y: 331, distance: 151.1
click at [674, 350] on div ".deletable-edge-delete-btn { width: 20px; height: 20px; border: 0px solid #ffff…" at bounding box center [679, 337] width 598 height 487
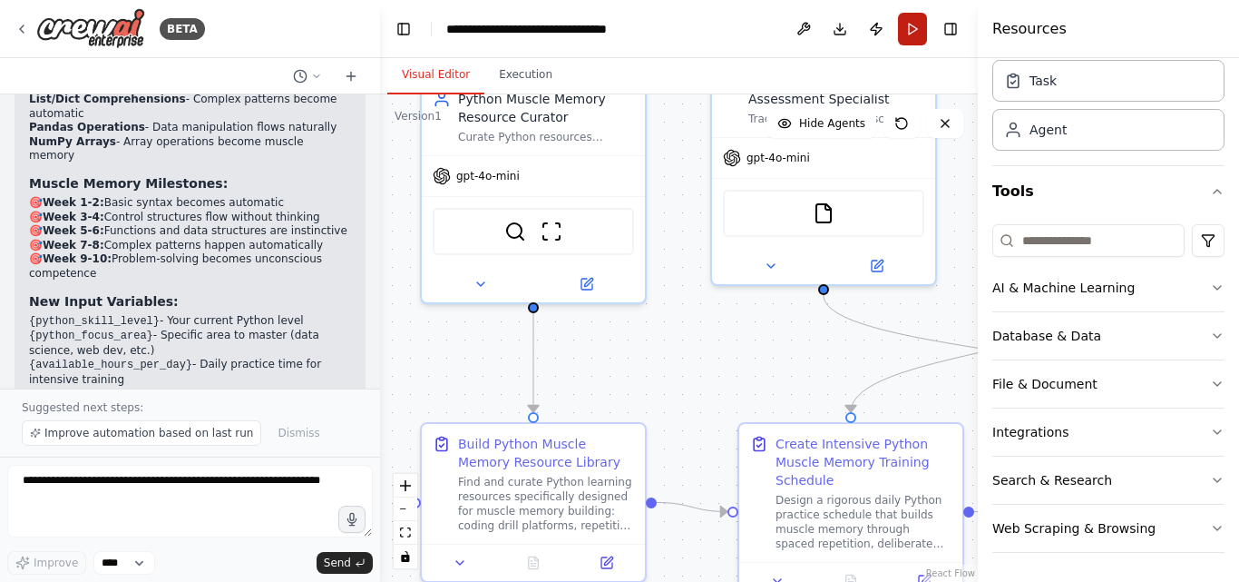
click at [906, 32] on button "Run" at bounding box center [912, 29] width 29 height 33
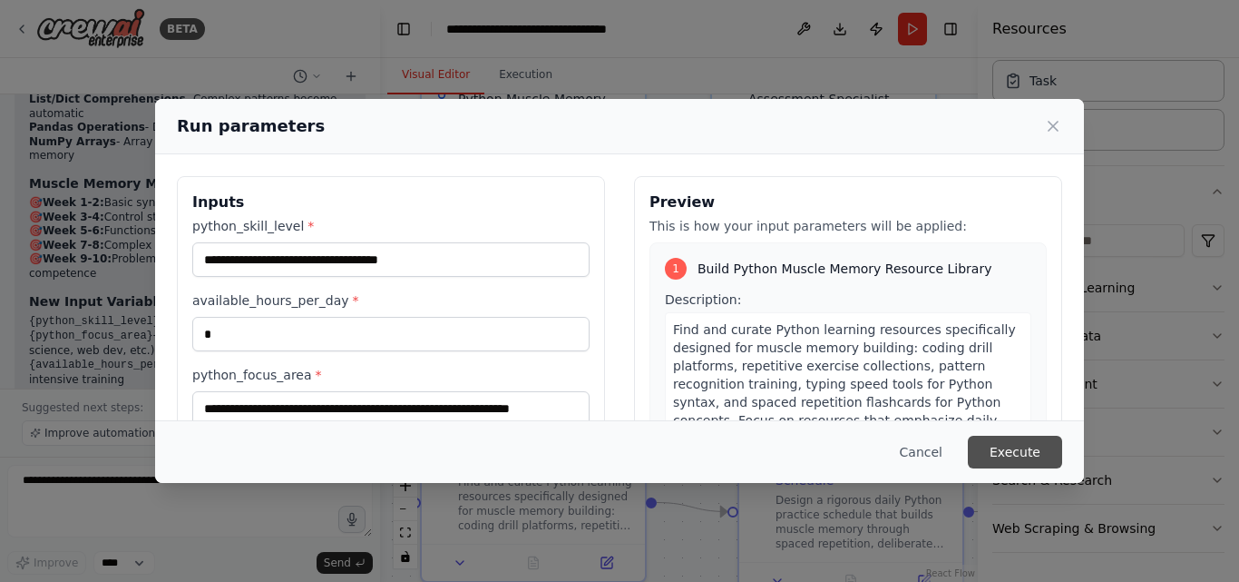
click at [1043, 453] on button "Execute" at bounding box center [1015, 452] width 94 height 33
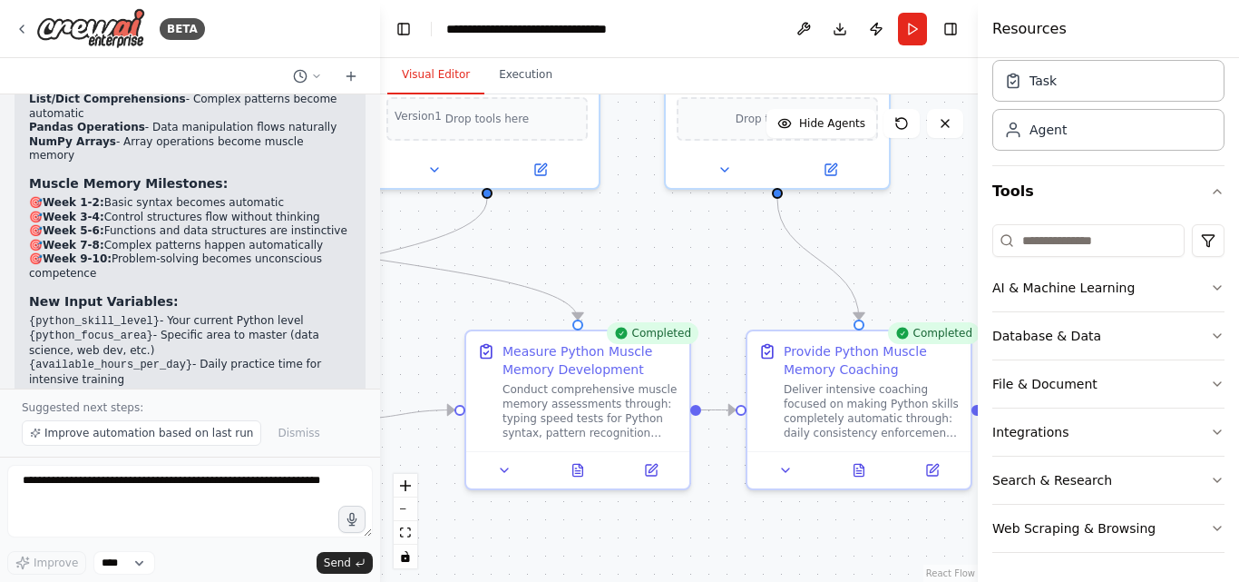
drag, startPoint x: 939, startPoint y: 370, endPoint x: 318, endPoint y: 281, distance: 627.8
click at [318, 281] on div "BETA Build a crew that curates personalized learning resources, tracks your pro…" at bounding box center [619, 291] width 1239 height 582
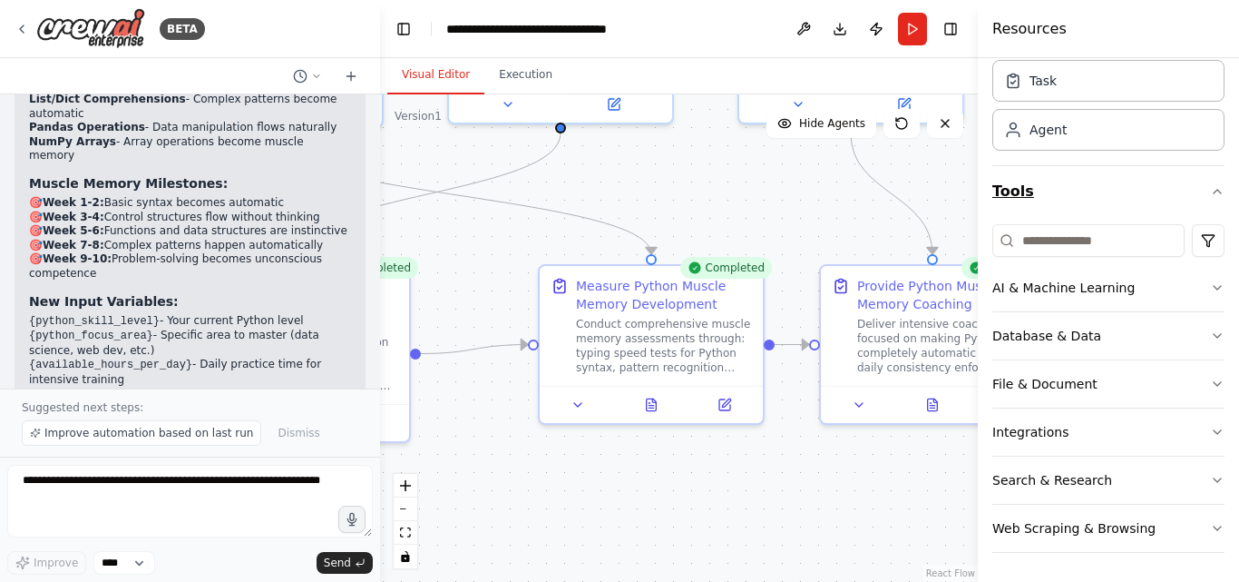
drag, startPoint x: 931, startPoint y: 257, endPoint x: 1002, endPoint y: 190, distance: 97.6
click at [1002, 190] on div "BETA Build a crew that curates personalized learning resources, tracks your pro…" at bounding box center [619, 291] width 1239 height 582
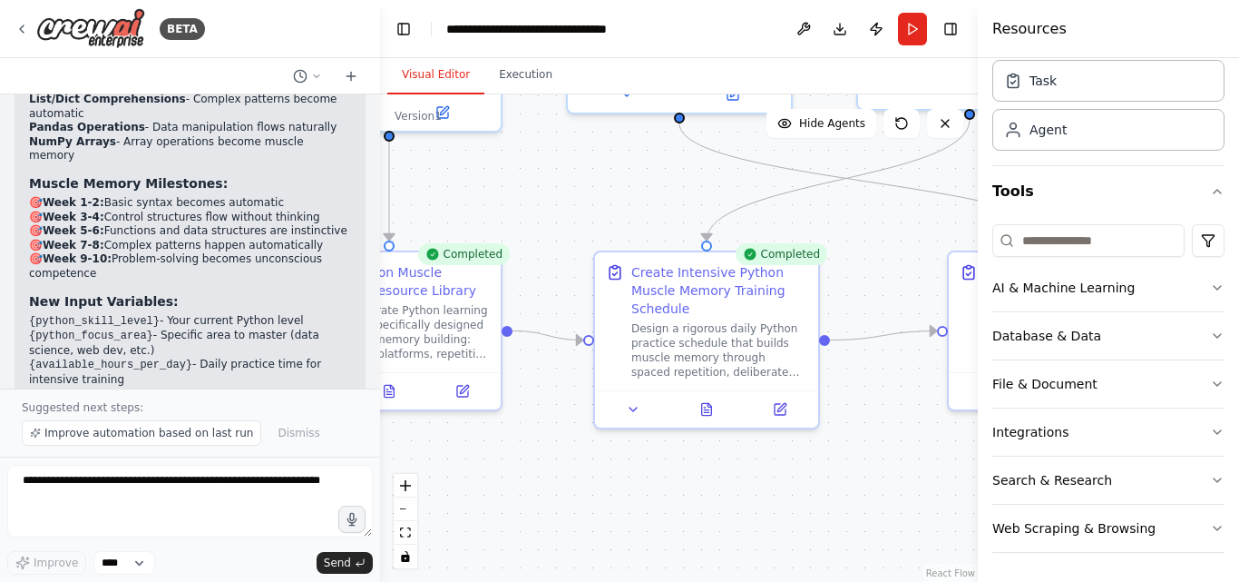
drag, startPoint x: 540, startPoint y: 248, endPoint x: 923, endPoint y: 241, distance: 382.9
click at [934, 241] on div ".deletable-edge-delete-btn { width: 20px; height: 20px; border: 0px solid #ffff…" at bounding box center [679, 337] width 598 height 487
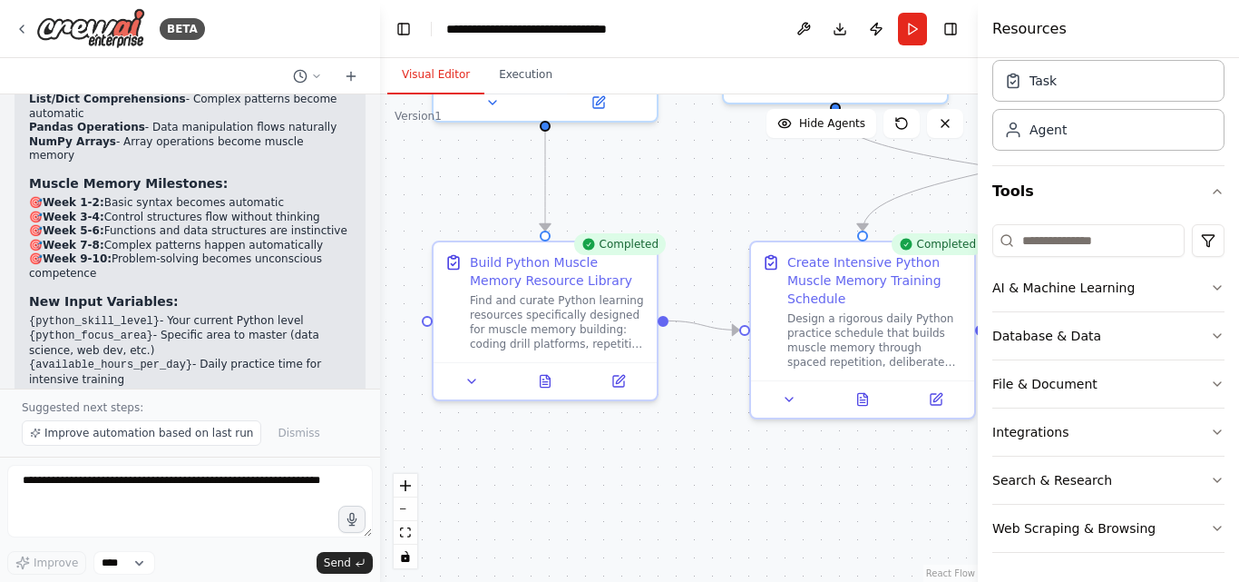
drag, startPoint x: 638, startPoint y: 205, endPoint x: 776, endPoint y: 207, distance: 137.9
click at [778, 201] on div ".deletable-edge-delete-btn { width: 20px; height: 20px; border: 0px solid #ffff…" at bounding box center [679, 337] width 598 height 487
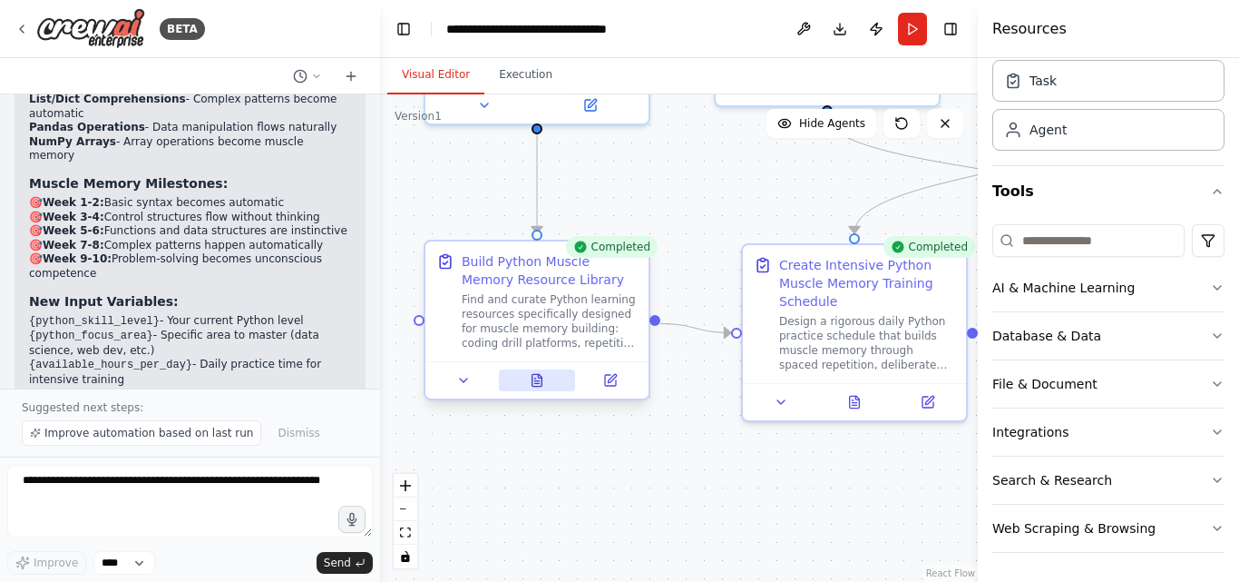
click at [543, 378] on icon at bounding box center [537, 380] width 15 height 15
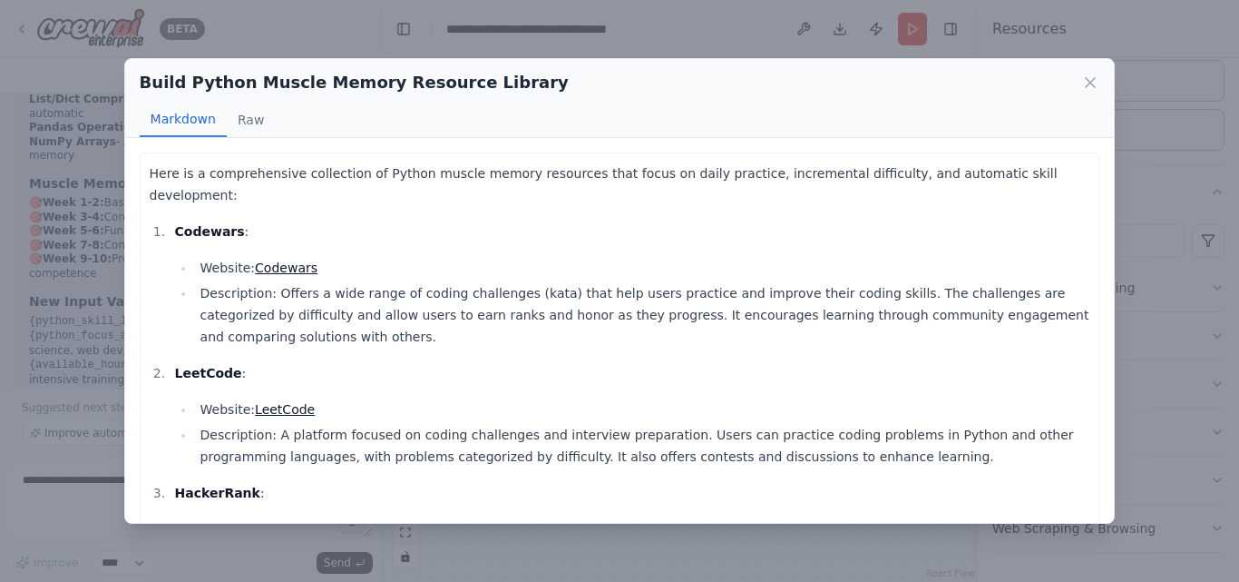
click at [275, 260] on link "Codewars" at bounding box center [286, 267] width 63 height 15
